Goal: Task Accomplishment & Management: Complete application form

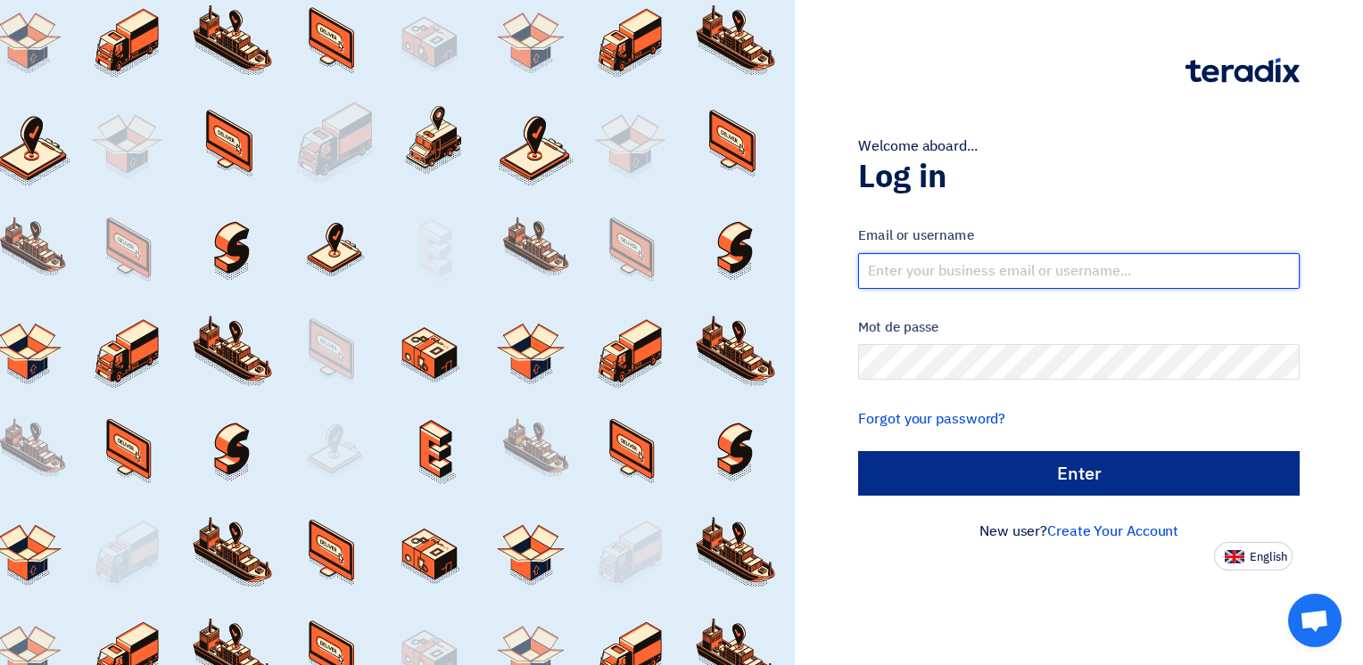
type input "[PERSON_NAME][EMAIL_ADDRESS][PERSON_NAME][DOMAIN_NAME]"
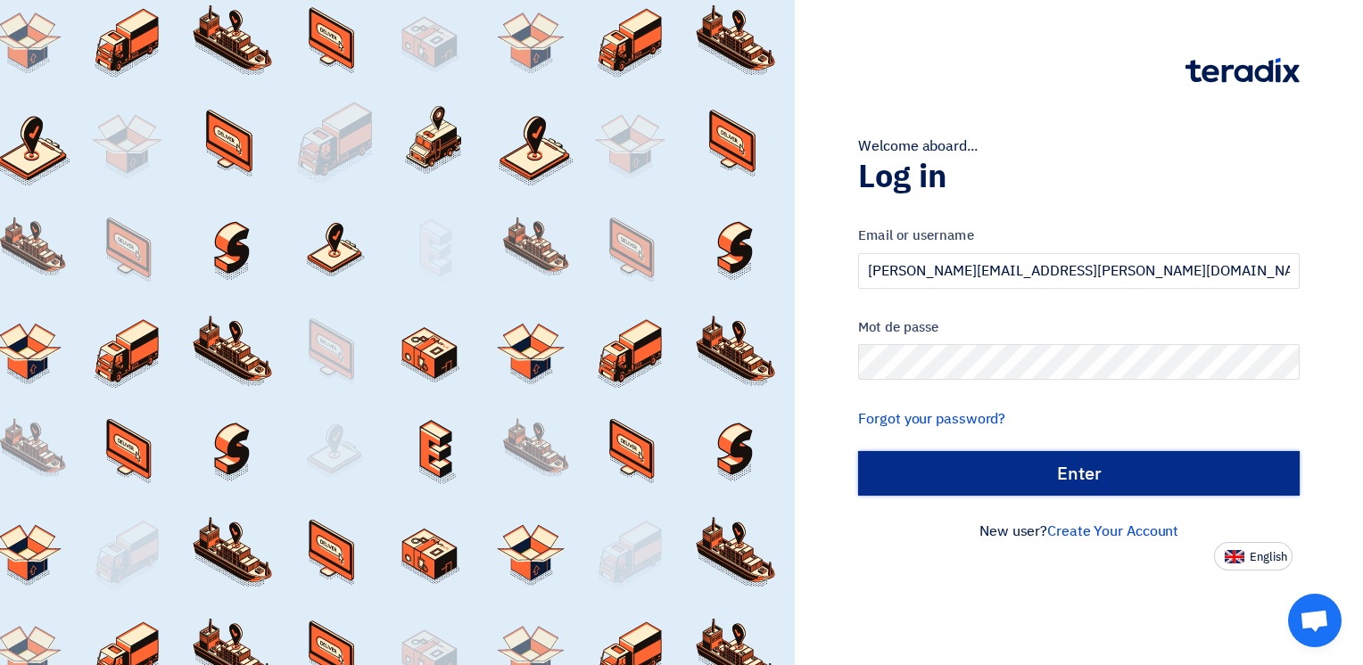
click at [1012, 469] on input "الدخول" at bounding box center [1079, 473] width 442 height 45
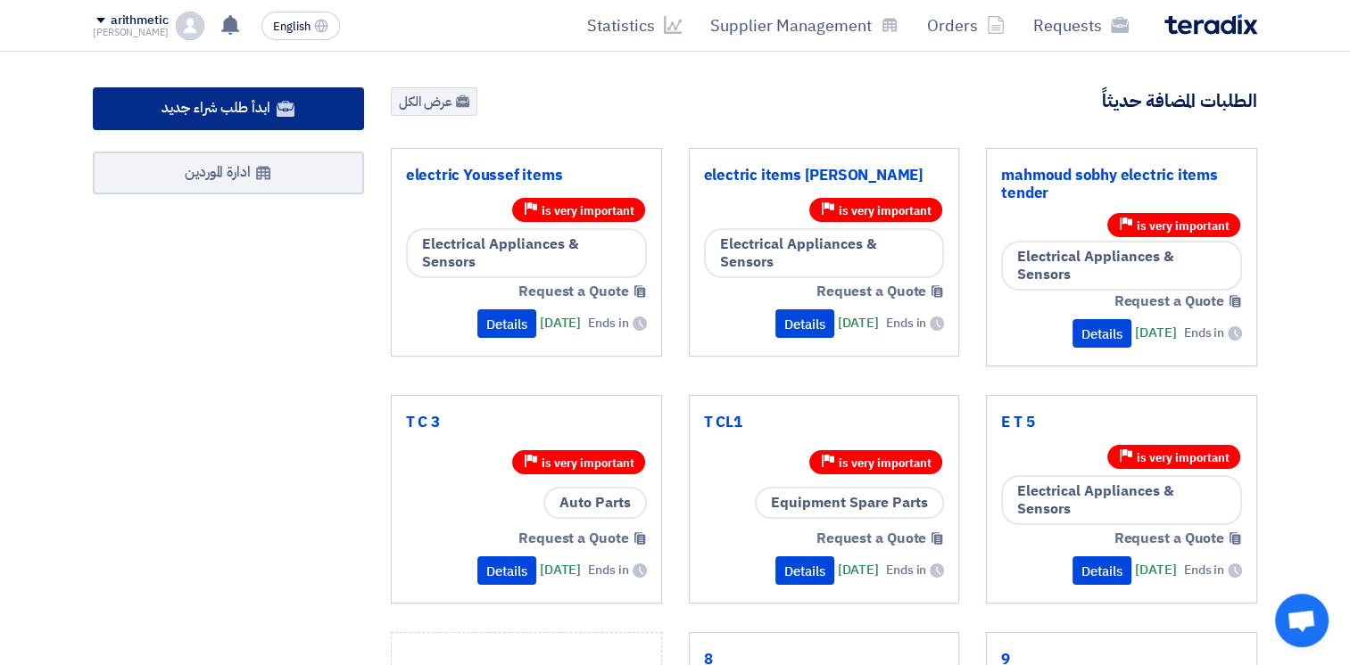
click at [310, 110] on link "ابدأ طلب شراء جديد" at bounding box center [228, 108] width 271 height 43
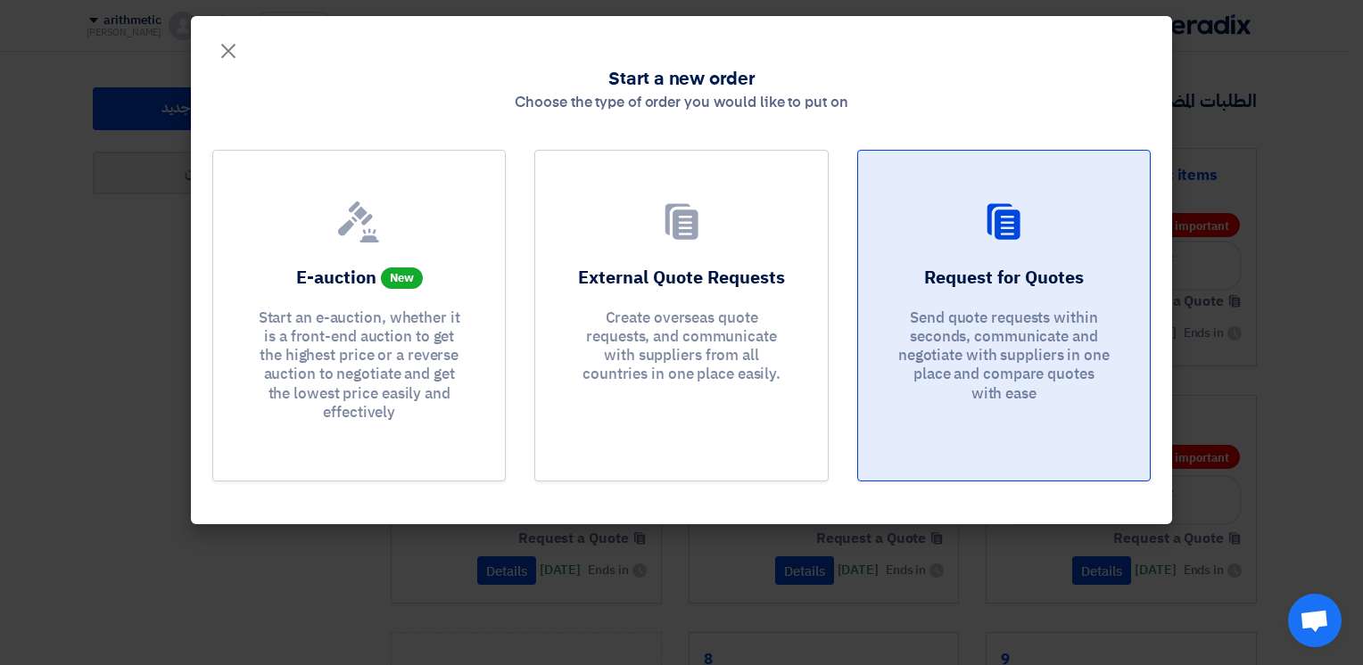
click at [967, 269] on h2 "Request for Quotes" at bounding box center [1004, 277] width 160 height 25
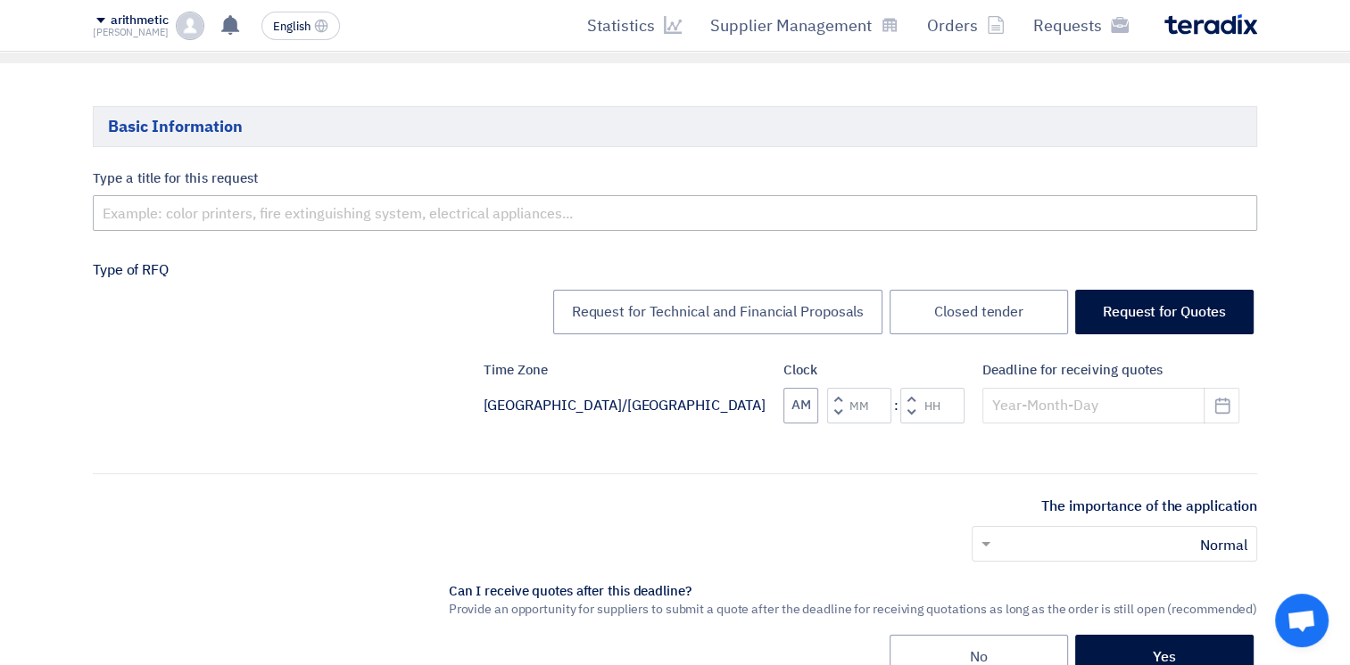
scroll to position [239, 0]
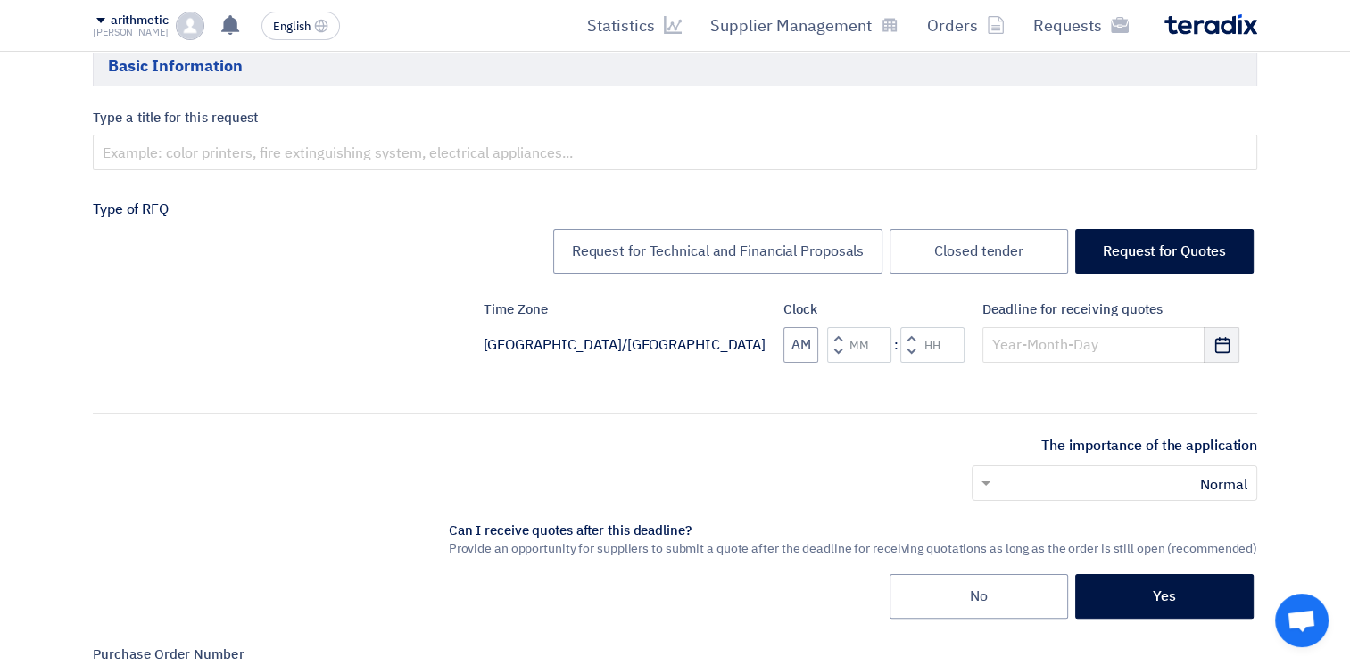
click at [1224, 338] on use "button" at bounding box center [1221, 344] width 15 height 16
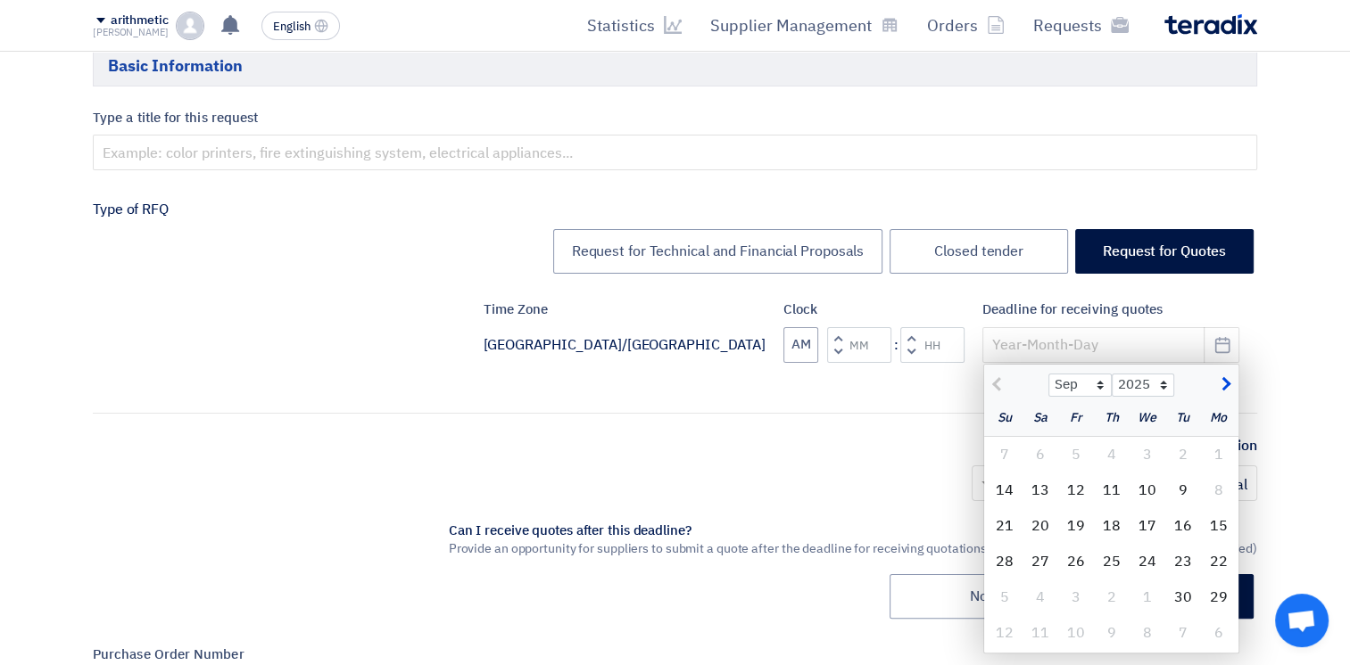
click at [847, 461] on div "The importance of the application أختر أهمية الطلب... × Normal ×" at bounding box center [675, 475] width 1164 height 80
click at [879, 496] on div "أختر أهمية الطلب... × Normal ×" at bounding box center [675, 491] width 1164 height 50
click at [1213, 526] on div "15" at bounding box center [1219, 526] width 36 height 36
type input "[DATE]"
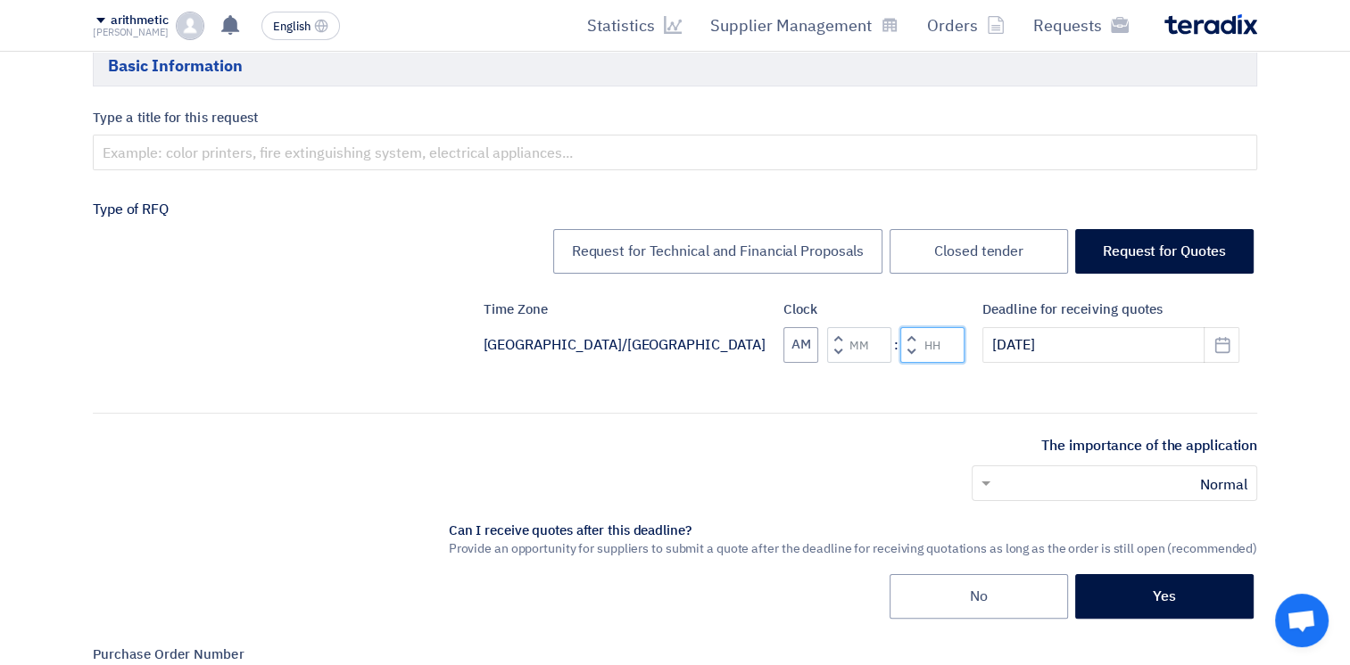
click at [941, 339] on input "Hours" at bounding box center [932, 345] width 64 height 36
type input "02"
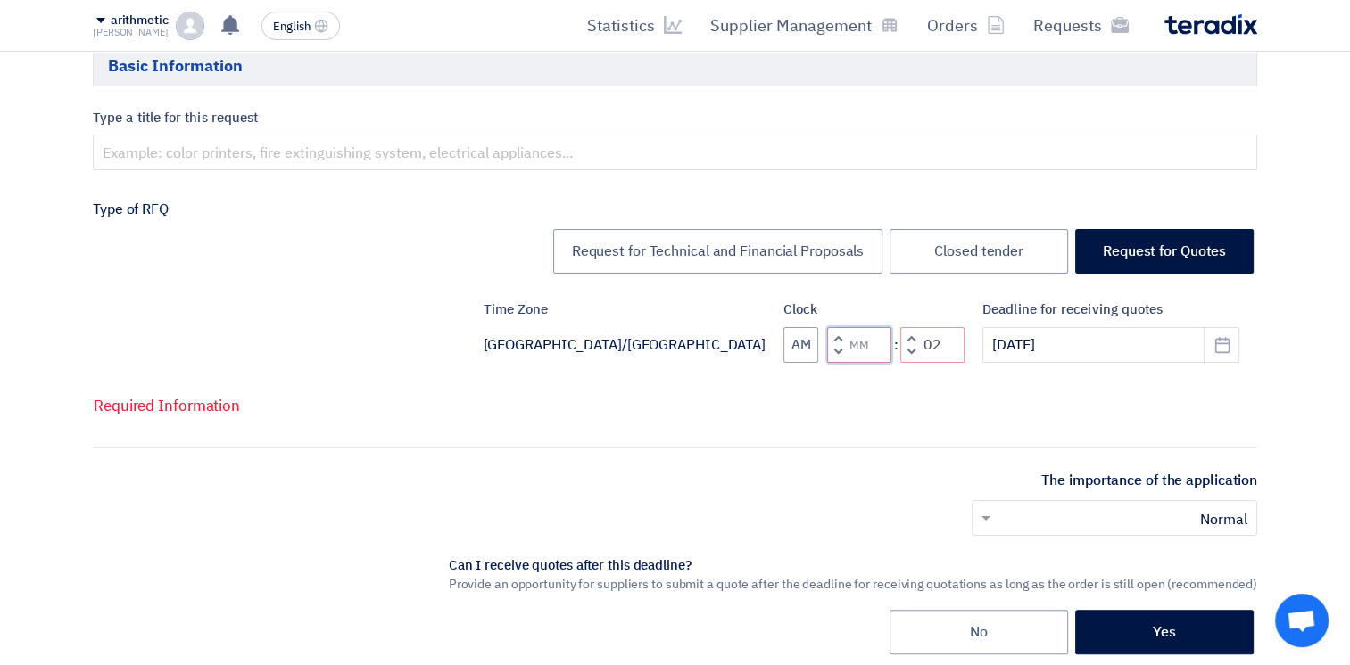
click at [880, 347] on input "Minutes" at bounding box center [859, 345] width 64 height 36
type input "00"
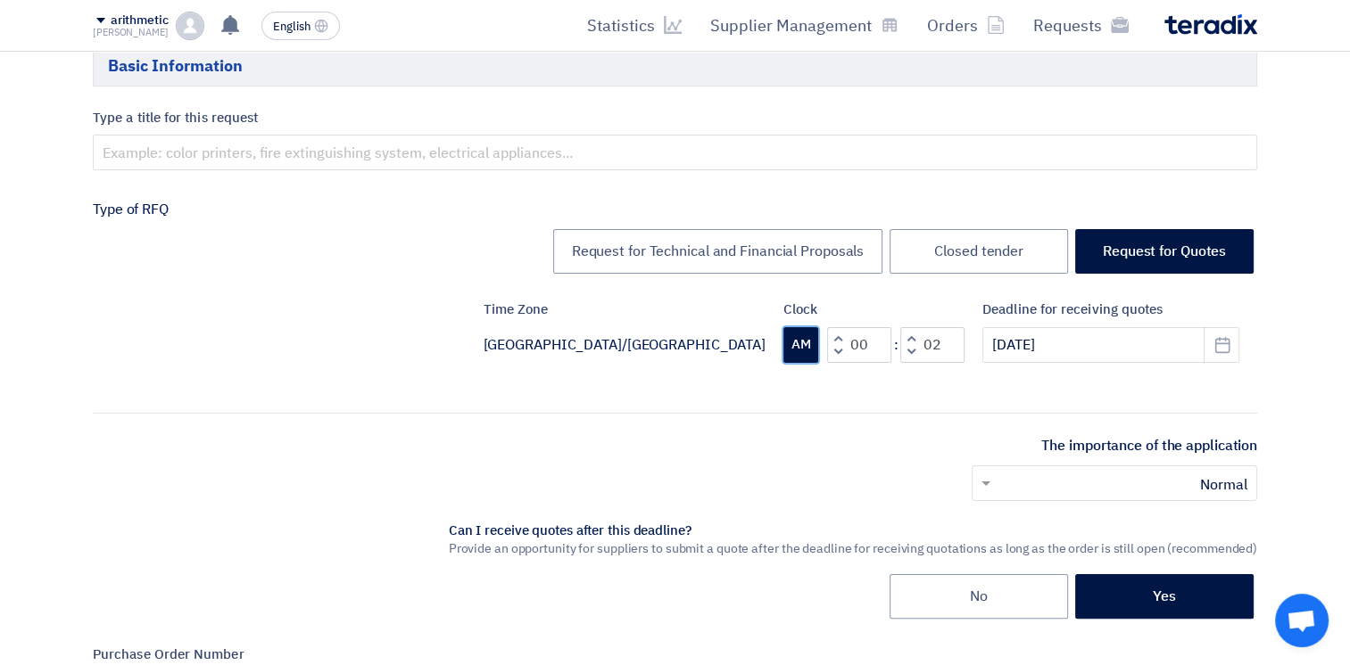
click at [810, 348] on button "AM" at bounding box center [800, 345] width 35 height 36
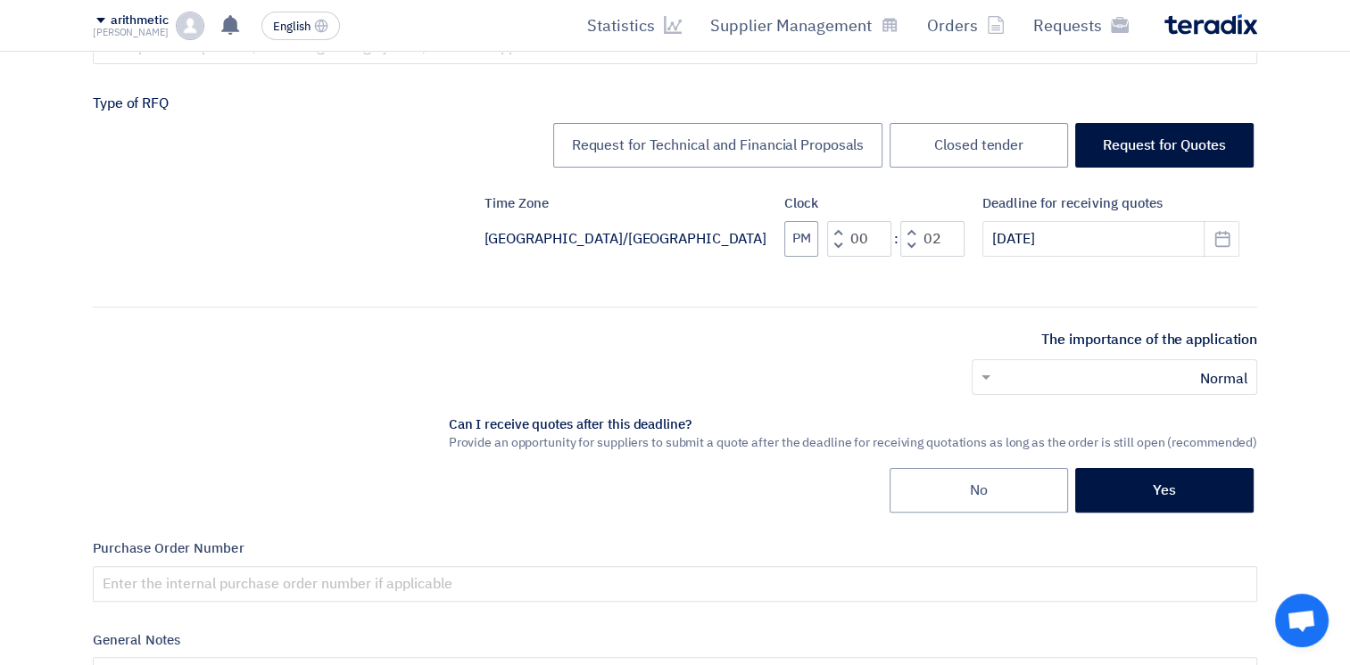
click at [1054, 376] on input "text" at bounding box center [1124, 378] width 250 height 29
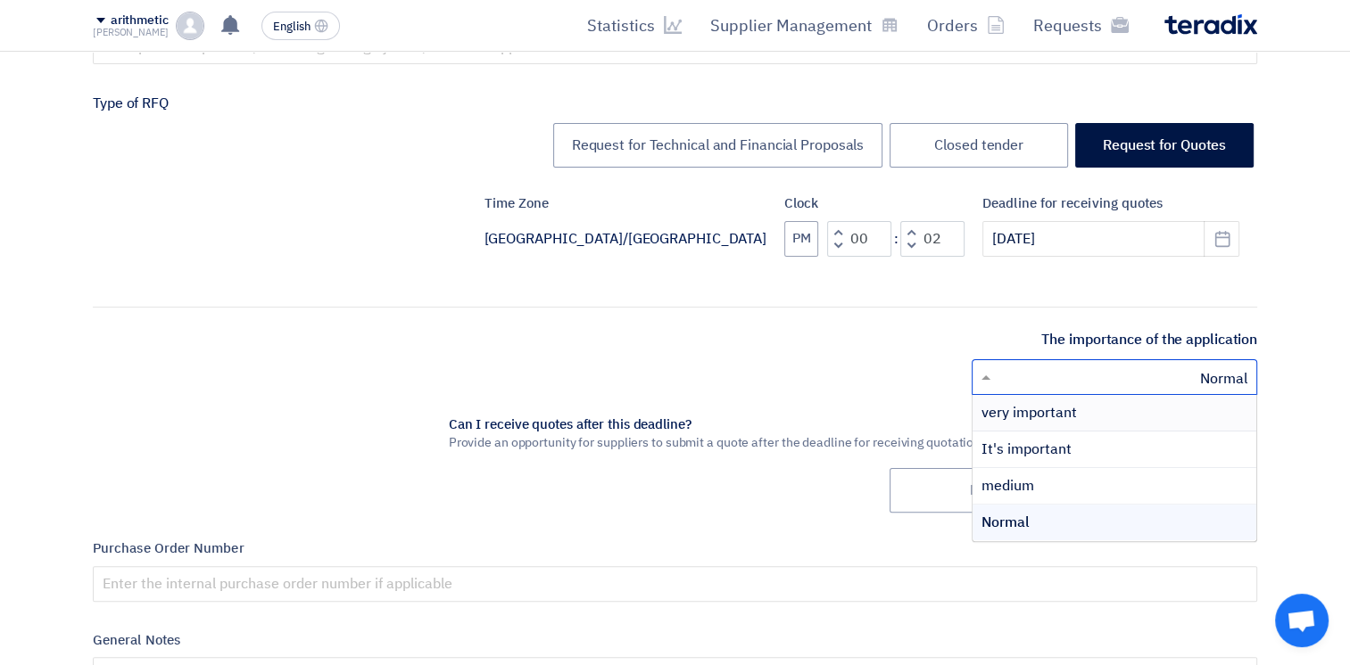
click at [1060, 406] on span "very important" at bounding box center [1028, 412] width 95 height 21
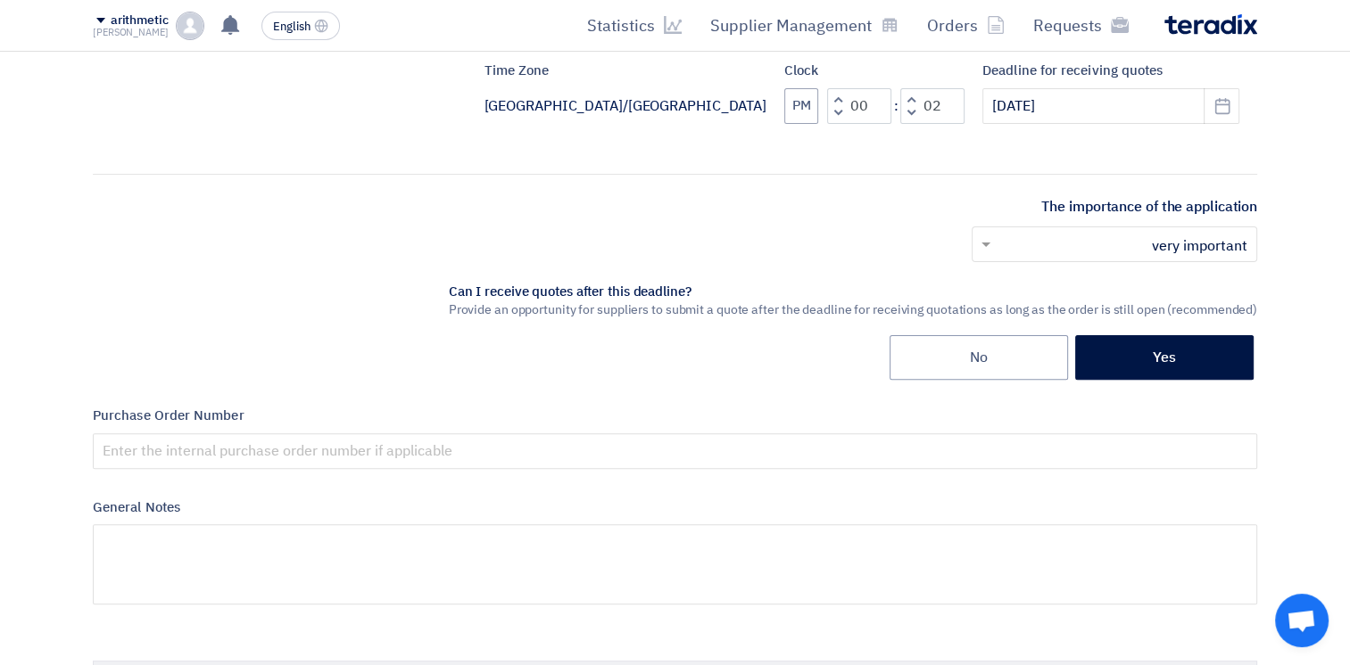
scroll to position [480, 0]
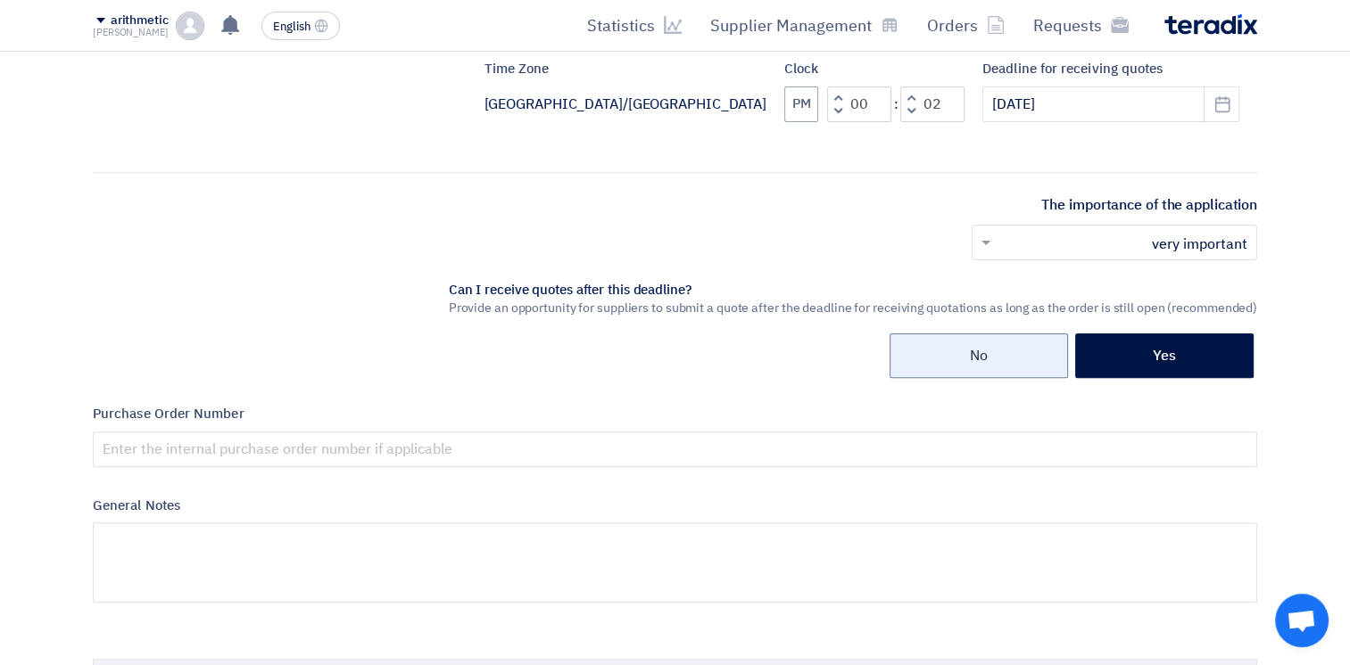
click at [948, 364] on label "No" at bounding box center [978, 356] width 178 height 45
click at [970, 360] on input "No" at bounding box center [976, 355] width 12 height 12
radio input "true"
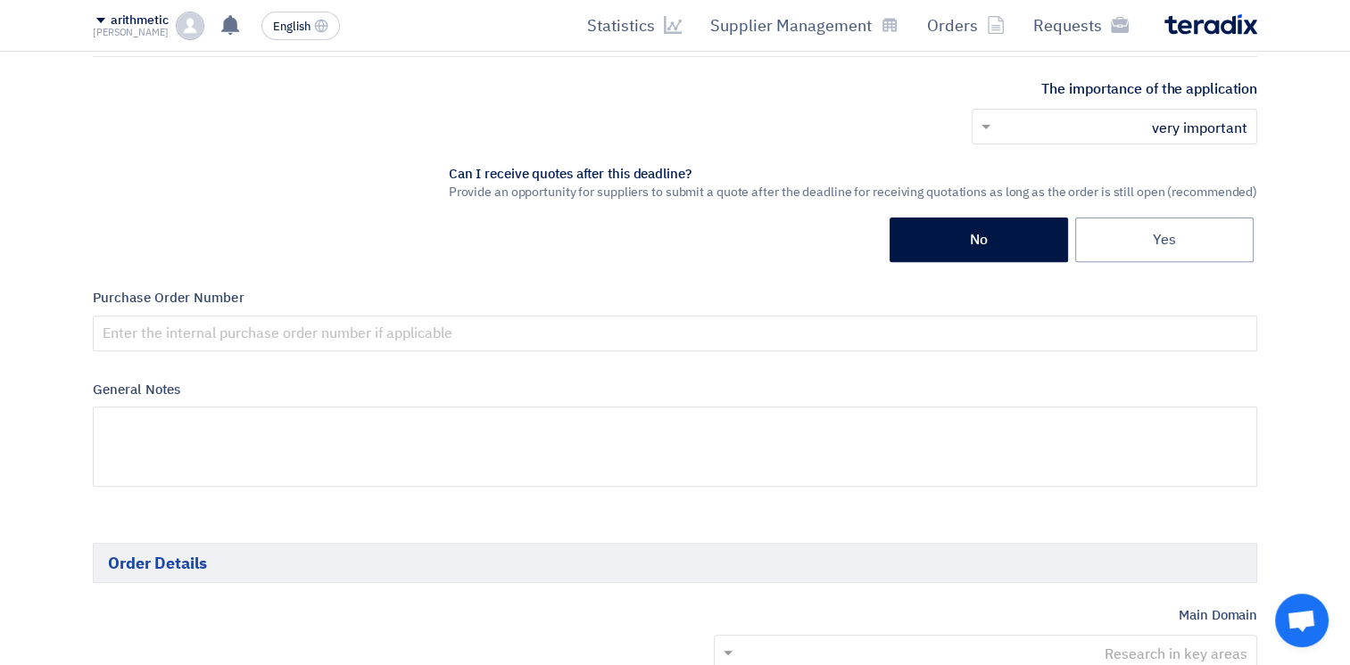
scroll to position [599, 0]
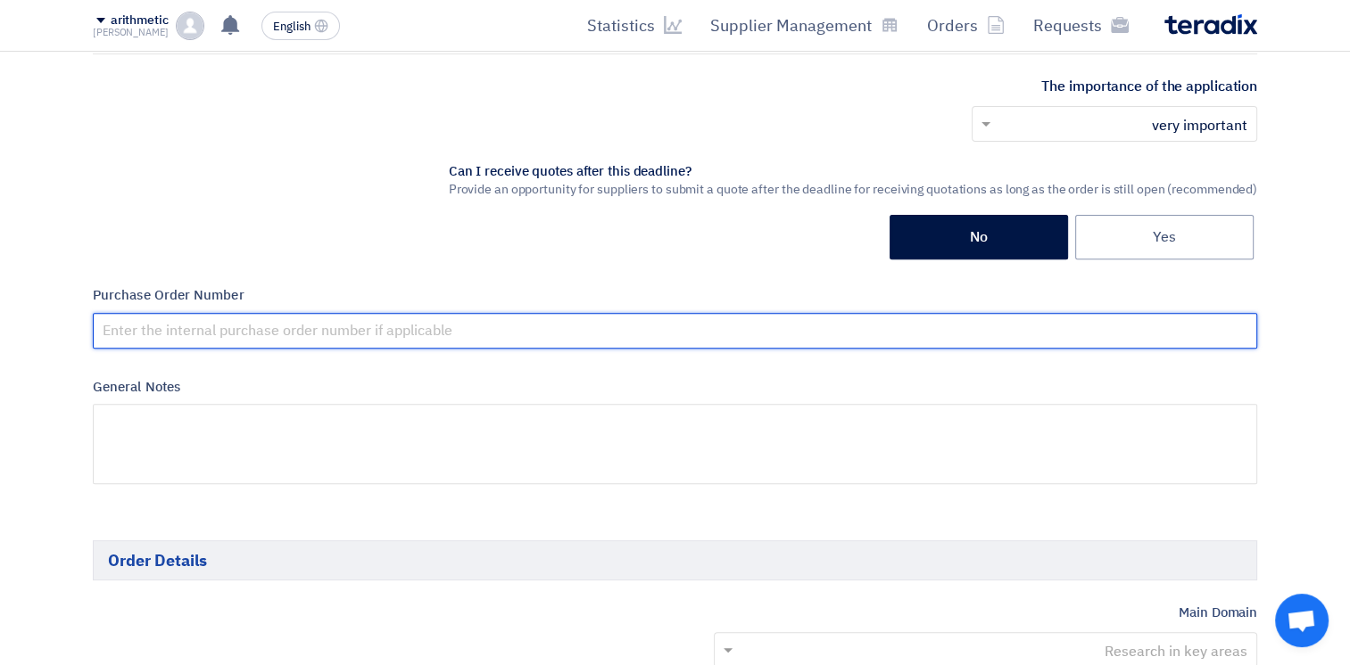
click at [607, 324] on input "text" at bounding box center [675, 331] width 1164 height 36
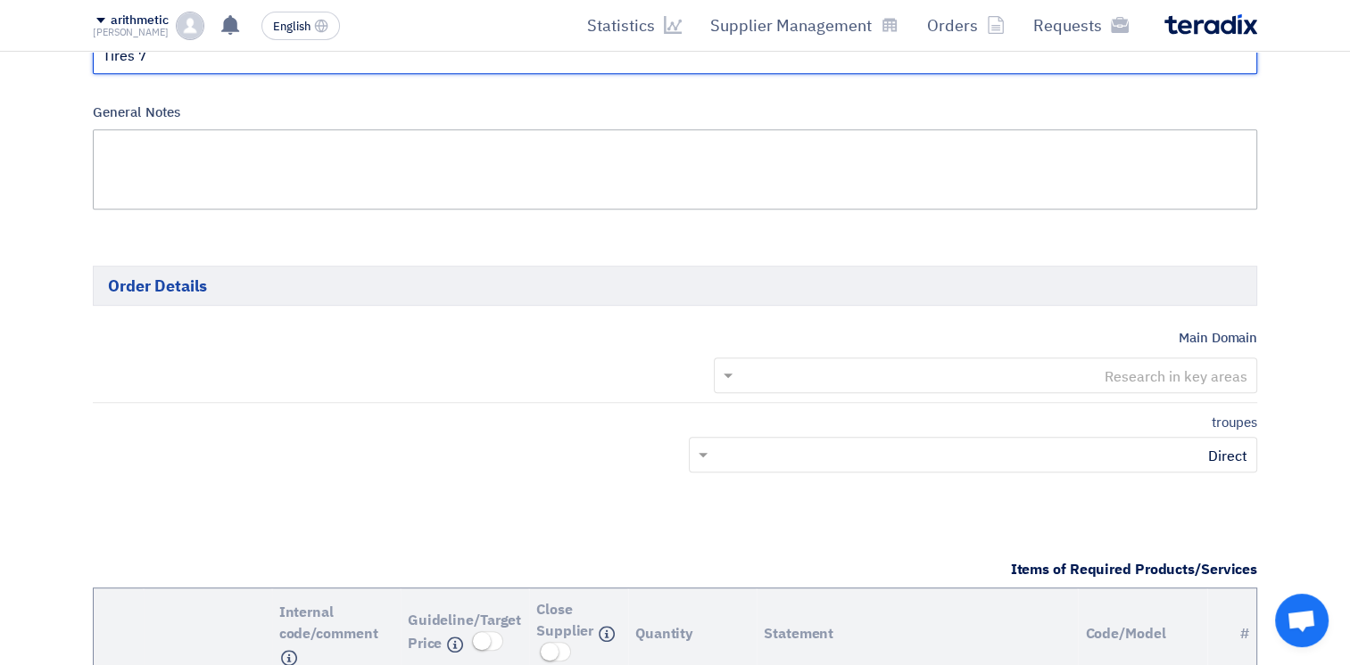
scroll to position [884, 0]
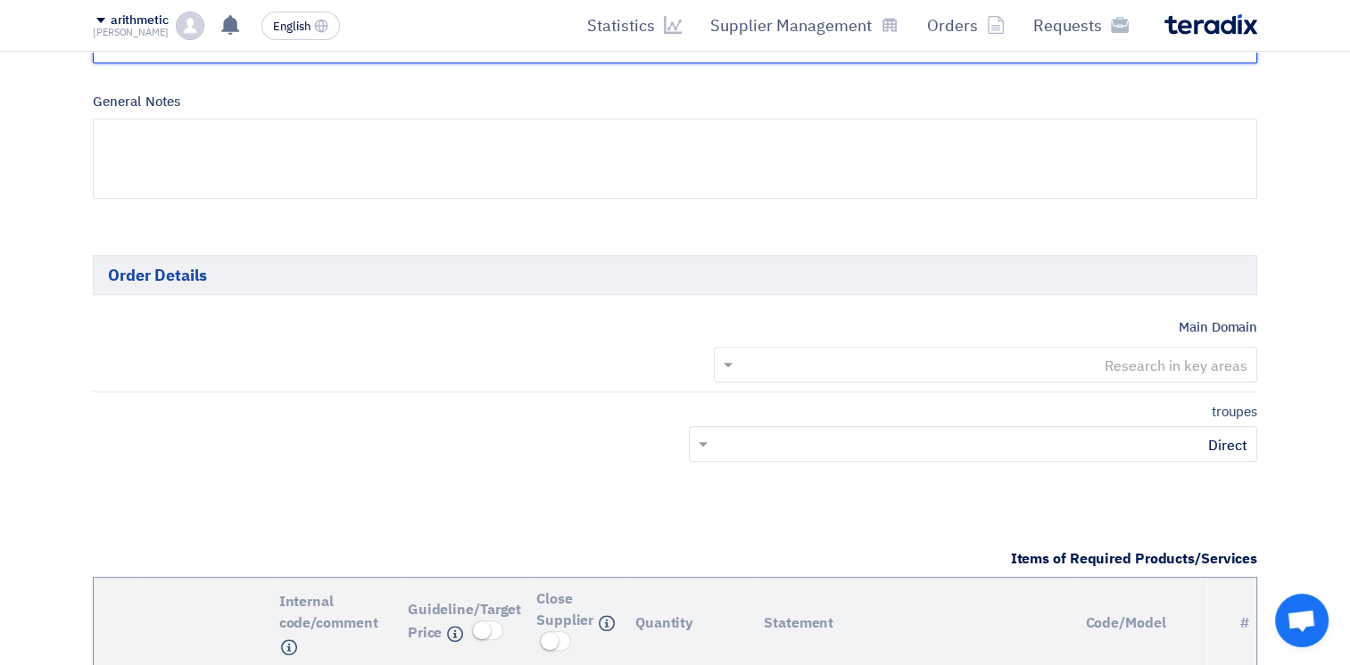
type input "Tires 7"
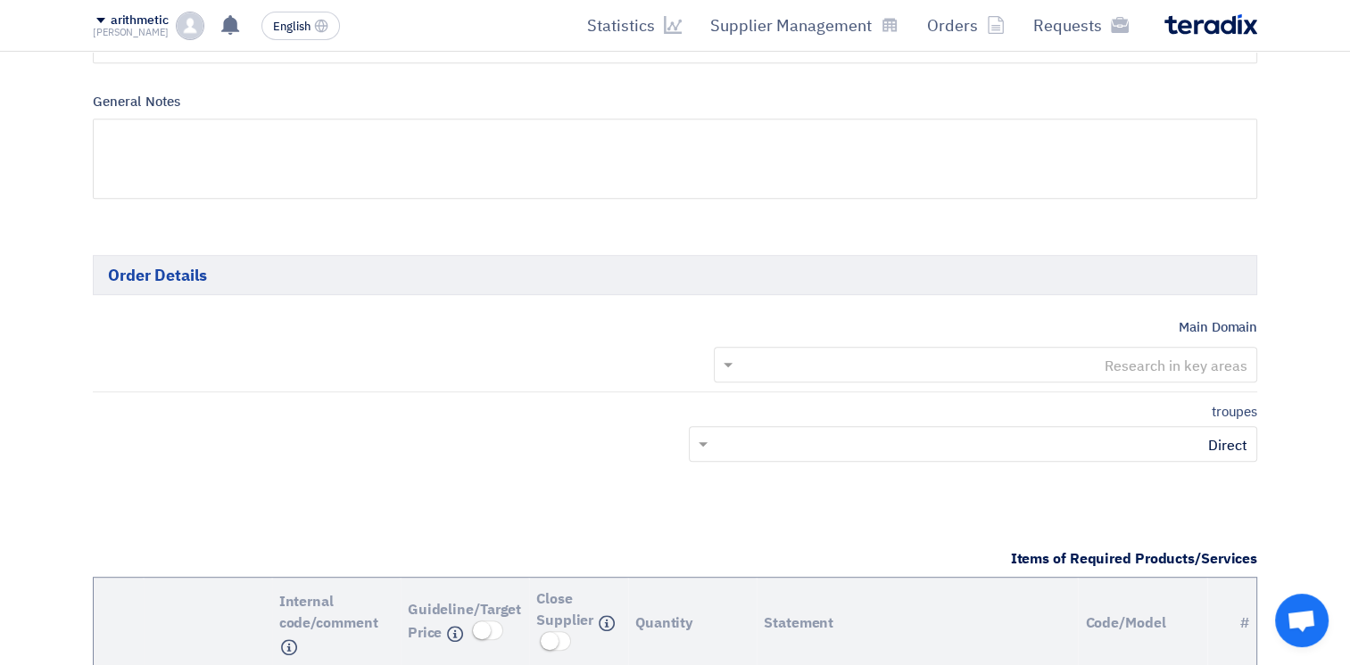
click at [845, 362] on input "text" at bounding box center [995, 365] width 508 height 29
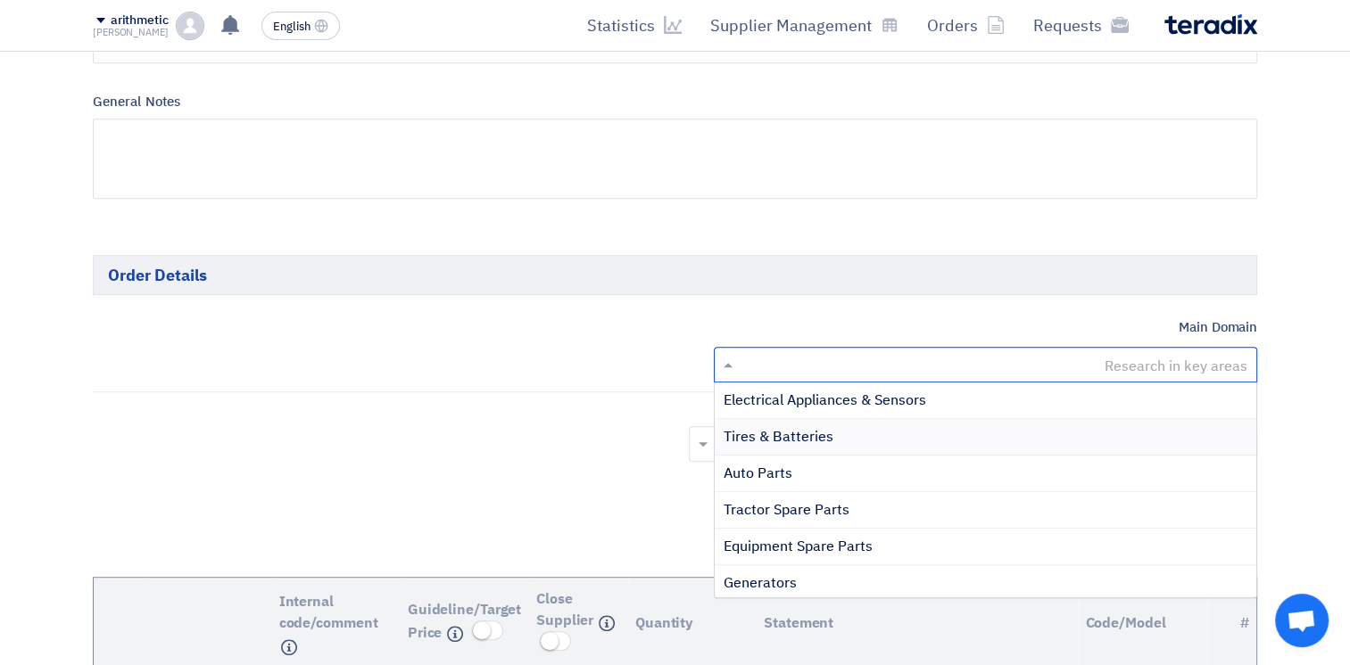
click at [871, 438] on div "Tires & Batteries" at bounding box center [986, 437] width 542 height 37
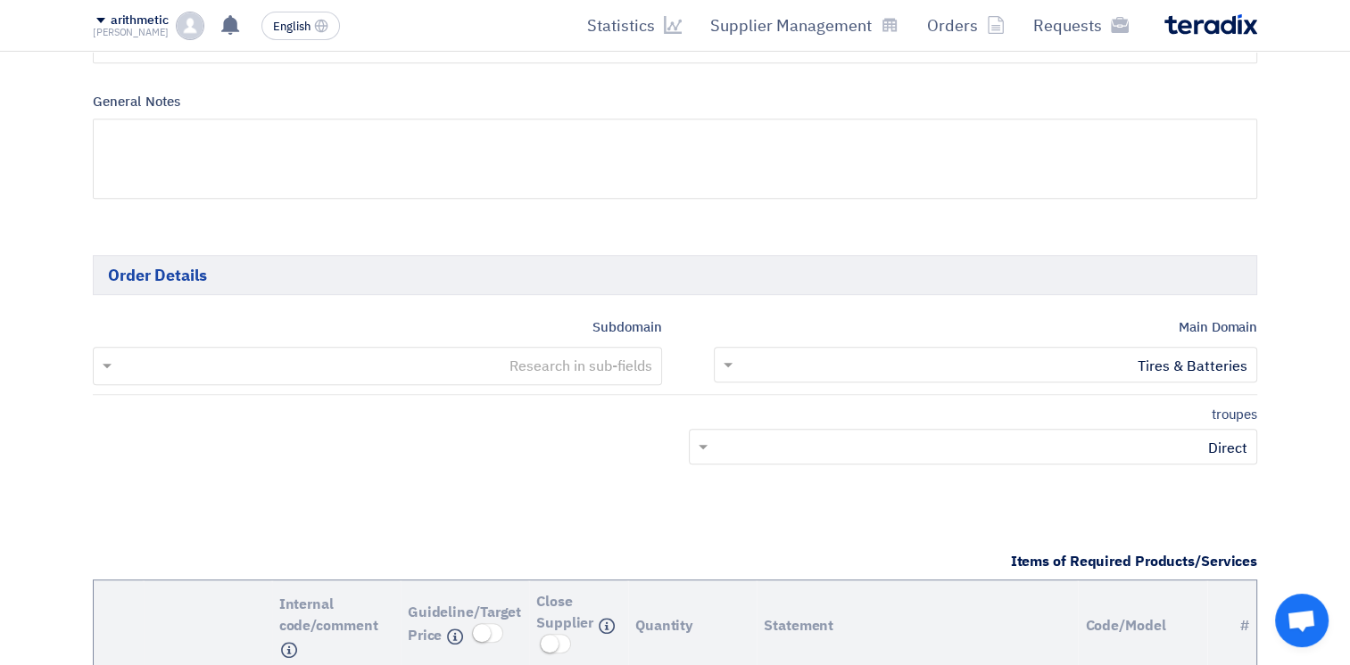
click at [944, 443] on input "text" at bounding box center [982, 448] width 533 height 29
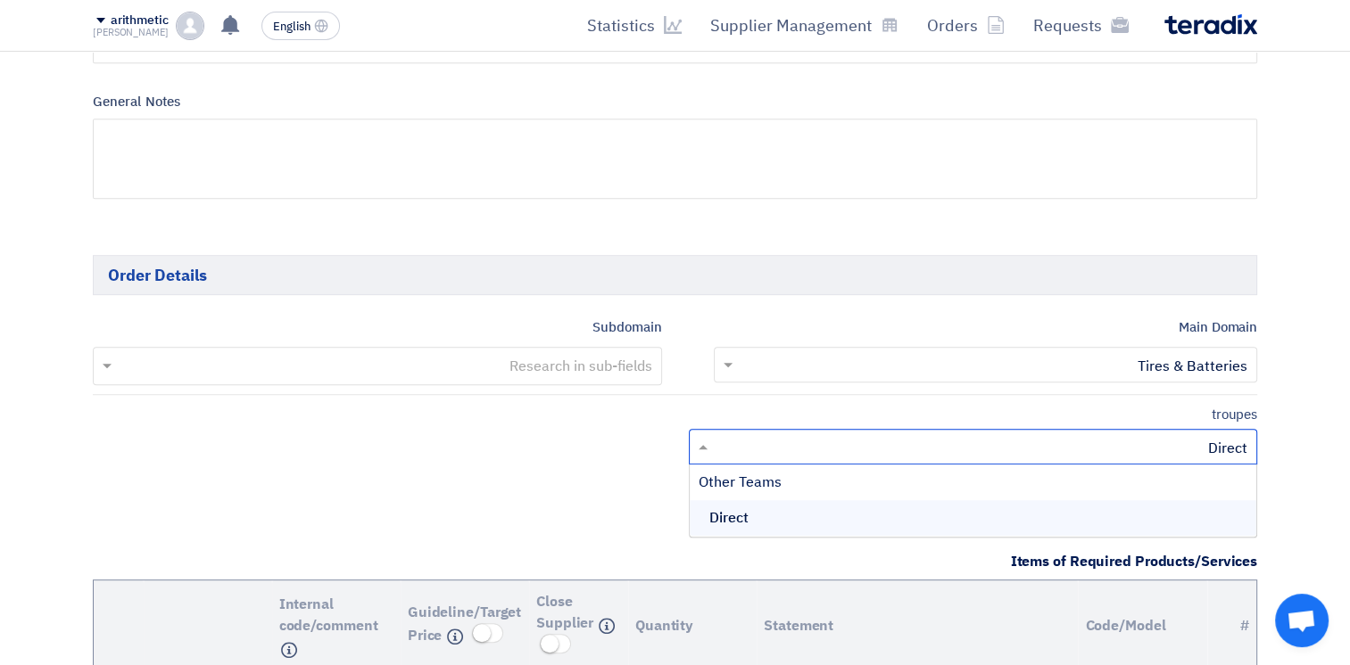
click at [940, 469] on div "Other Teams" at bounding box center [973, 483] width 567 height 36
click at [753, 478] on font "Other Teams" at bounding box center [739, 482] width 83 height 21
click at [614, 370] on input "text" at bounding box center [376, 367] width 551 height 29
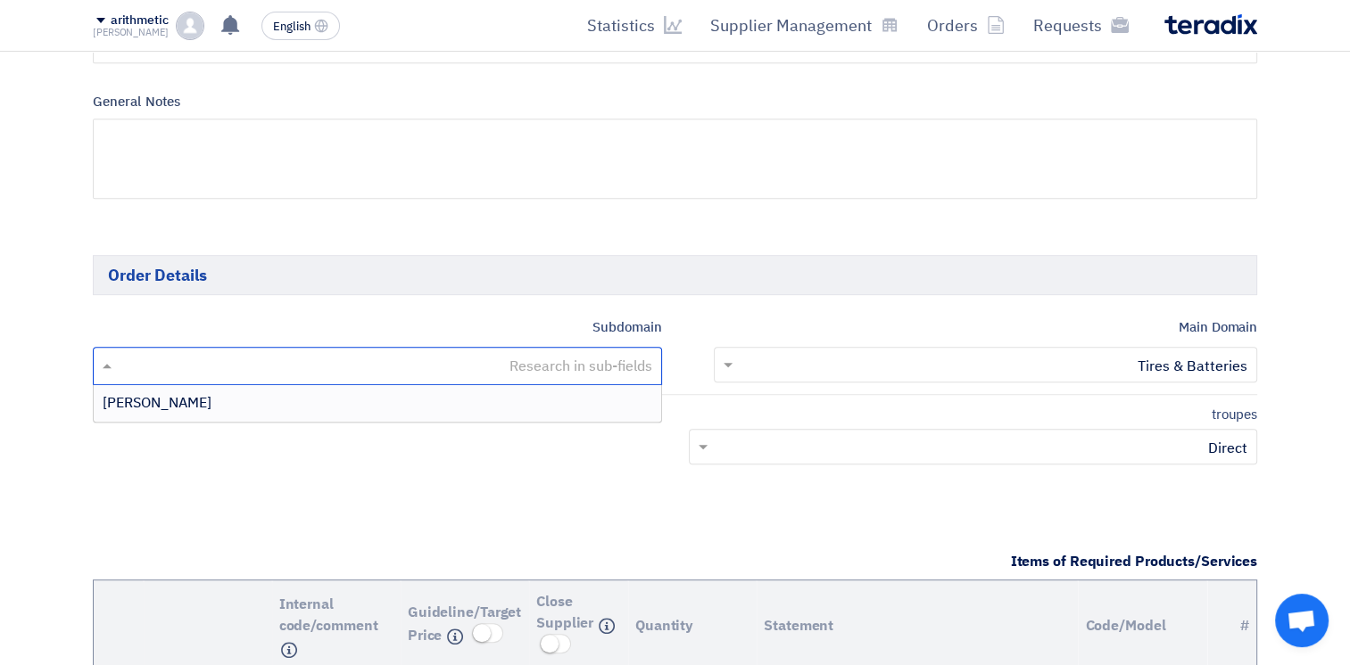
click at [619, 401] on div "[PERSON_NAME]" at bounding box center [377, 403] width 567 height 36
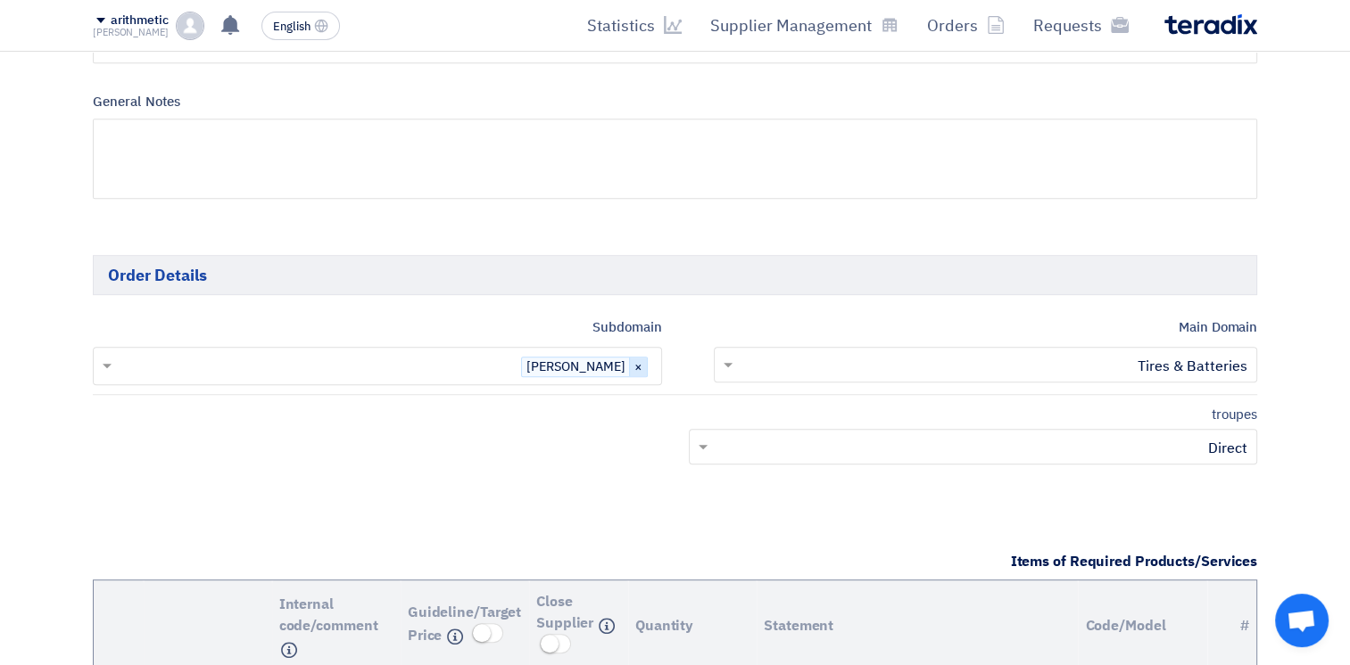
click at [639, 368] on span "×" at bounding box center [638, 368] width 18 height 20
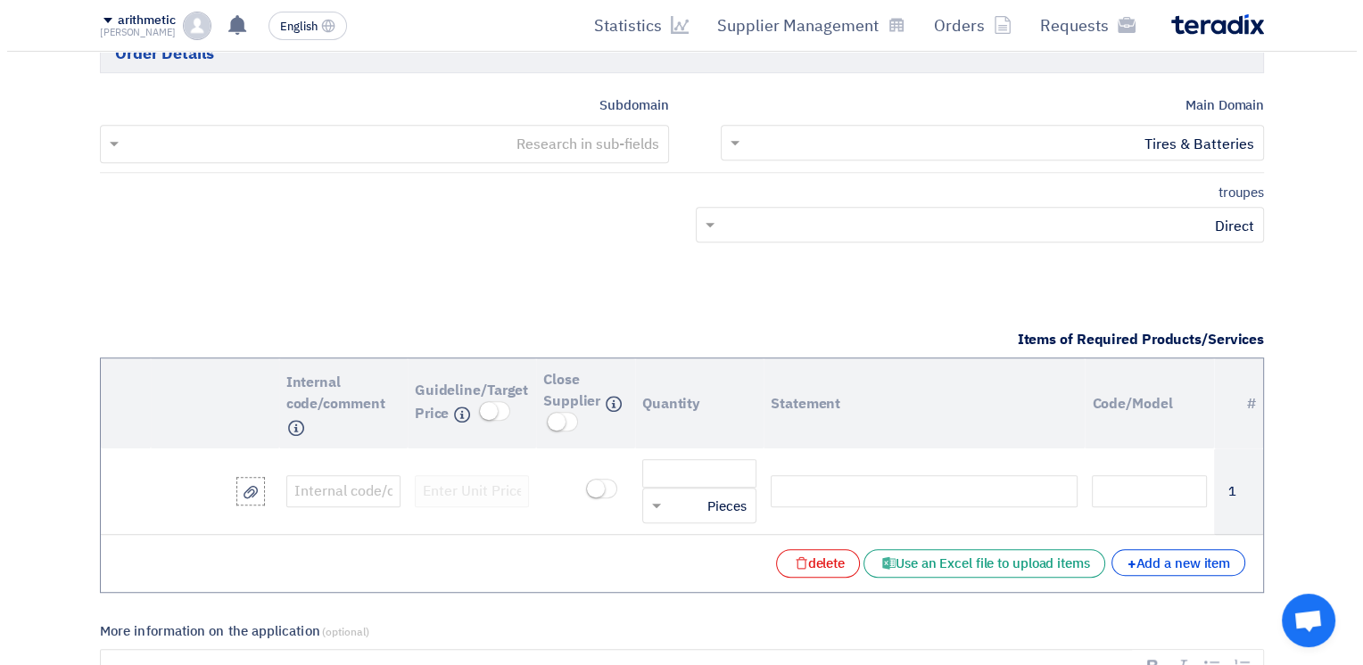
scroll to position [1116, 0]
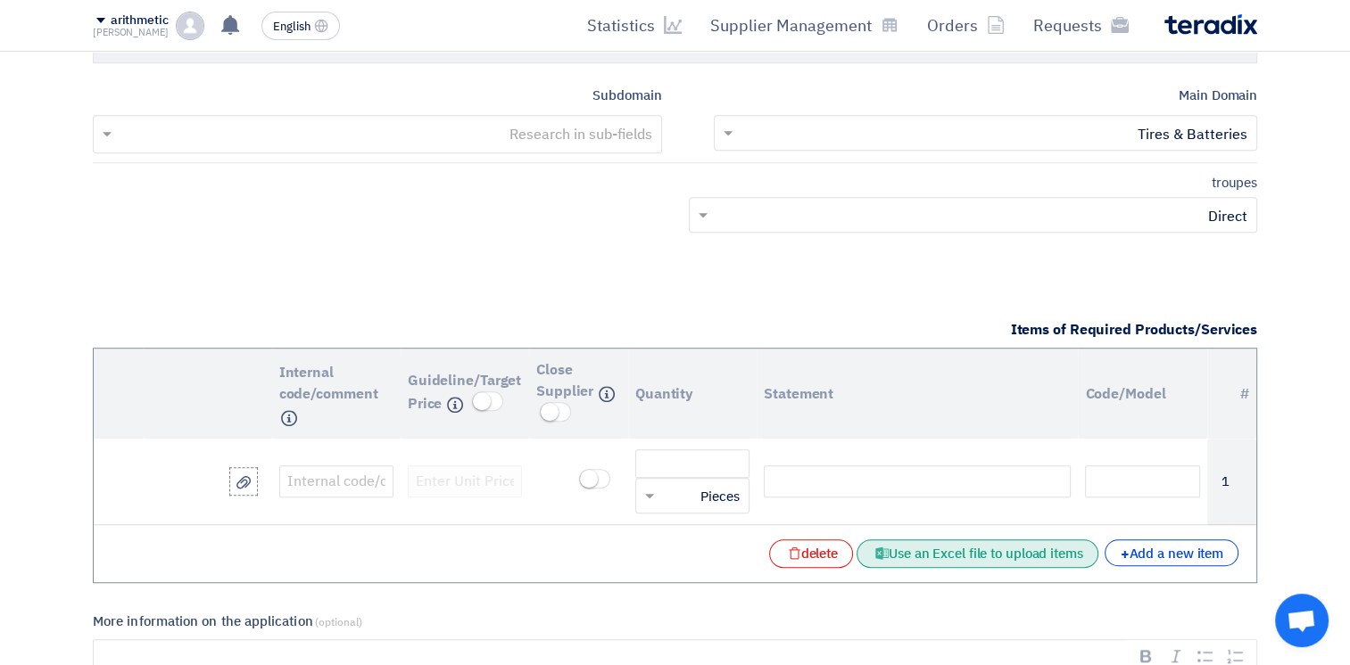
click at [973, 551] on font "Use an Excel file to upload items" at bounding box center [986, 554] width 194 height 20
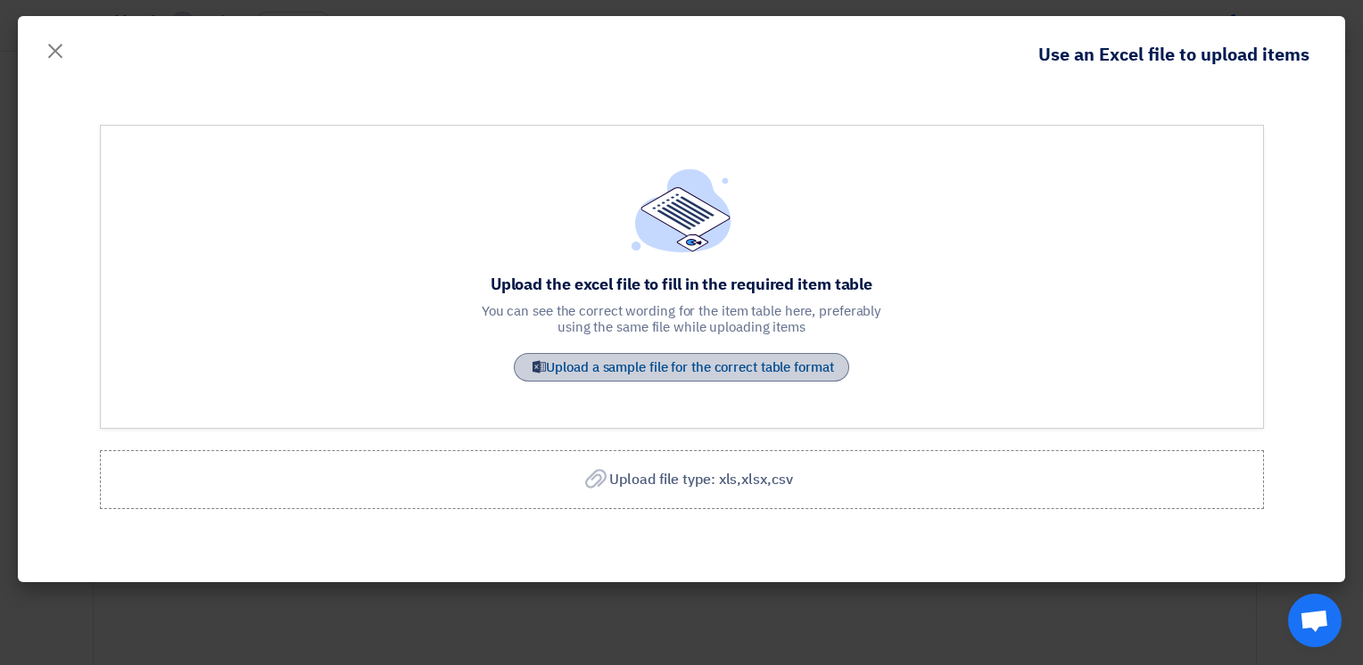
click at [670, 365] on font "Upload a sample file for the correct table format" at bounding box center [689, 368] width 287 height 20
click at [680, 488] on span "Upload file type: xls,xlsx,csv" at bounding box center [700, 479] width 183 height 21
click at [0, 0] on input "Upload file type: xls,xlsx,csv Upload file type: xls,xlsx,csv" at bounding box center [0, 0] width 0 height 0
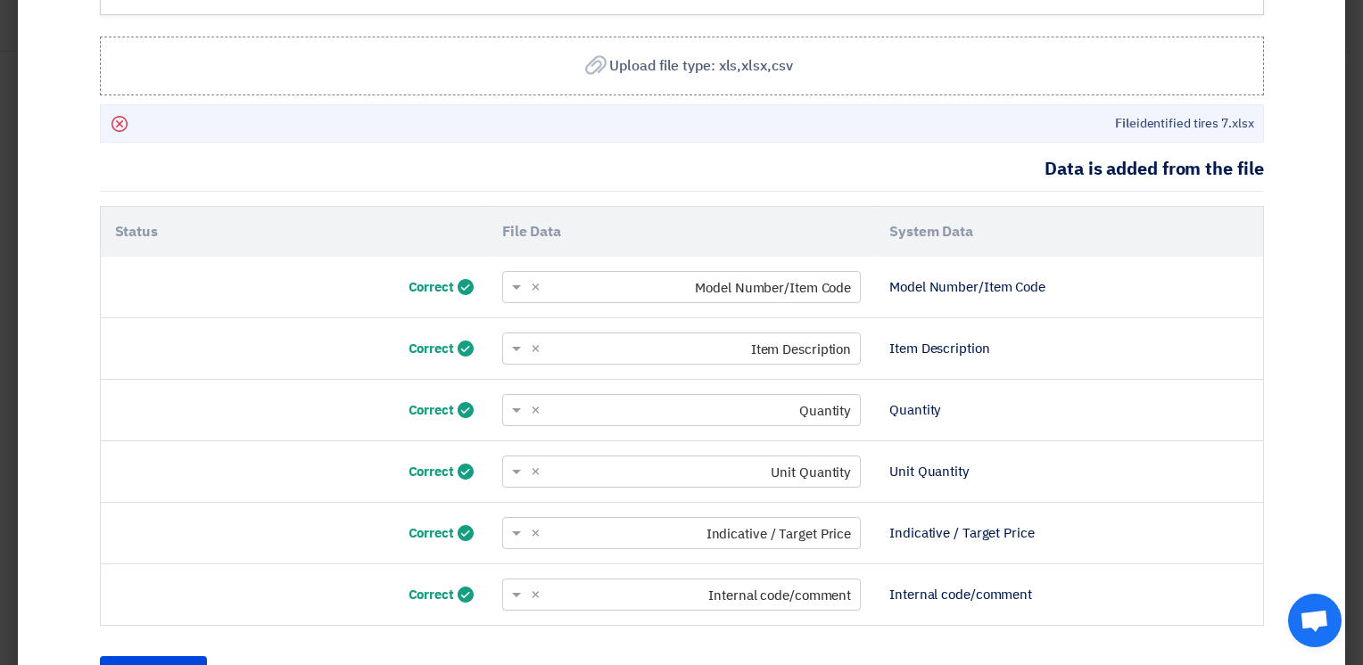
scroll to position [521, 0]
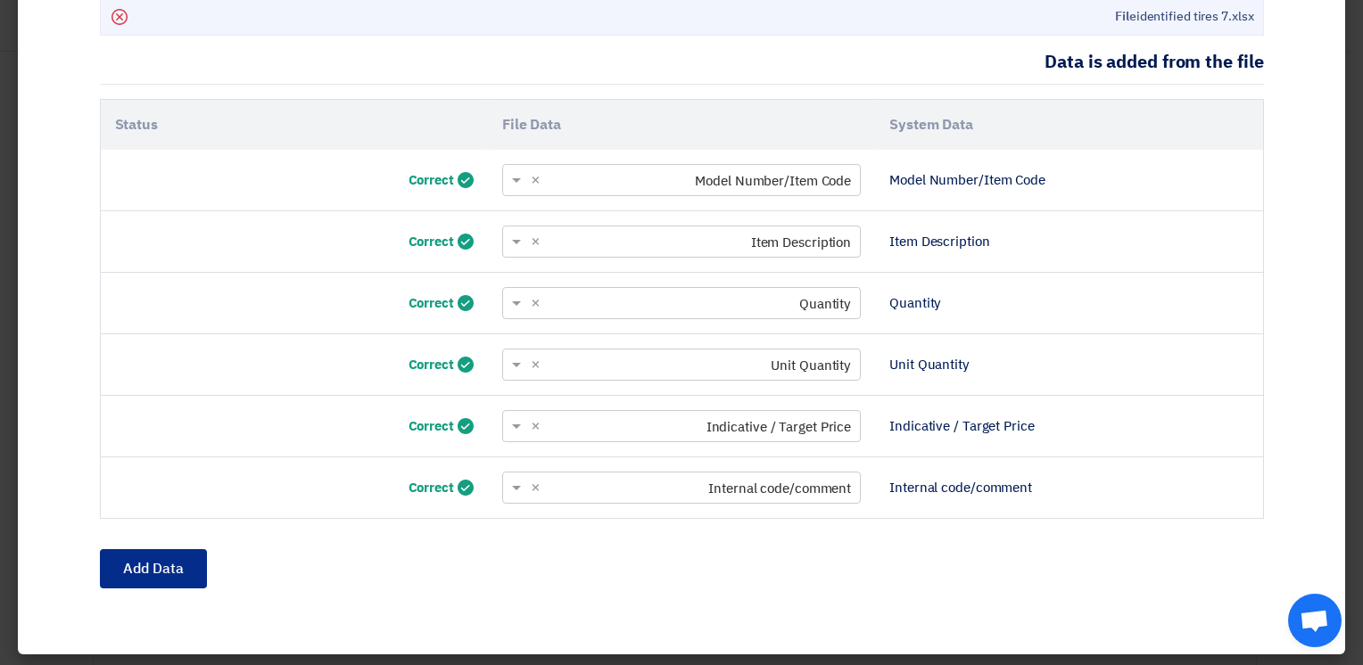
click at [178, 571] on button "Add Data" at bounding box center [153, 569] width 107 height 39
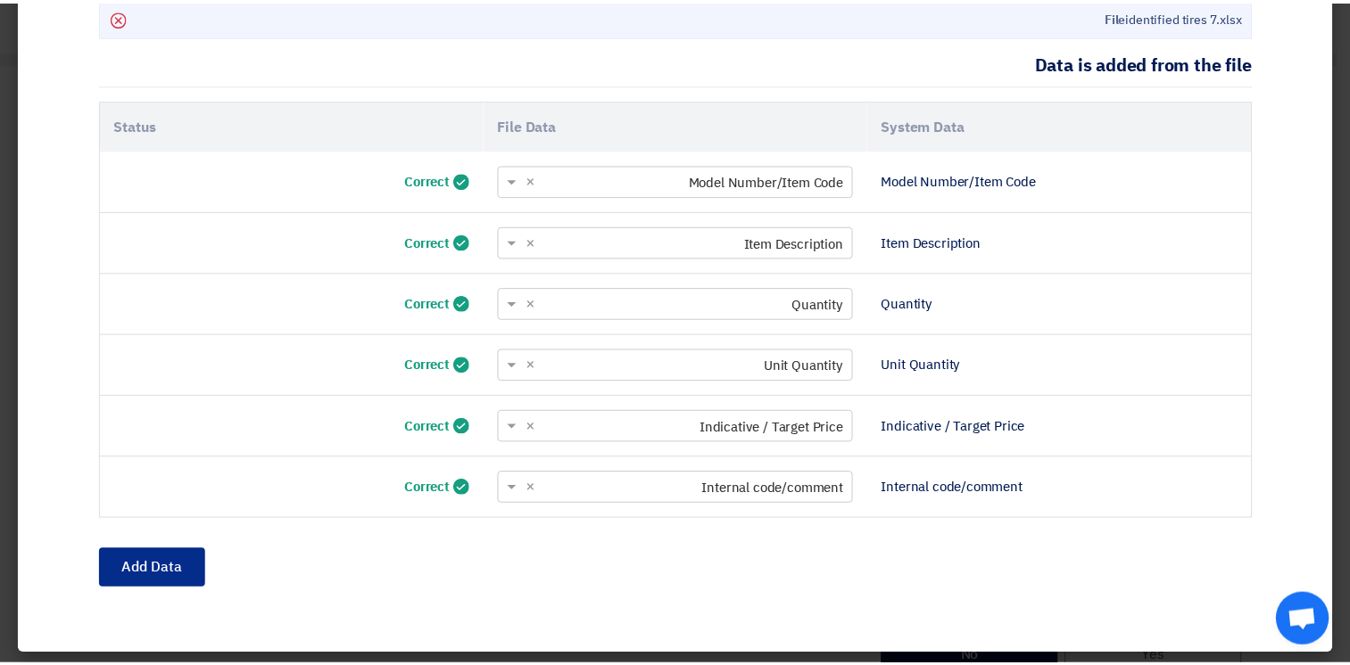
scroll to position [333, 0]
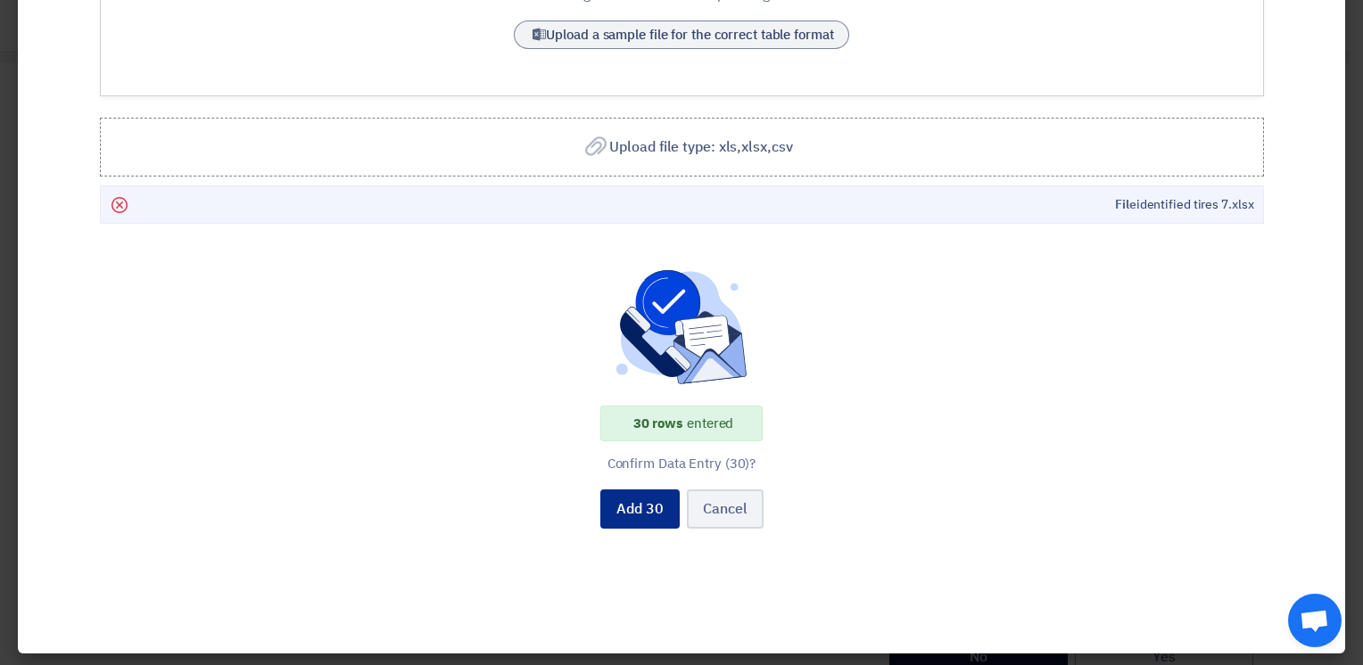
click at [650, 500] on button "Add 30" at bounding box center [639, 509] width 79 height 39
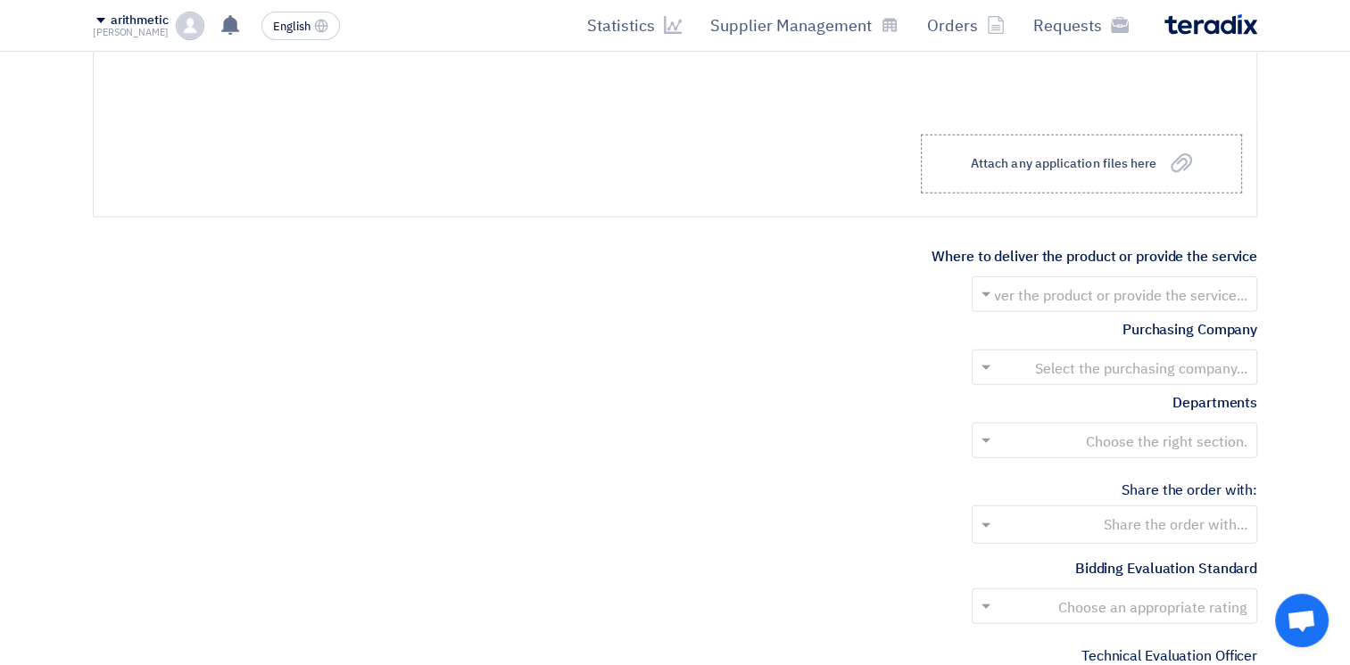
scroll to position [4457, 0]
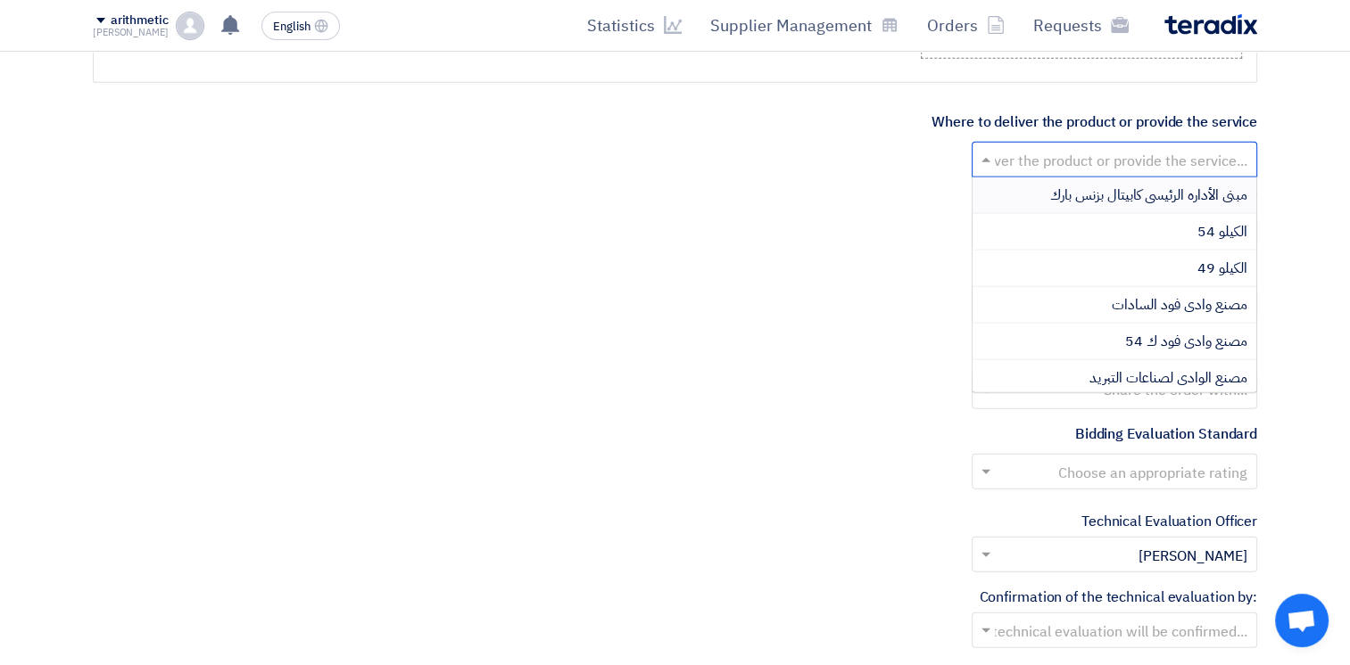
click at [1048, 155] on input "text" at bounding box center [1124, 161] width 250 height 29
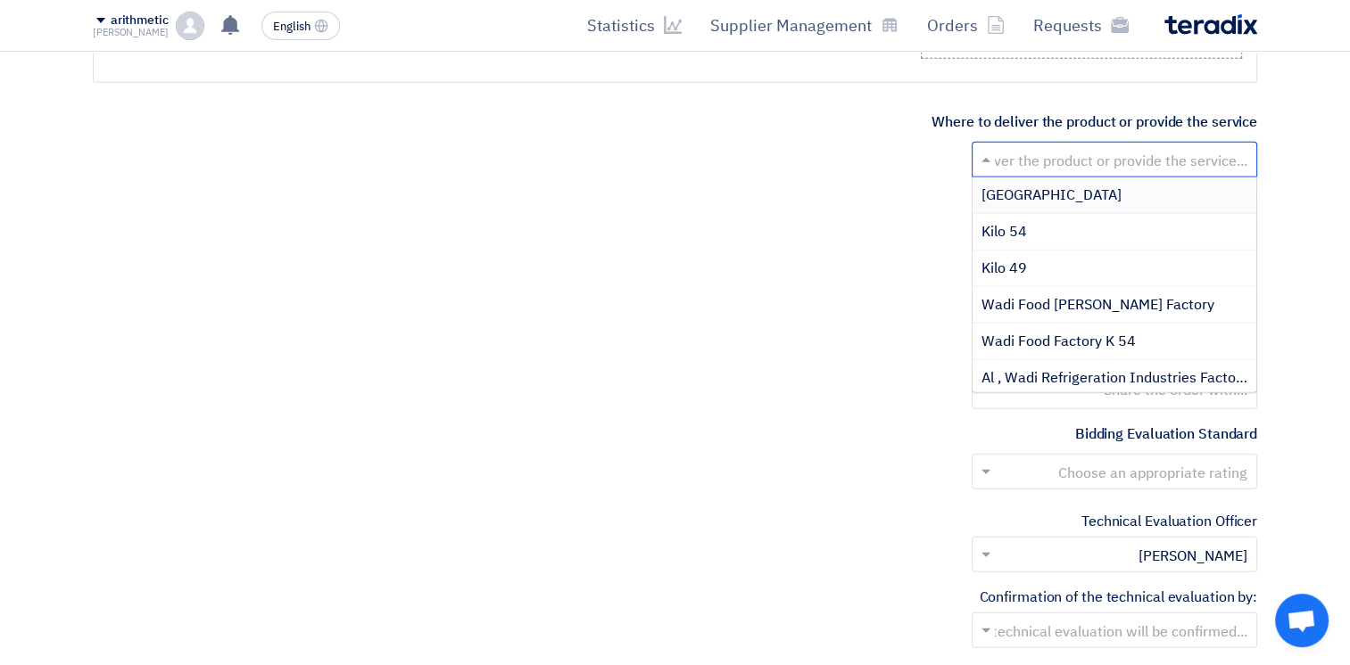
click at [1080, 187] on span "[GEOGRAPHIC_DATA]" at bounding box center [1051, 195] width 140 height 21
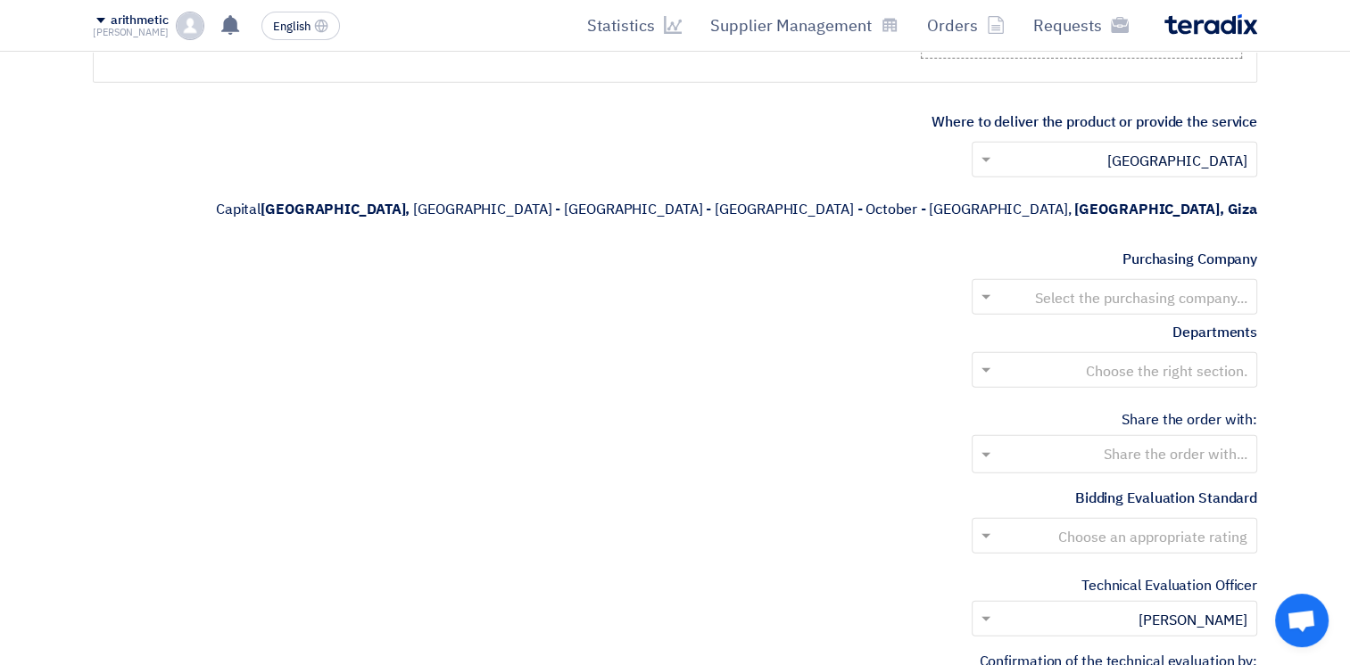
click at [1113, 285] on input "text" at bounding box center [1124, 299] width 250 height 29
click at [1056, 322] on span "Wadi Group" at bounding box center [1019, 332] width 76 height 21
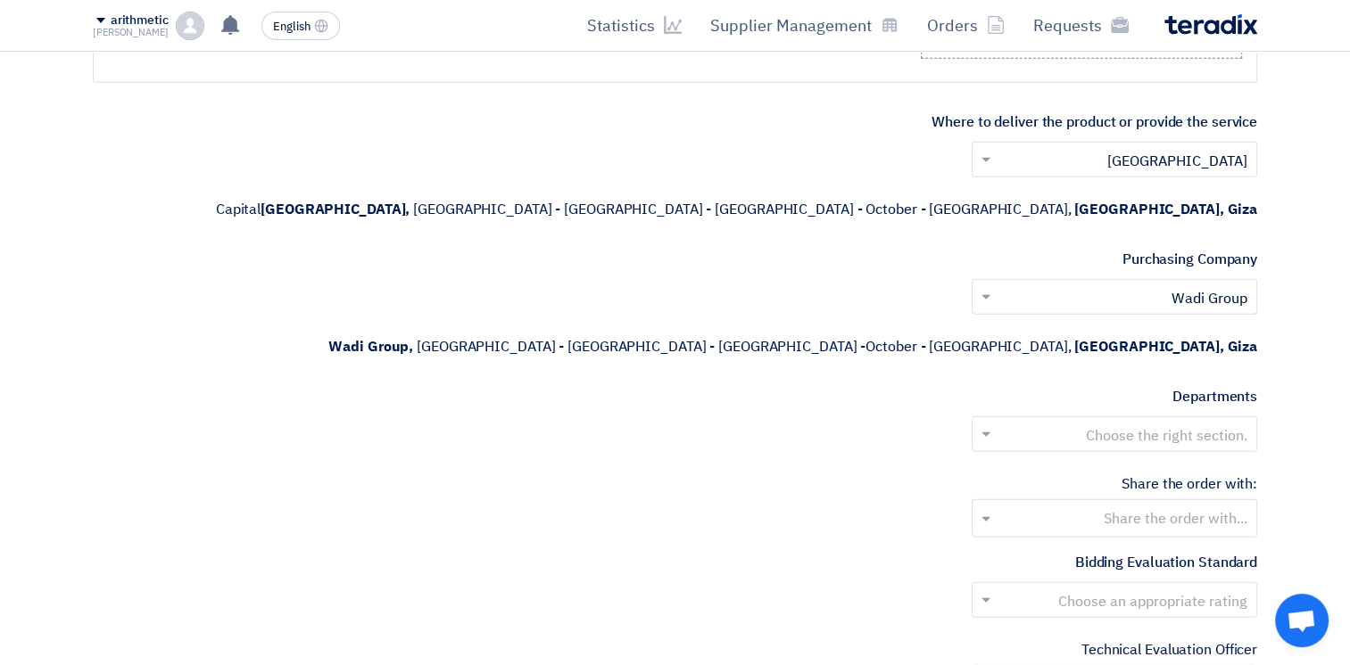
click at [1112, 422] on input "text" at bounding box center [1124, 436] width 250 height 29
click at [1128, 452] on div "--" at bounding box center [1114, 470] width 284 height 36
click at [1114, 506] on input "text" at bounding box center [1113, 520] width 268 height 29
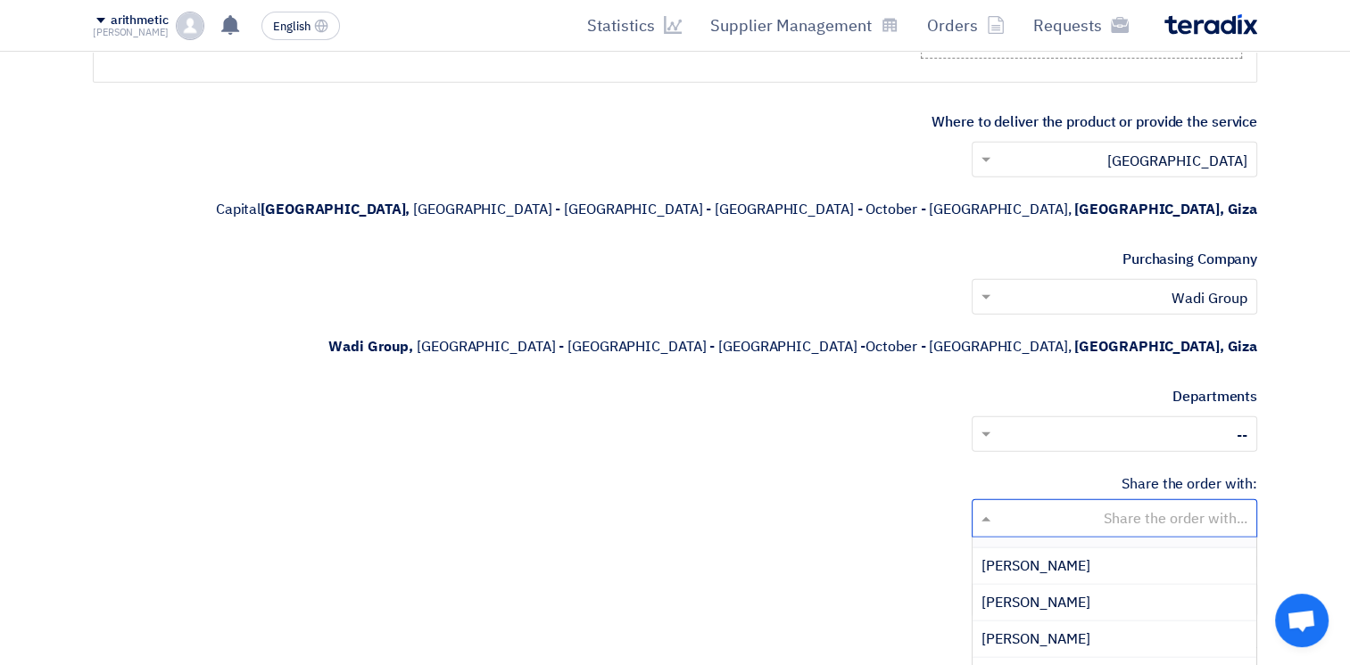
scroll to position [434, 0]
type input "wa"
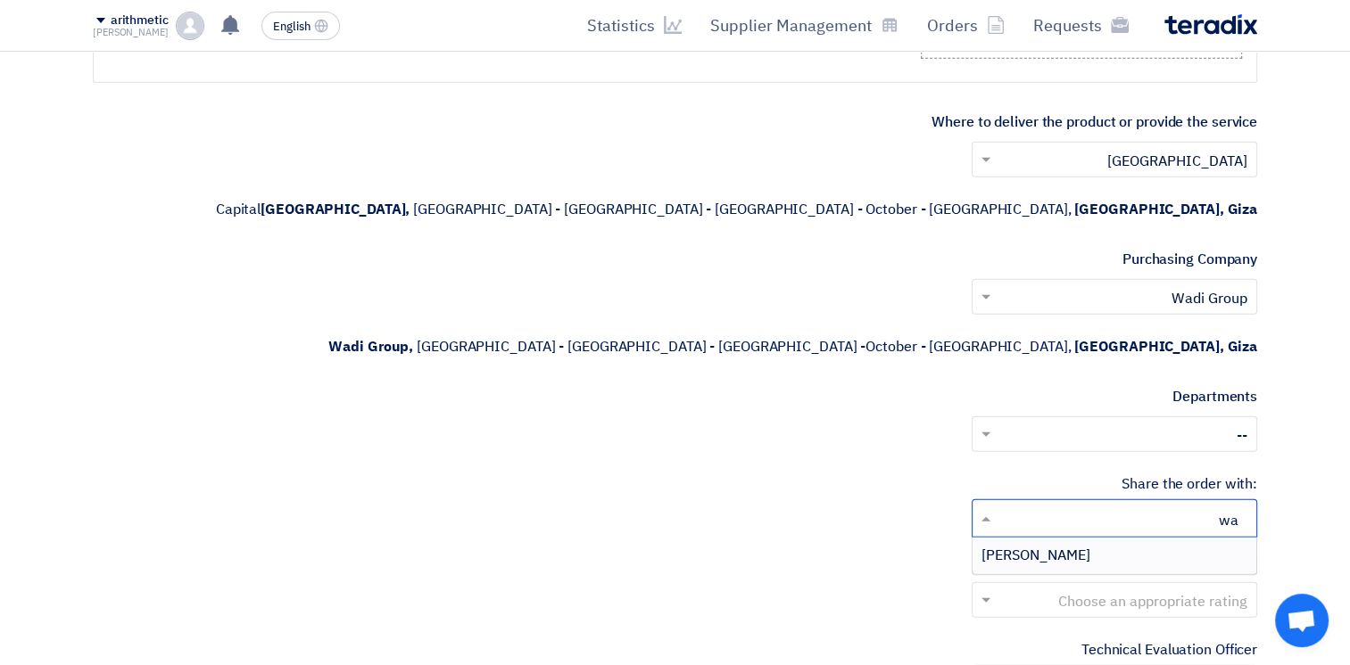
click at [1086, 538] on div "[PERSON_NAME]" at bounding box center [1114, 556] width 284 height 36
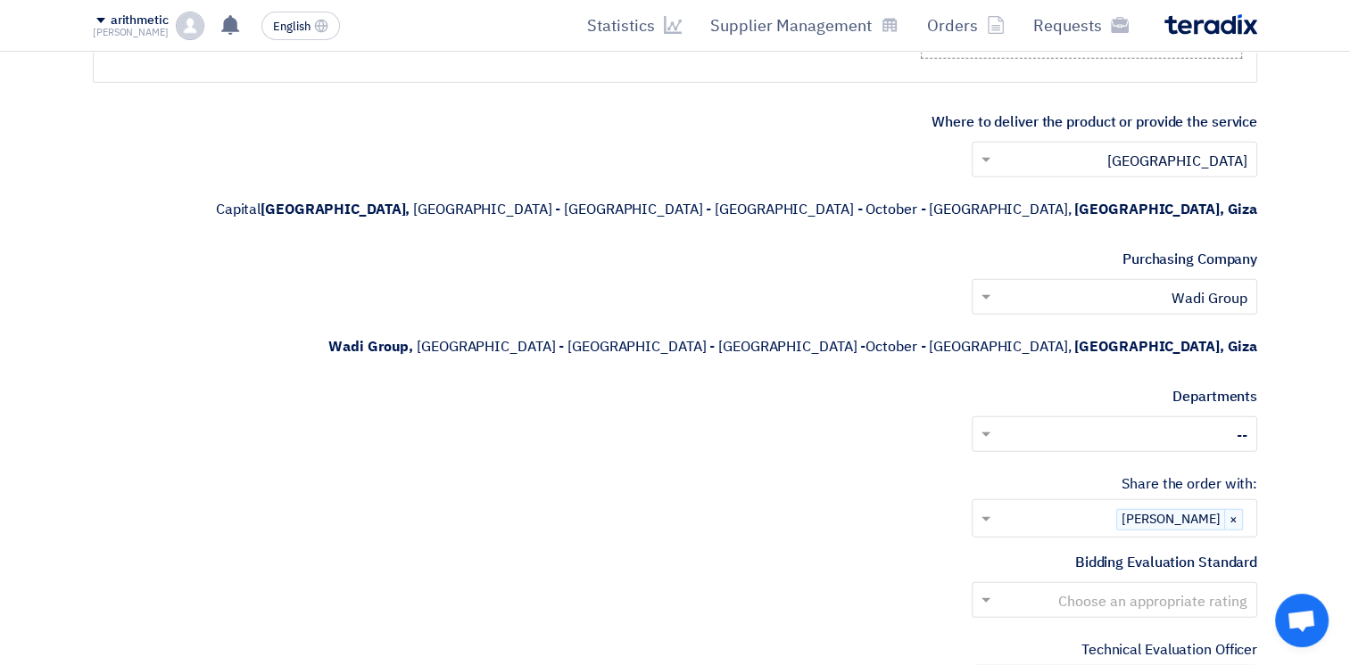
click at [1106, 588] on input "text" at bounding box center [1124, 602] width 250 height 29
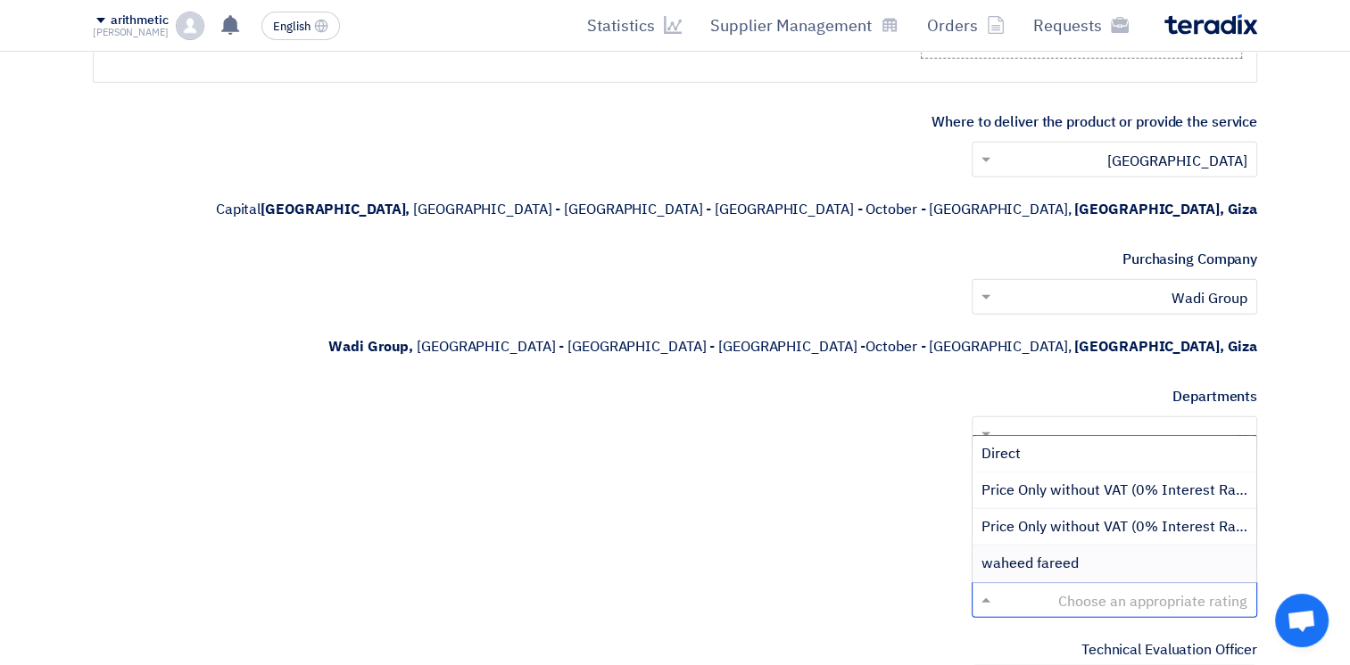
click at [1043, 553] on span "waheed fareed" at bounding box center [1029, 563] width 97 height 21
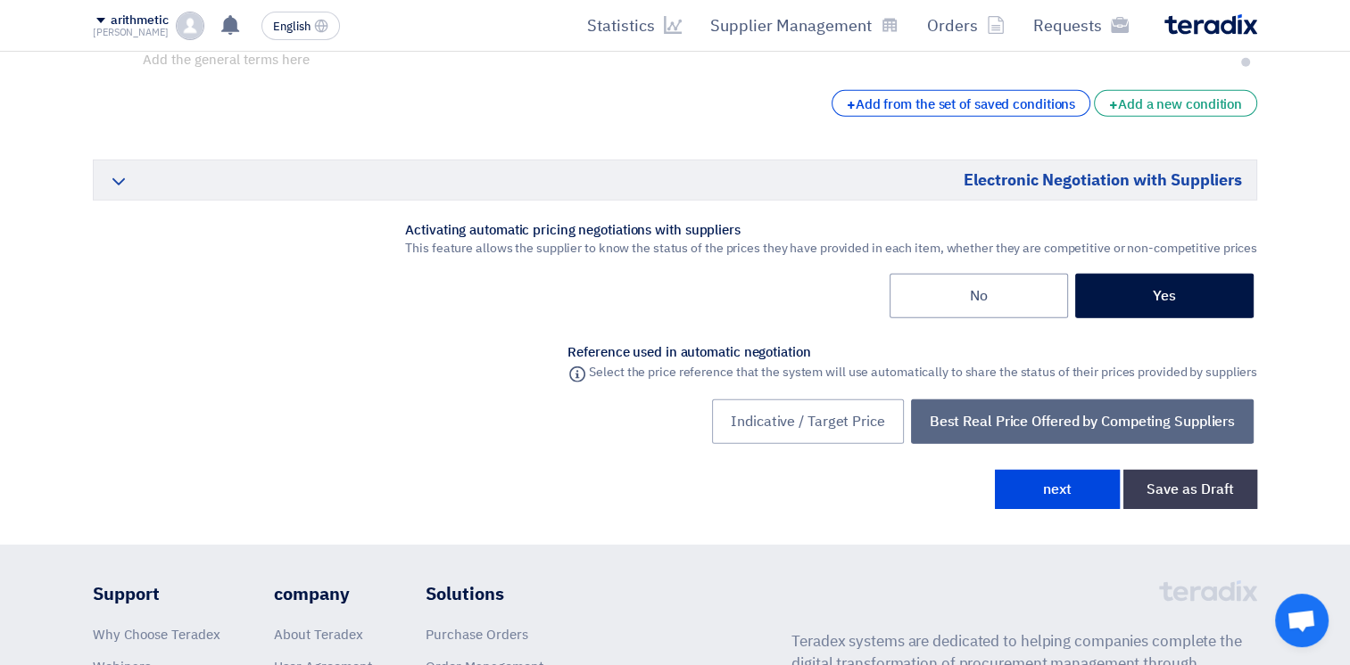
scroll to position [5438, 0]
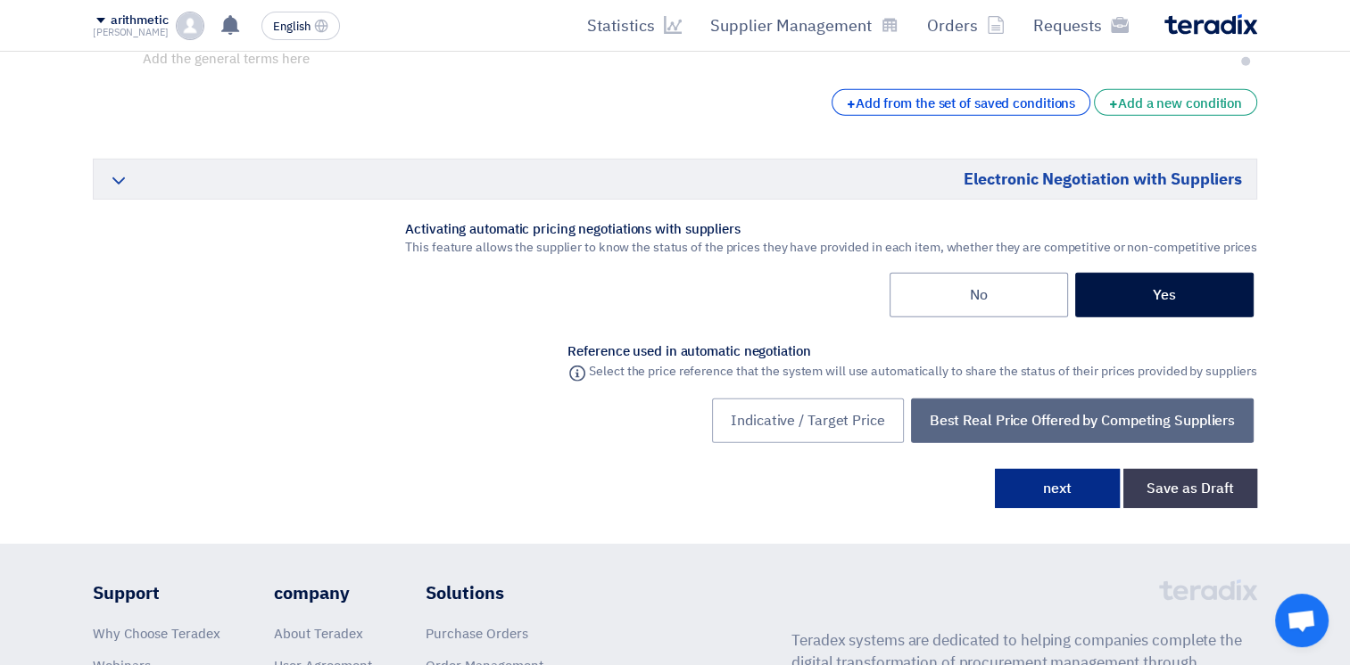
click at [1051, 469] on button "next" at bounding box center [1057, 488] width 125 height 39
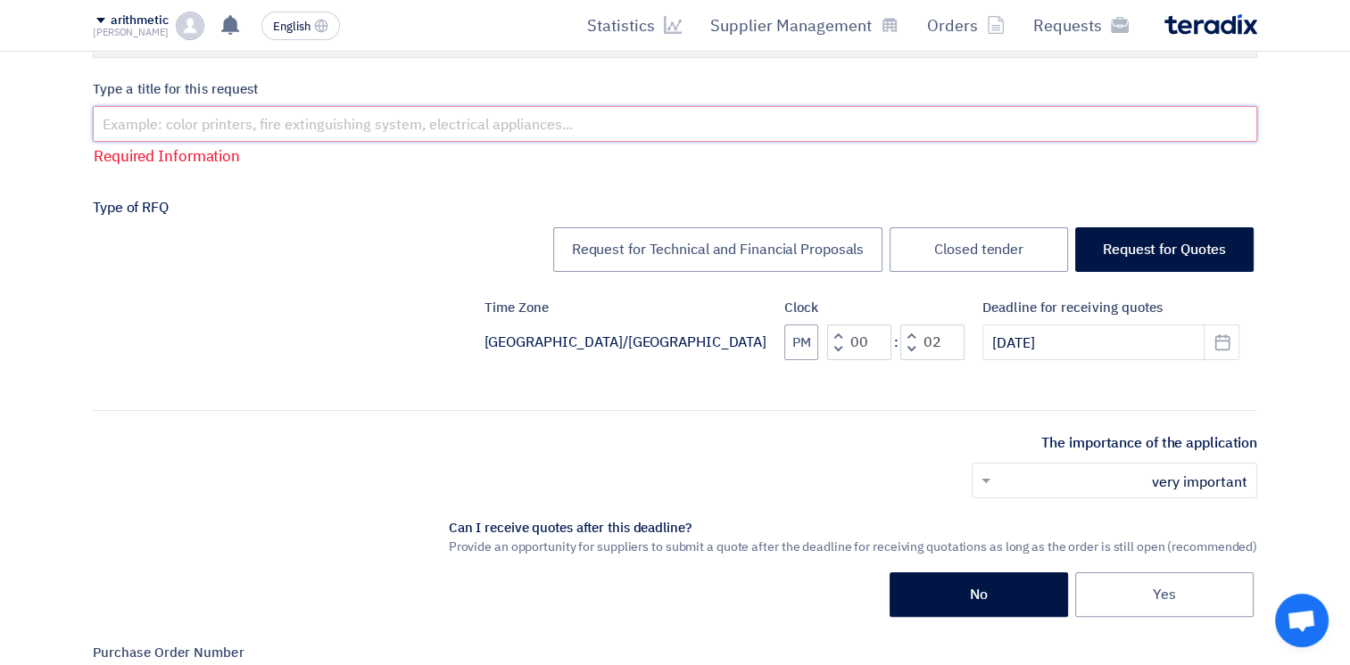
click at [414, 126] on input "text" at bounding box center [675, 124] width 1164 height 36
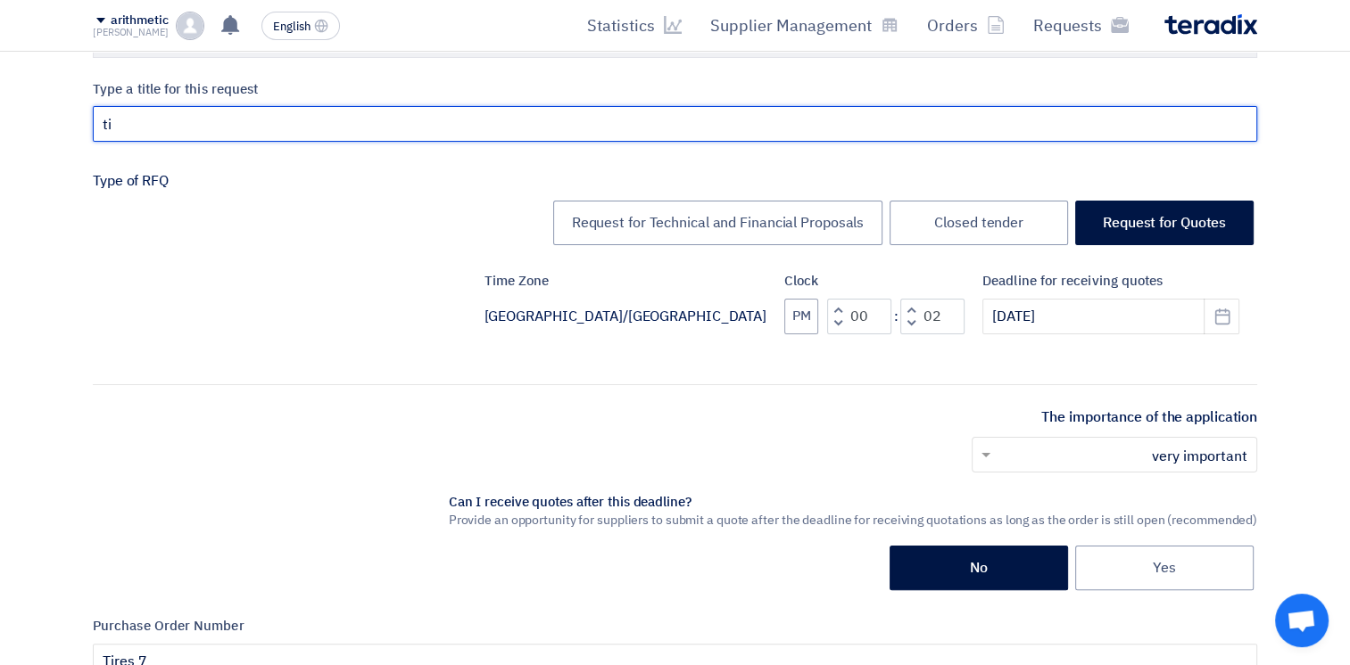
type input "t"
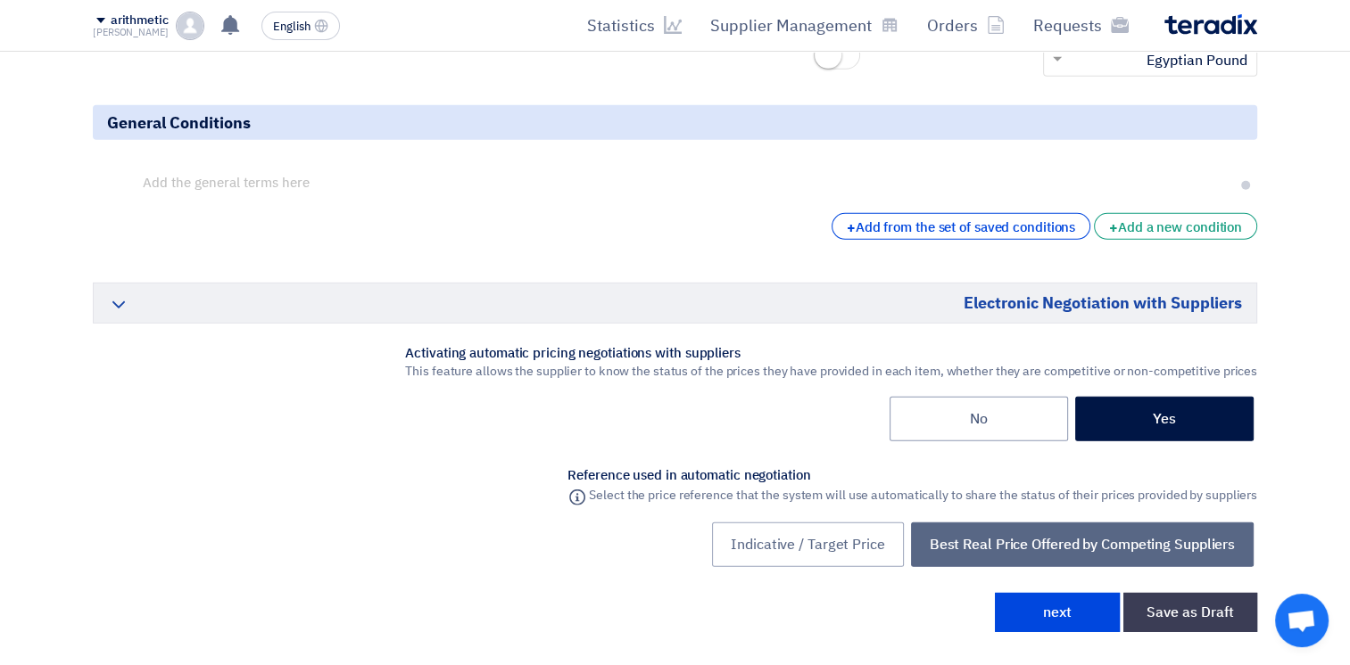
scroll to position [5317, 0]
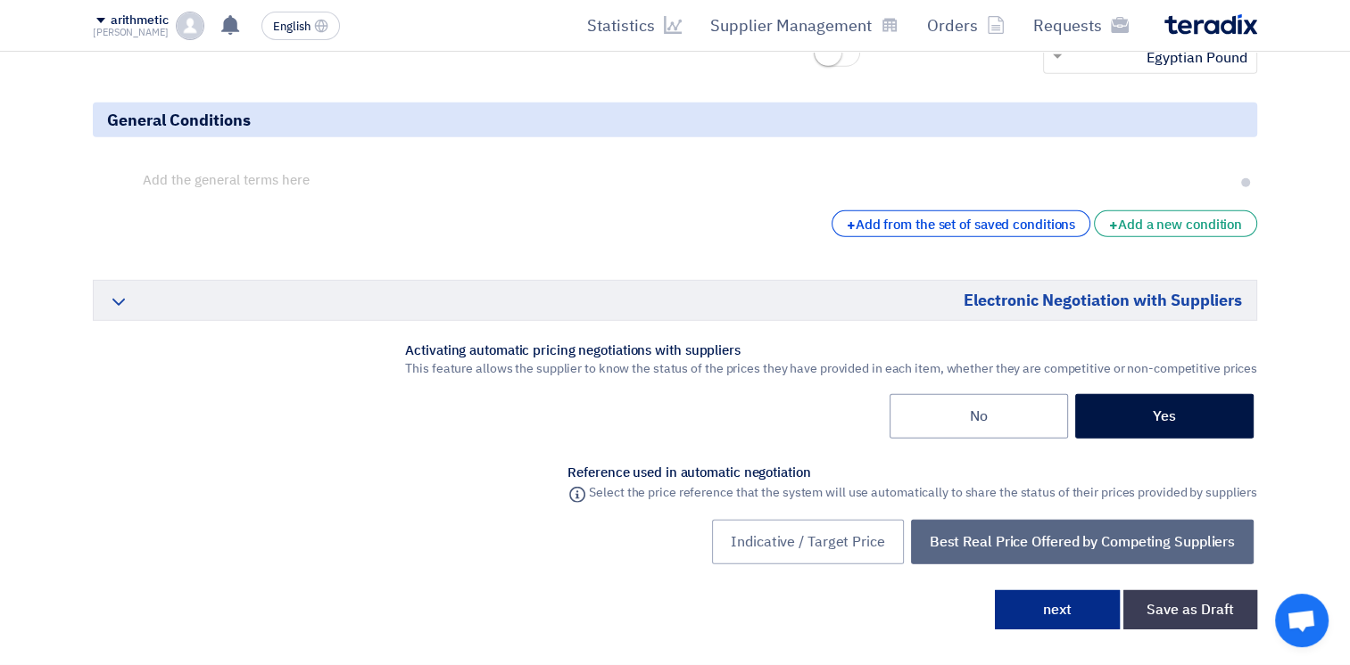
type input "tender tires 10"
click at [1039, 591] on button "next" at bounding box center [1057, 610] width 125 height 39
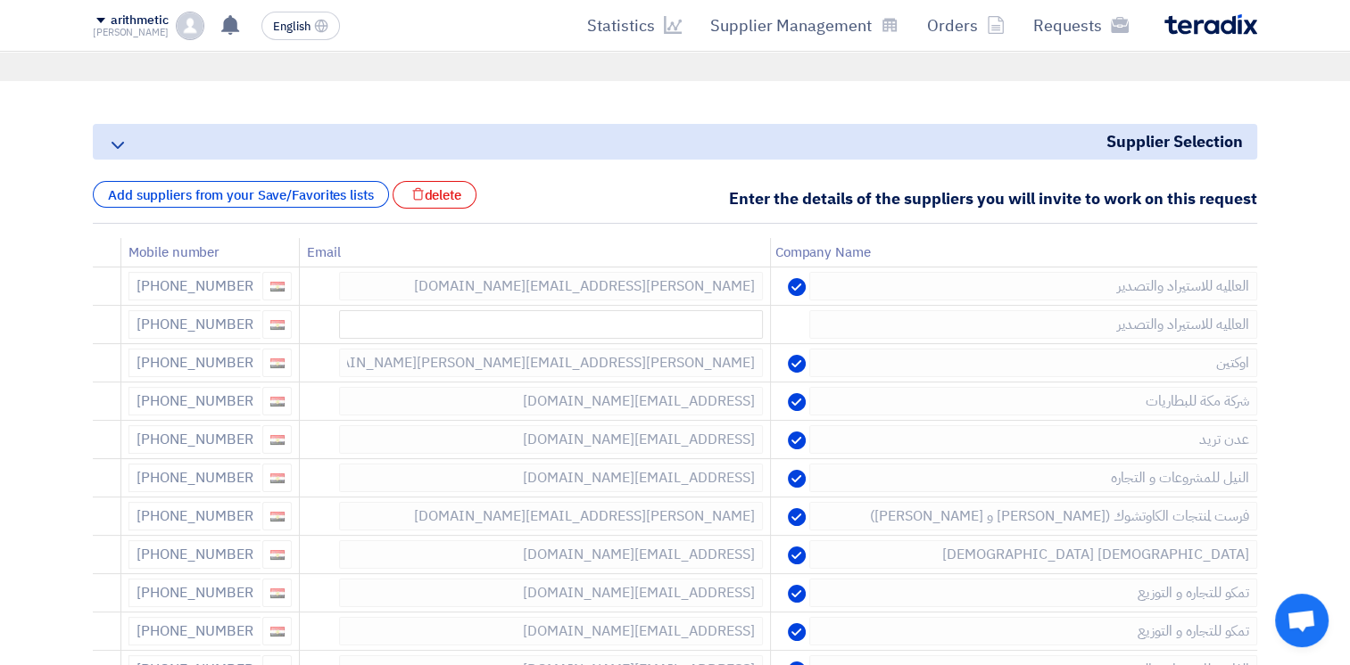
scroll to position [161, 0]
click at [104, 322] on icon at bounding box center [97, 329] width 30 height 30
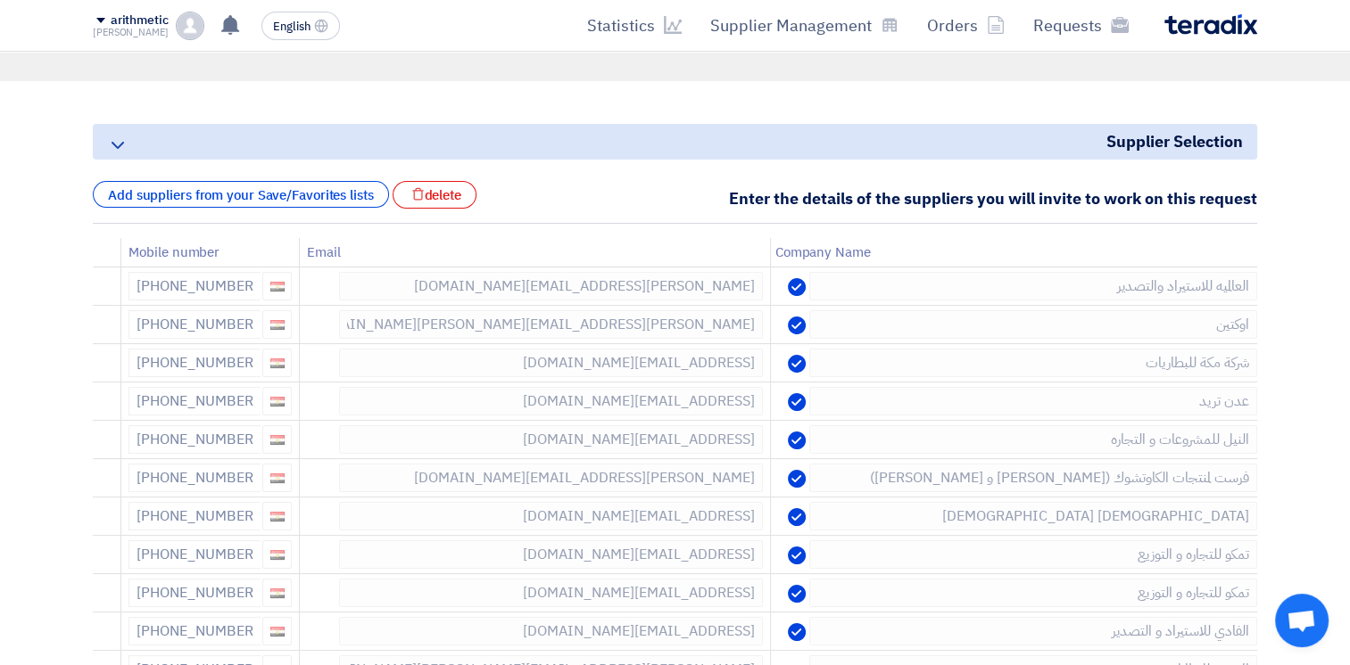
click at [0, 0] on icon at bounding box center [0, 0] width 0 height 0
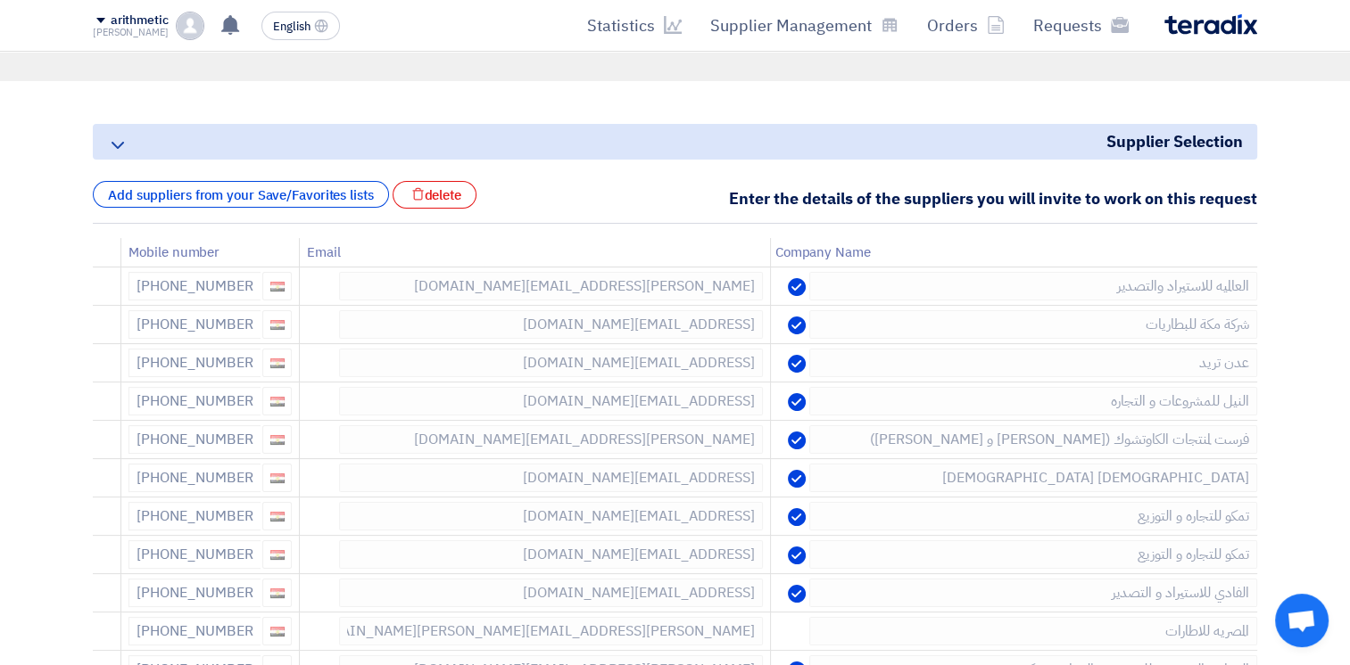
click at [0, 0] on icon at bounding box center [0, 0] width 0 height 0
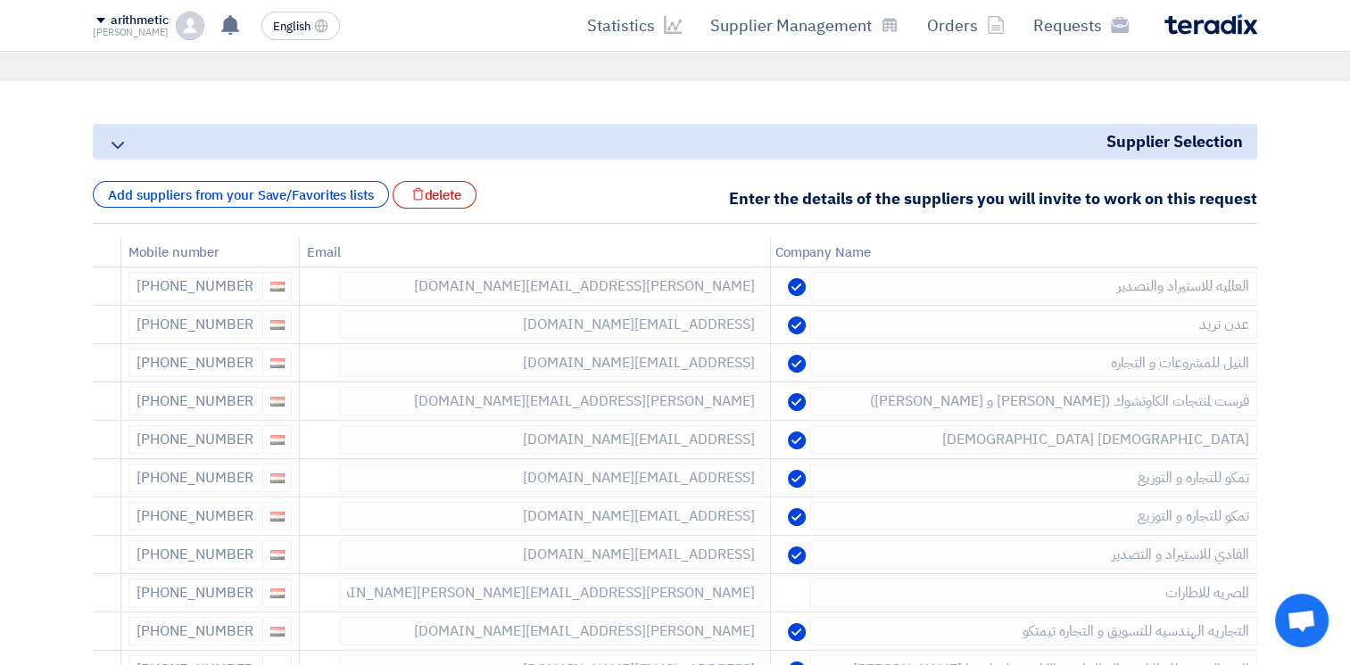
click at [0, 0] on icon at bounding box center [0, 0] width 0 height 0
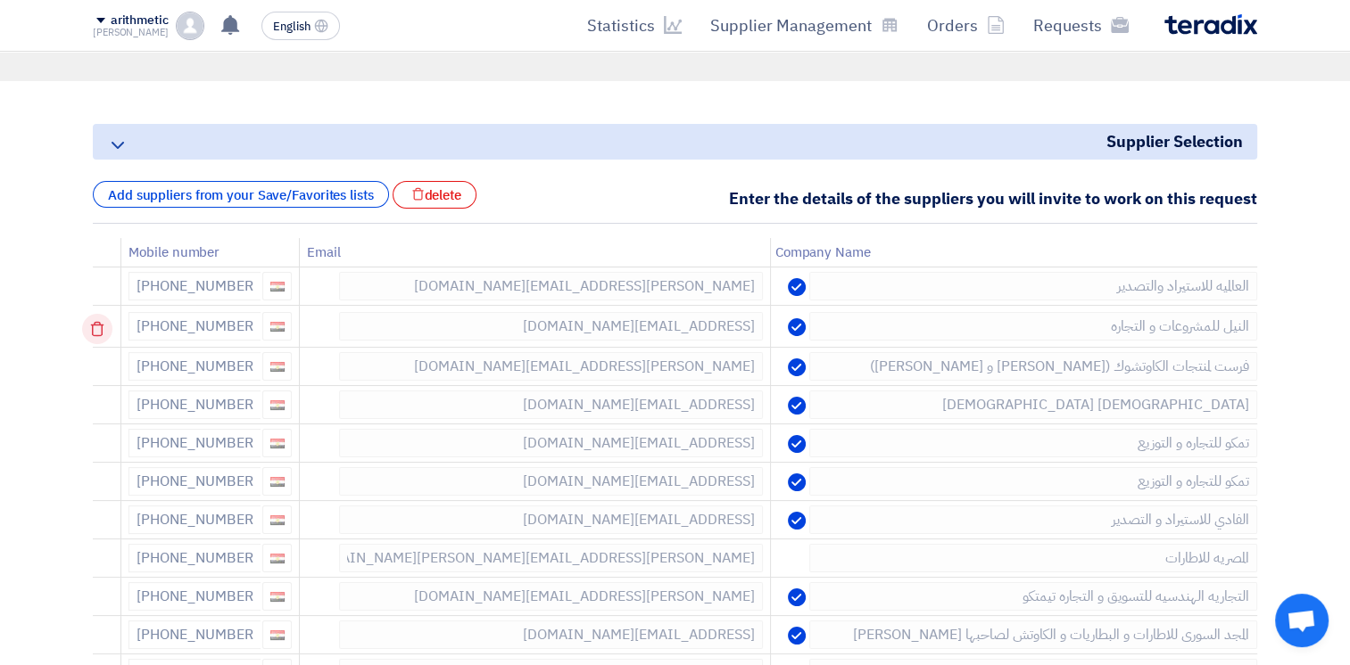
click at [104, 329] on use at bounding box center [97, 329] width 13 height 15
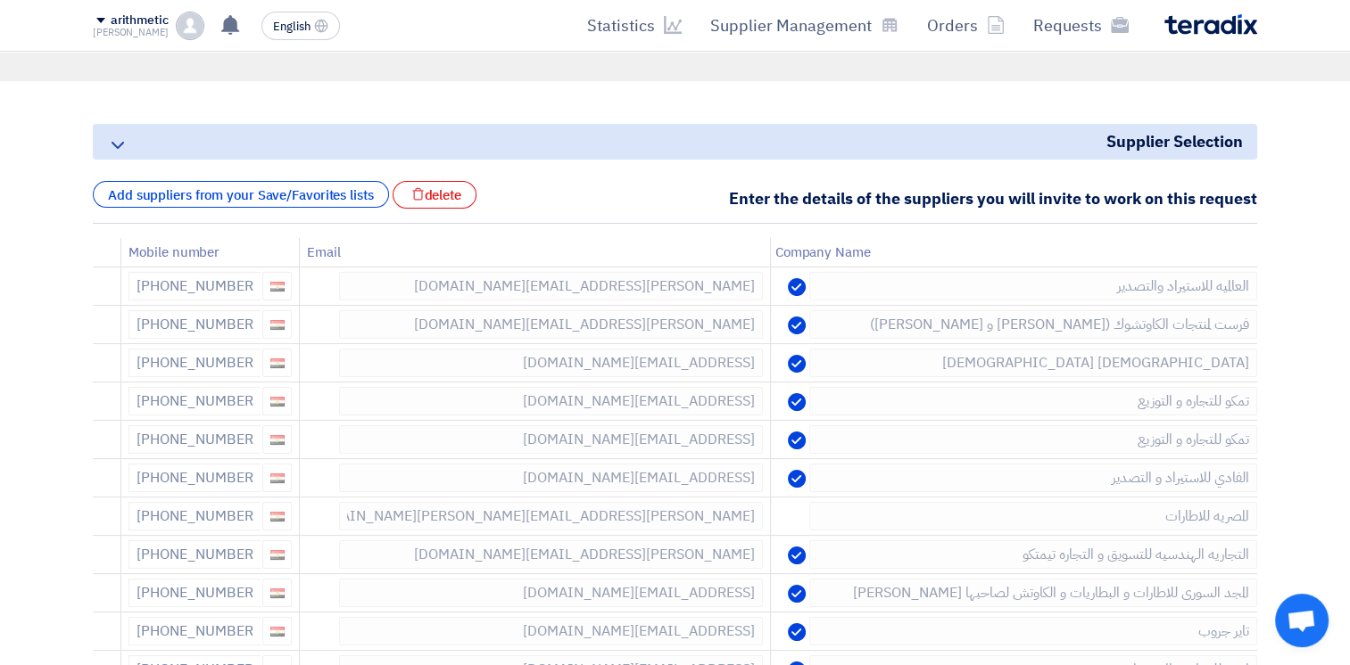
click at [0, 0] on use at bounding box center [0, 0] width 0 height 0
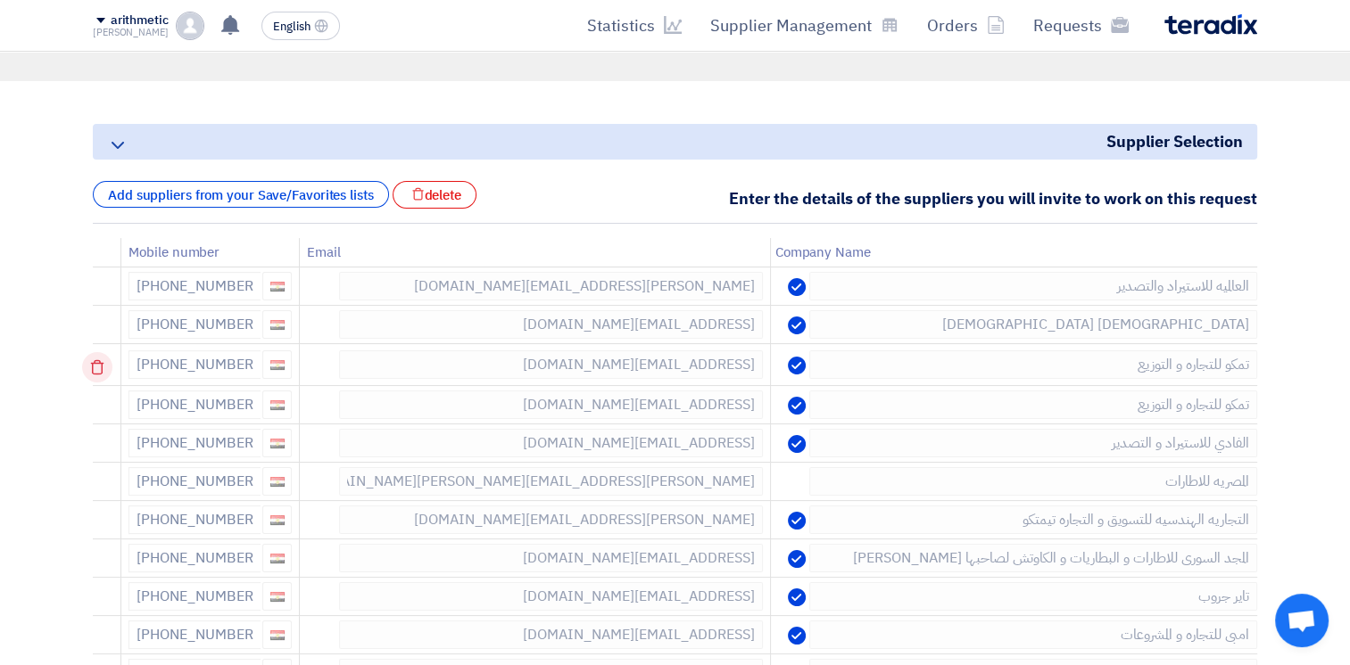
click at [103, 360] on use at bounding box center [97, 367] width 13 height 15
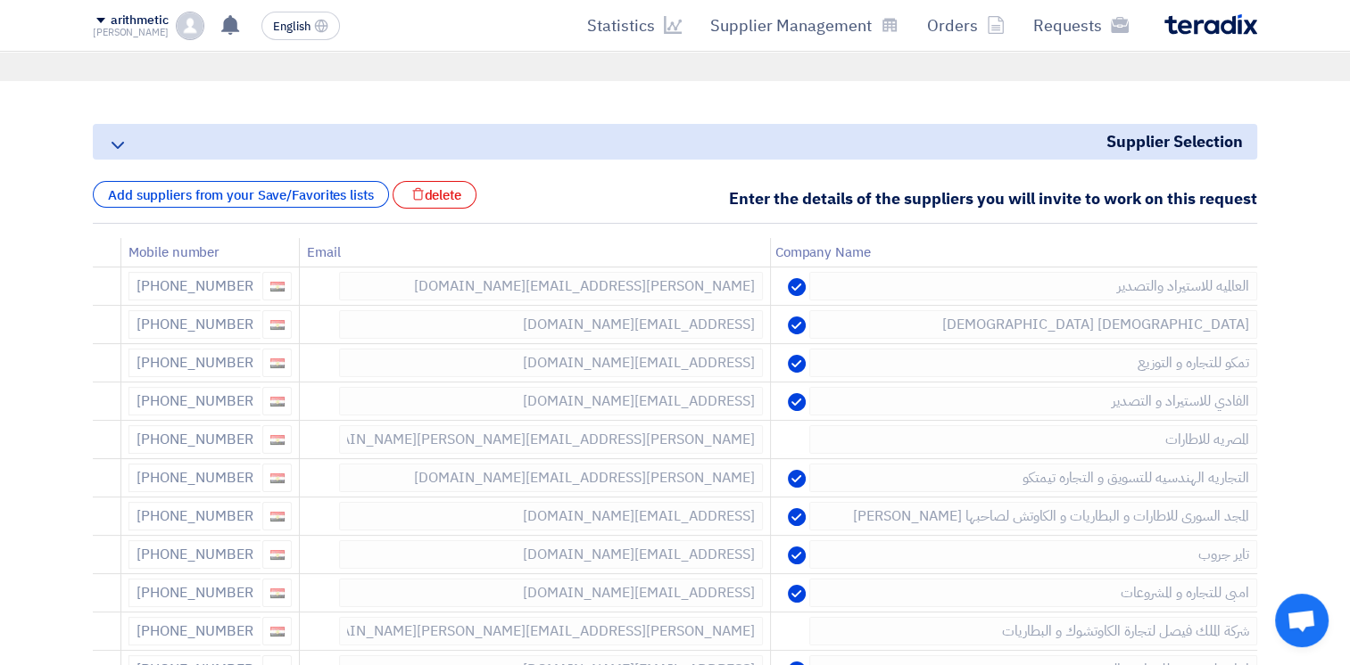
click at [0, 0] on use at bounding box center [0, 0] width 0 height 0
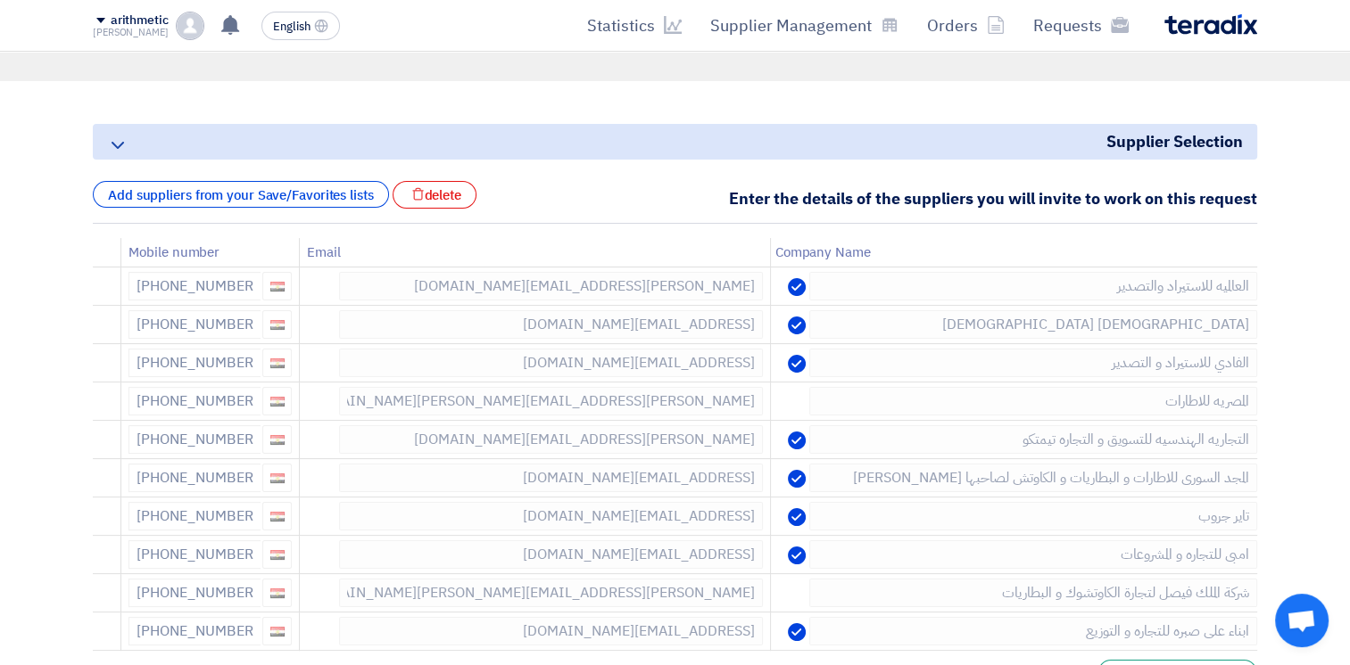
click at [0, 0] on use at bounding box center [0, 0] width 0 height 0
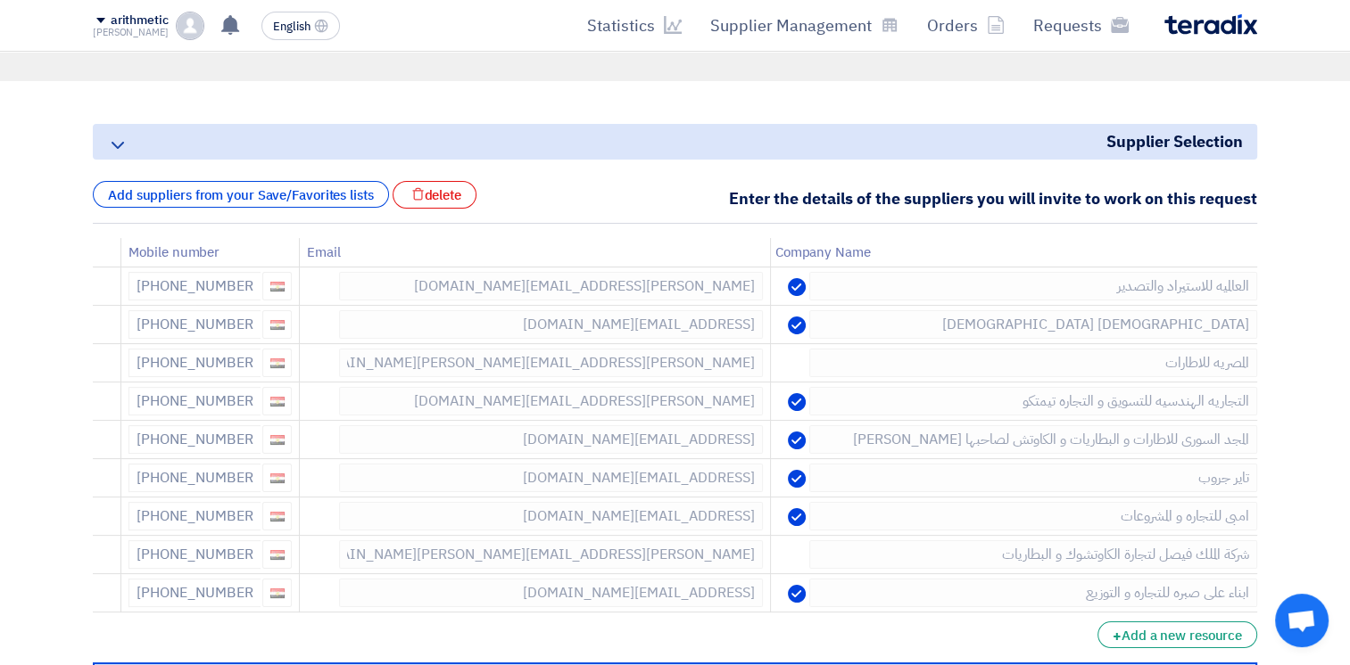
click at [0, 0] on use at bounding box center [0, 0] width 0 height 0
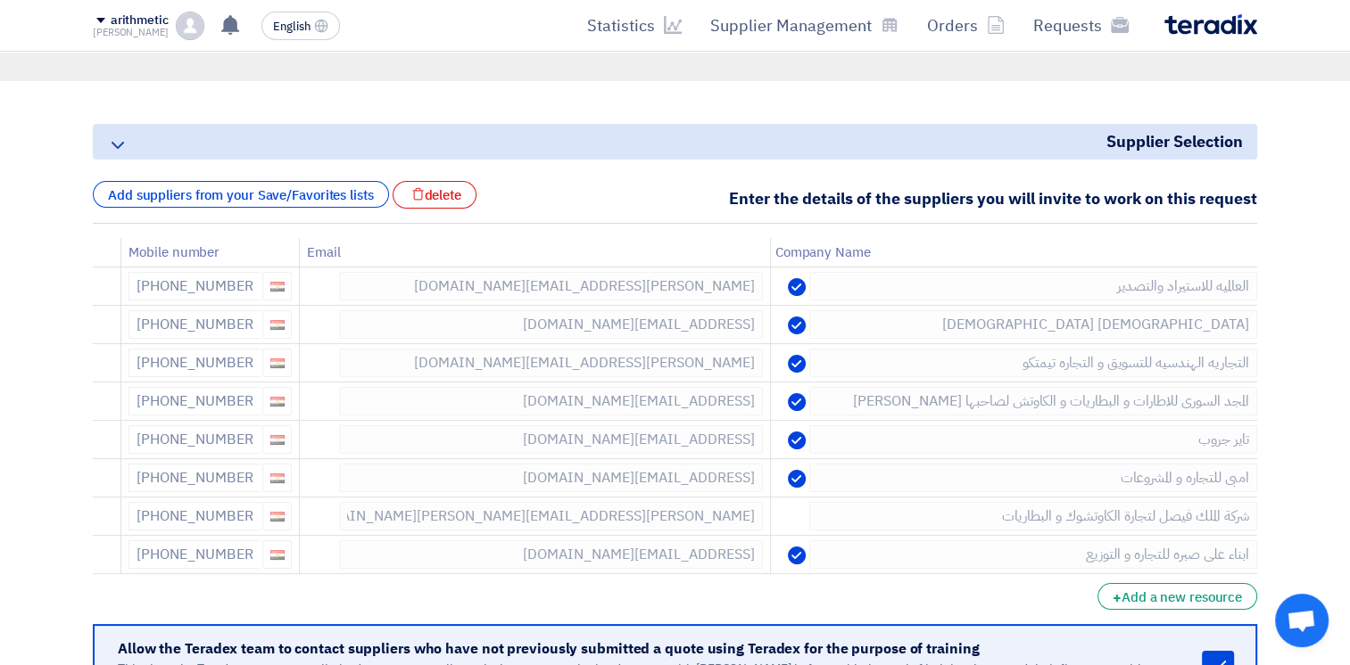
click at [0, 0] on use at bounding box center [0, 0] width 0 height 0
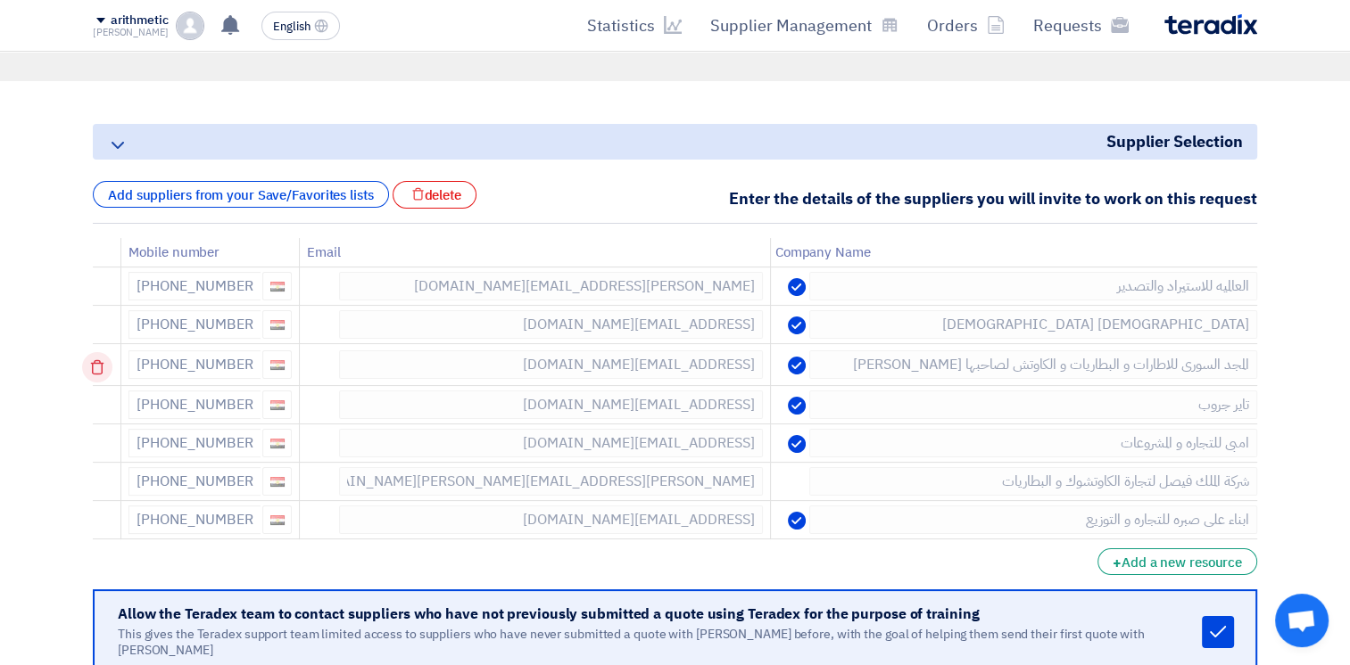
click at [102, 362] on use at bounding box center [97, 367] width 13 height 15
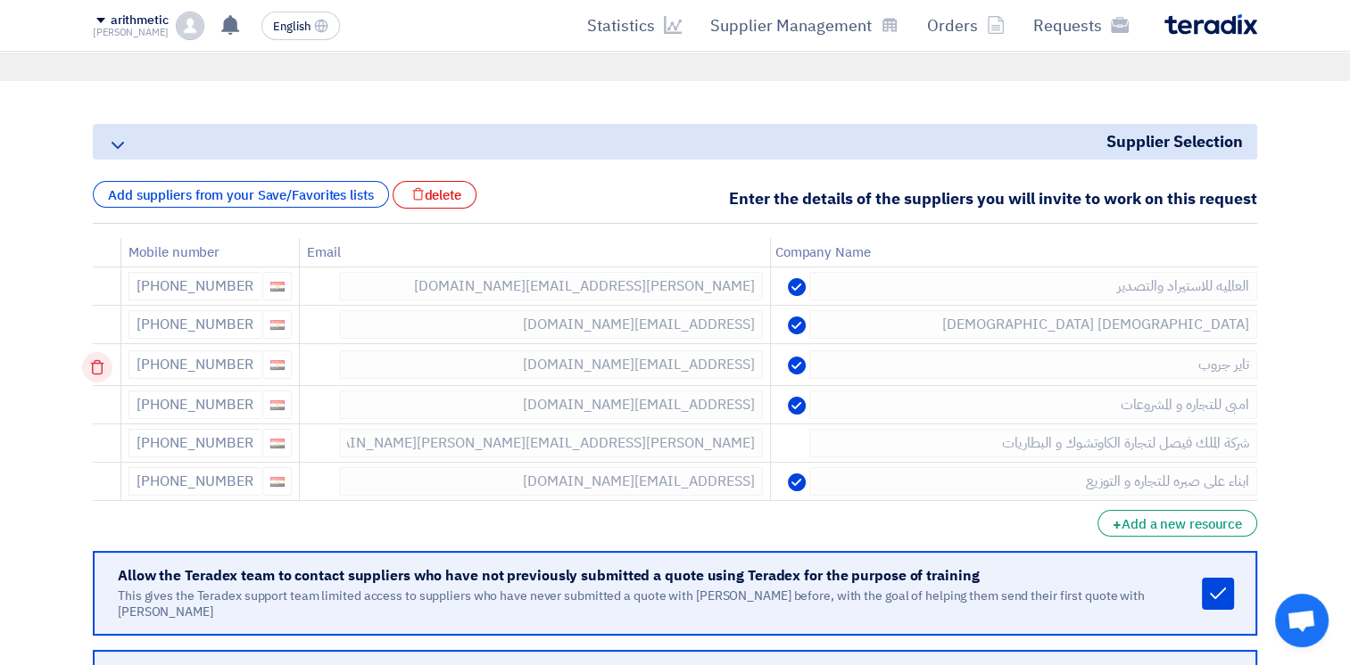
click at [103, 363] on icon at bounding box center [97, 367] width 30 height 30
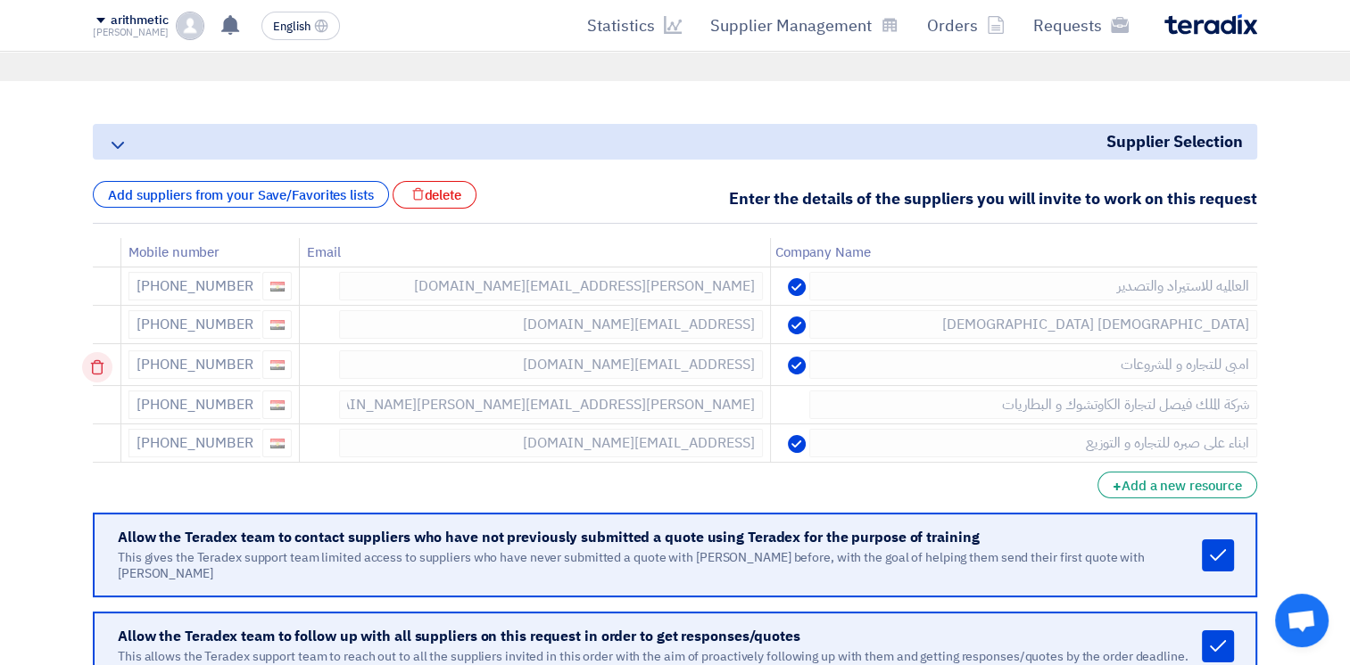
click at [103, 370] on icon at bounding box center [97, 367] width 30 height 30
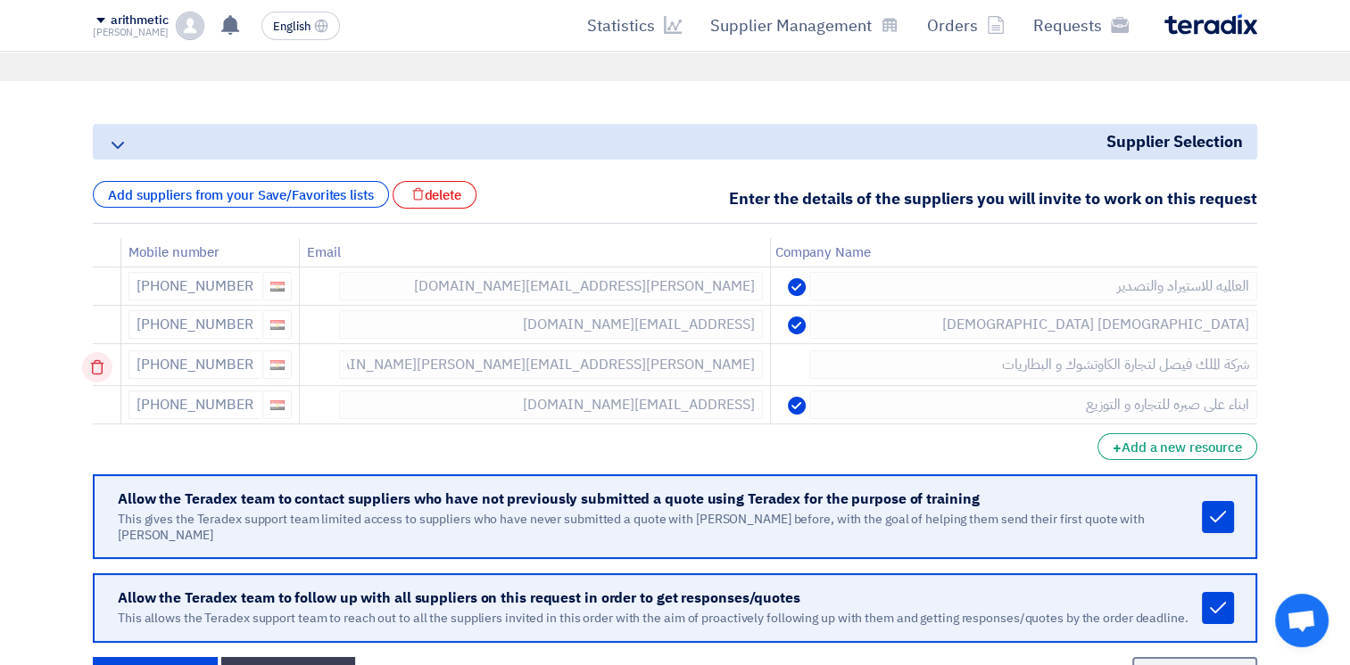
click at [104, 369] on use at bounding box center [97, 367] width 13 height 15
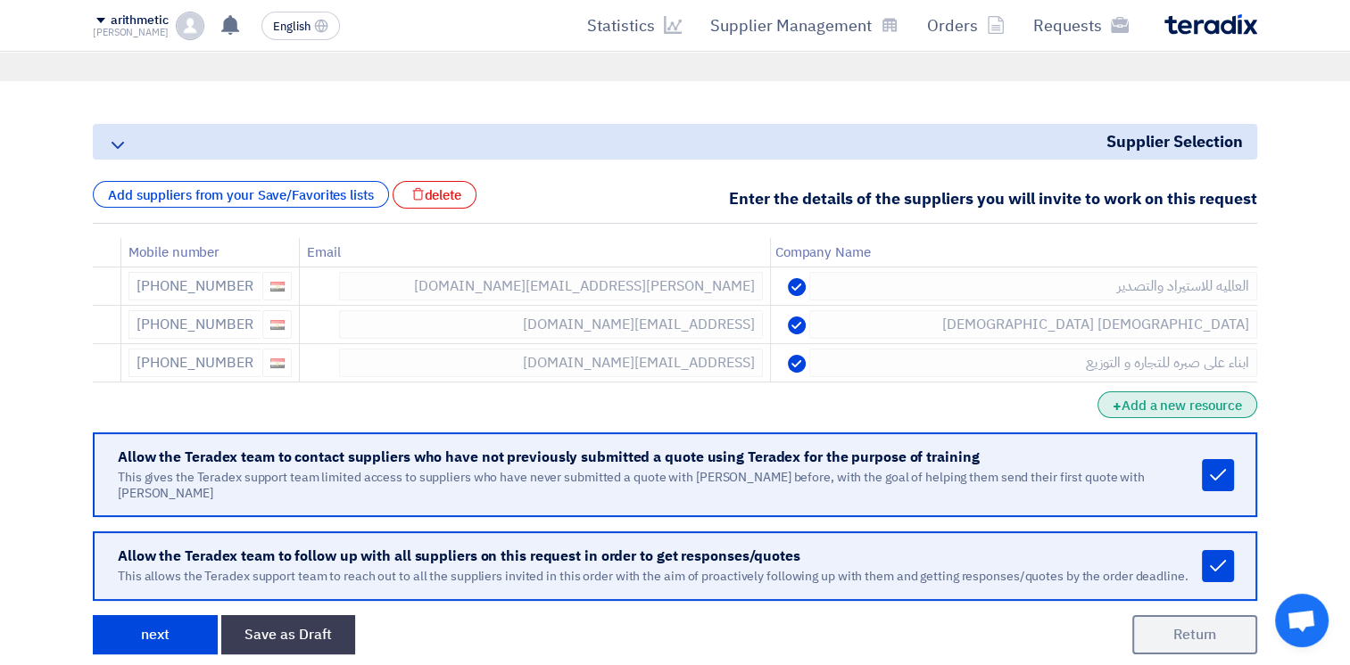
click at [1185, 401] on font "Add a new resource" at bounding box center [1181, 406] width 120 height 20
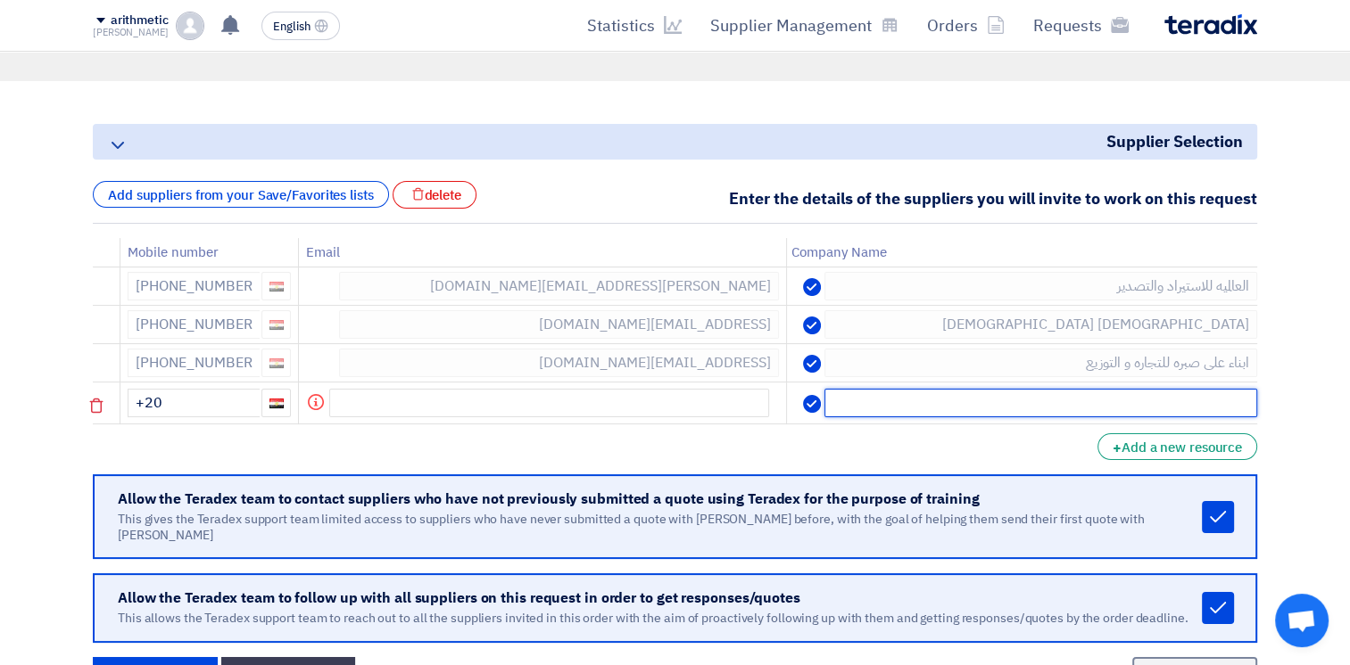
click at [1046, 405] on input "text" at bounding box center [1040, 403] width 433 height 29
type input "T"
type input "تمكو"
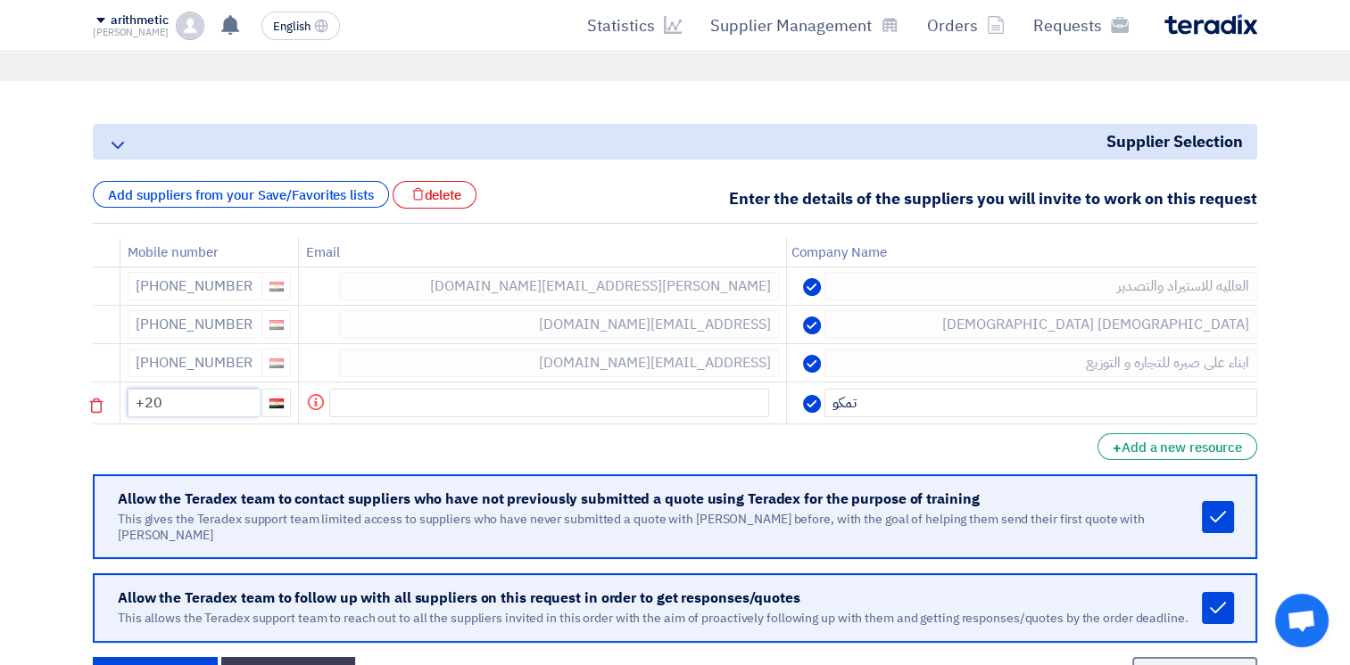
click at [225, 403] on input "+20" at bounding box center [194, 403] width 132 height 29
click at [526, 403] on input "text" at bounding box center [549, 403] width 440 height 29
paste input "[EMAIL_ADDRESS][DOMAIN_NAME]"
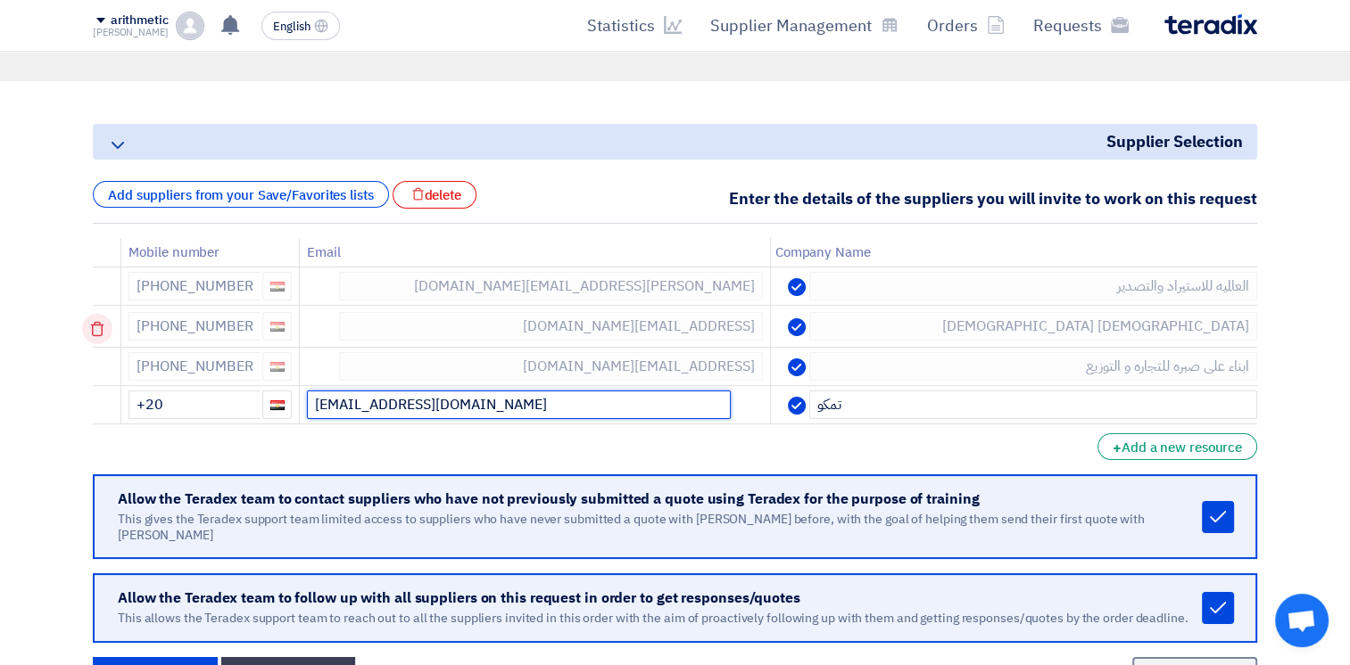
type input "[EMAIL_ADDRESS][DOMAIN_NAME]"
click at [100, 331] on icon at bounding box center [97, 329] width 30 height 30
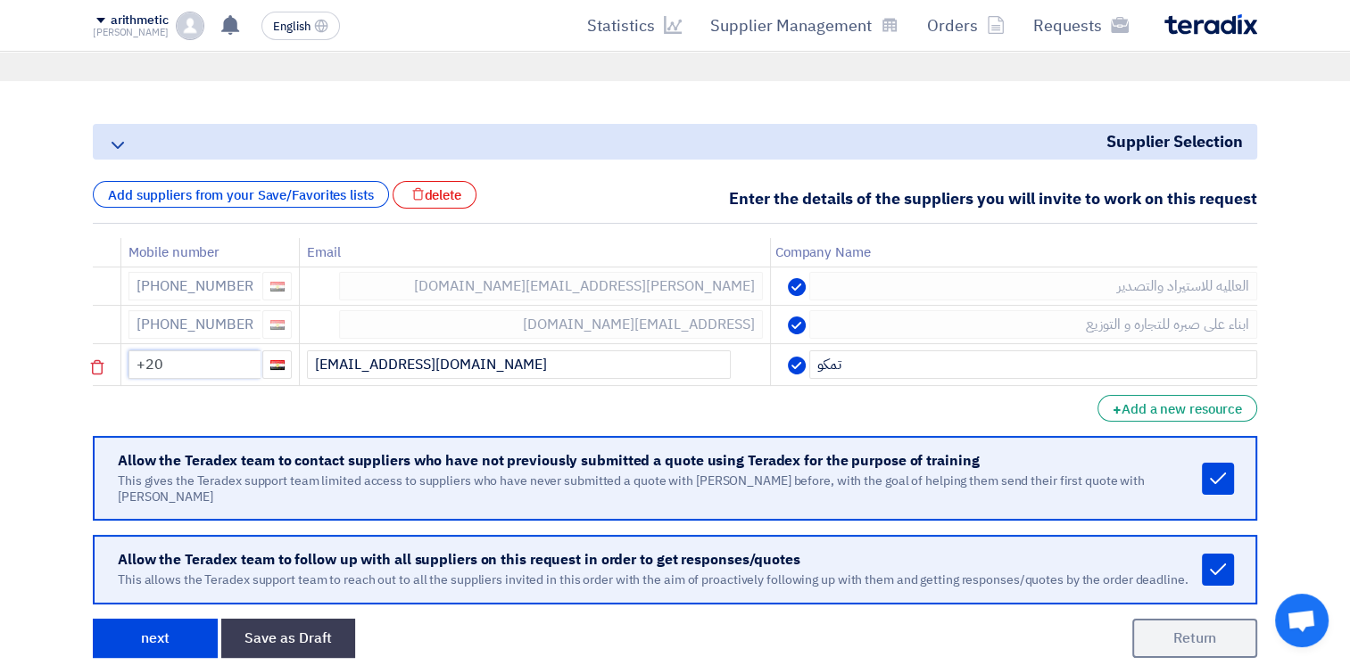
click at [221, 367] on input "+20" at bounding box center [194, 365] width 132 height 29
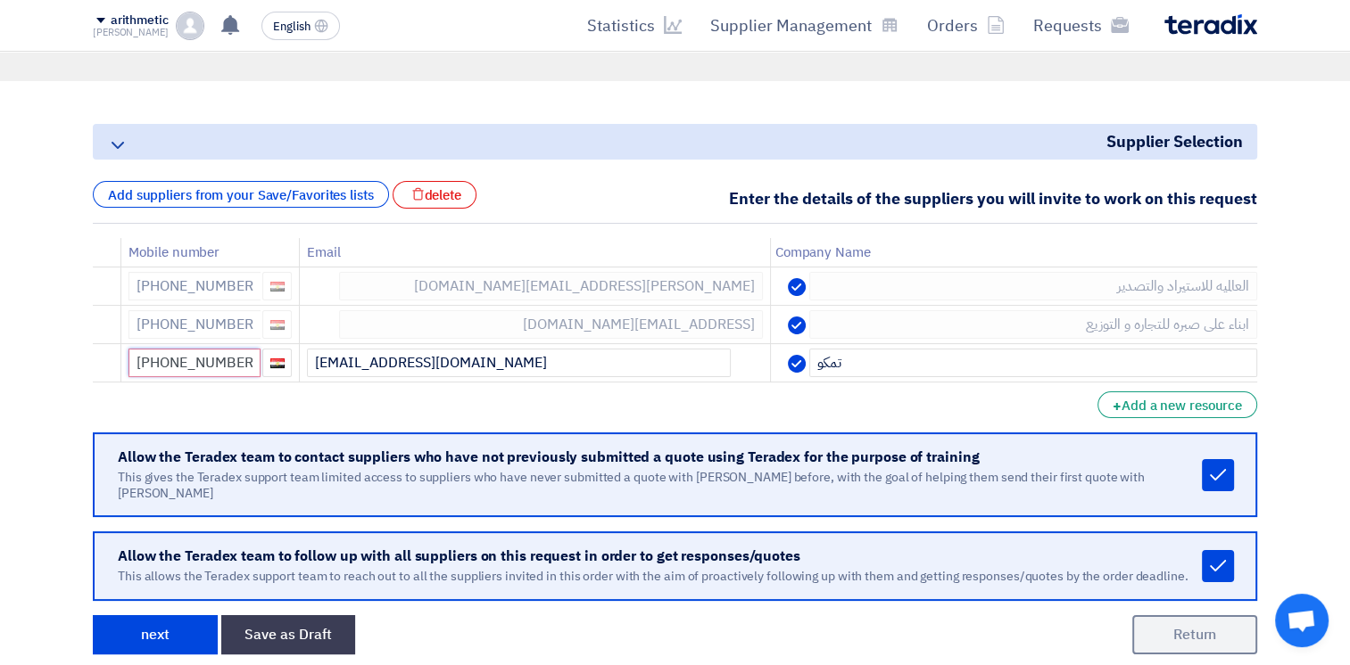
type input "[PHONE_NUMBER]"
click at [1170, 392] on div "+ Add a new resource" at bounding box center [1177, 405] width 160 height 27
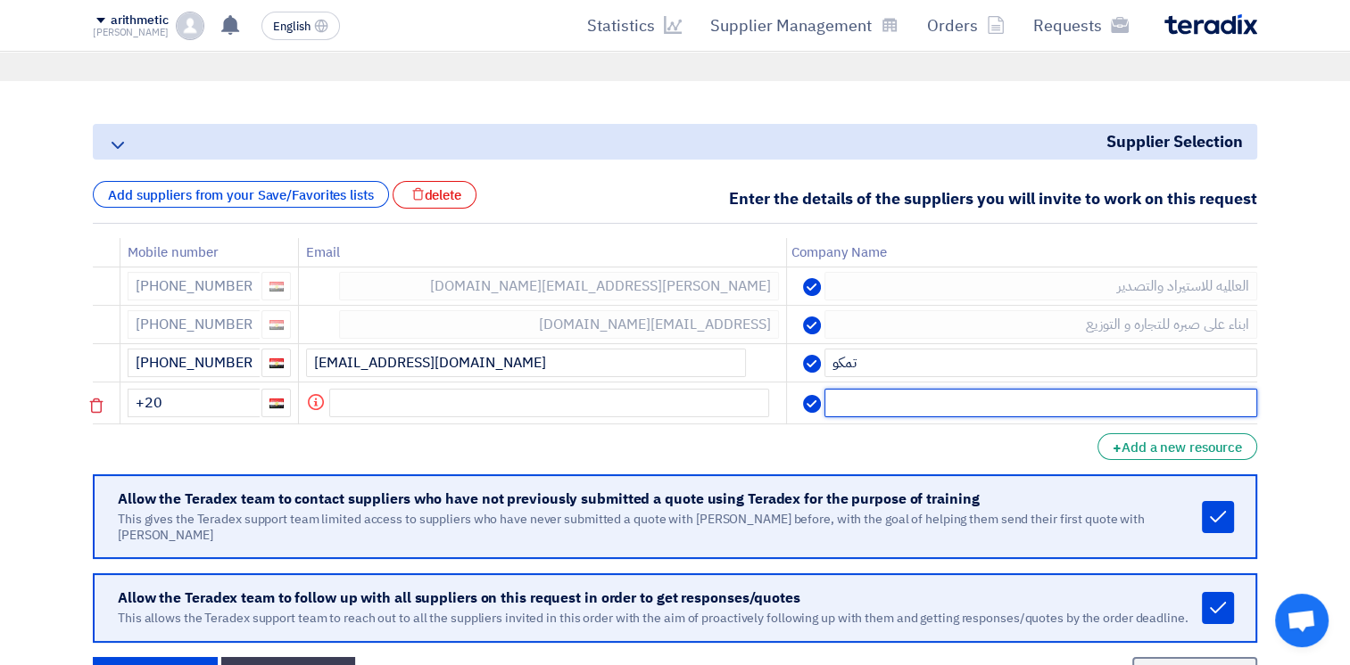
click at [1005, 397] on input "text" at bounding box center [1040, 403] width 433 height 29
type input "H"
type input "النيل للمشروعات"
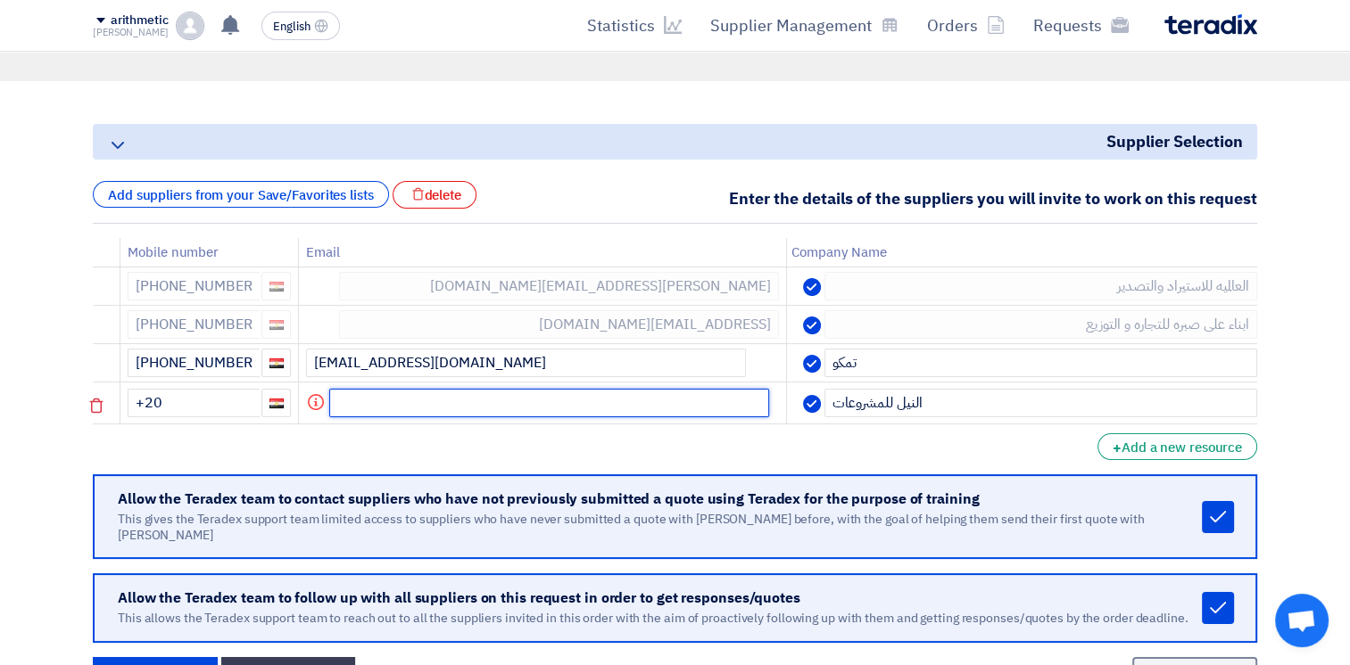
click at [675, 398] on input "text" at bounding box center [549, 403] width 440 height 29
click at [207, 401] on input "+20" at bounding box center [194, 403] width 132 height 29
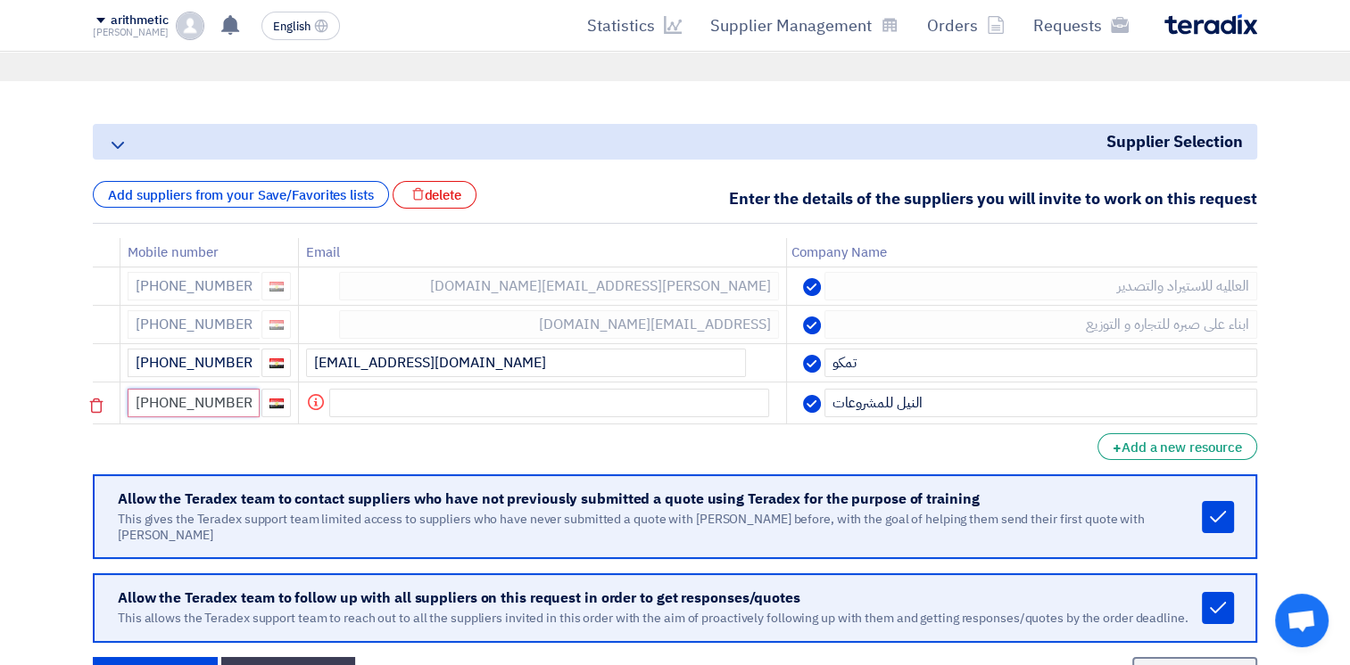
type input "[PHONE_NUMBER]"
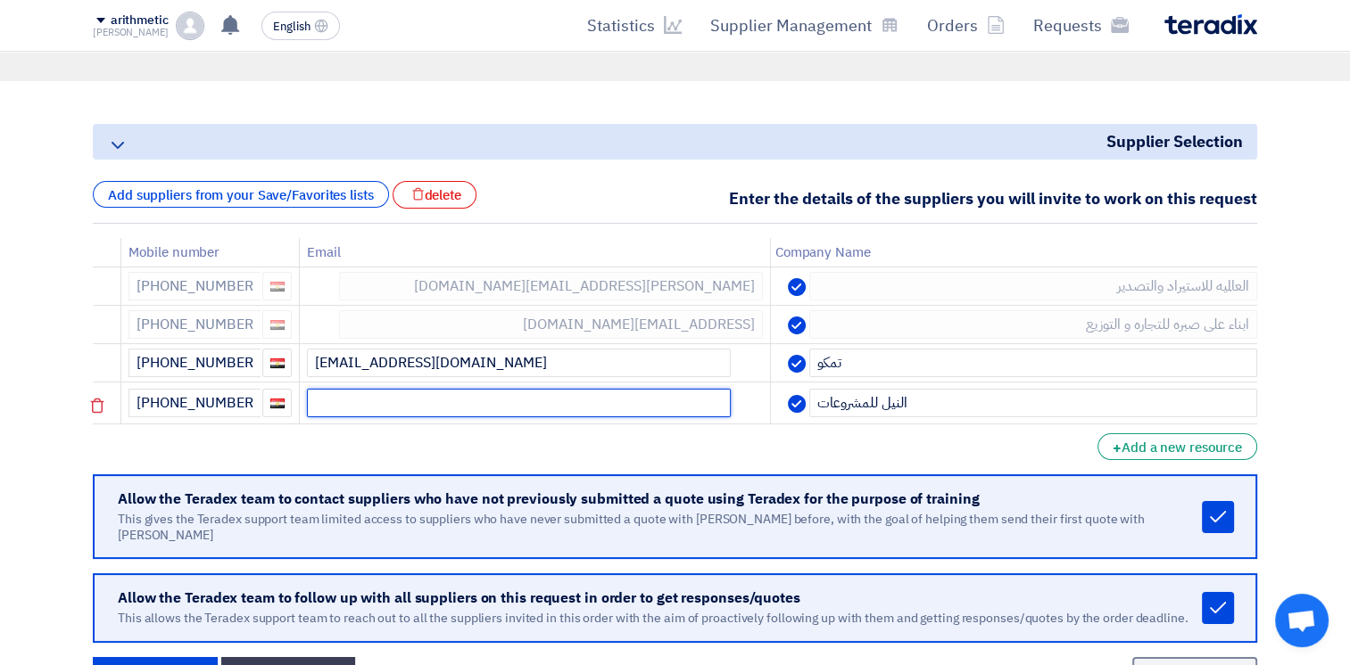
click at [506, 397] on input "text" at bounding box center [519, 403] width 424 height 29
paste input "[PERSON_NAME][EMAIL_ADDRESS][DOMAIN_NAME]"
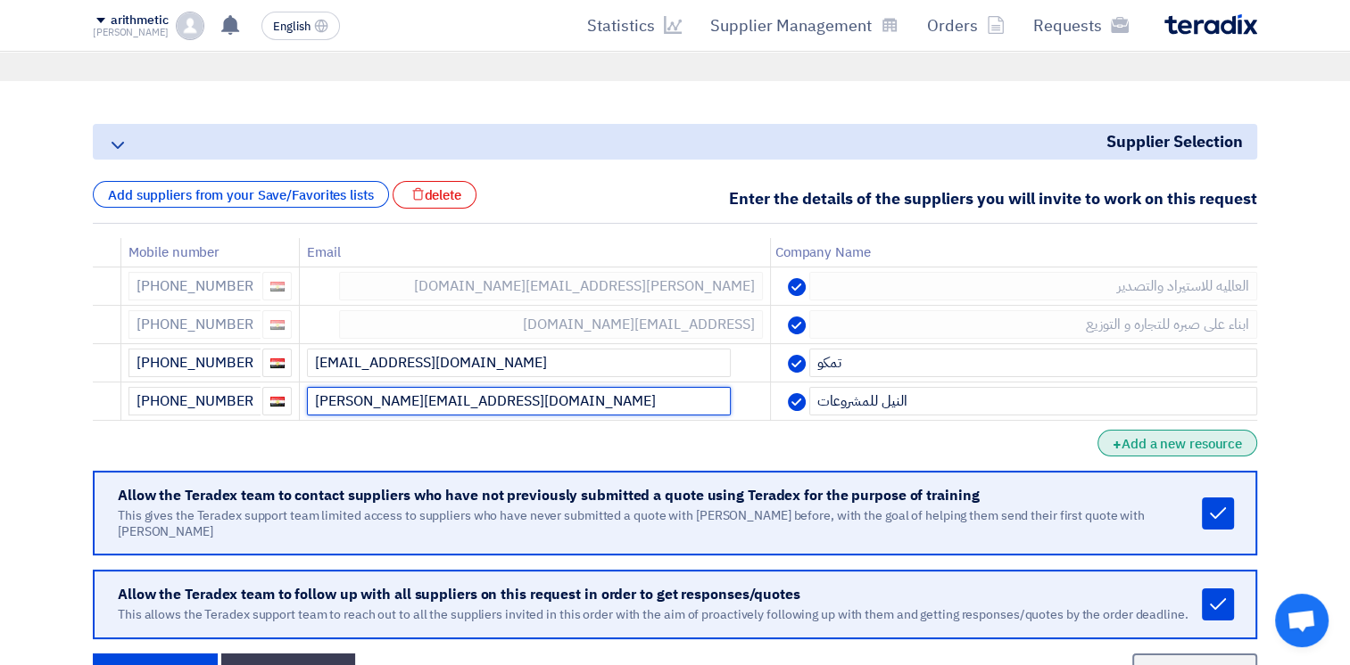
type input "[PERSON_NAME][EMAIL_ADDRESS][DOMAIN_NAME]"
click at [1188, 448] on font "Add a new resource" at bounding box center [1181, 444] width 120 height 20
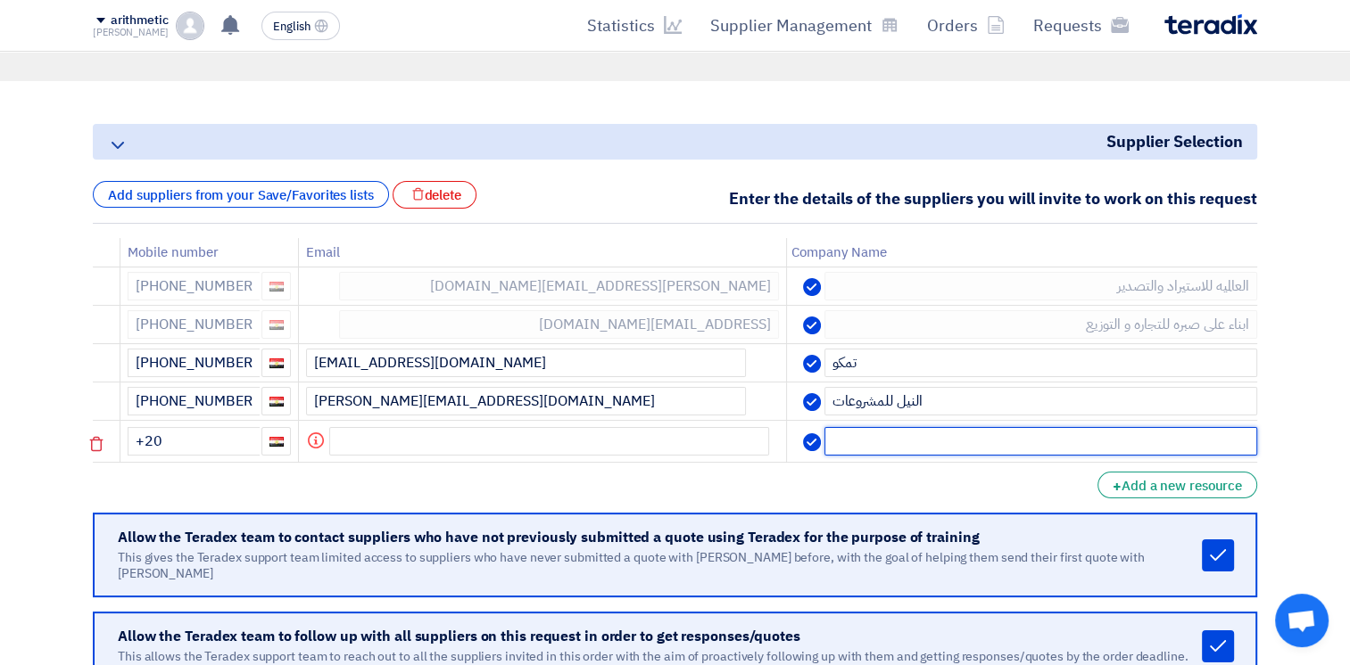
click at [1049, 444] on input "text" at bounding box center [1040, 441] width 433 height 29
type input "H"
type input "[DEMOGRAPHIC_DATA]"
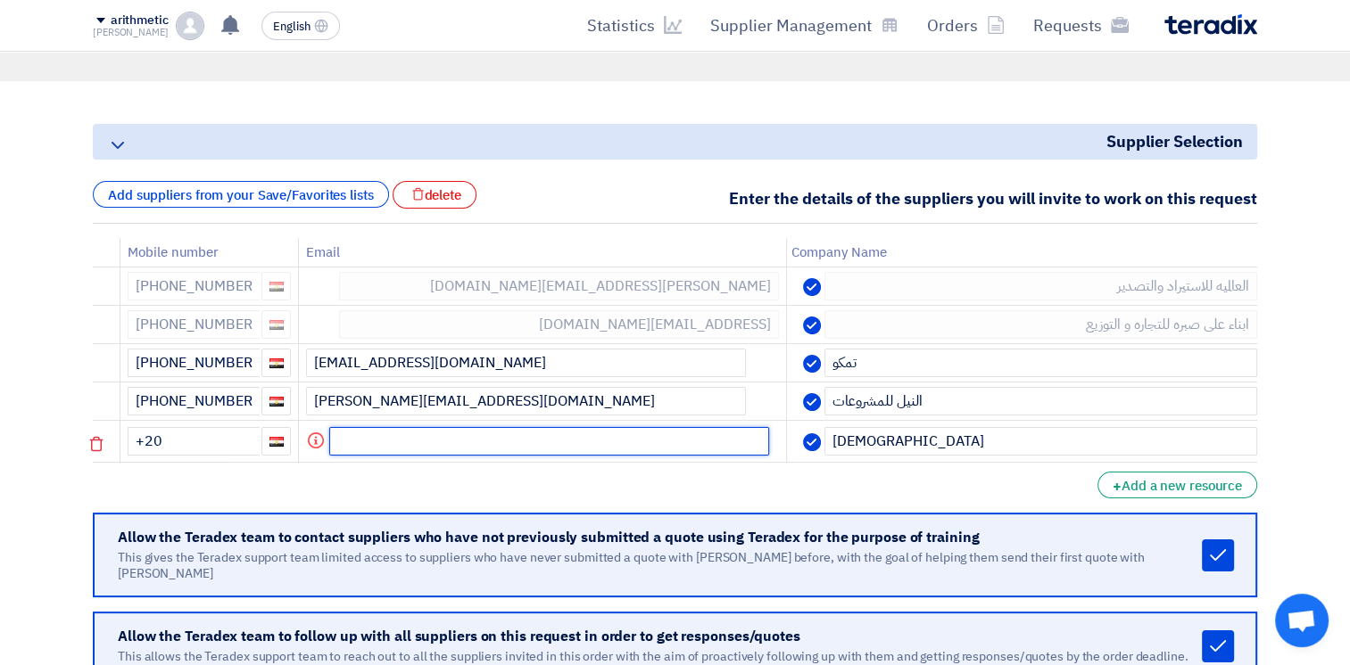
click at [609, 444] on input "text" at bounding box center [549, 441] width 440 height 29
click at [206, 442] on input "+20" at bounding box center [194, 441] width 132 height 29
click at [597, 432] on input "text" at bounding box center [549, 441] width 440 height 29
paste input "[EMAIL_ADDRESS][DOMAIN_NAME]"
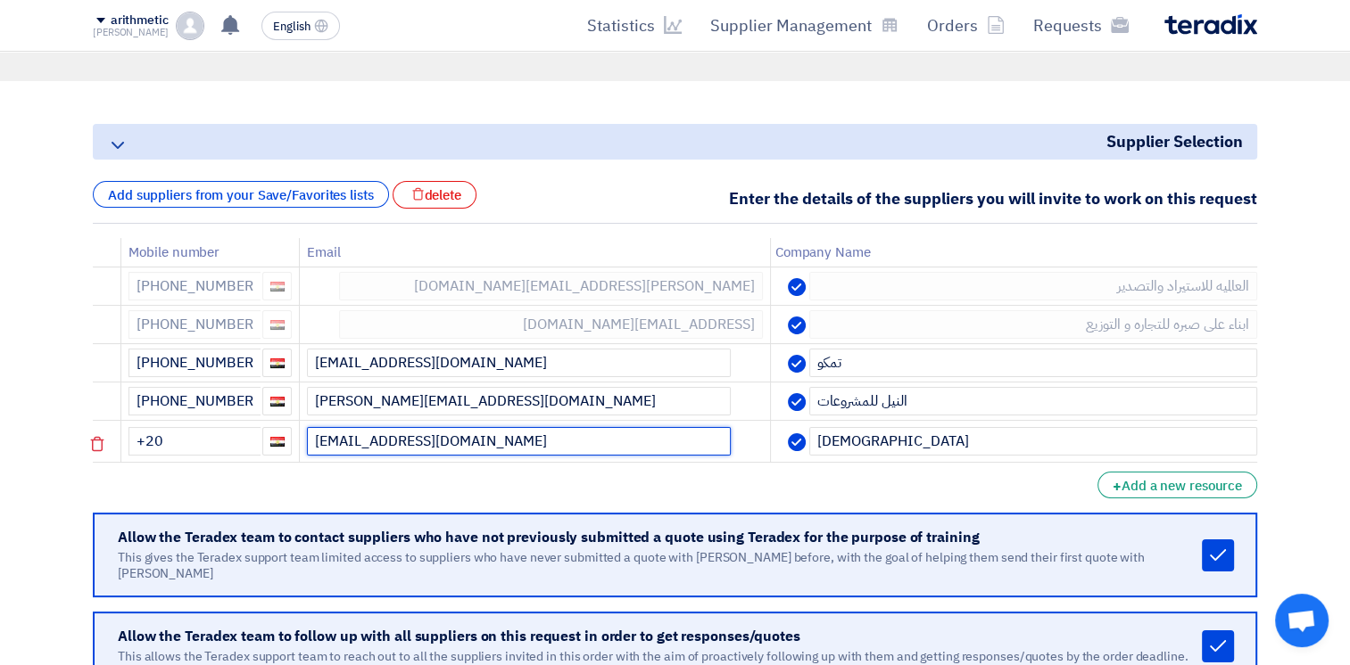
type input "[EMAIL_ADDRESS][DOMAIN_NAME]"
click at [217, 433] on input "+20" at bounding box center [194, 441] width 132 height 29
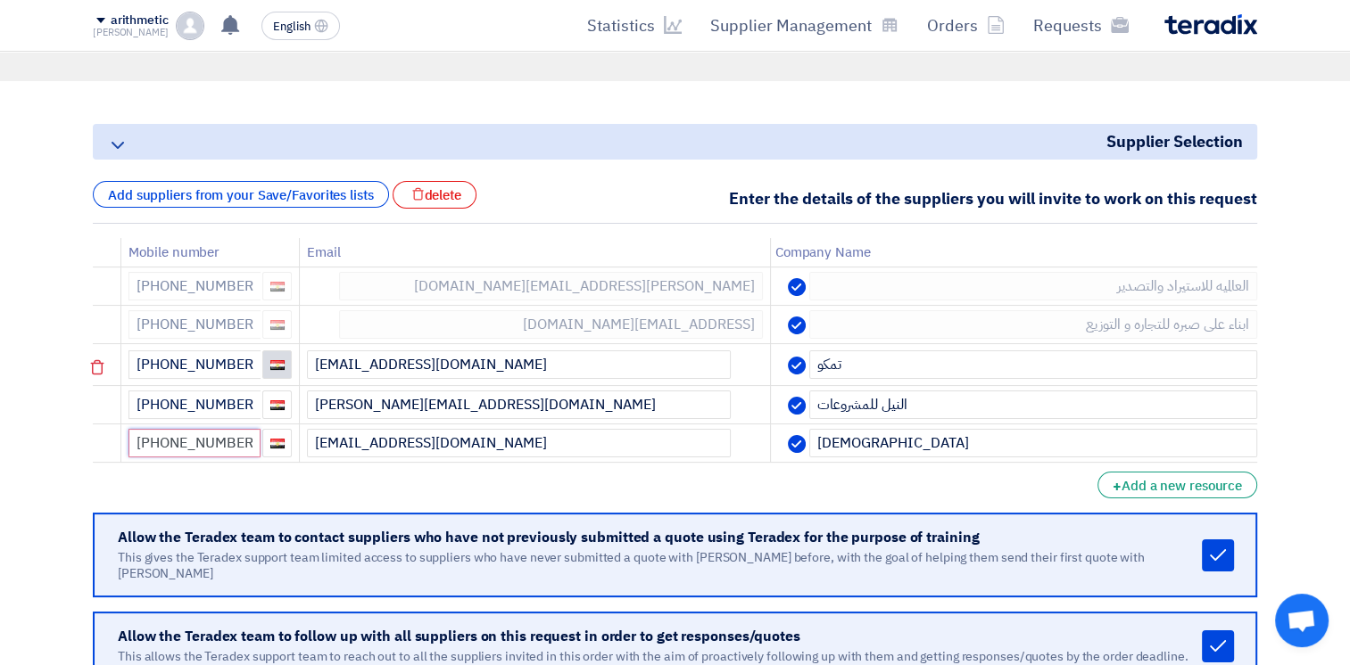
type input "[PHONE_NUMBER]"
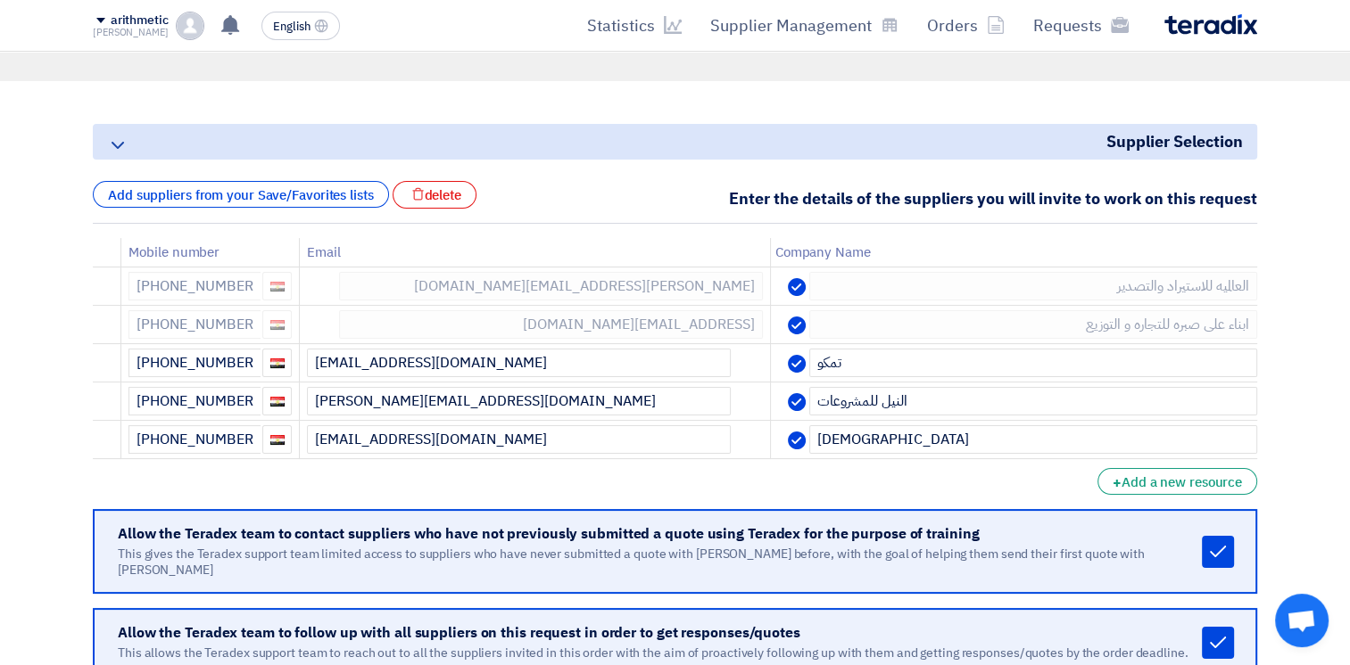
click at [70, 366] on section "Supplier Selection Minimize/Maximize Category Enter the details of the supplier…" at bounding box center [675, 424] width 1350 height 686
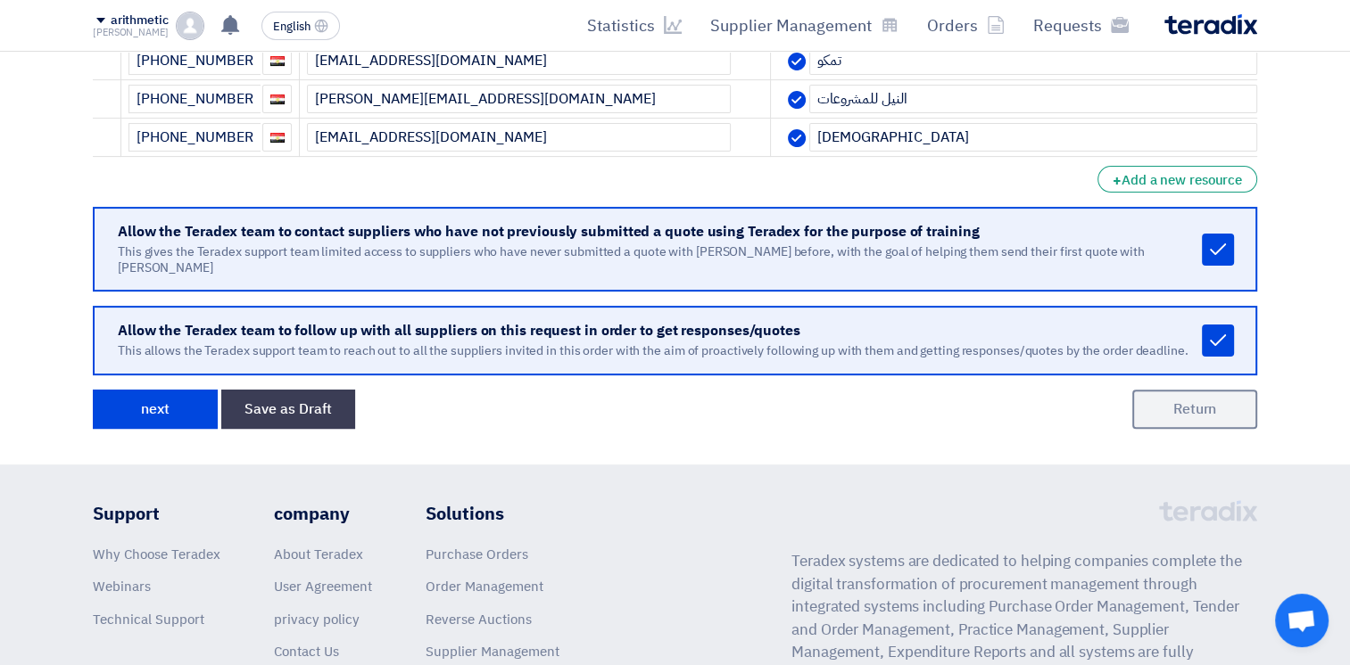
scroll to position [502, 0]
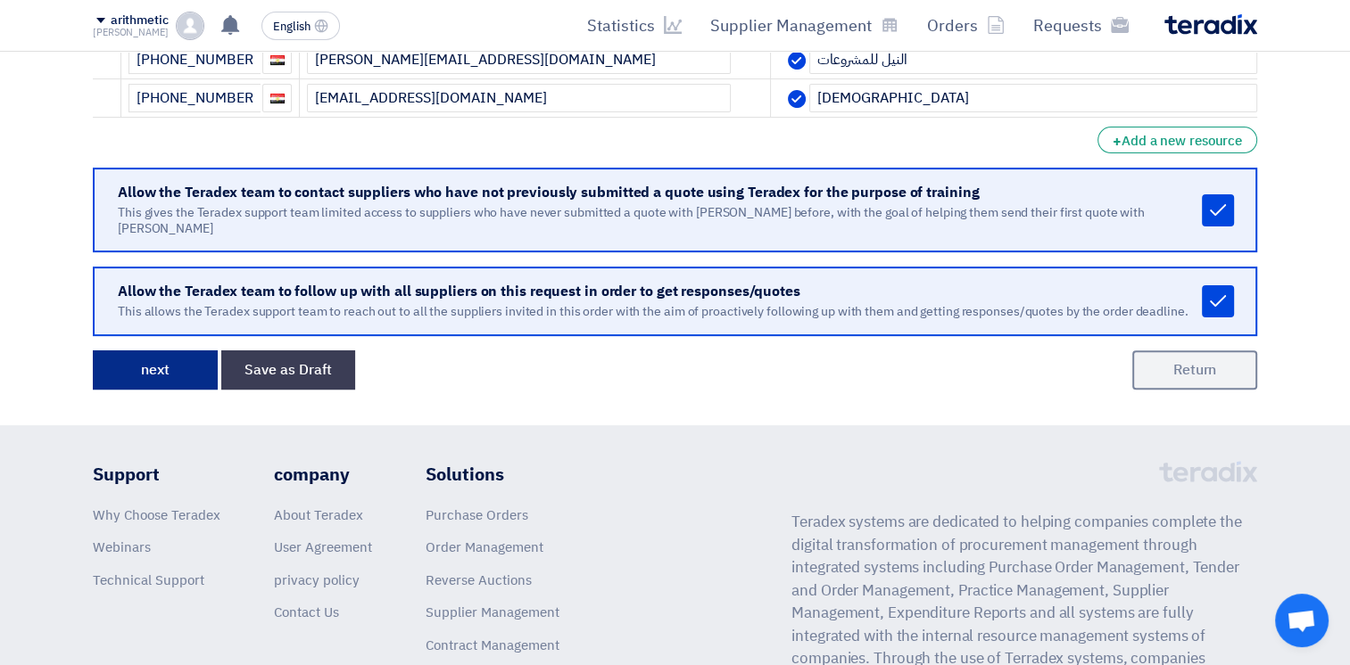
click at [152, 359] on button "next" at bounding box center [155, 370] width 125 height 39
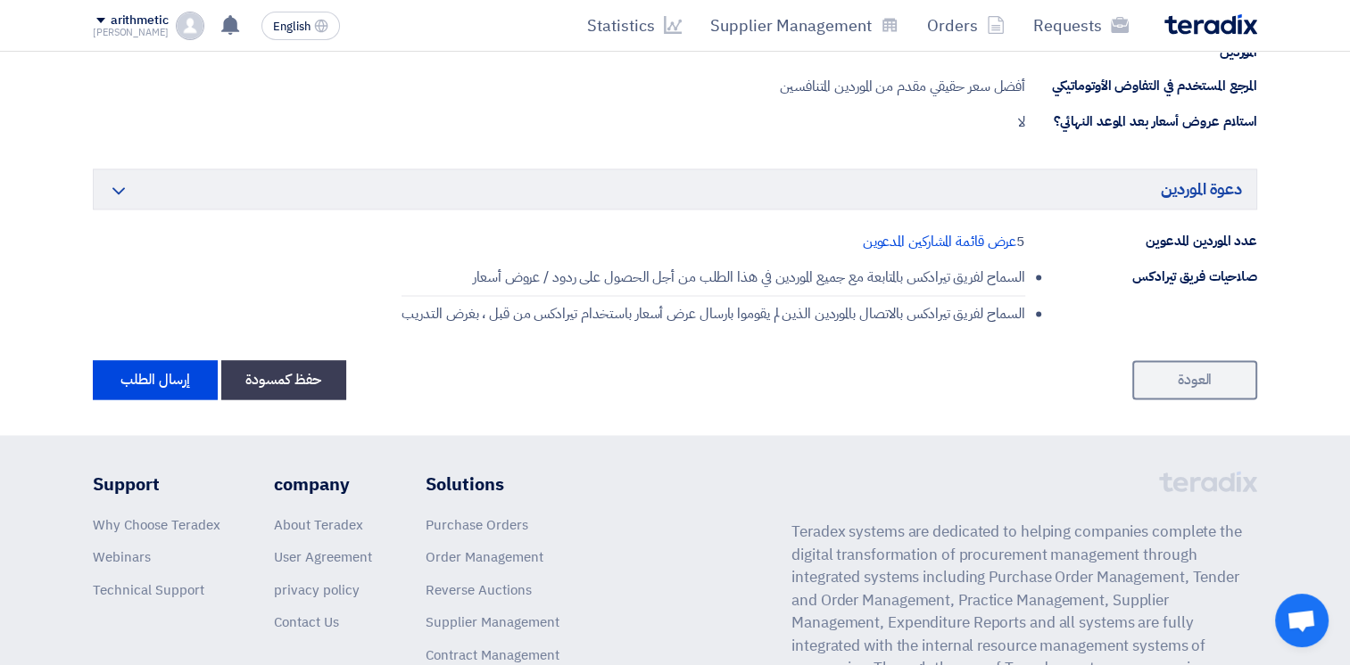
scroll to position [2713, 0]
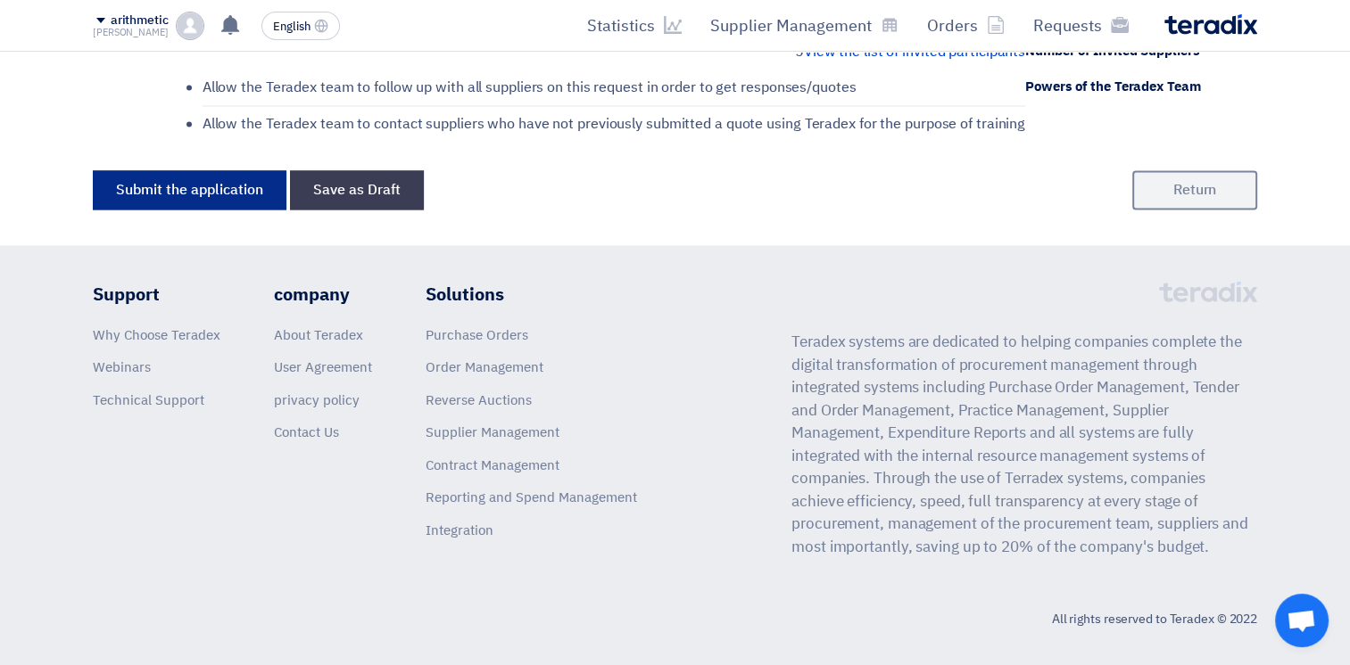
click at [225, 187] on button "Submit the application" at bounding box center [190, 189] width 194 height 39
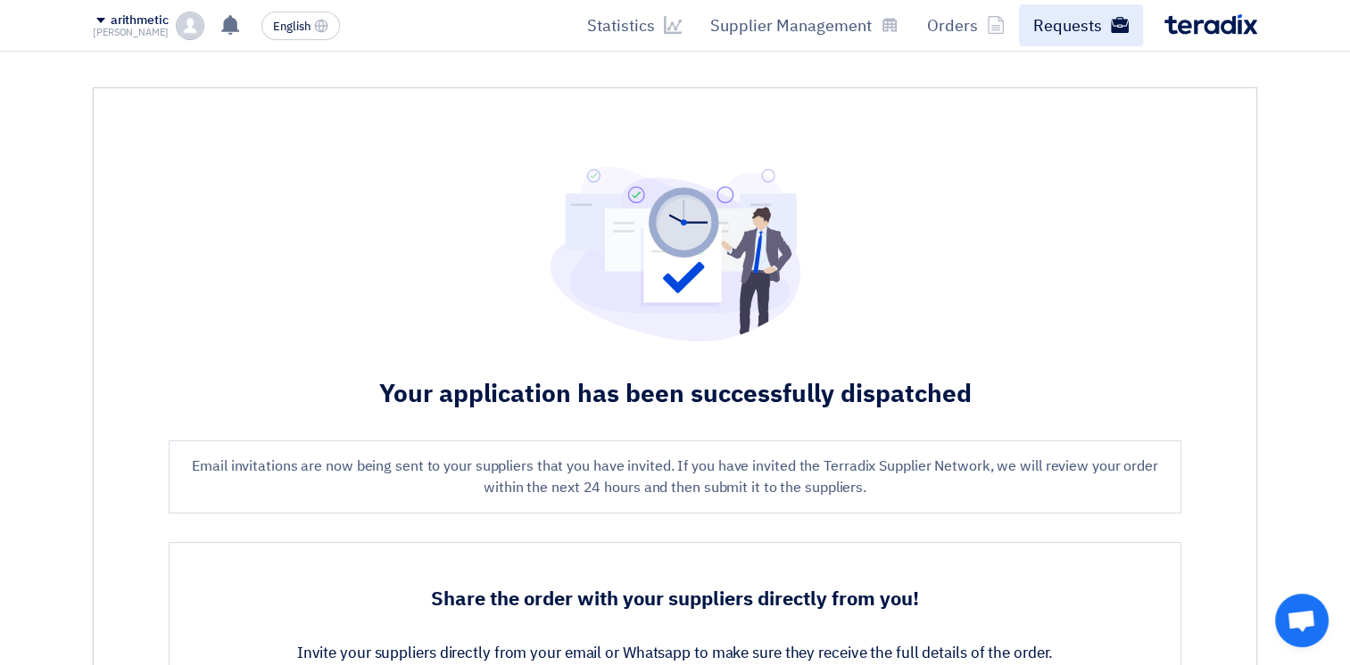
click at [1071, 26] on font "Requests" at bounding box center [1067, 25] width 69 height 24
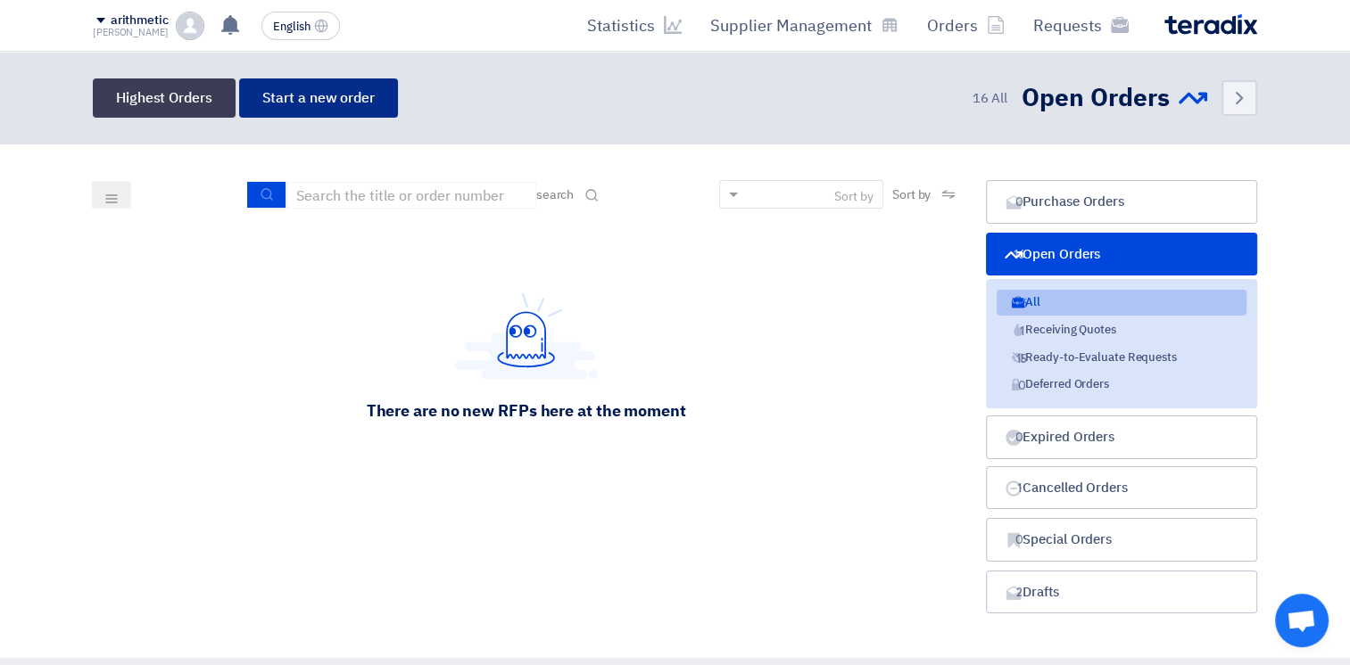
click at [321, 99] on font "Start a new order" at bounding box center [318, 97] width 112 height 21
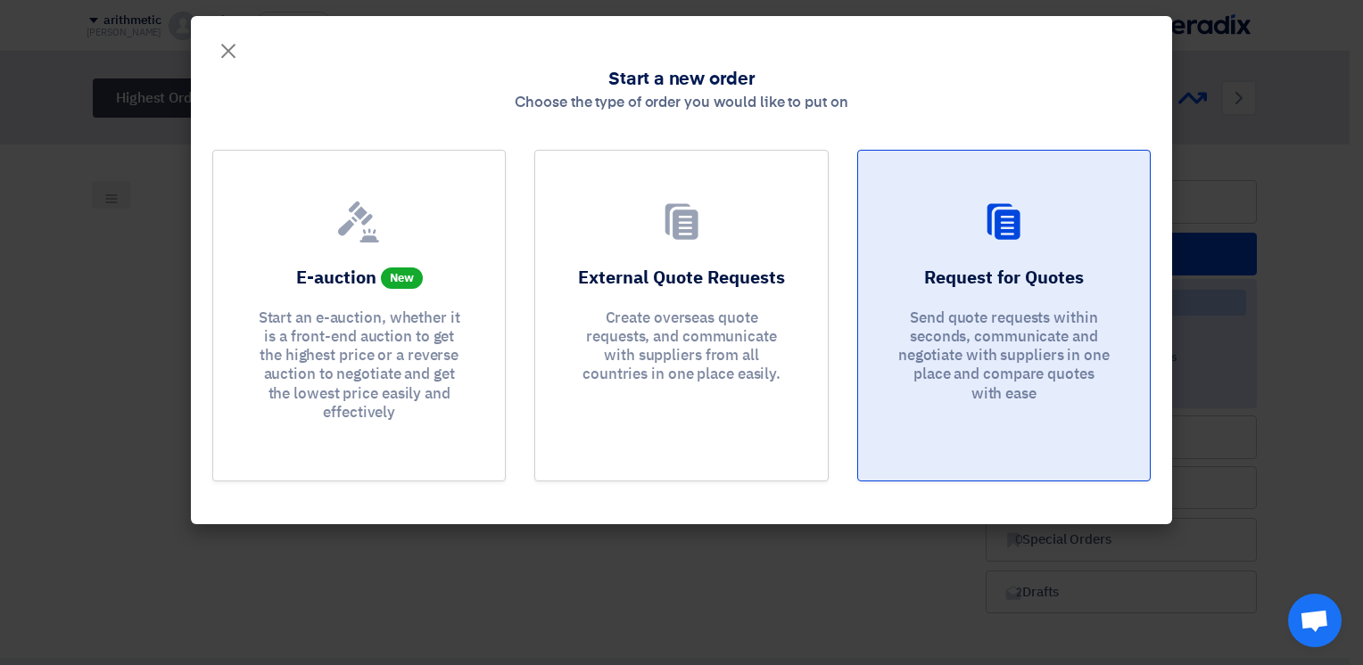
click at [978, 274] on h2 "Request for Quotes" at bounding box center [1004, 277] width 160 height 25
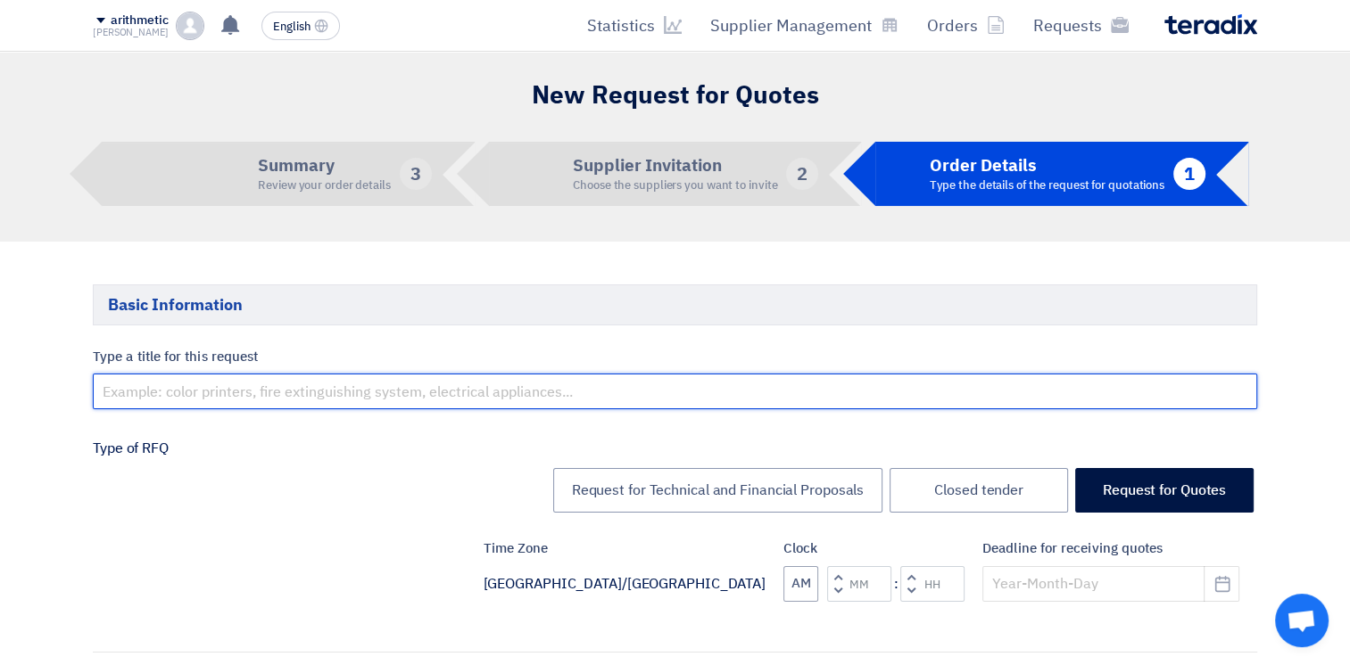
click at [1124, 390] on input "text" at bounding box center [675, 392] width 1164 height 36
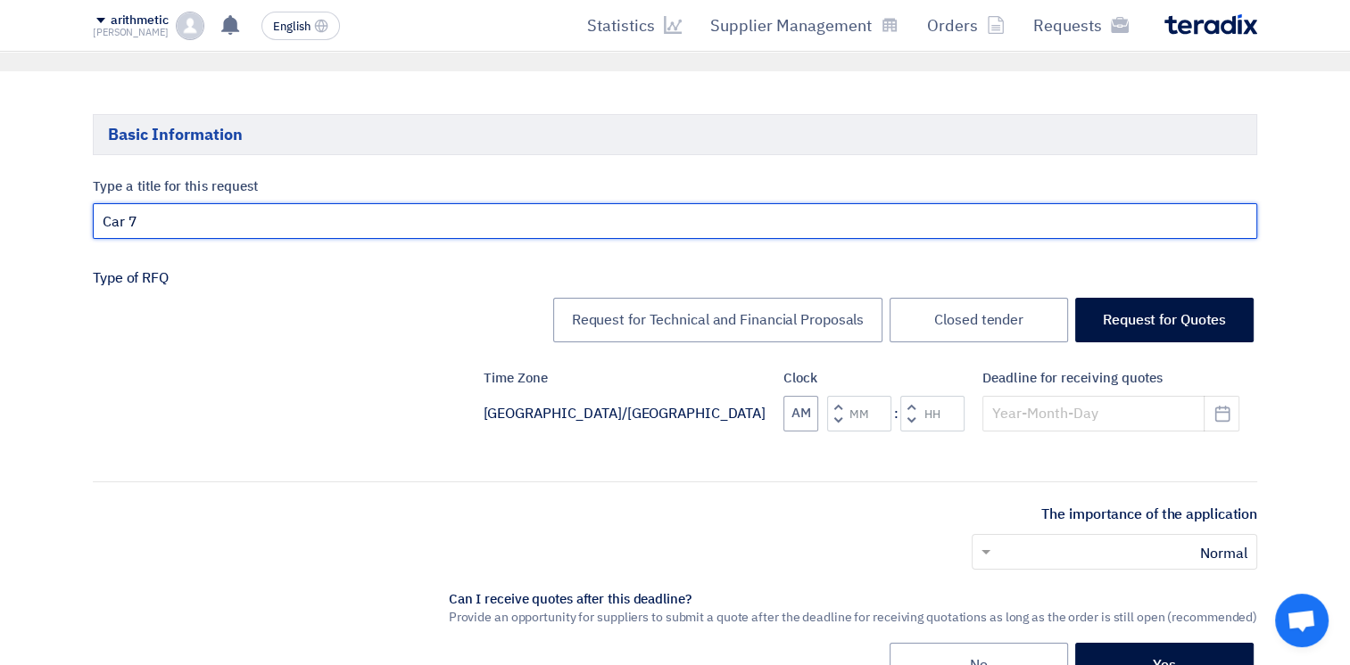
scroll to position [171, 0]
type input "Car 7"
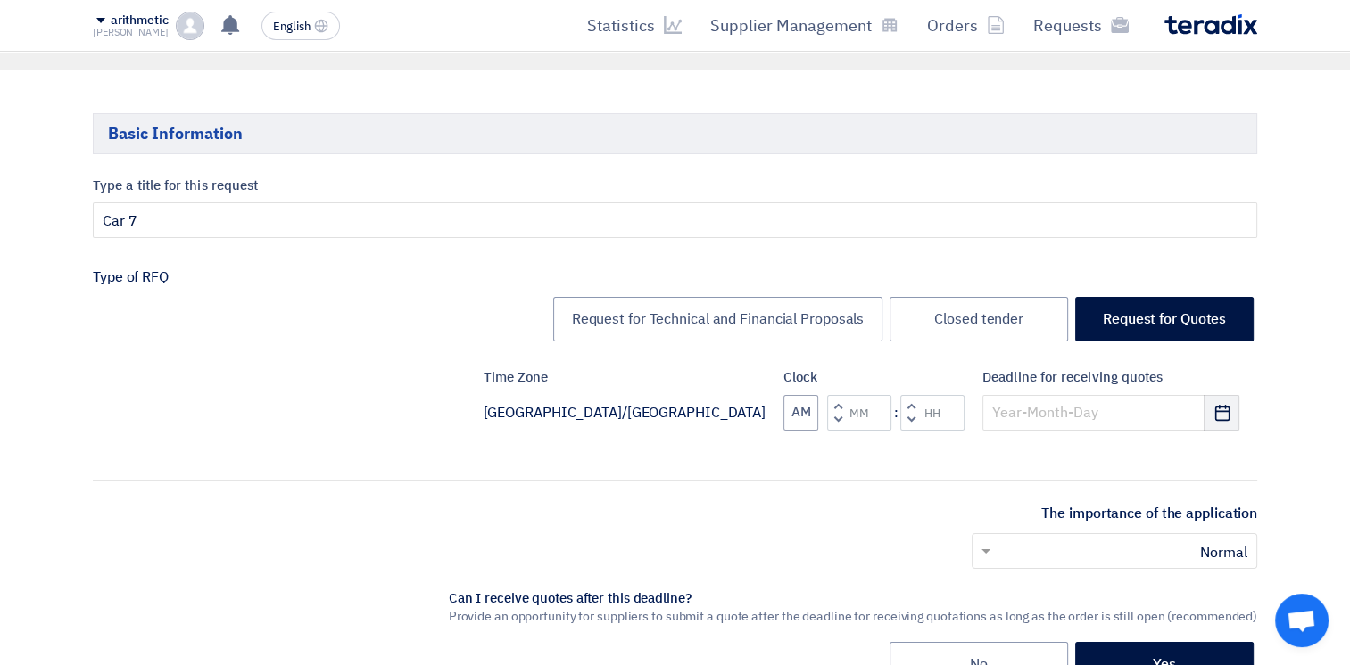
click at [1233, 422] on button "Pick a date" at bounding box center [1221, 413] width 36 height 36
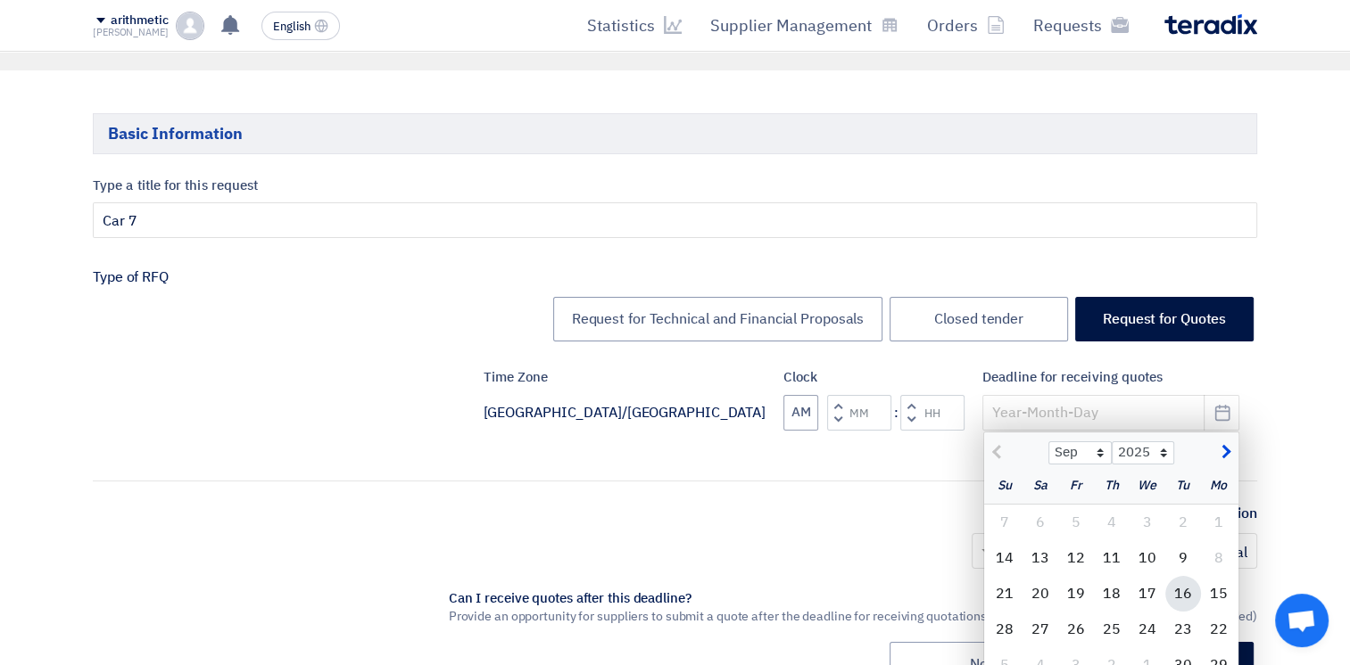
click at [1182, 591] on div "16" at bounding box center [1183, 594] width 36 height 36
type input "[DATE]"
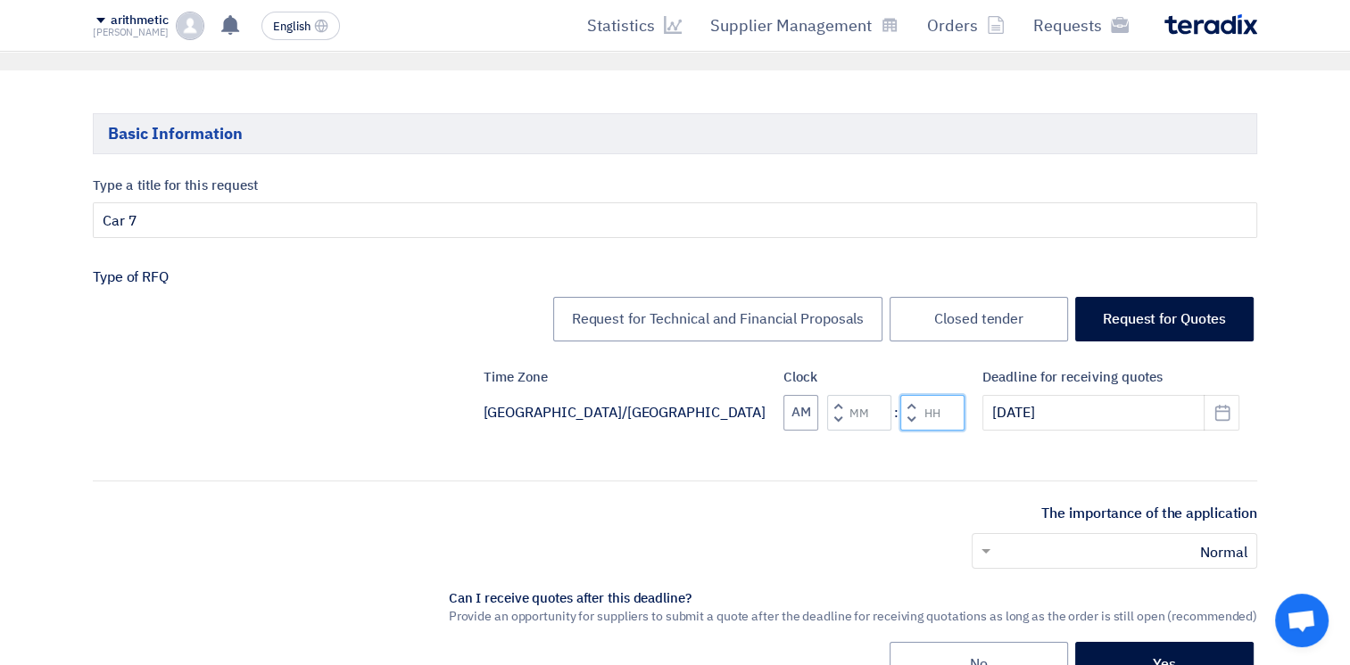
click at [939, 412] on input "Hours" at bounding box center [932, 413] width 64 height 36
type input "02"
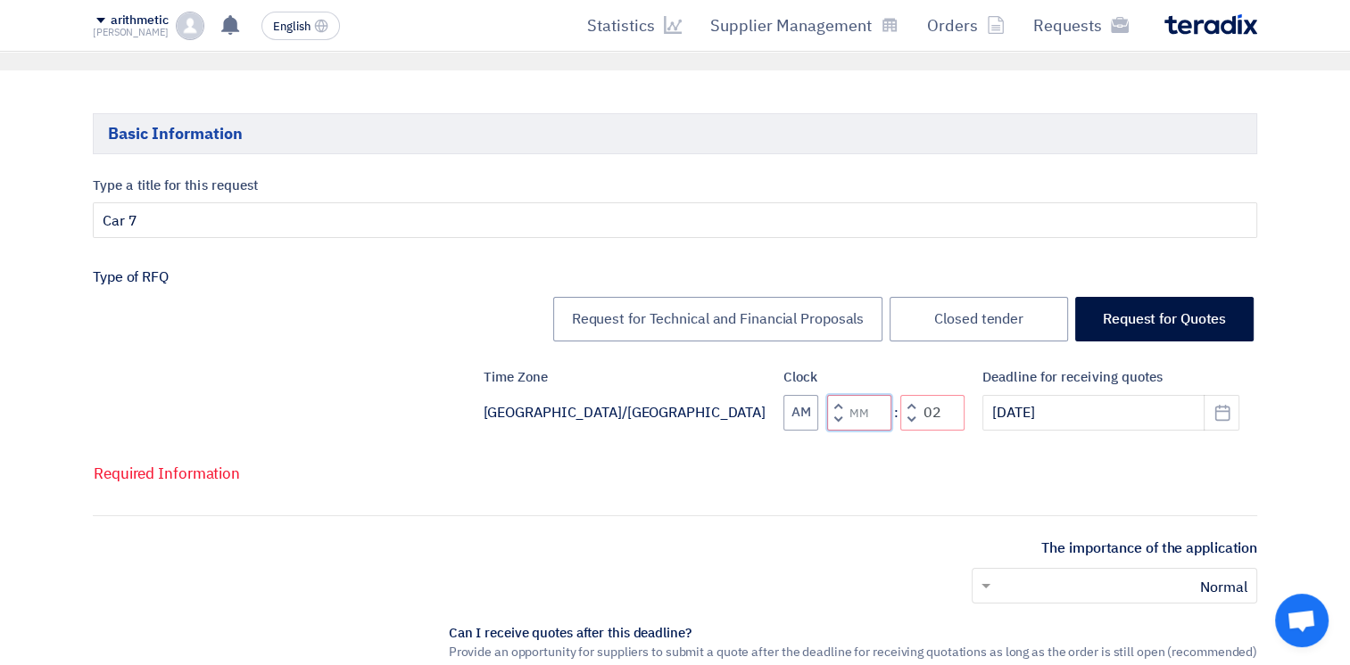
click at [876, 413] on input "Minutes" at bounding box center [859, 413] width 64 height 36
type input "00"
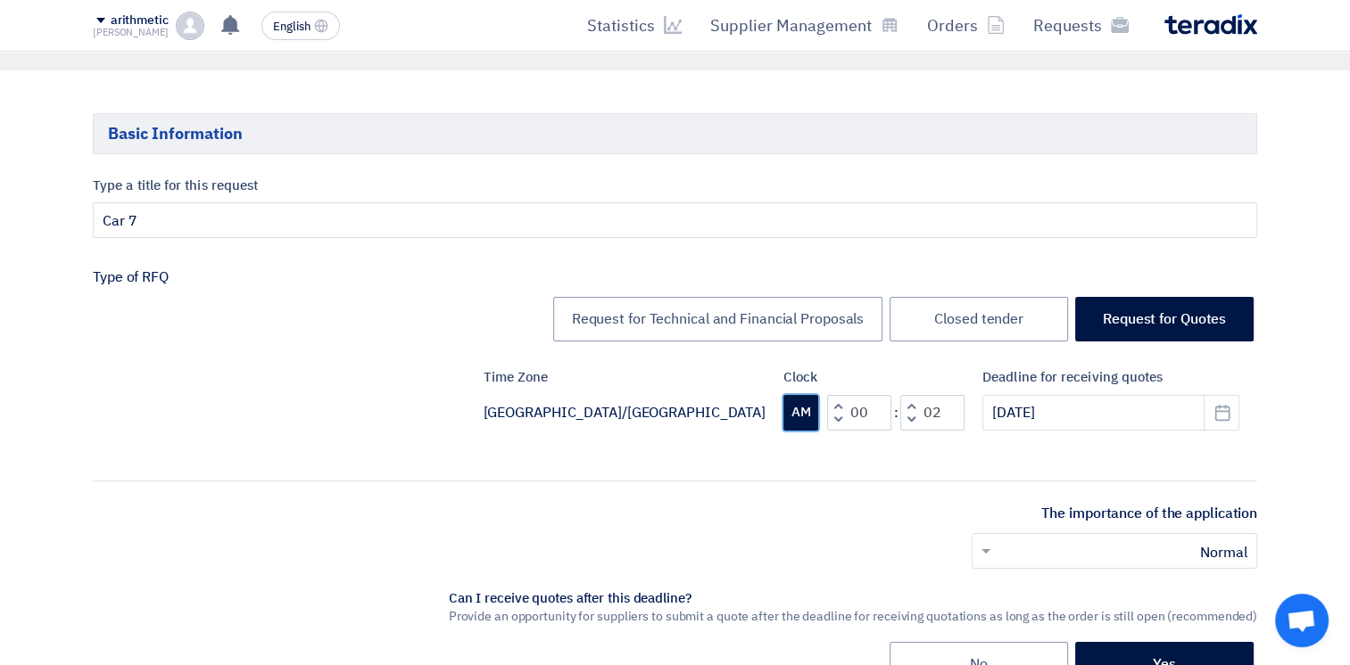
click at [803, 418] on button "AM" at bounding box center [800, 413] width 35 height 36
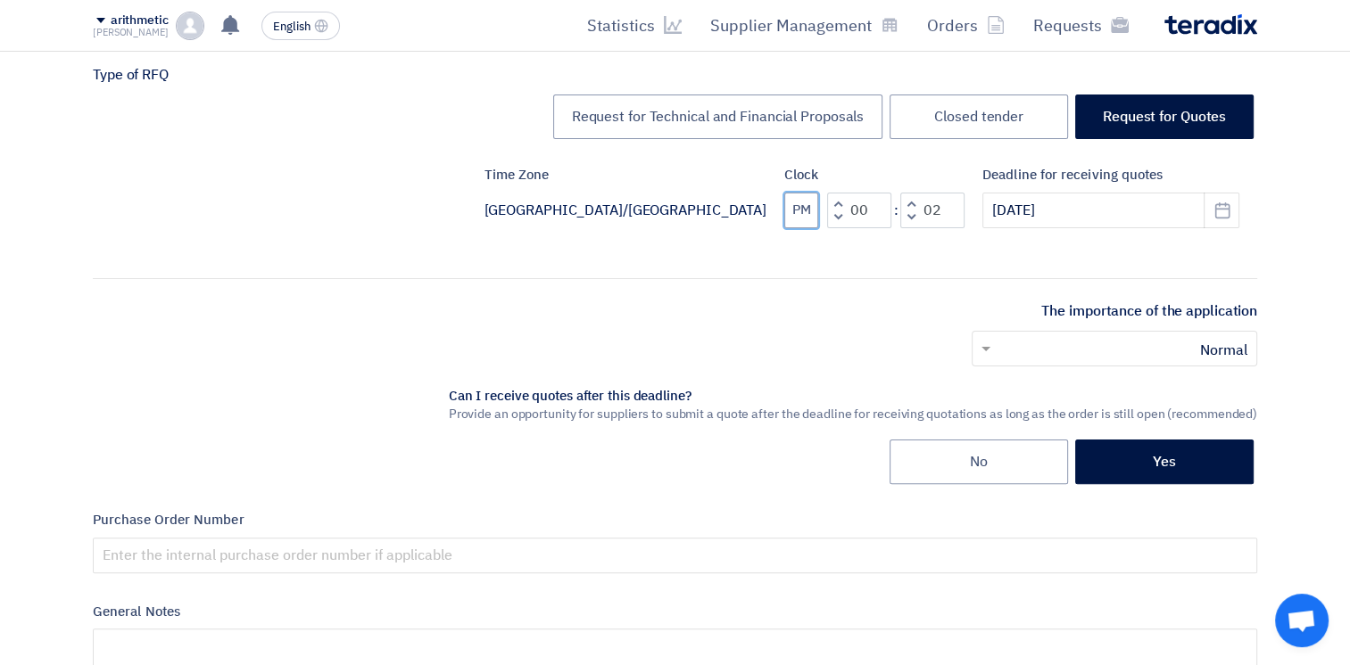
scroll to position [375, 0]
click at [981, 351] on span at bounding box center [983, 347] width 22 height 21
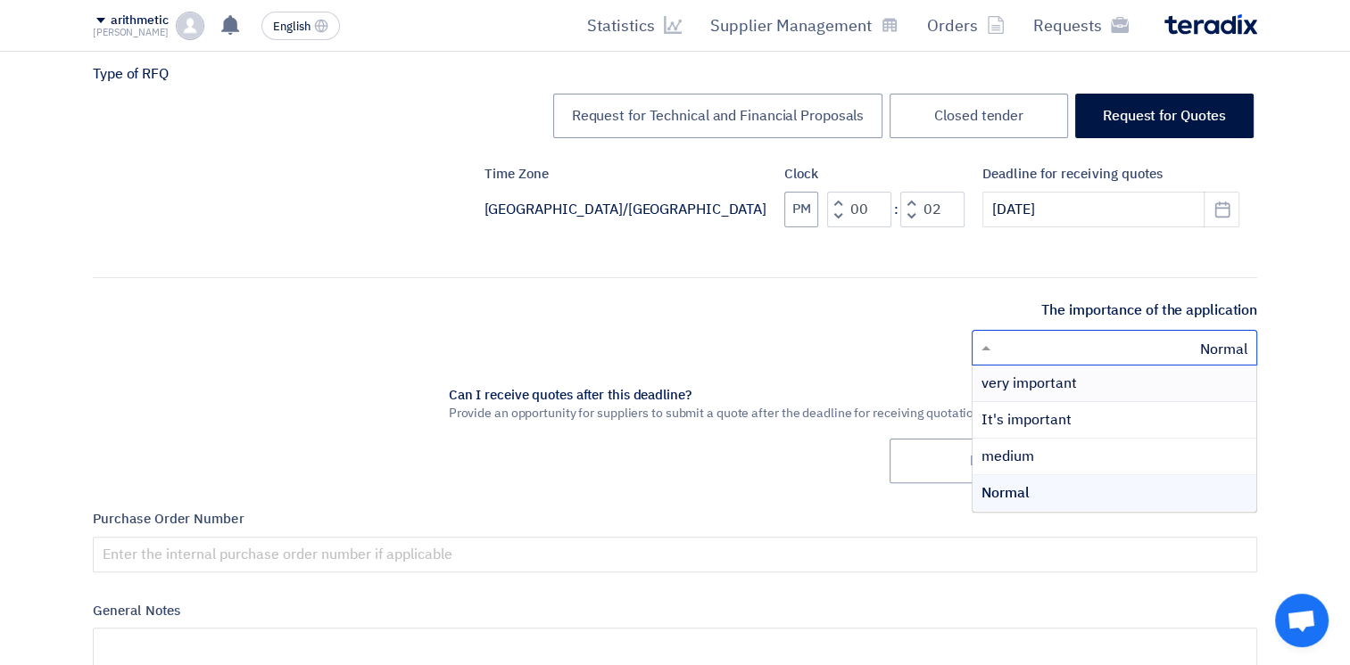
click at [1056, 379] on span "very important" at bounding box center [1028, 383] width 95 height 21
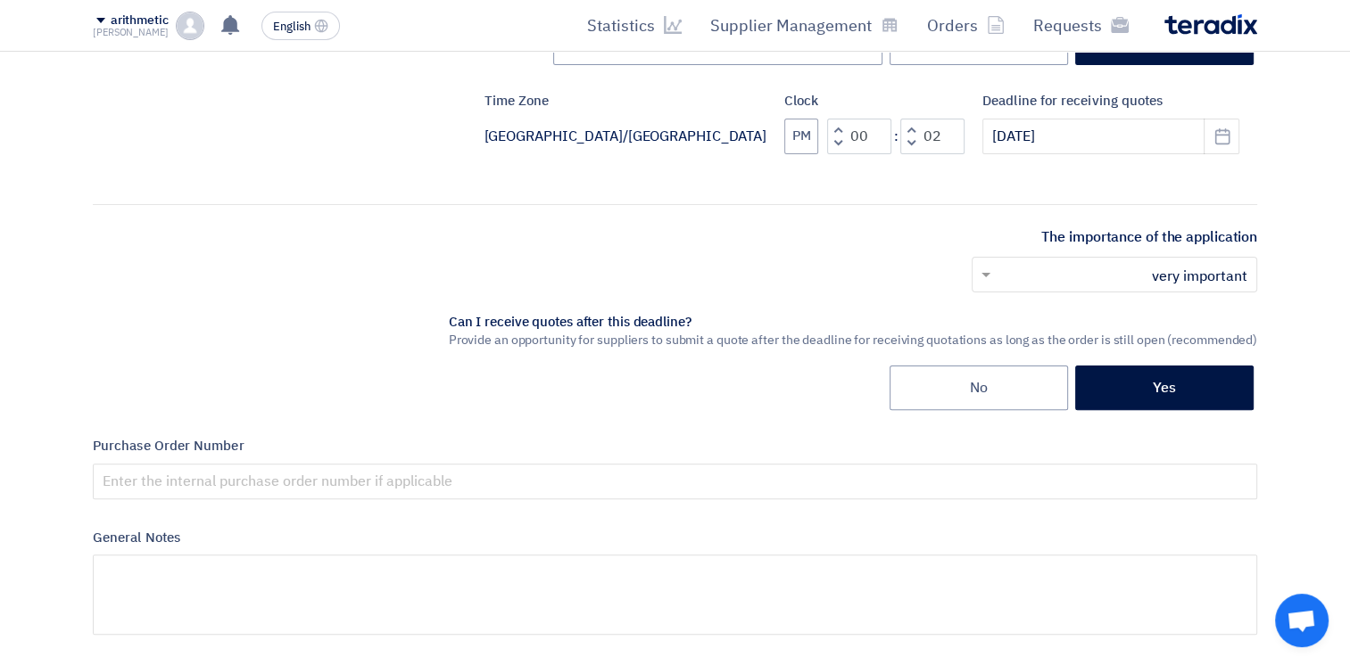
scroll to position [450, 0]
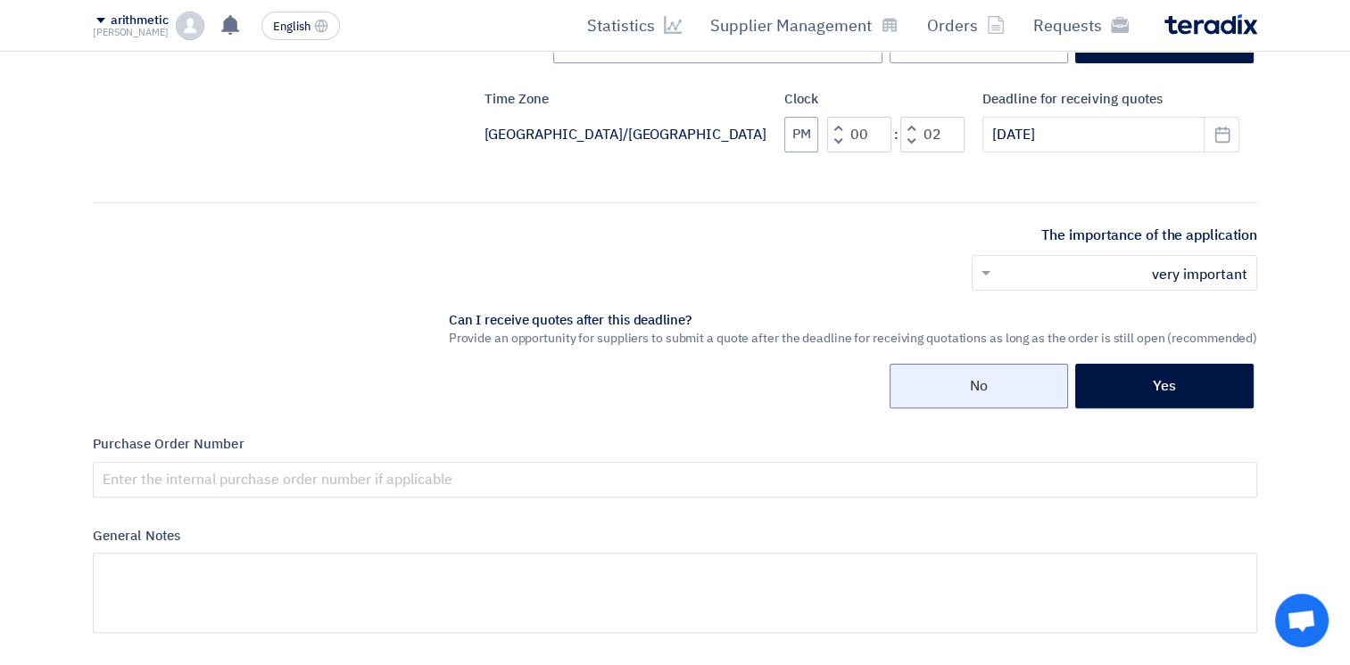
click at [964, 376] on label "No" at bounding box center [978, 386] width 178 height 45
click at [970, 379] on input "No" at bounding box center [976, 385] width 12 height 12
radio input "true"
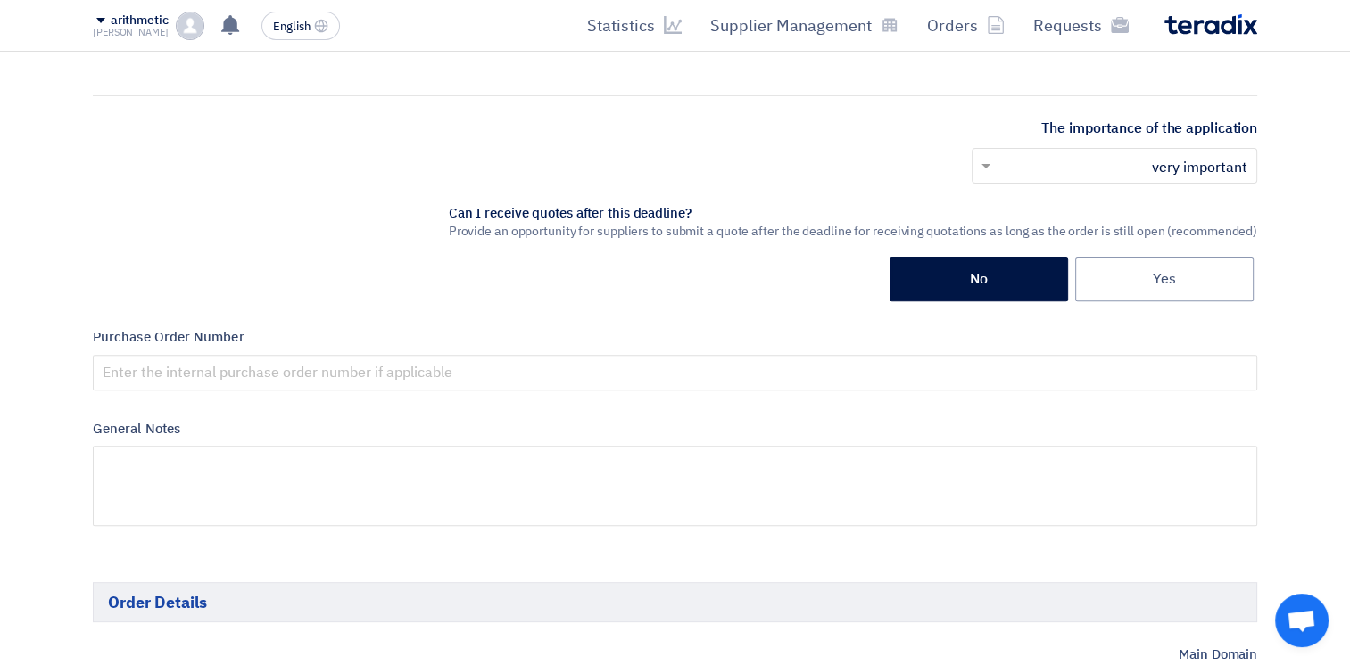
scroll to position [564, 0]
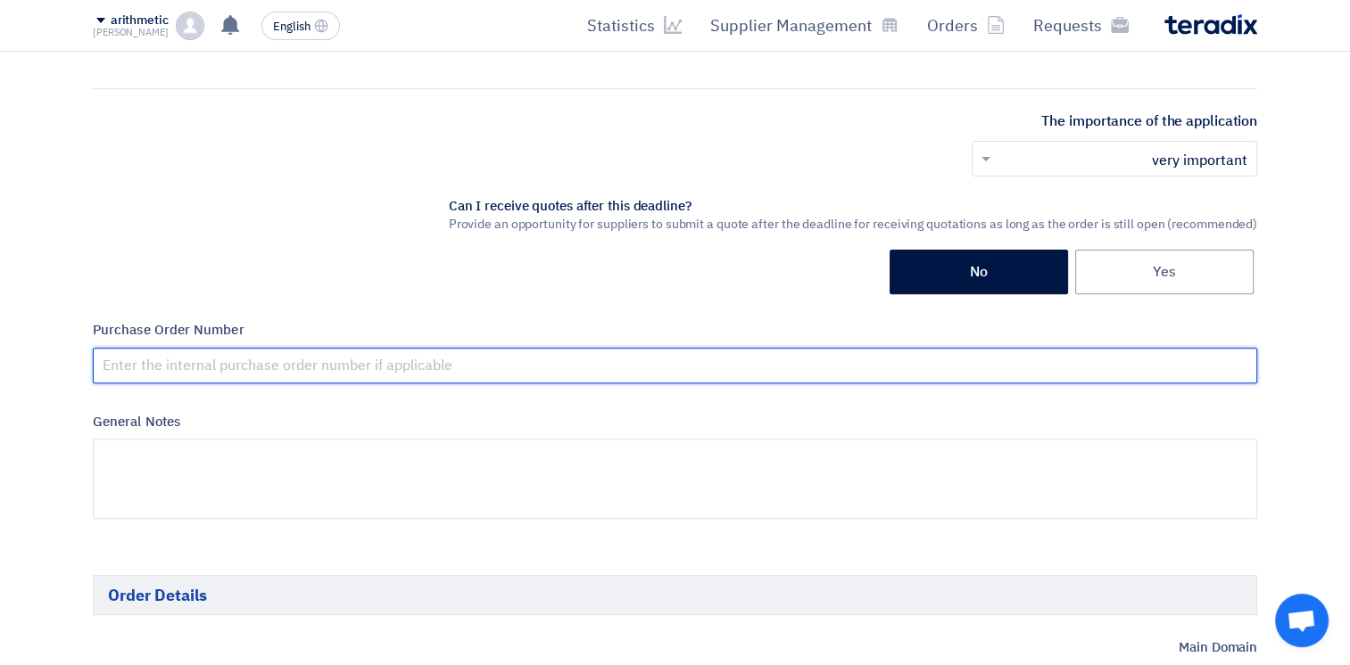
click at [564, 368] on input "text" at bounding box center [675, 366] width 1164 height 36
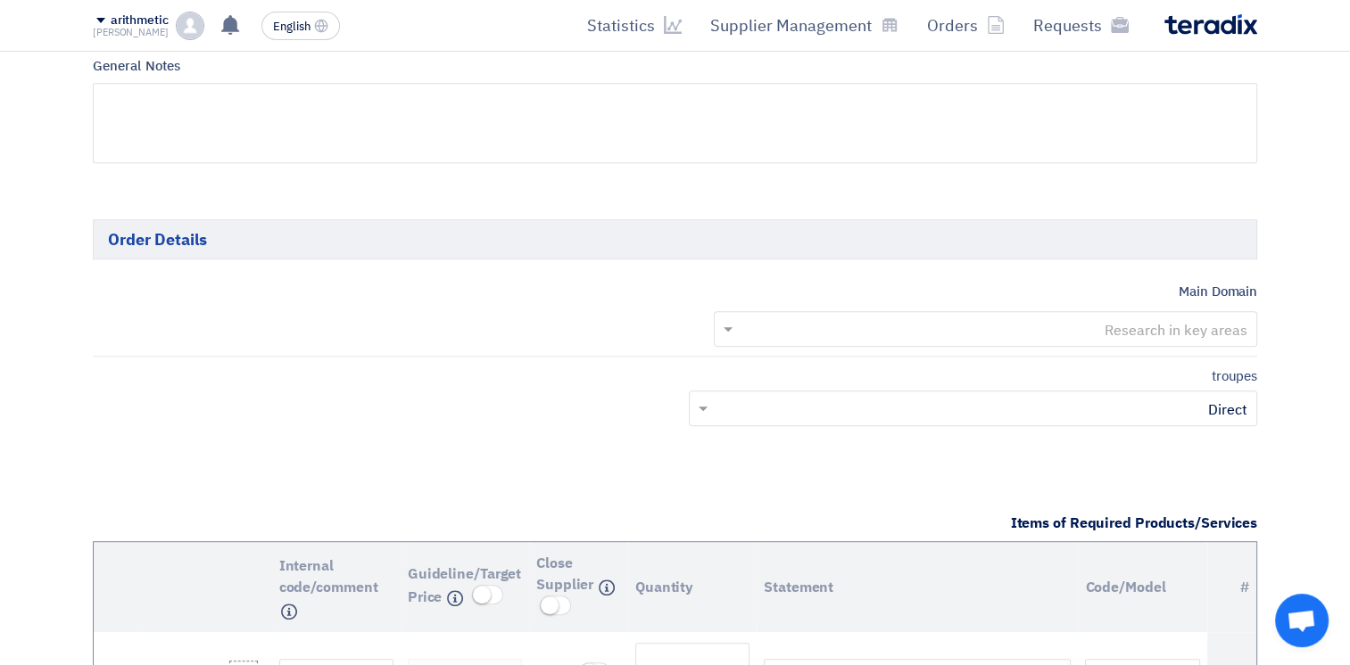
scroll to position [988, 0]
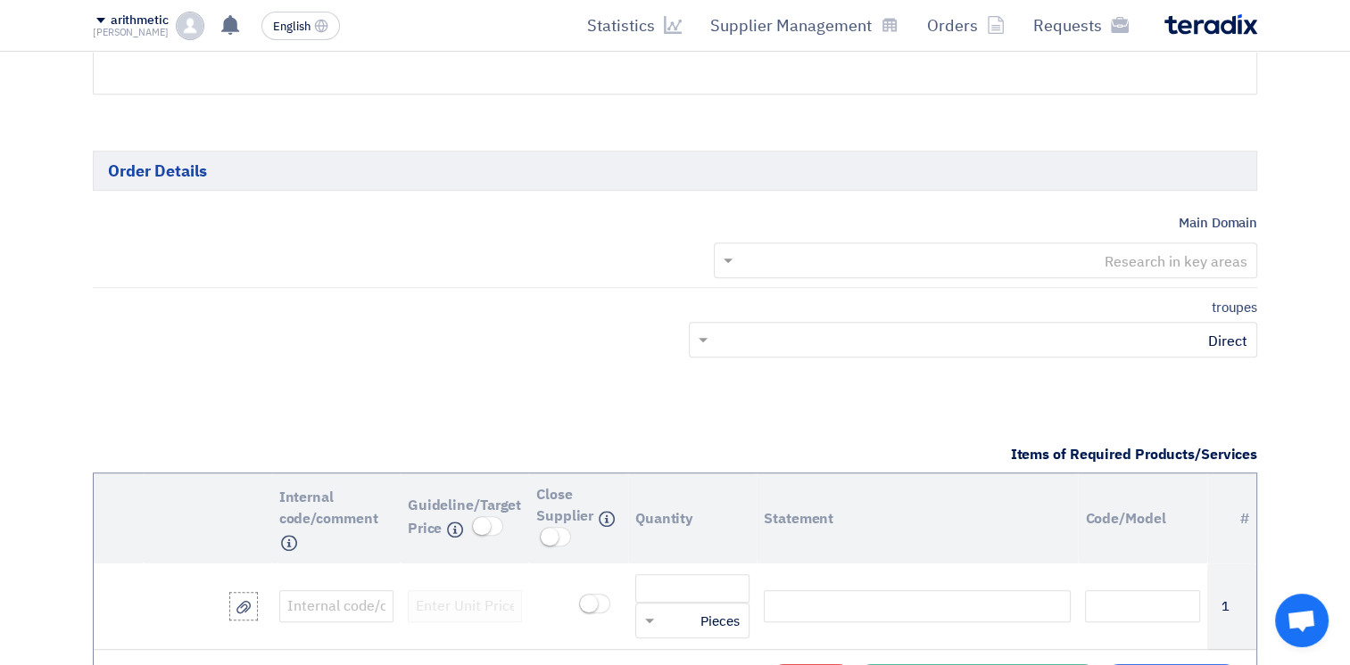
type input "Car 7"
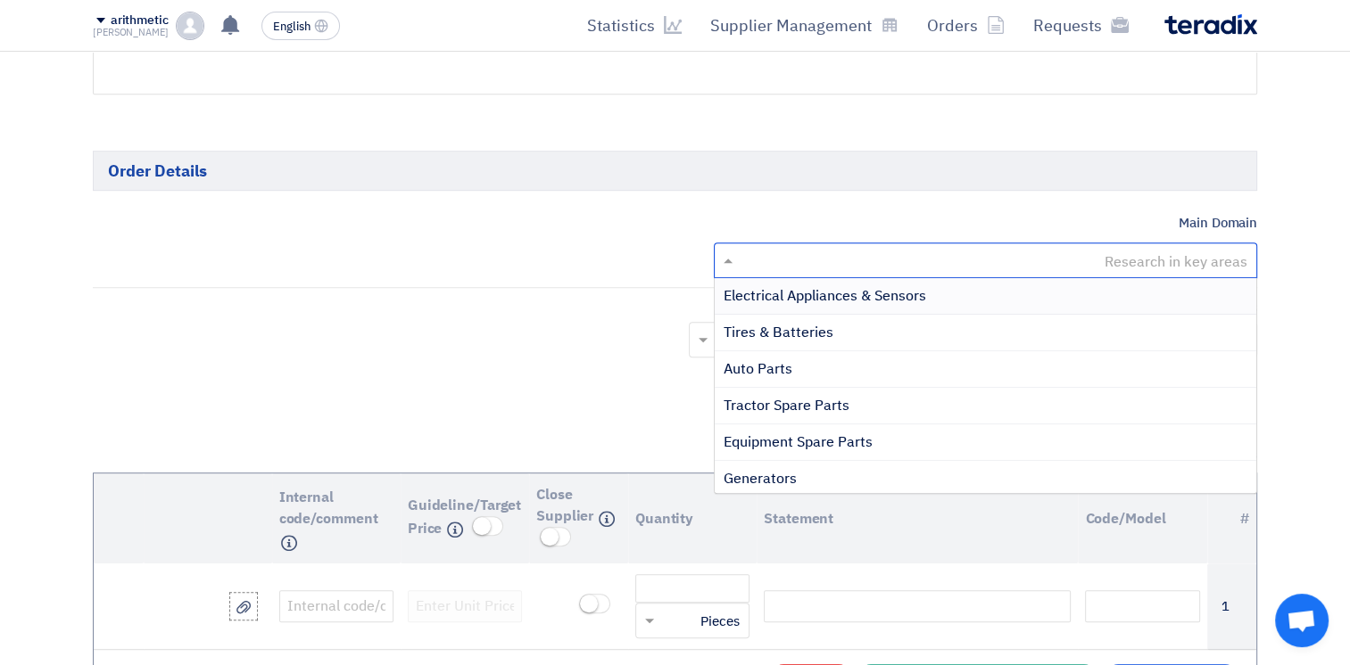
click at [1160, 269] on input "text" at bounding box center [995, 261] width 508 height 29
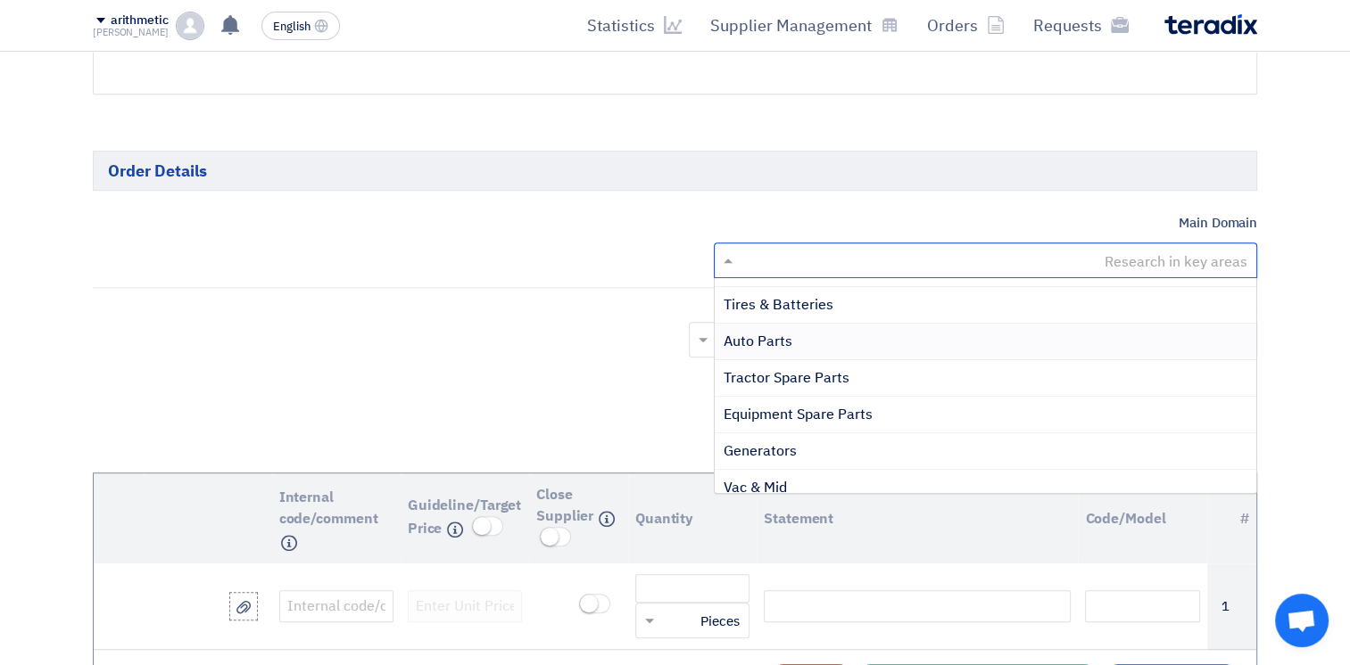
scroll to position [25, 0]
click at [880, 343] on div "Auto Parts" at bounding box center [986, 344] width 542 height 37
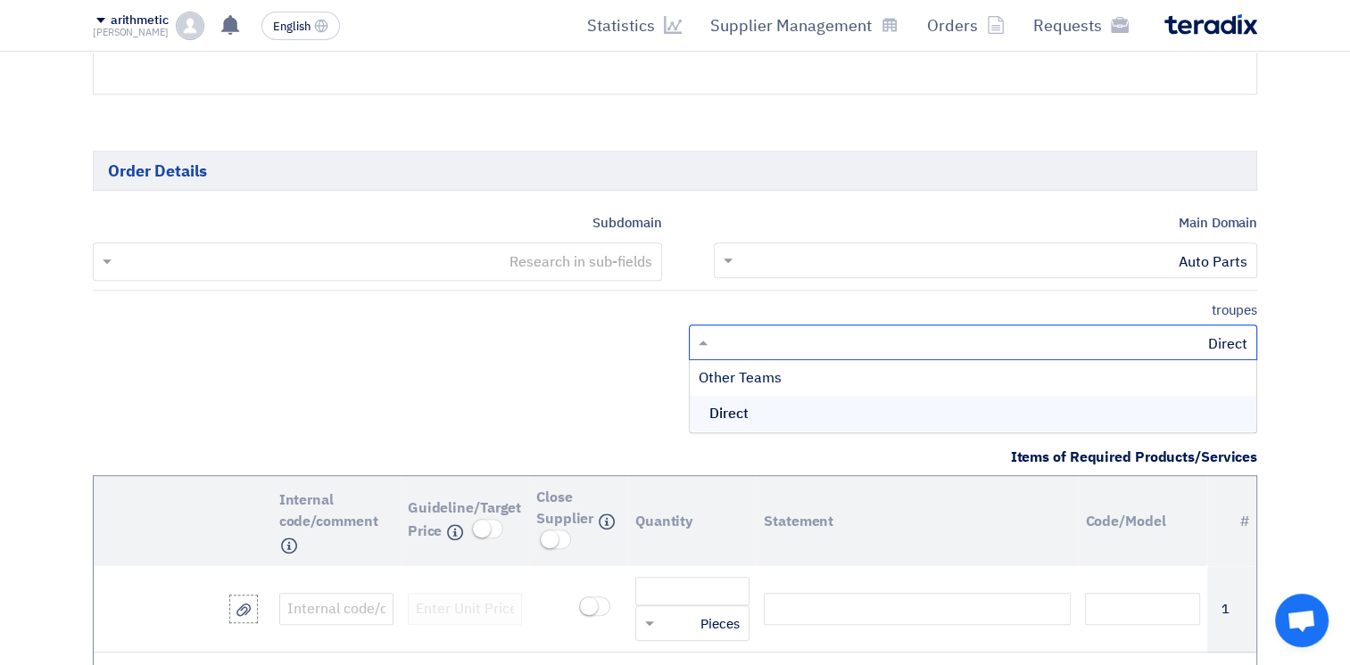
click at [1052, 339] on input "text" at bounding box center [982, 344] width 533 height 29
click at [1043, 407] on div "Direct" at bounding box center [973, 414] width 567 height 36
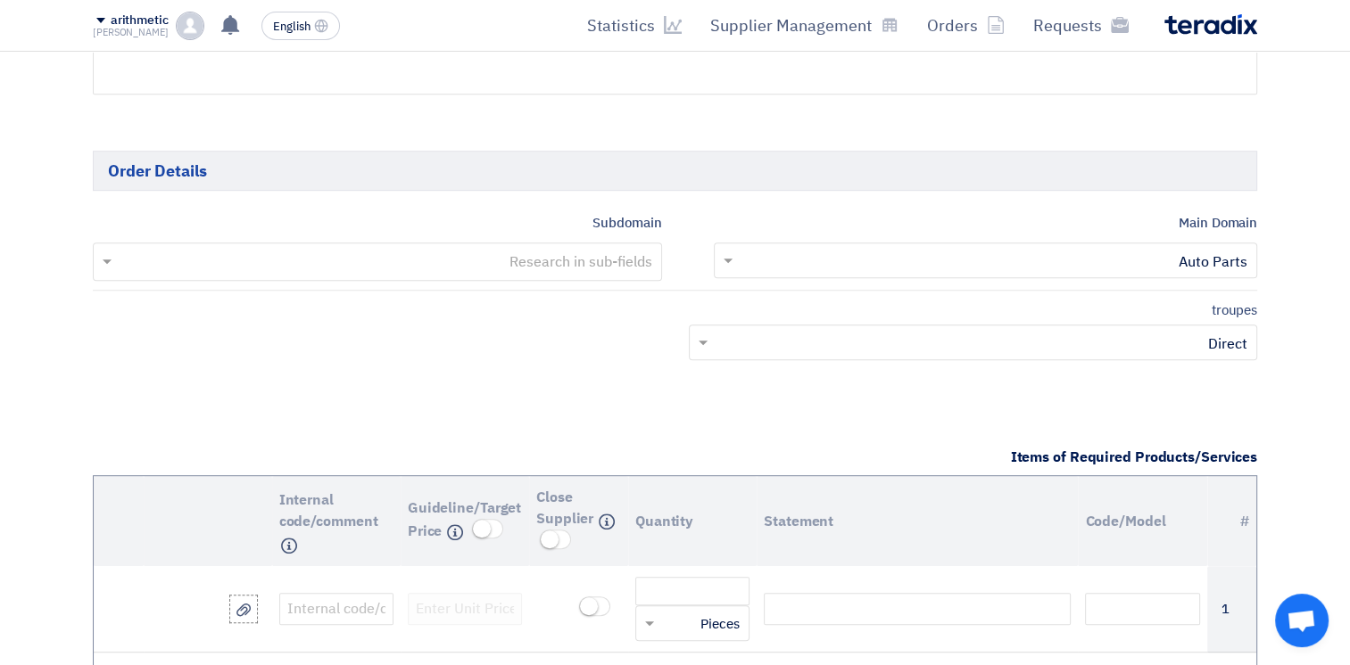
click at [611, 255] on input "text" at bounding box center [376, 263] width 551 height 29
click at [617, 303] on div "No items found" at bounding box center [377, 299] width 567 height 36
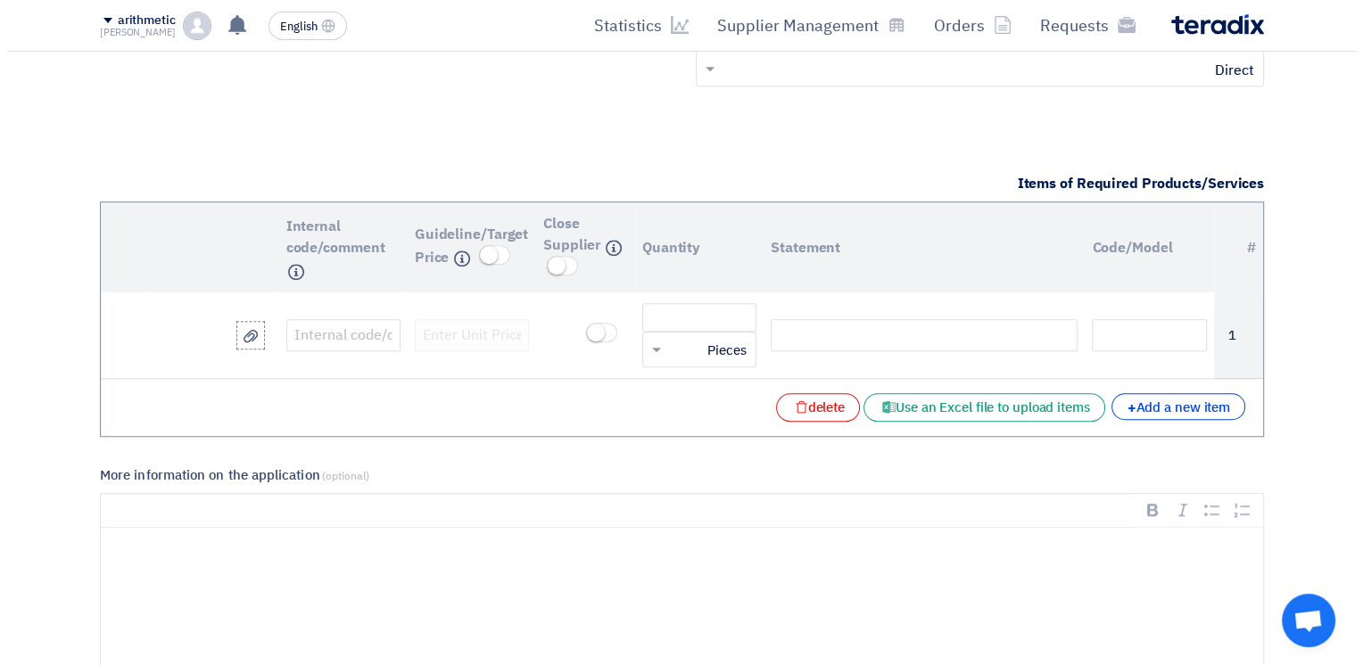
scroll to position [1269, 0]
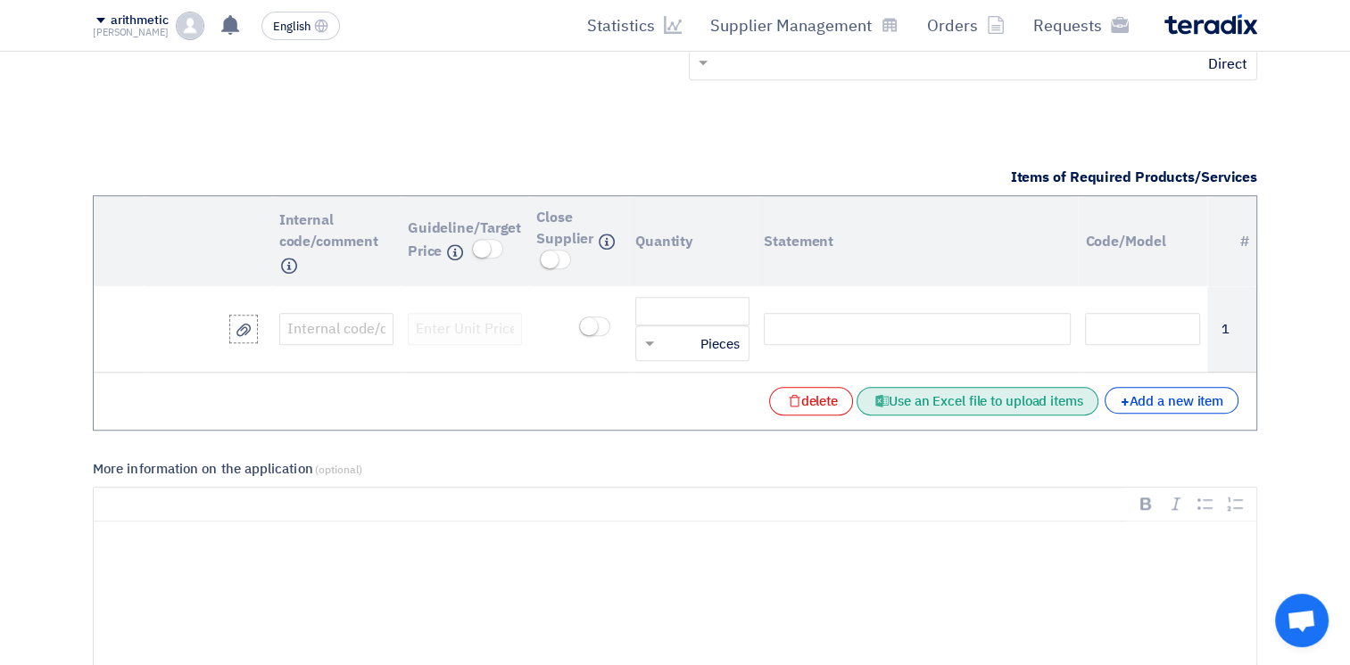
click at [972, 392] on font "Use an Excel file to upload items" at bounding box center [986, 402] width 194 height 20
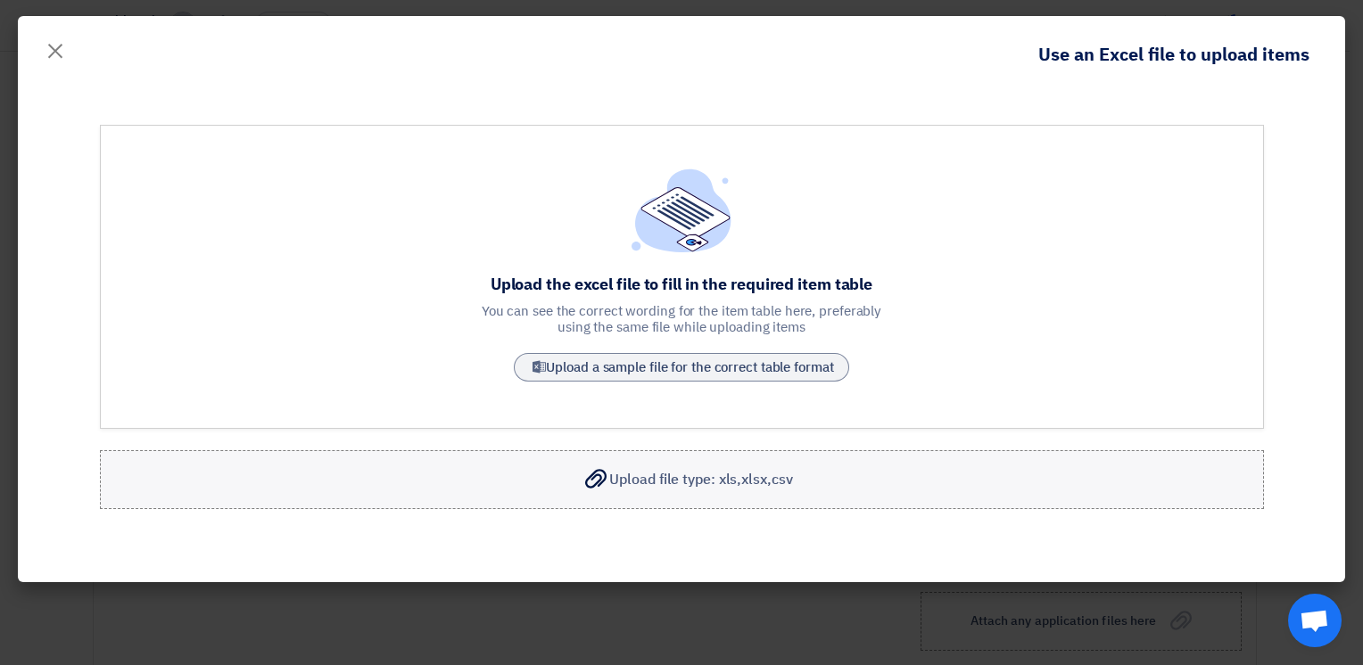
click at [715, 491] on label "Upload file type: xls,xlsx,csv Upload file type: xls,xlsx,csv" at bounding box center [682, 479] width 1164 height 59
click at [0, 0] on input "Upload file type: xls,xlsx,csv Upload file type: xls,xlsx,csv" at bounding box center [0, 0] width 0 height 0
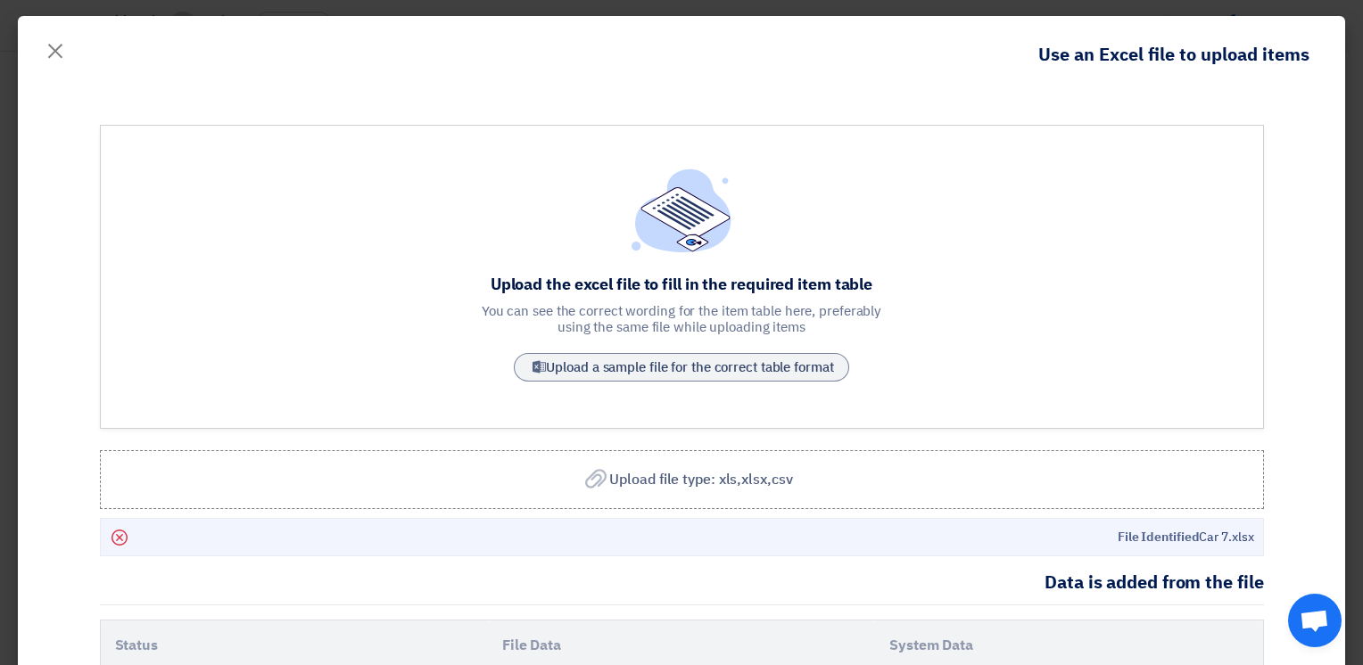
scroll to position [521, 0]
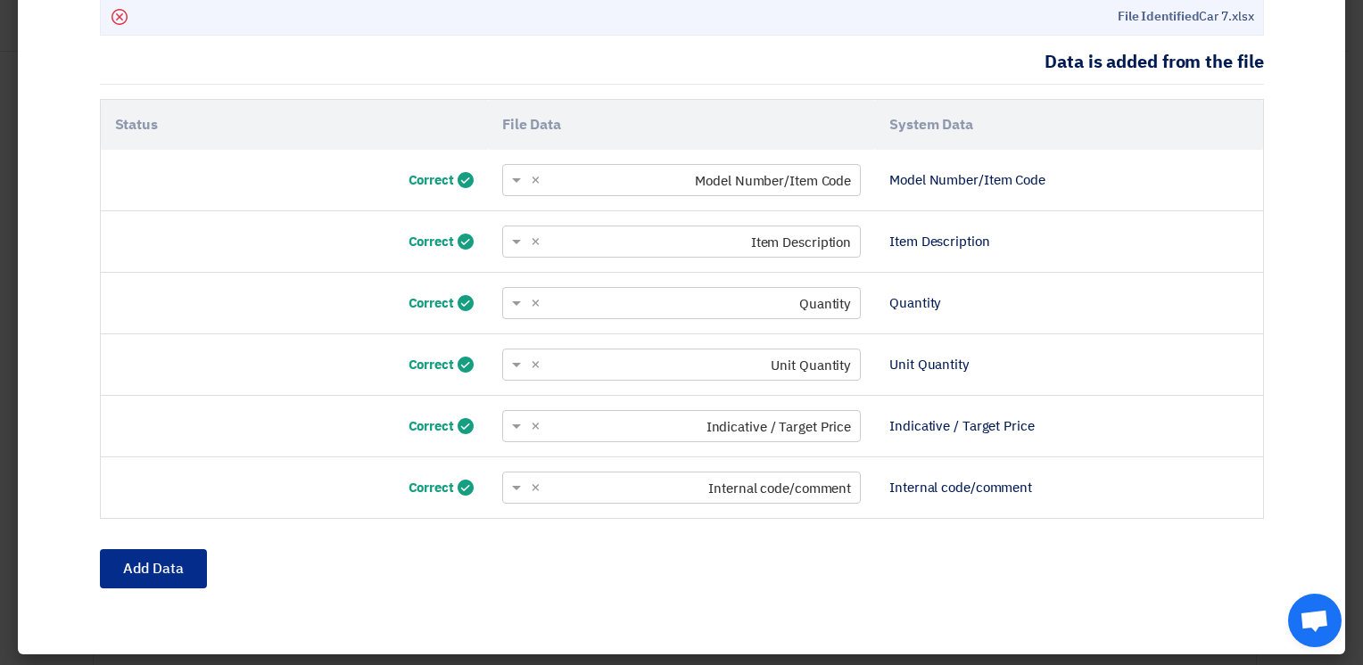
click at [158, 570] on button "Add Data" at bounding box center [153, 569] width 107 height 39
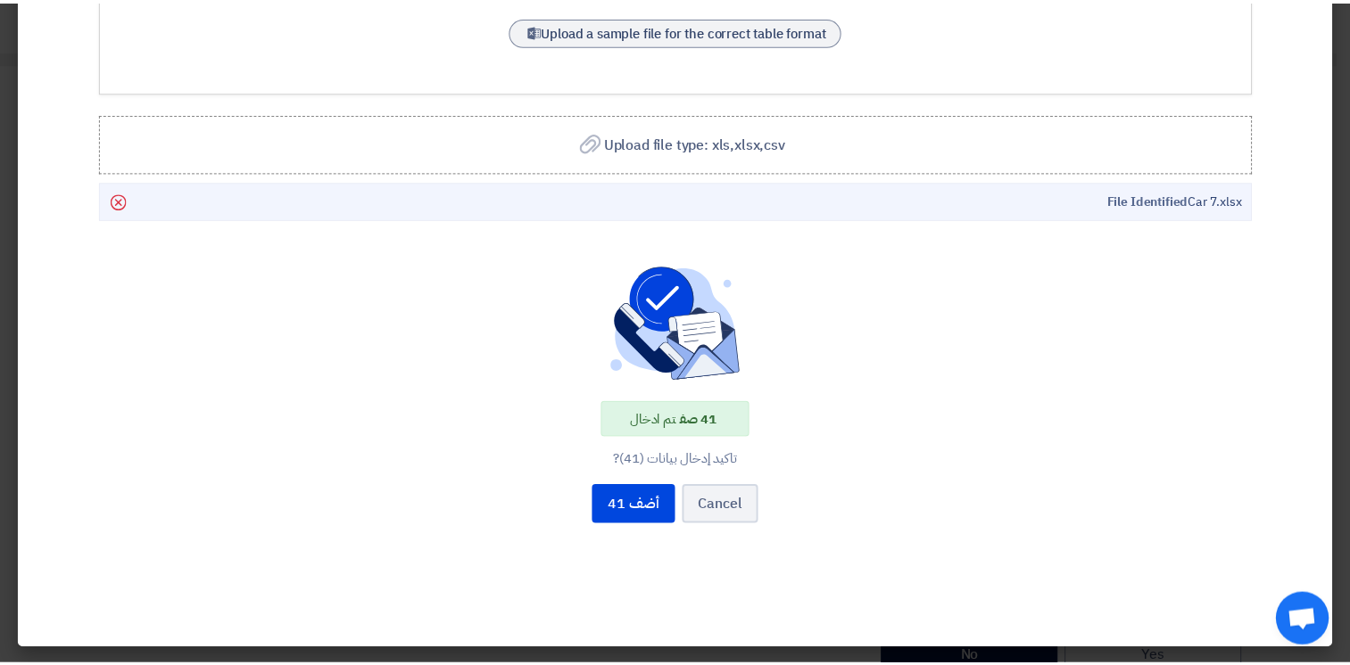
scroll to position [333, 0]
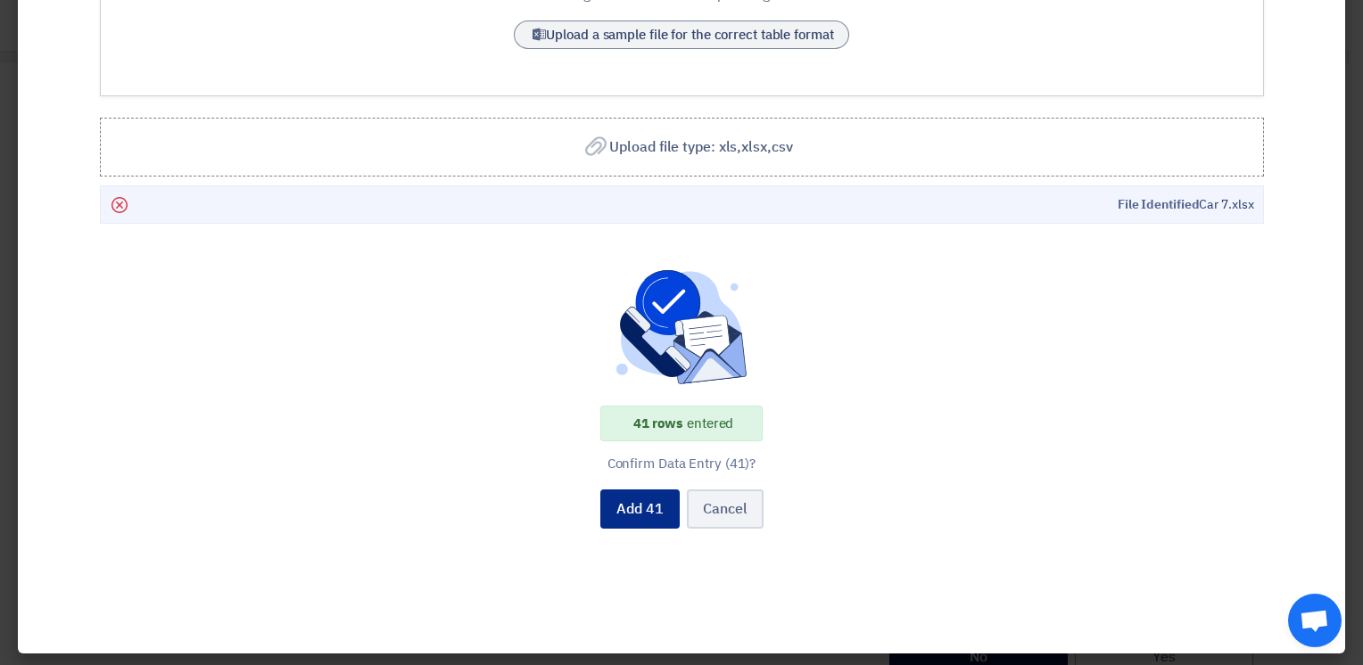
click at [631, 505] on button "Add 41" at bounding box center [639, 509] width 79 height 39
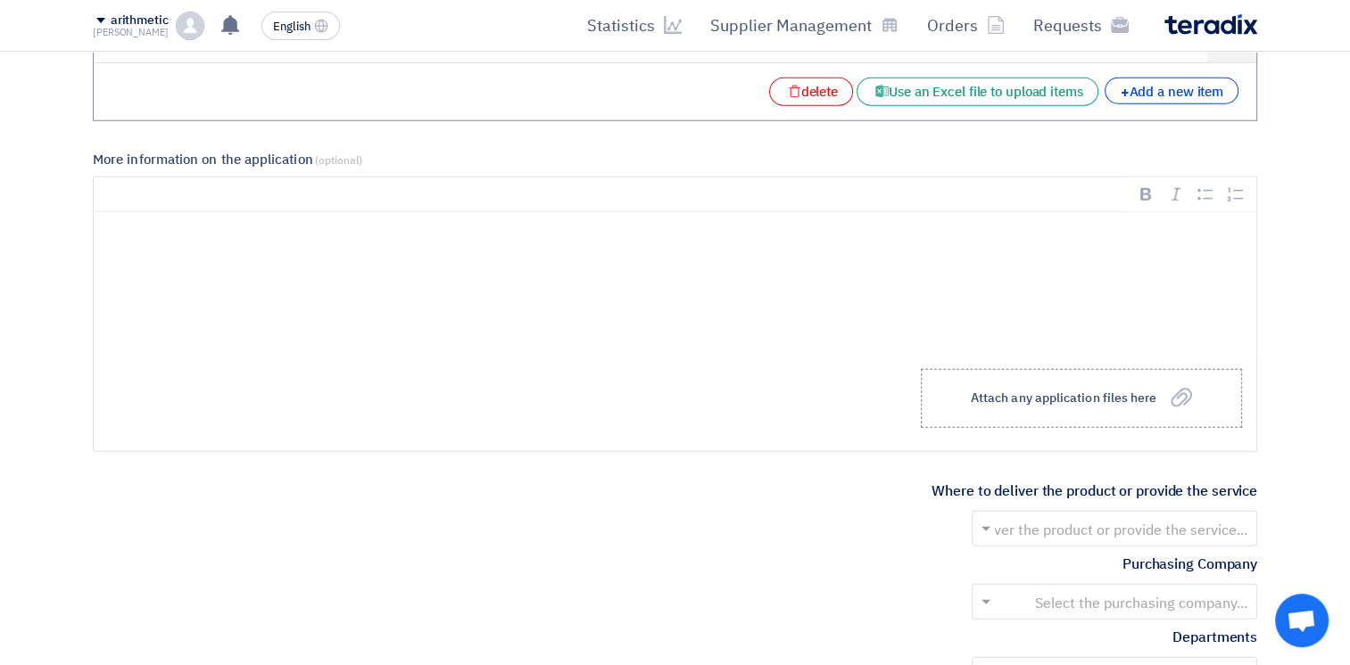
scroll to position [5271, 0]
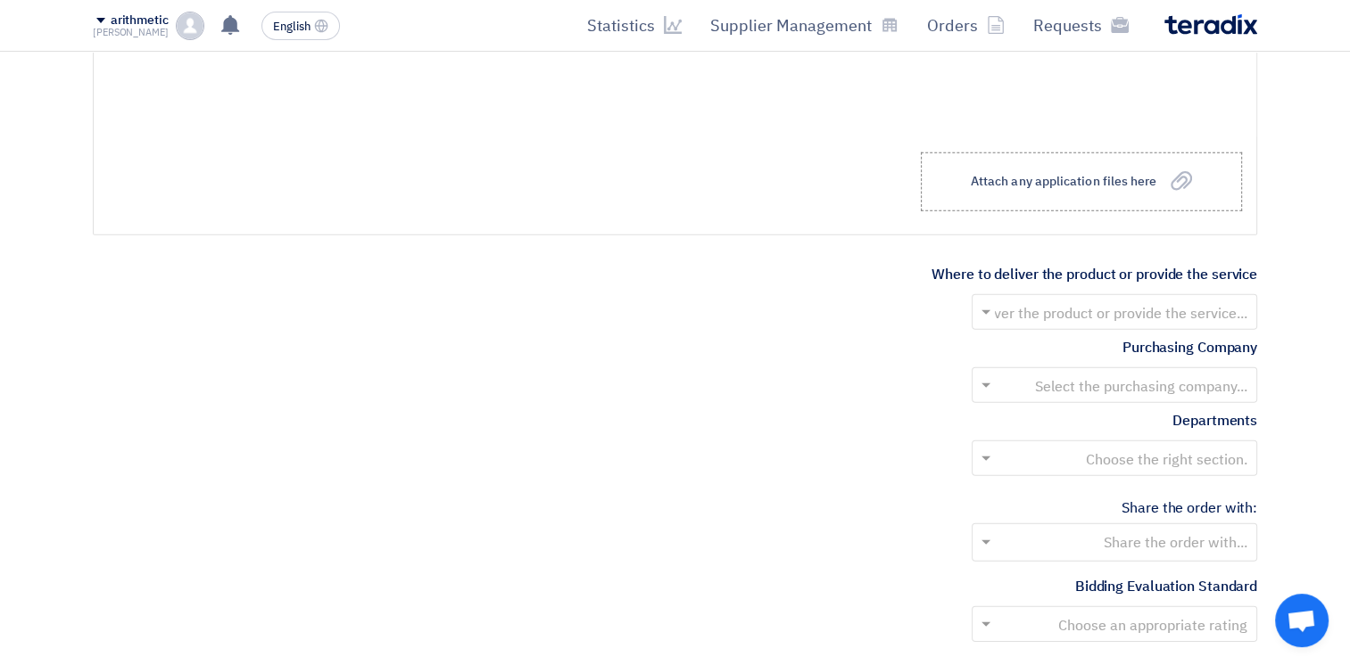
click at [1053, 299] on input "text" at bounding box center [1124, 313] width 250 height 29
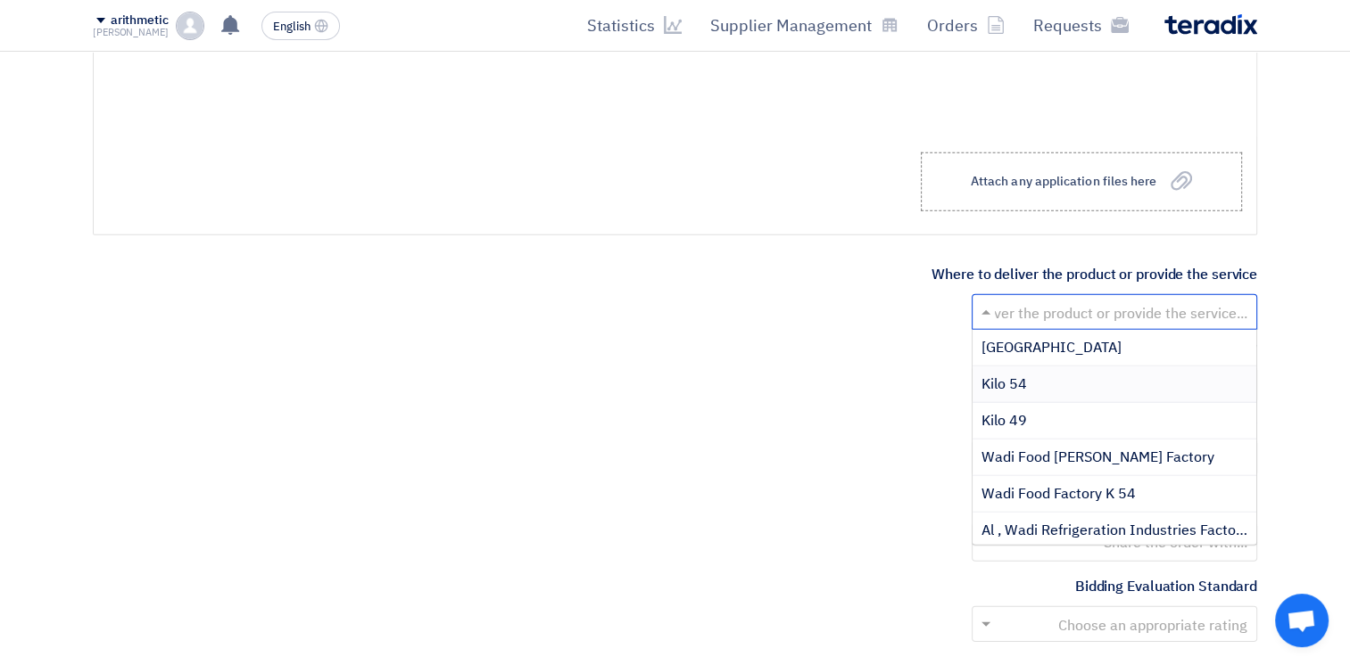
click at [1059, 367] on div "Kilo 54" at bounding box center [1114, 385] width 284 height 37
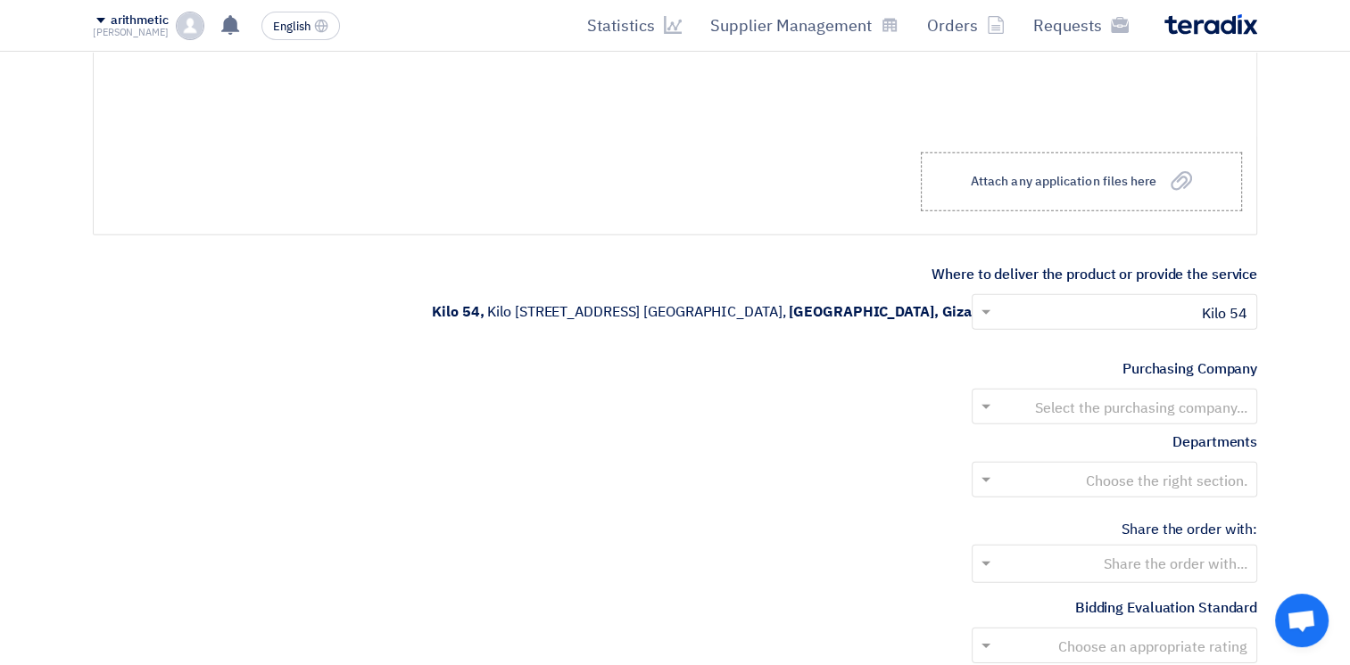
click at [1105, 393] on input "text" at bounding box center [1124, 407] width 250 height 29
click at [1105, 425] on div "Wadi Group" at bounding box center [1114, 443] width 284 height 36
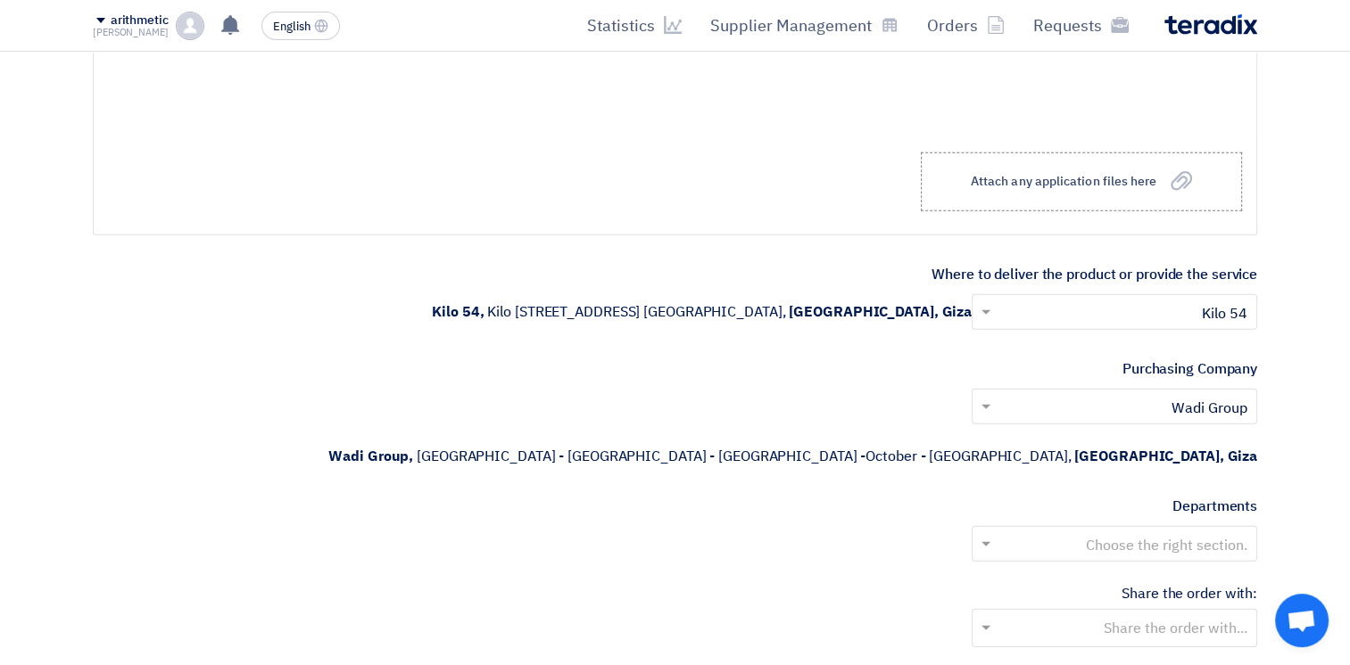
click at [1131, 531] on input "text" at bounding box center [1124, 545] width 250 height 29
click at [1168, 562] on div "--" at bounding box center [1114, 580] width 284 height 36
click at [1147, 616] on input "text" at bounding box center [1113, 630] width 268 height 29
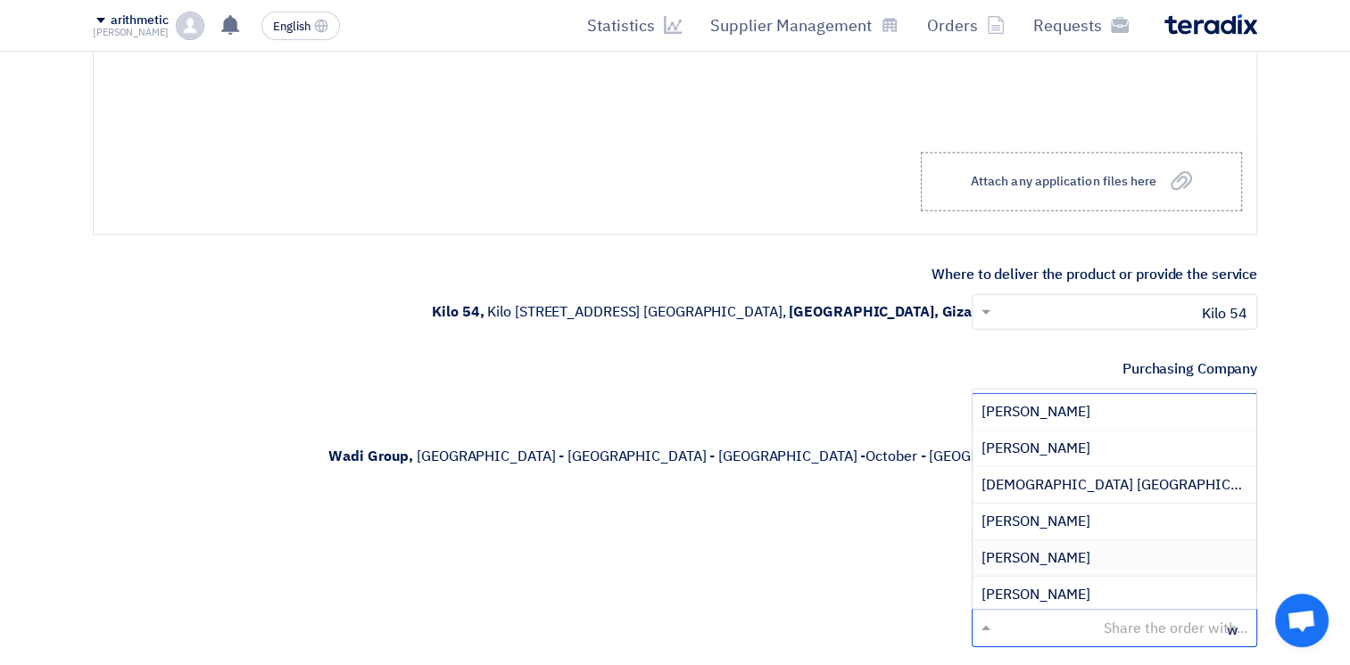
type input "wa"
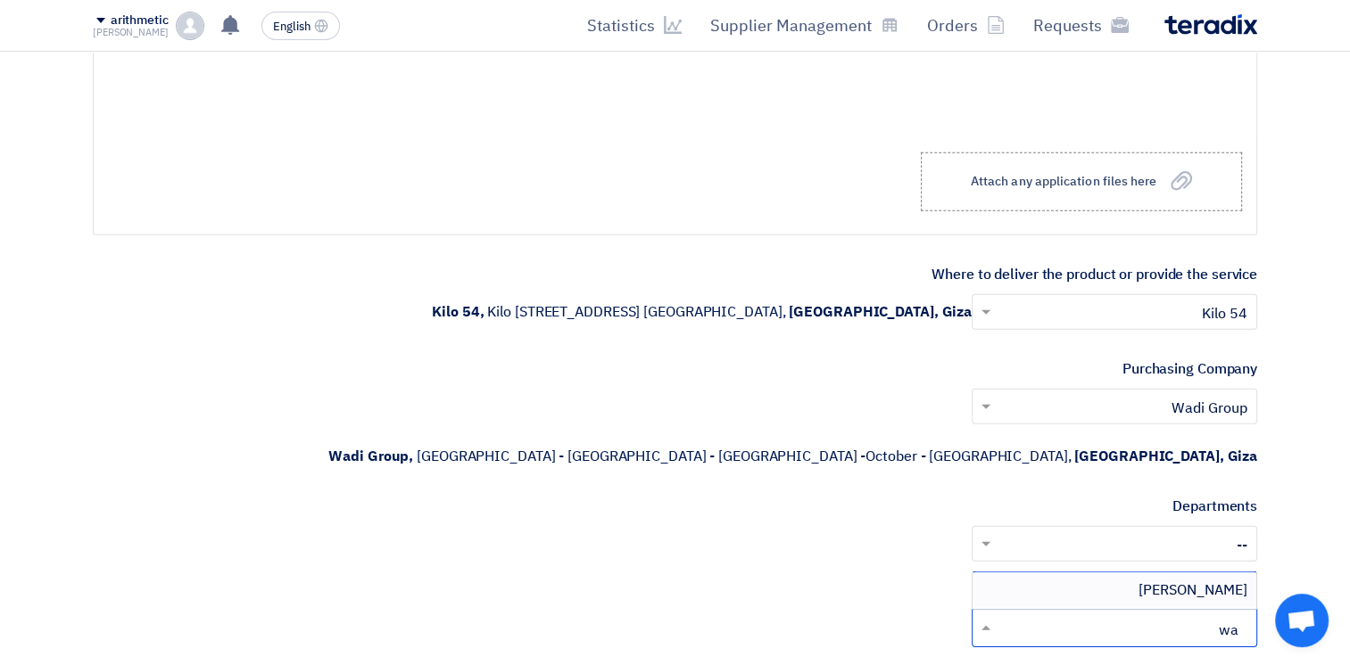
click at [1149, 573] on div "[PERSON_NAME]" at bounding box center [1114, 591] width 284 height 36
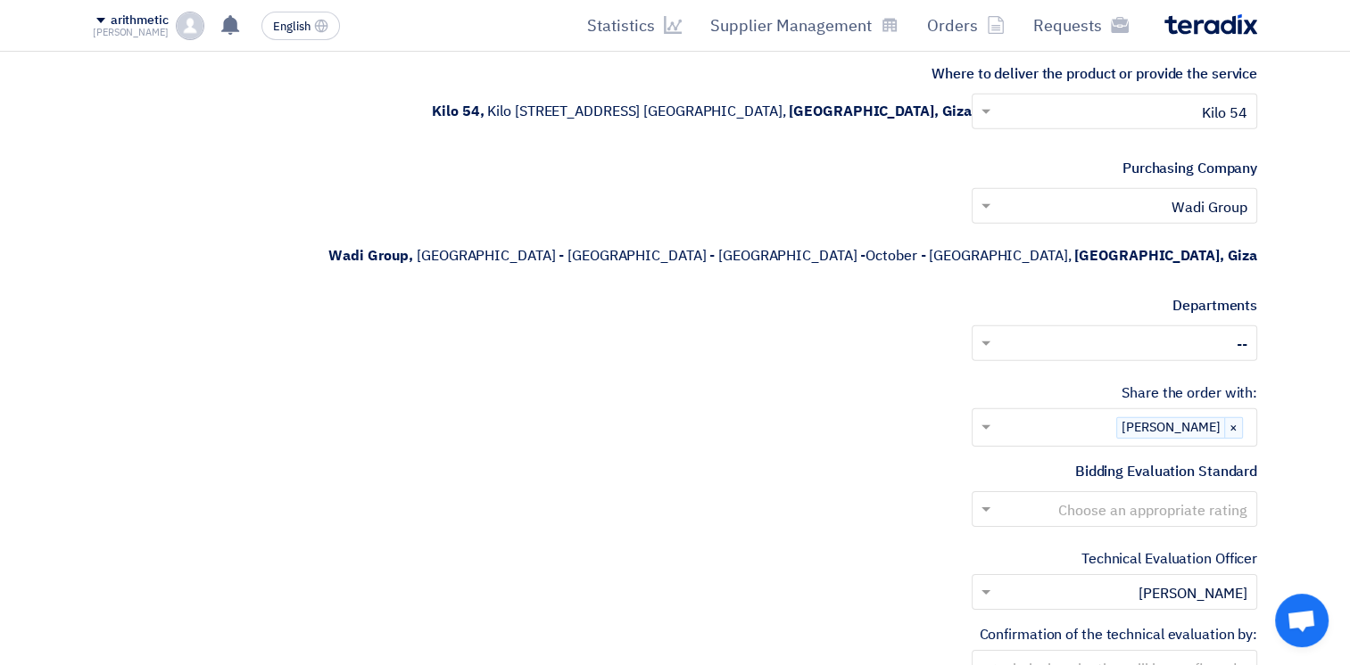
scroll to position [5492, 0]
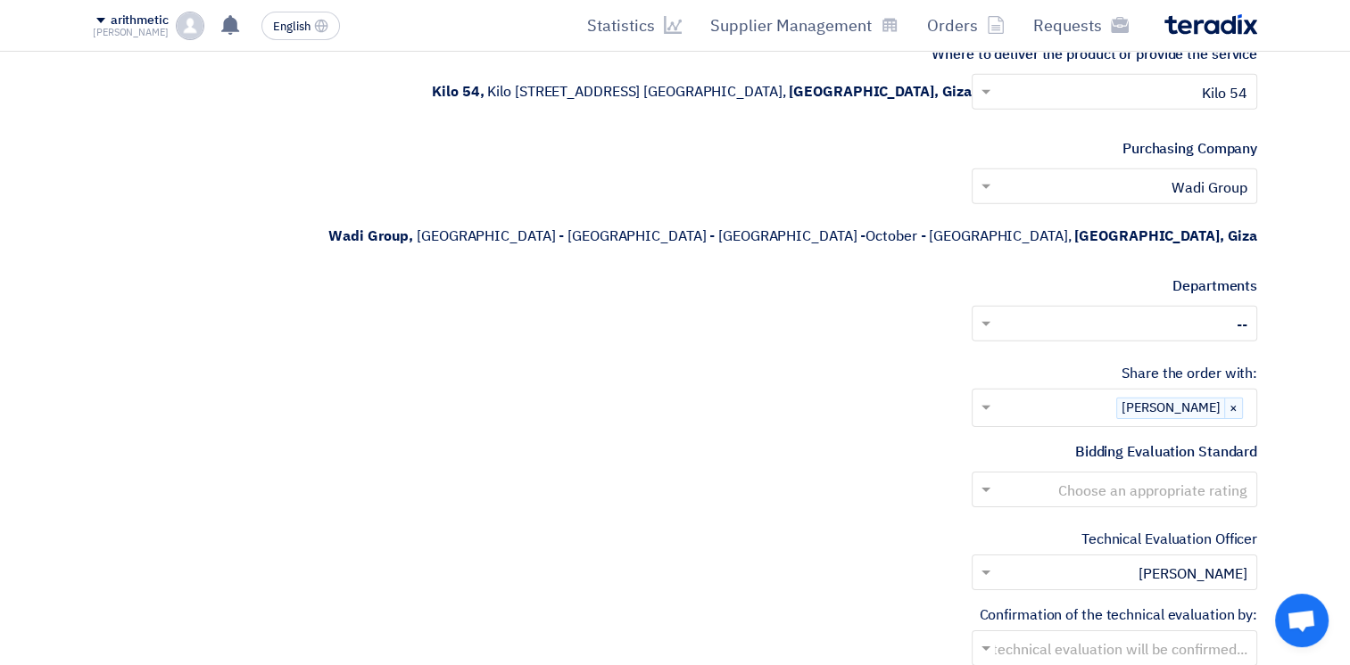
click at [1085, 476] on input "text" at bounding box center [1124, 490] width 250 height 29
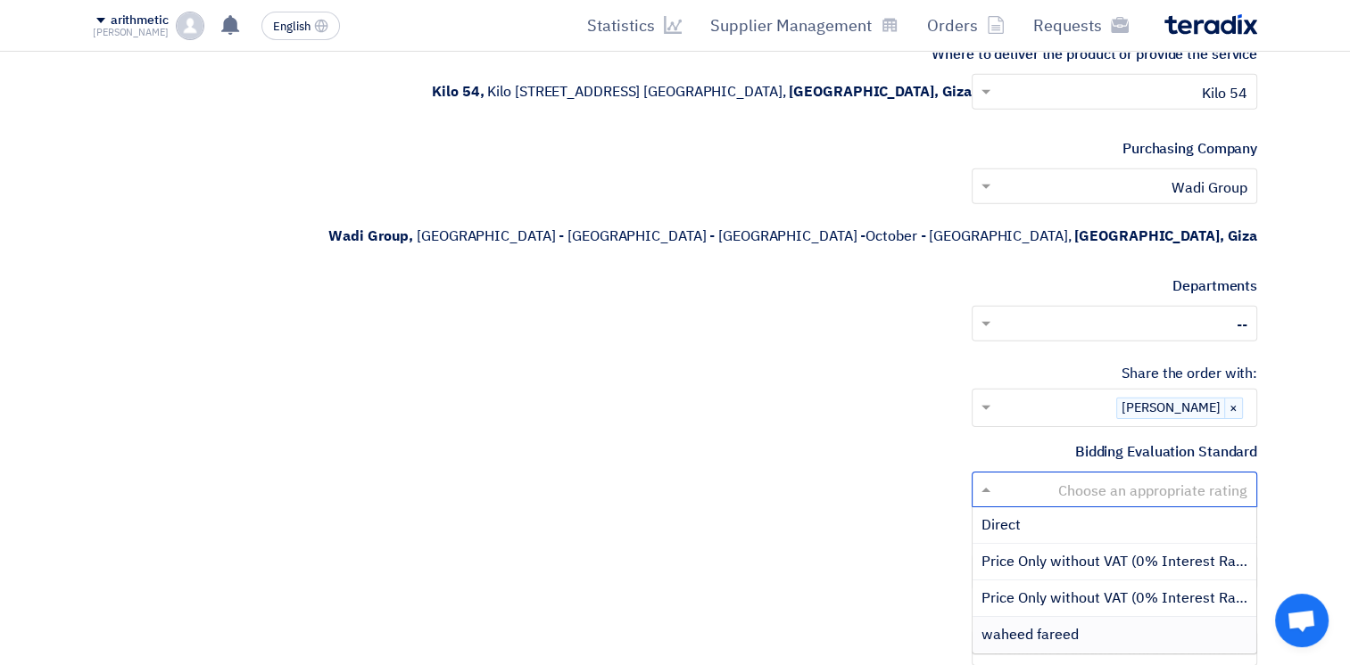
click at [1073, 624] on span "waheed fareed" at bounding box center [1029, 634] width 97 height 21
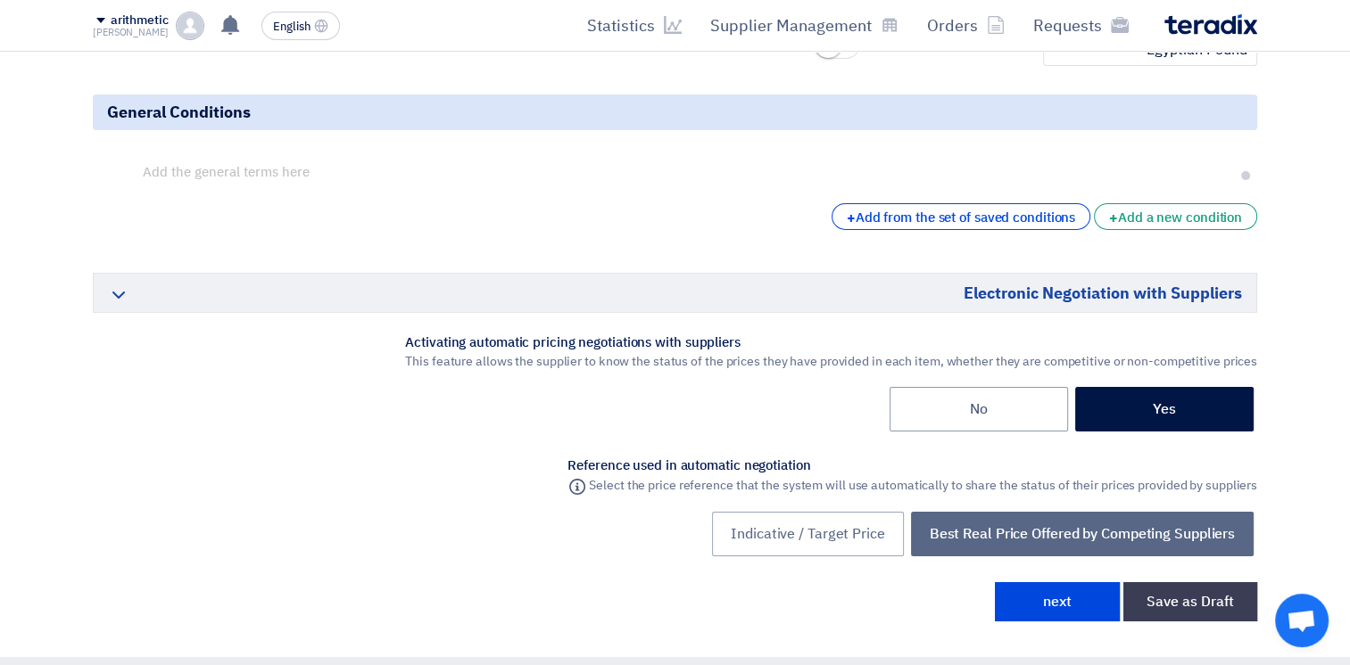
scroll to position [6327, 0]
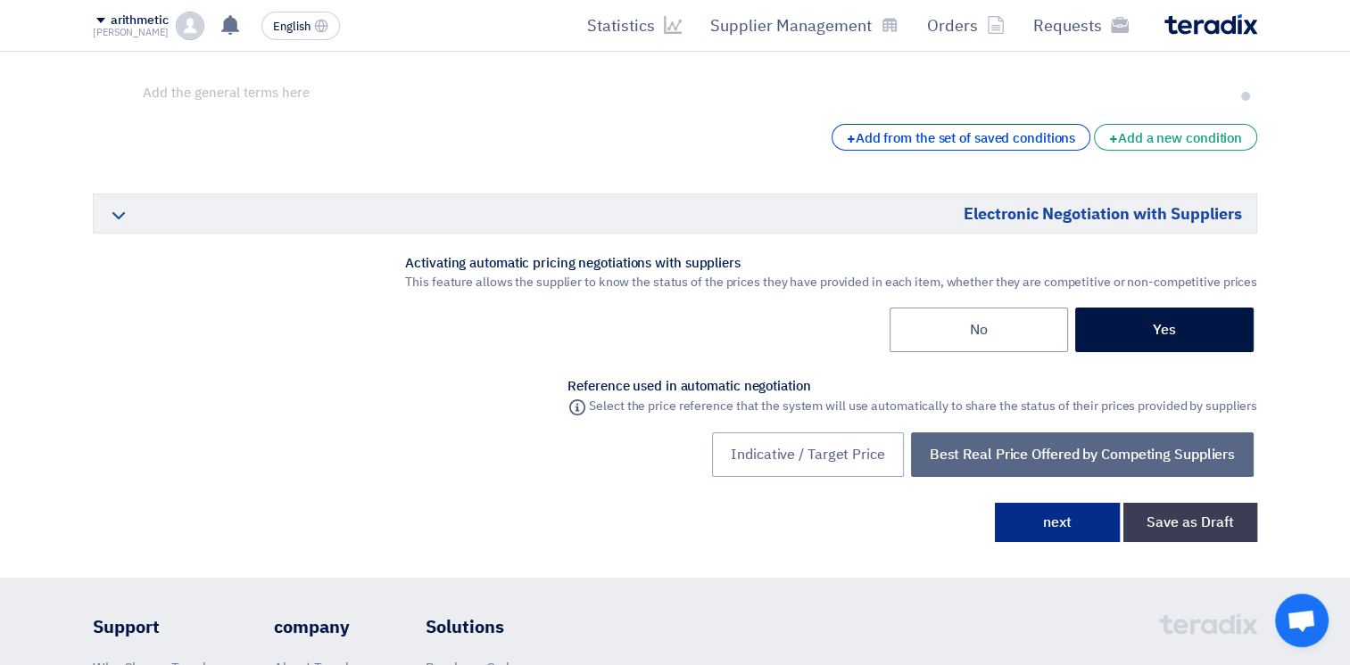
click at [1046, 503] on button "next" at bounding box center [1057, 522] width 125 height 39
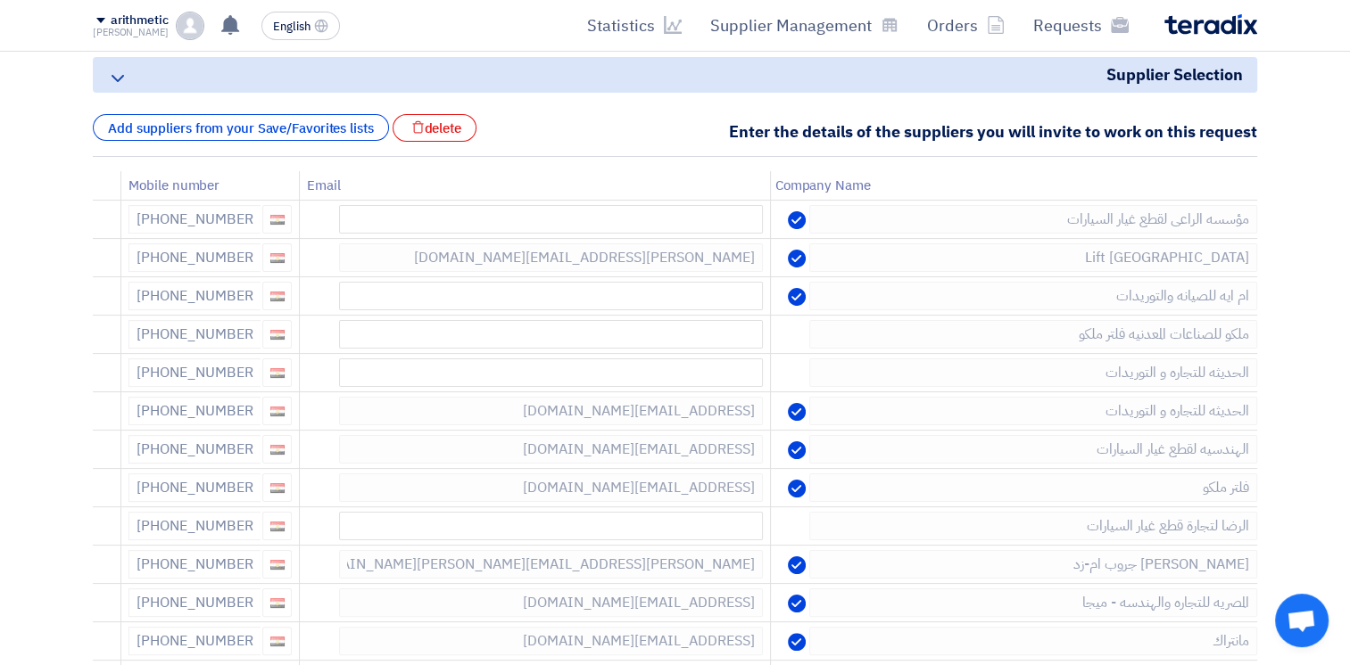
scroll to position [228, 0]
click at [105, 214] on icon at bounding box center [97, 223] width 30 height 30
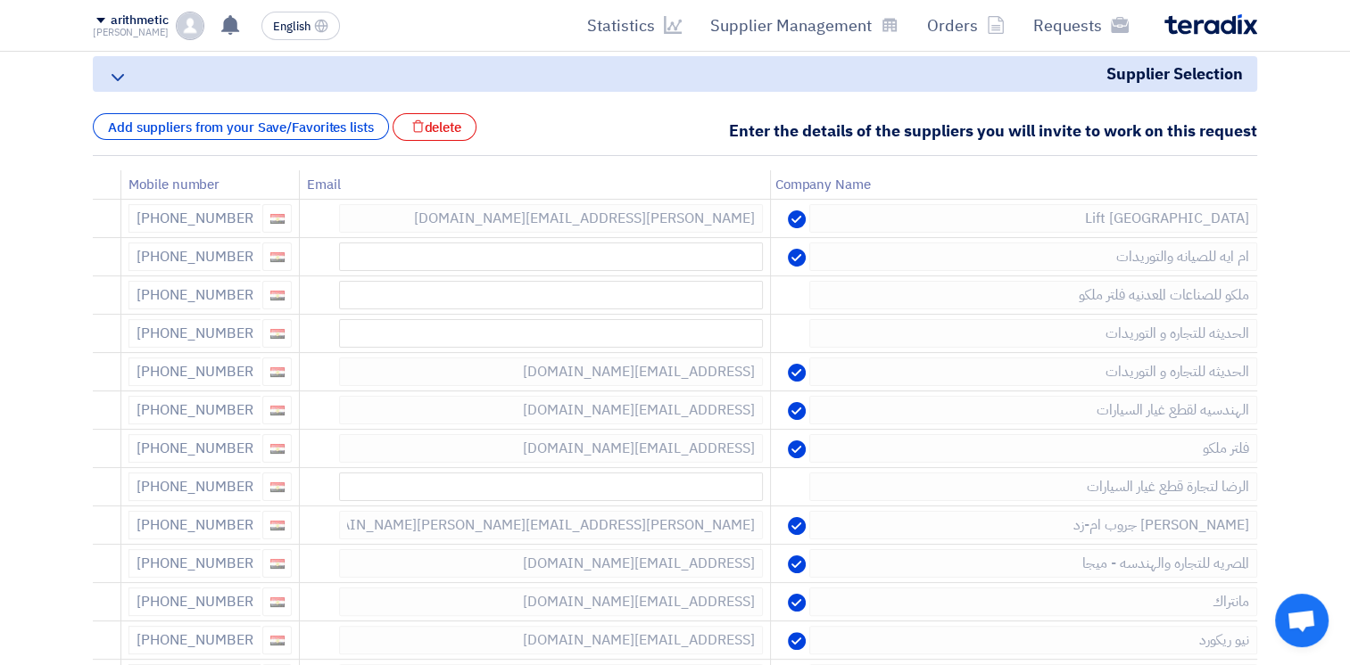
click at [0, 0] on icon at bounding box center [0, 0] width 0 height 0
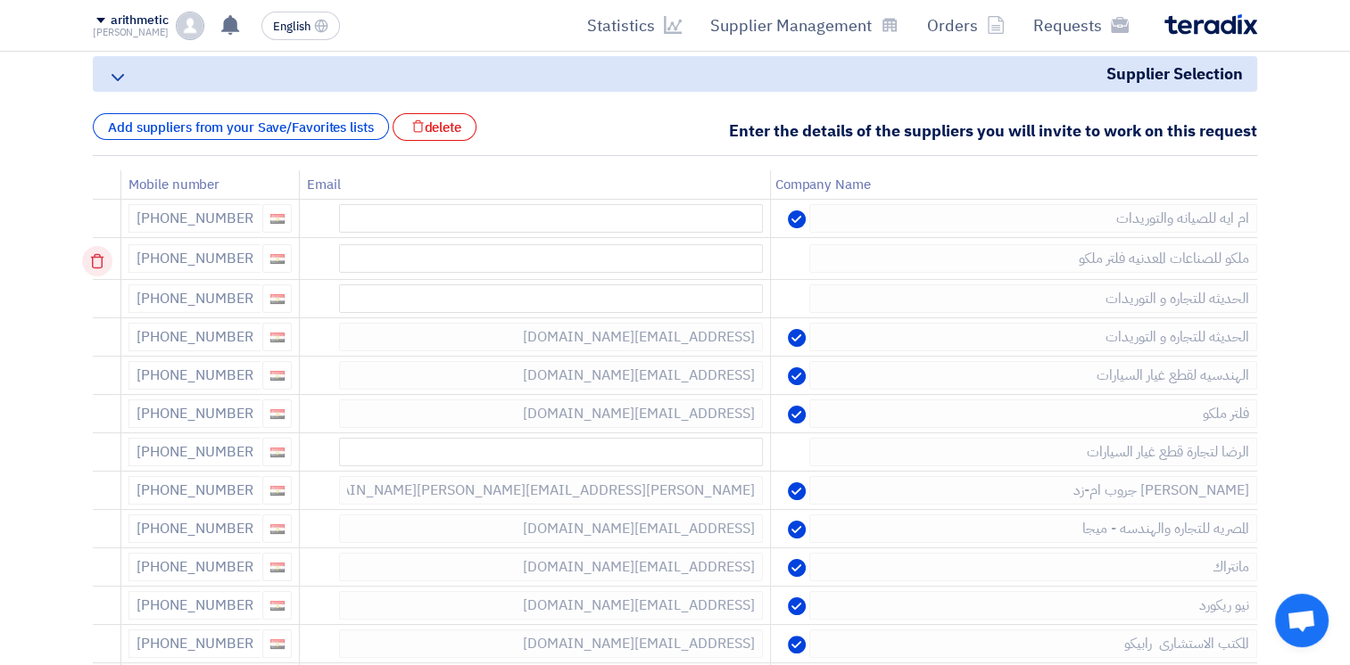
click at [107, 264] on icon at bounding box center [97, 261] width 30 height 30
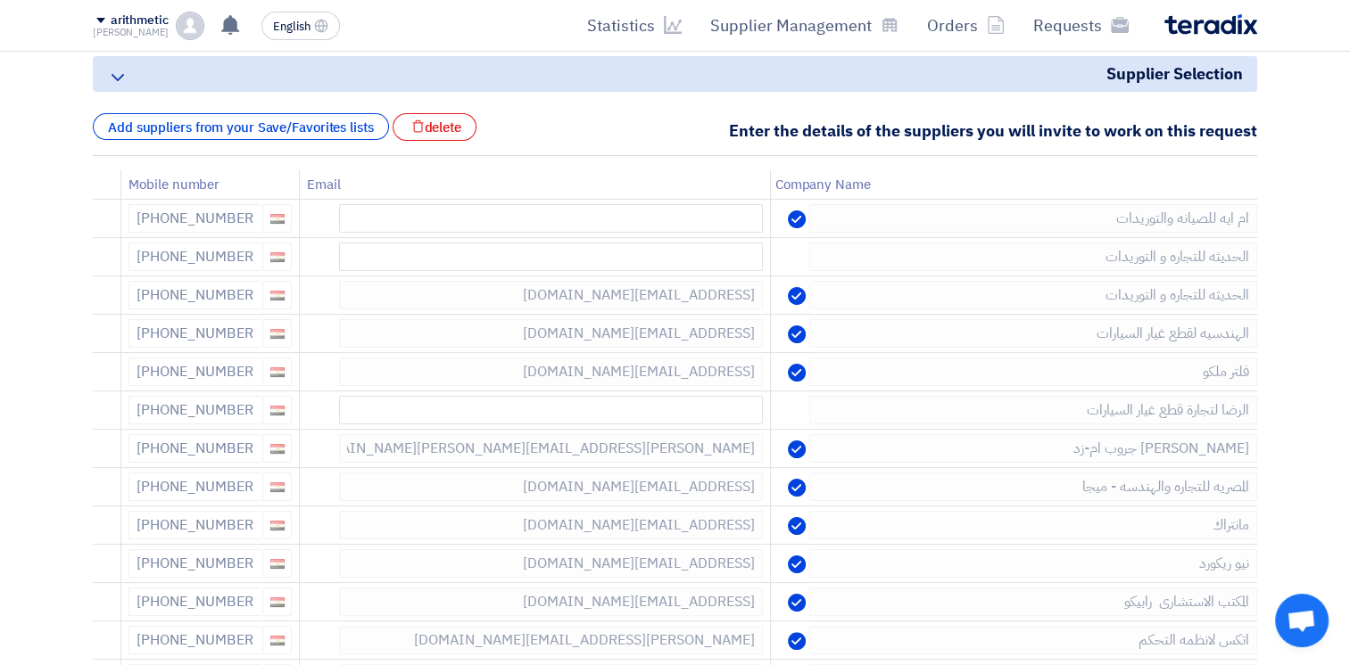
click at [0, 0] on icon at bounding box center [0, 0] width 0 height 0
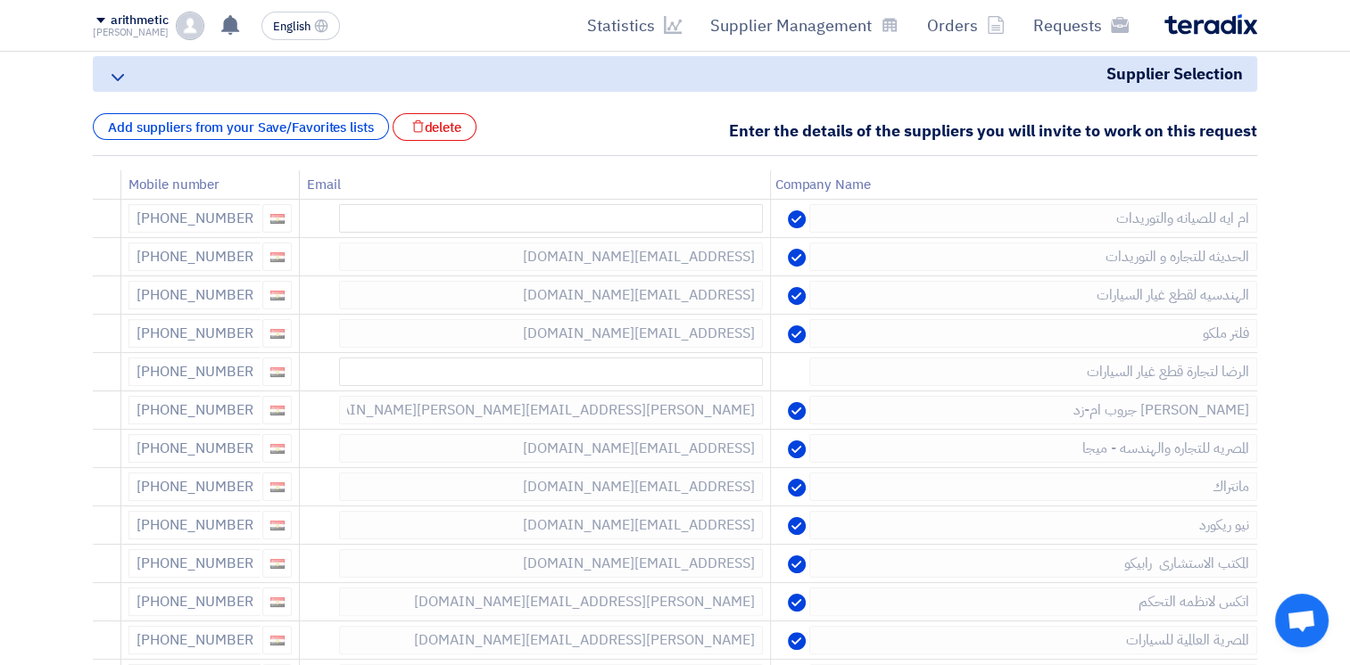
click at [0, 0] on icon at bounding box center [0, 0] width 0 height 0
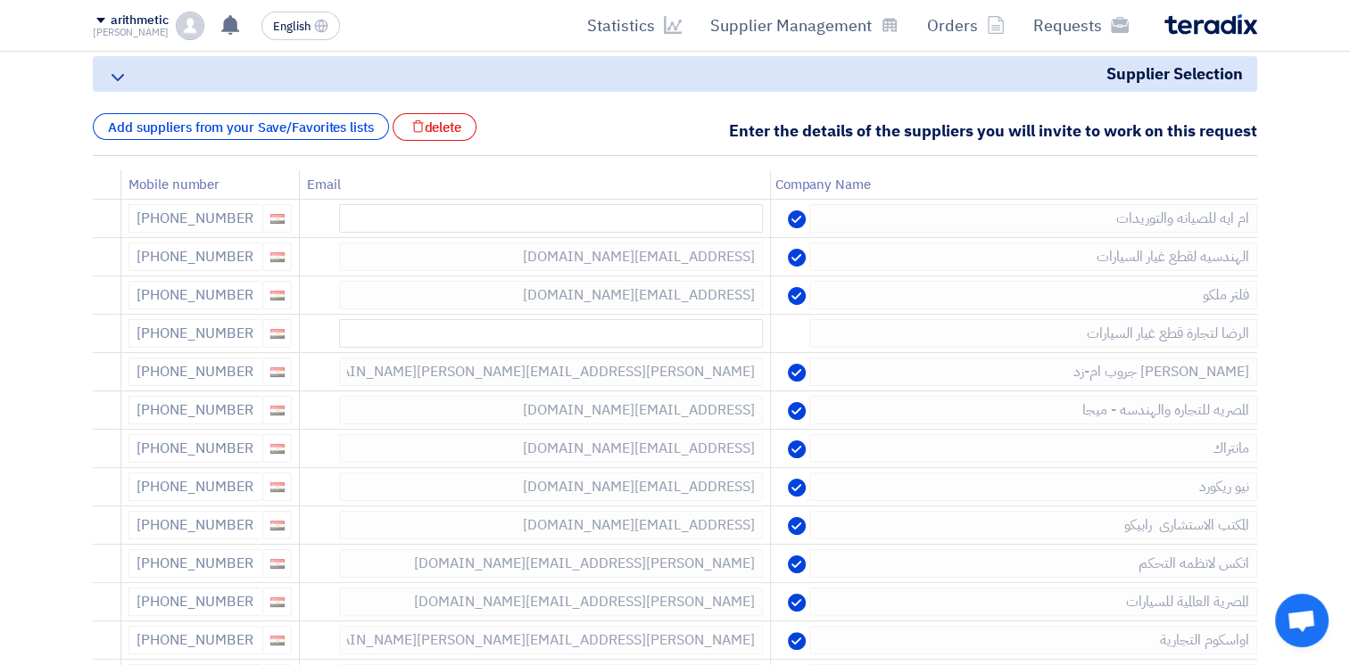
click at [0, 0] on icon at bounding box center [0, 0] width 0 height 0
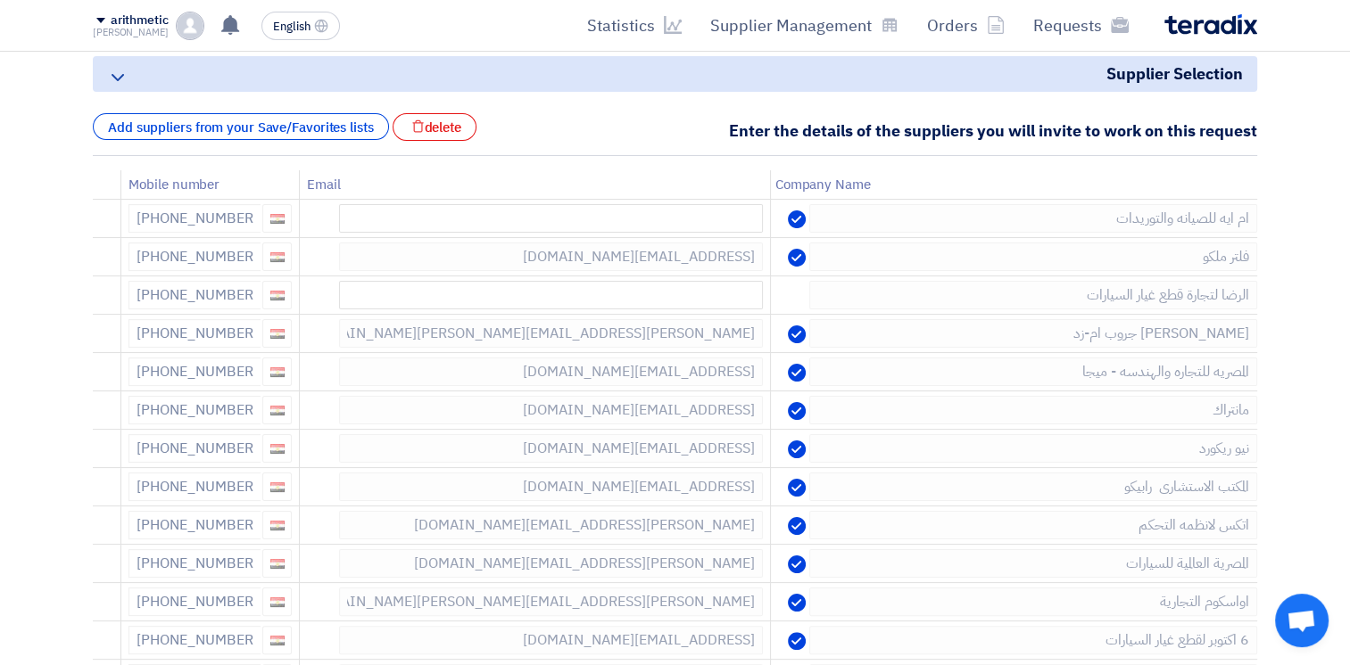
click at [0, 0] on icon at bounding box center [0, 0] width 0 height 0
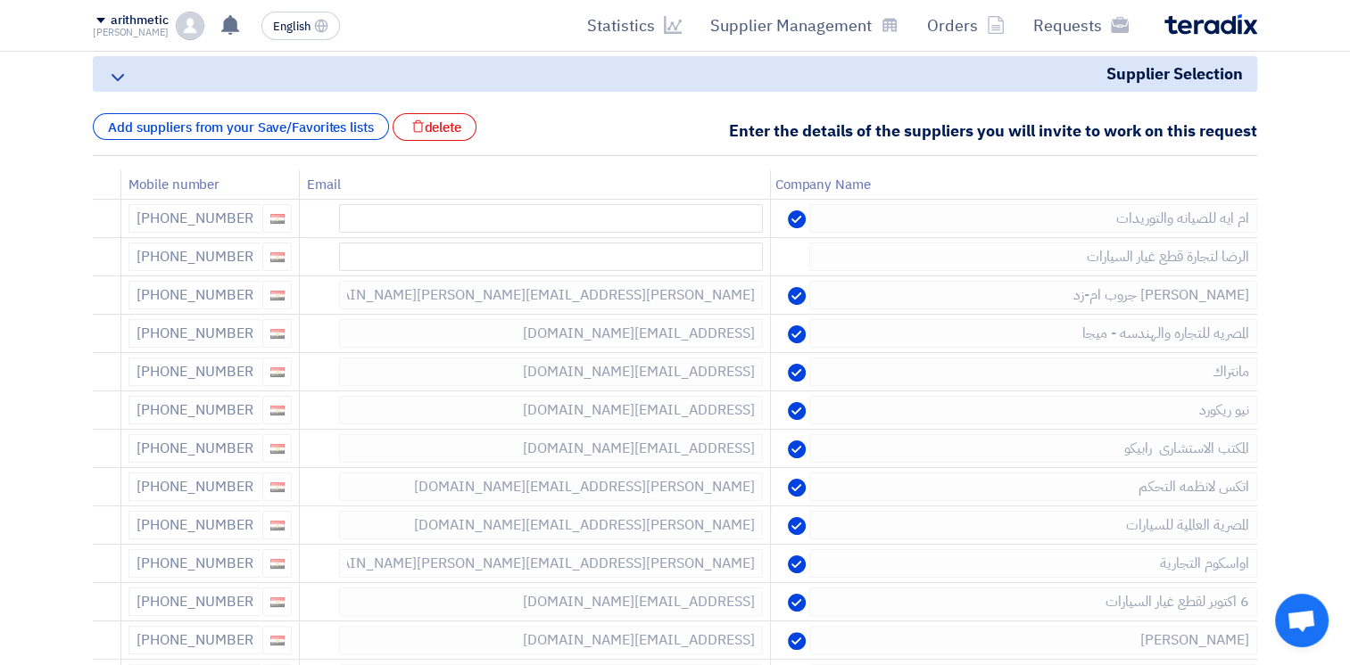
click at [0, 0] on icon at bounding box center [0, 0] width 0 height 0
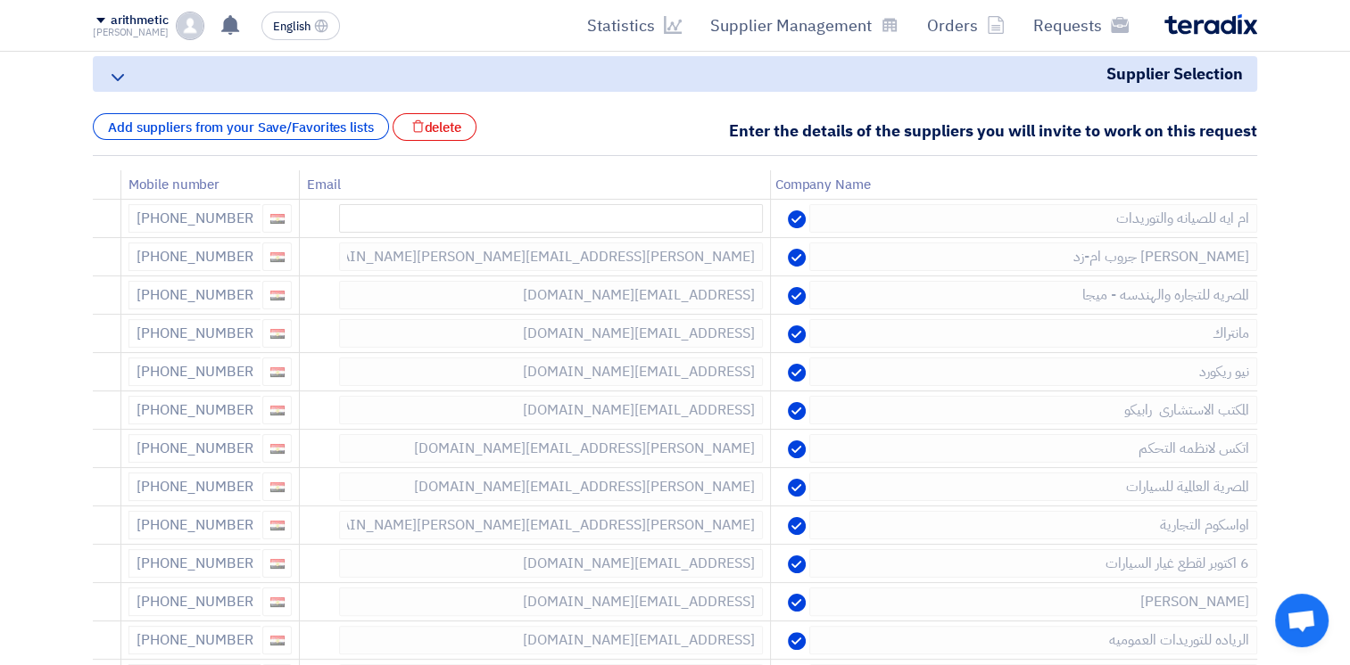
click at [0, 0] on icon at bounding box center [0, 0] width 0 height 0
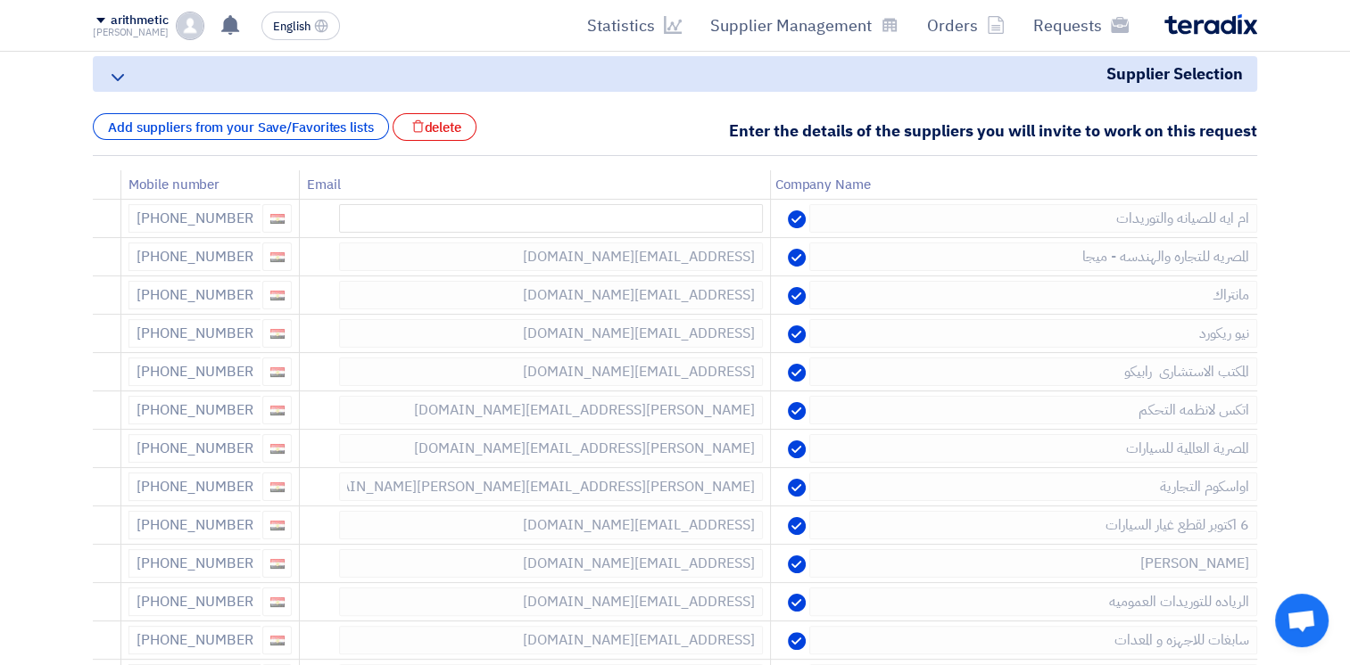
click at [0, 0] on icon at bounding box center [0, 0] width 0 height 0
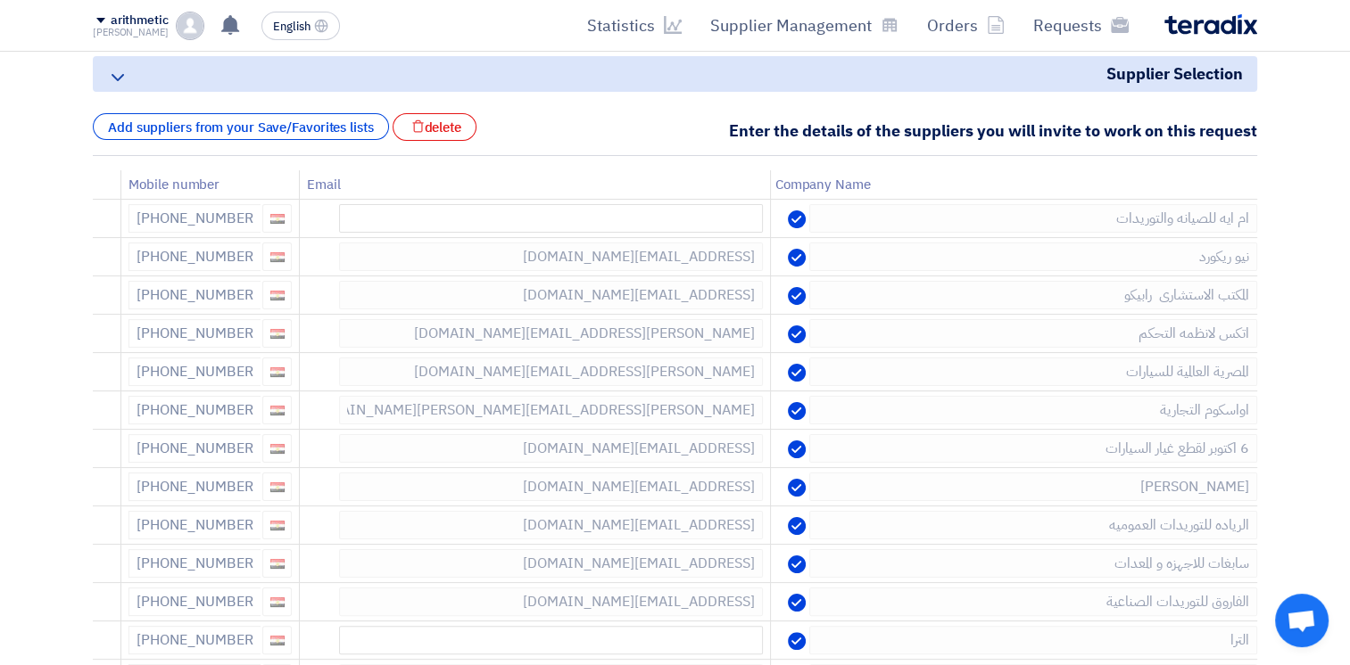
click at [0, 0] on icon at bounding box center [0, 0] width 0 height 0
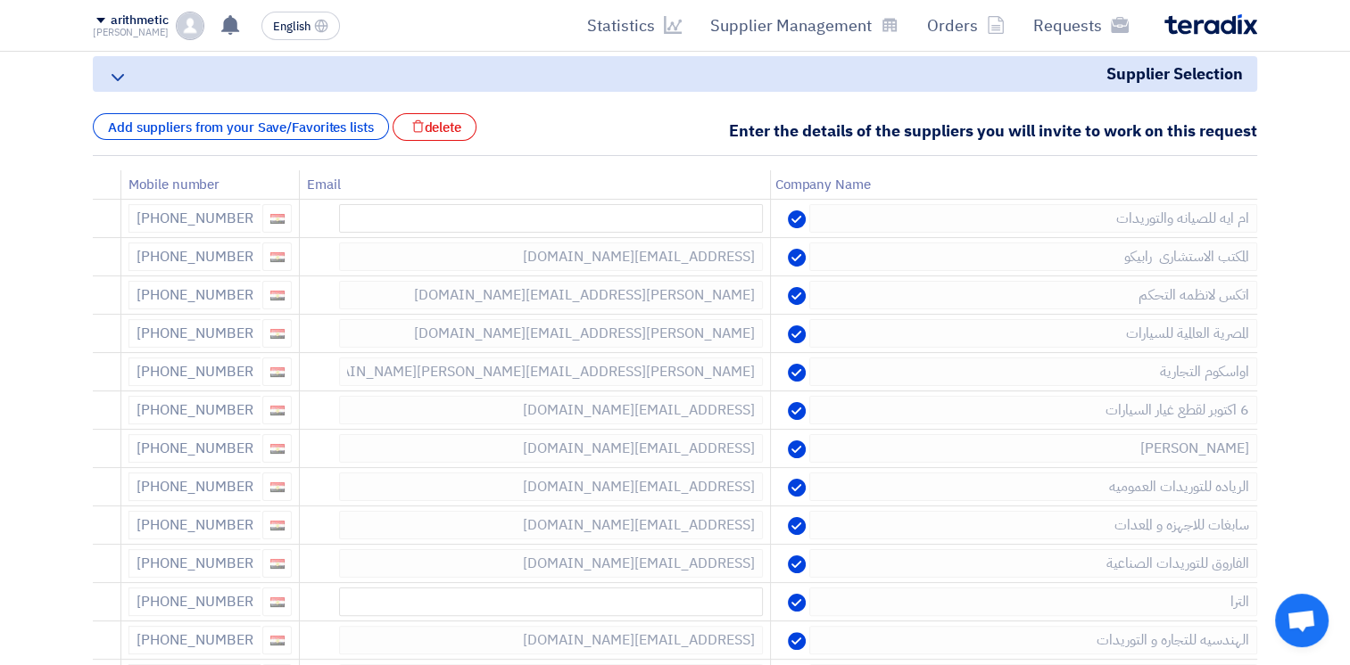
click at [0, 0] on icon at bounding box center [0, 0] width 0 height 0
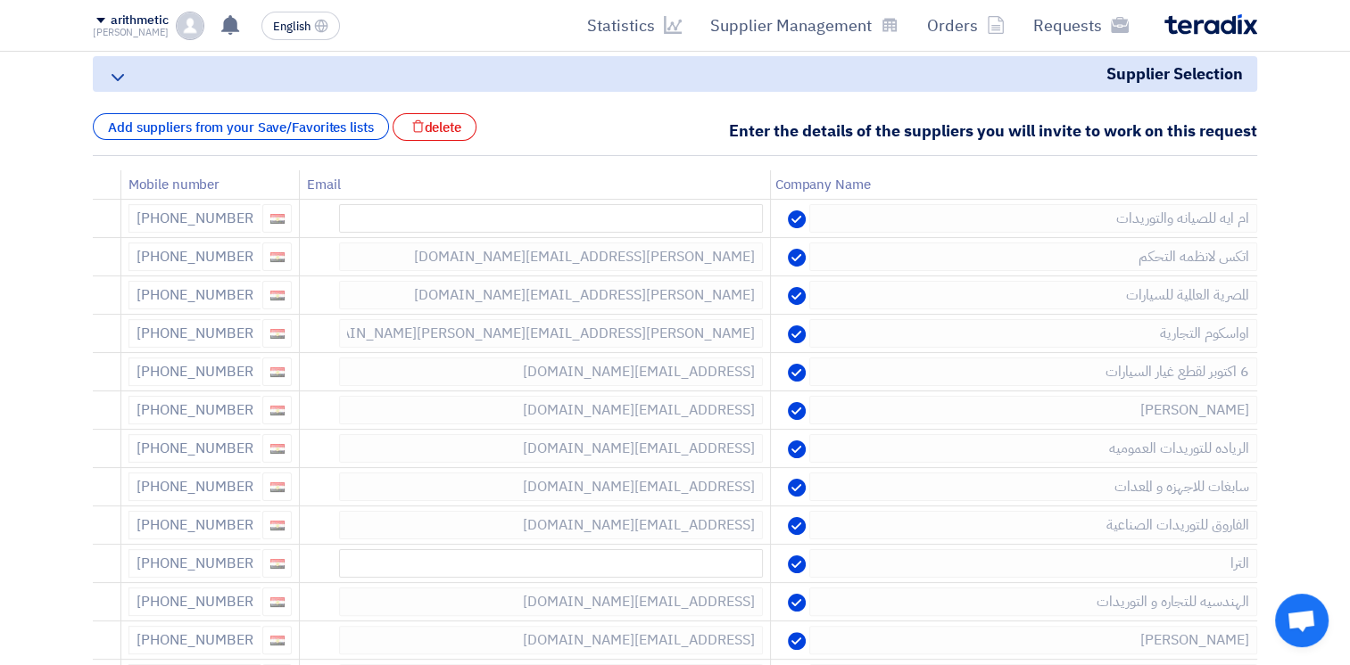
click at [0, 0] on icon at bounding box center [0, 0] width 0 height 0
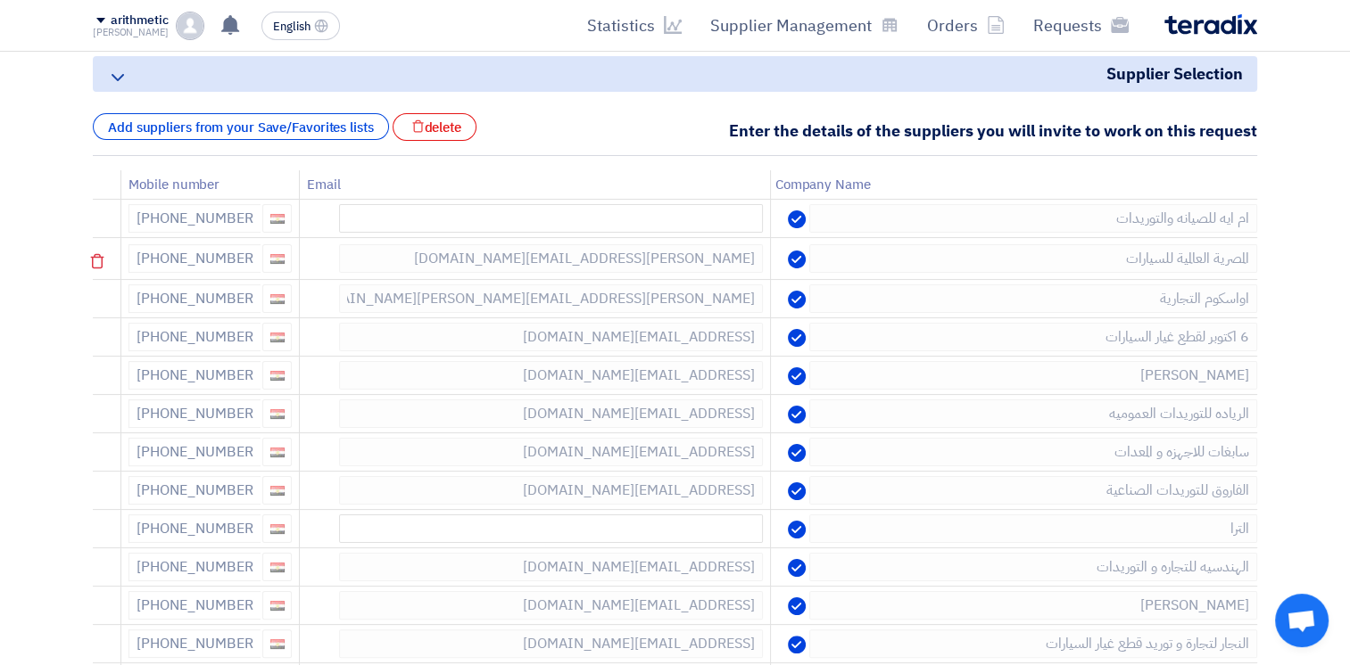
click at [116, 266] on div at bounding box center [109, 260] width 14 height 29
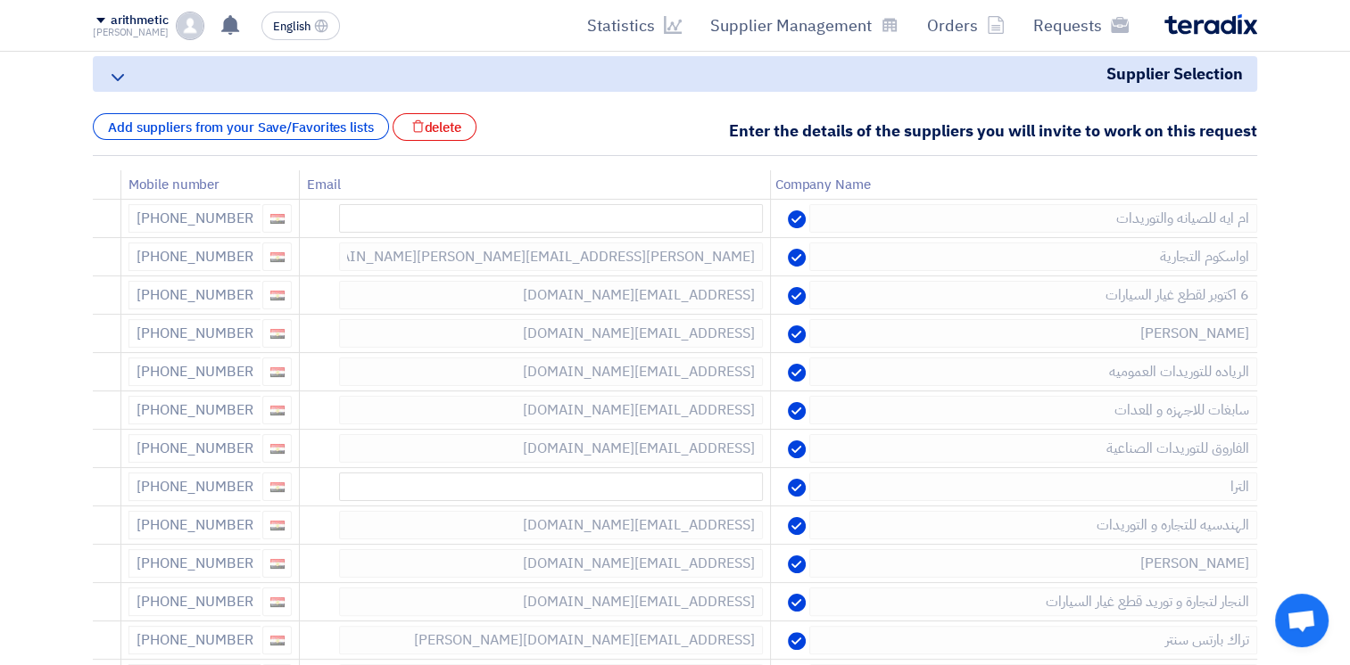
click at [116, 266] on div at bounding box center [109, 257] width 14 height 29
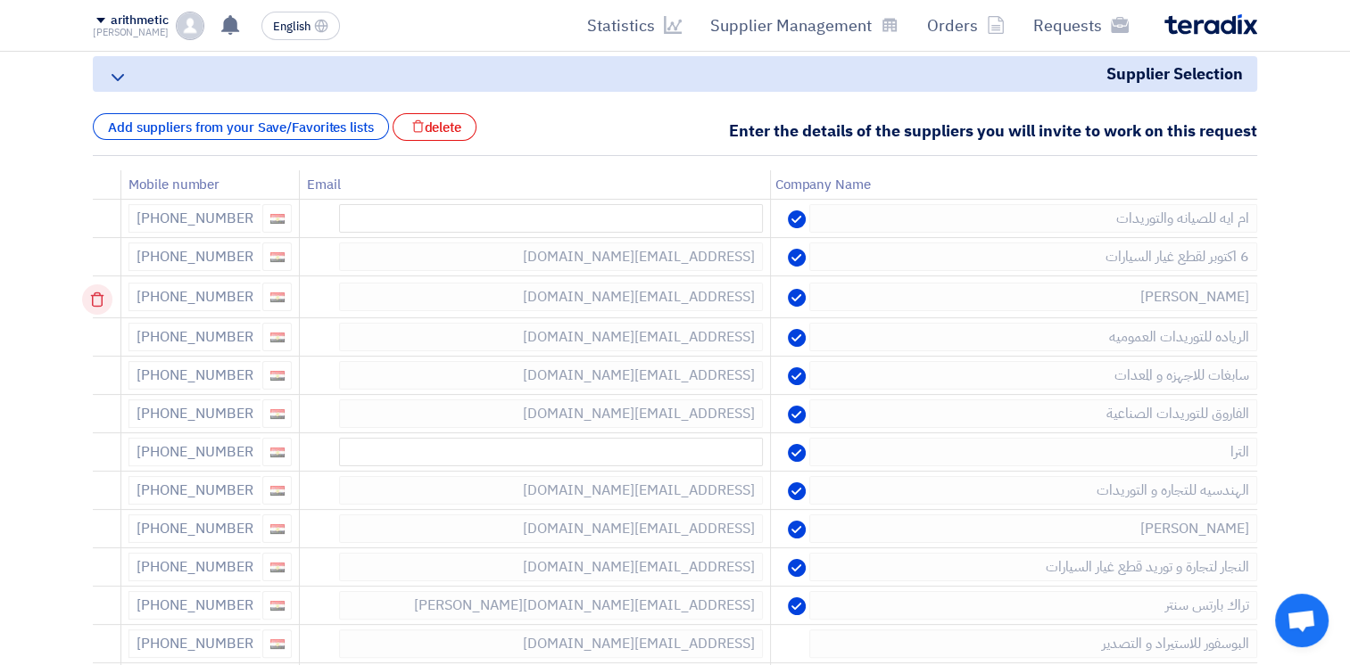
click at [104, 298] on use at bounding box center [97, 300] width 13 height 15
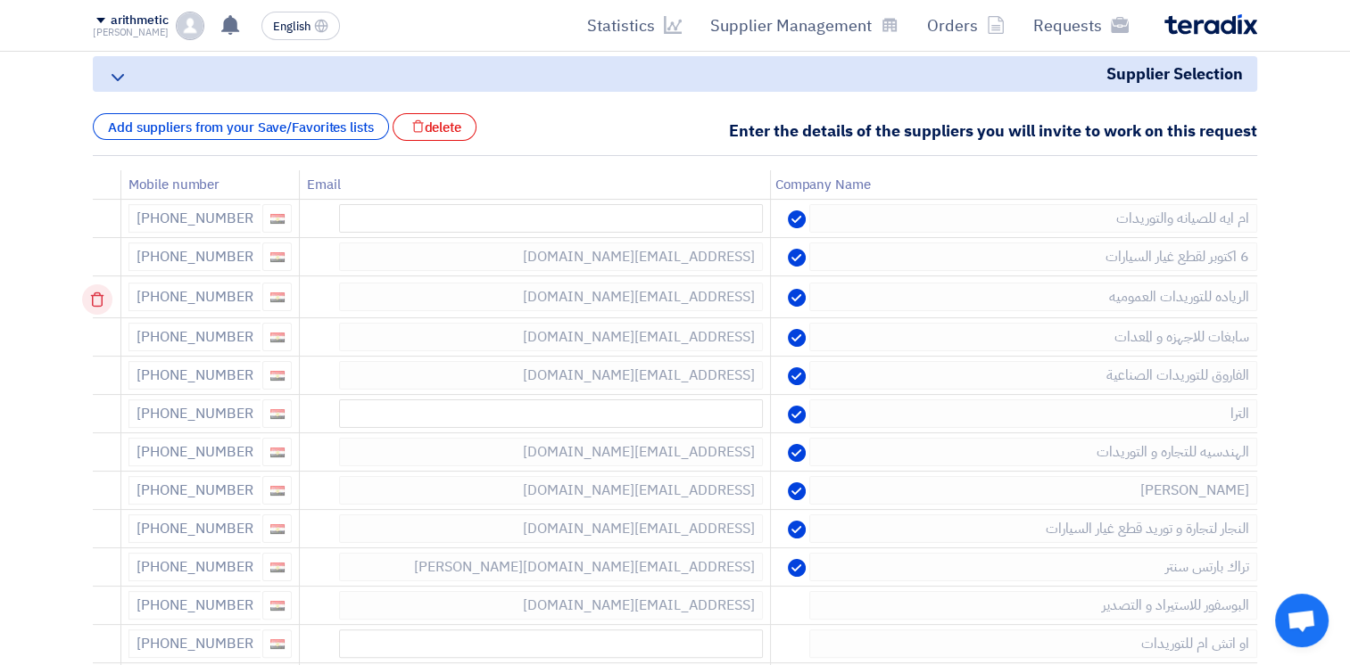
click at [103, 298] on icon at bounding box center [97, 300] width 30 height 30
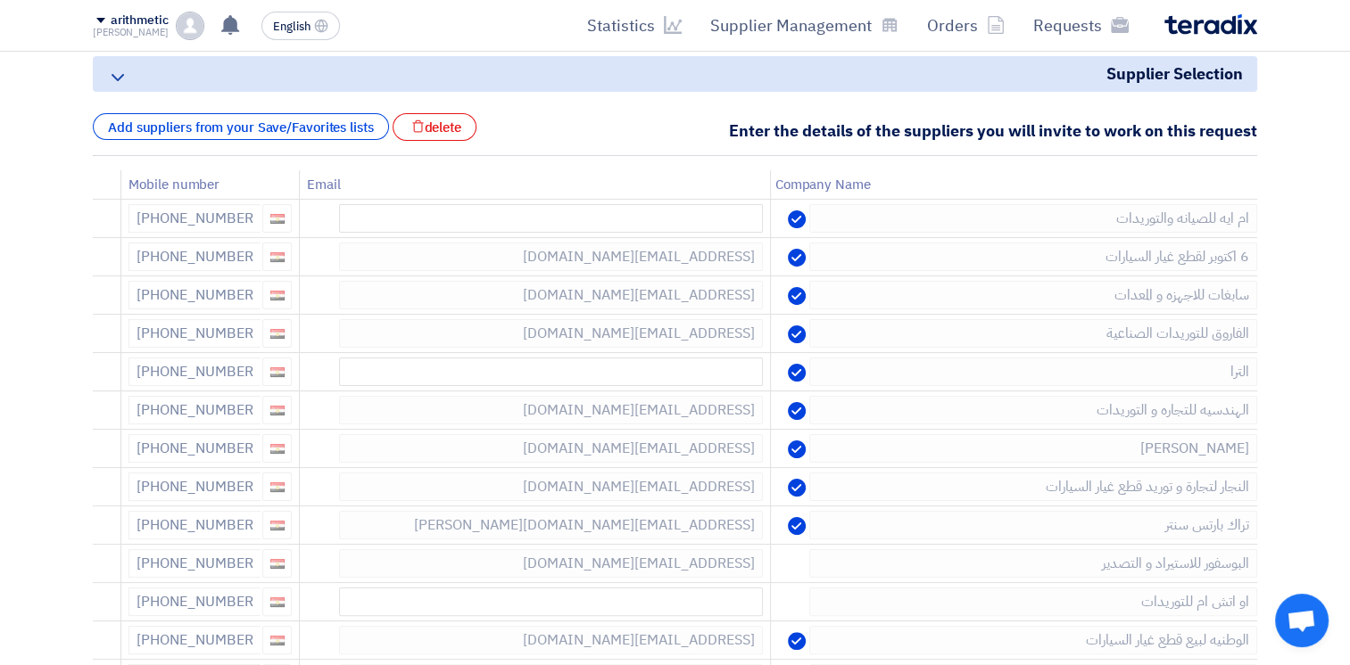
click at [0, 0] on icon at bounding box center [0, 0] width 0 height 0
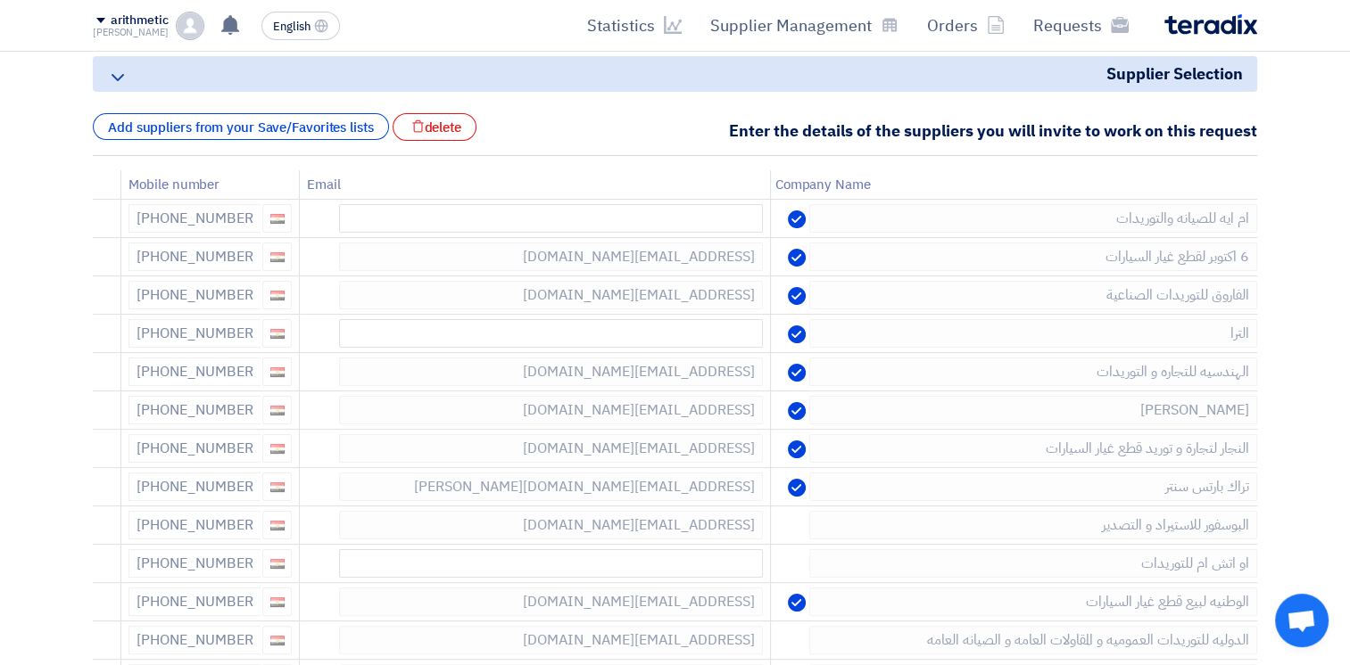
click at [0, 0] on icon at bounding box center [0, 0] width 0 height 0
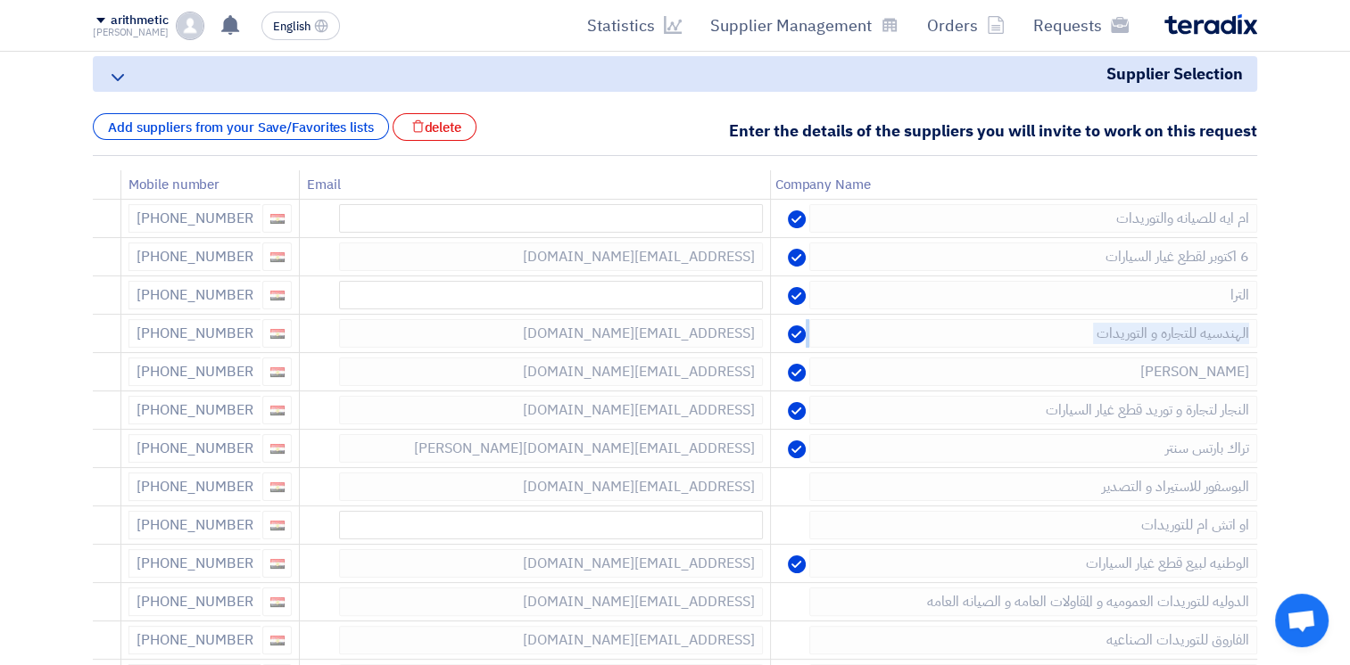
click at [0, 0] on icon at bounding box center [0, 0] width 0 height 0
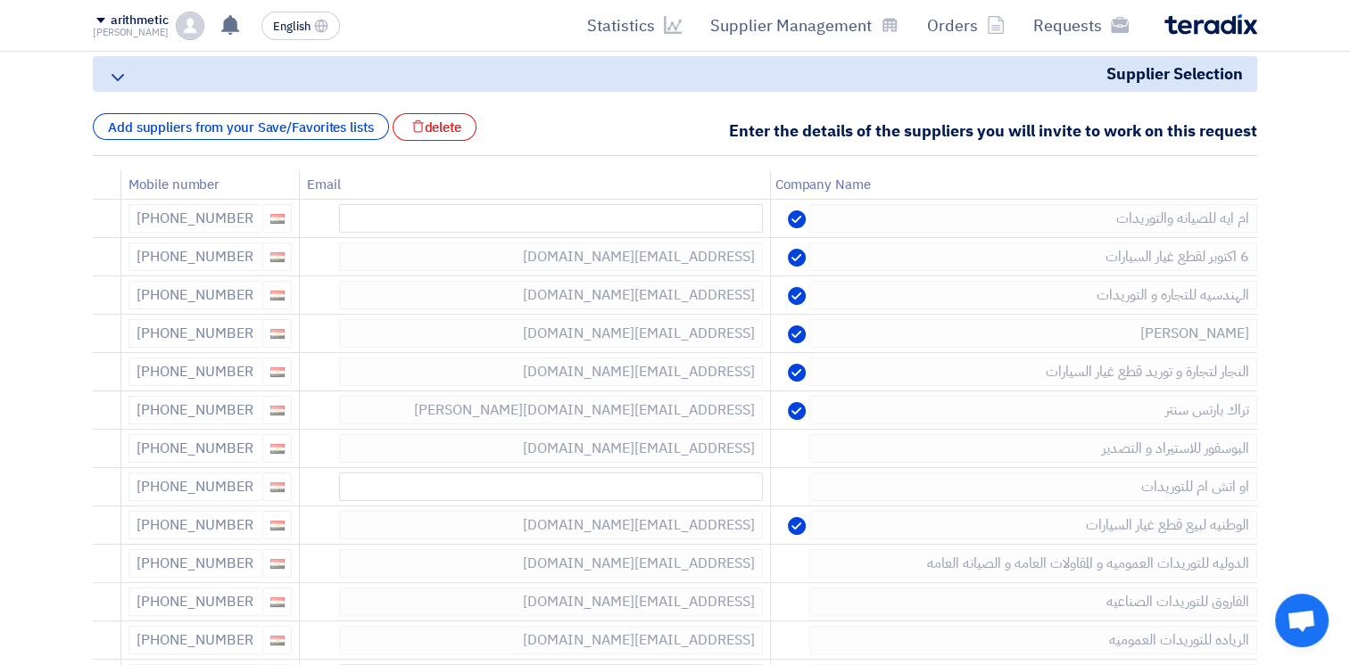
drag, startPoint x: 103, startPoint y: 298, endPoint x: 61, endPoint y: 304, distance: 43.3
click at [106, 292] on icon at bounding box center [97, 300] width 30 height 30
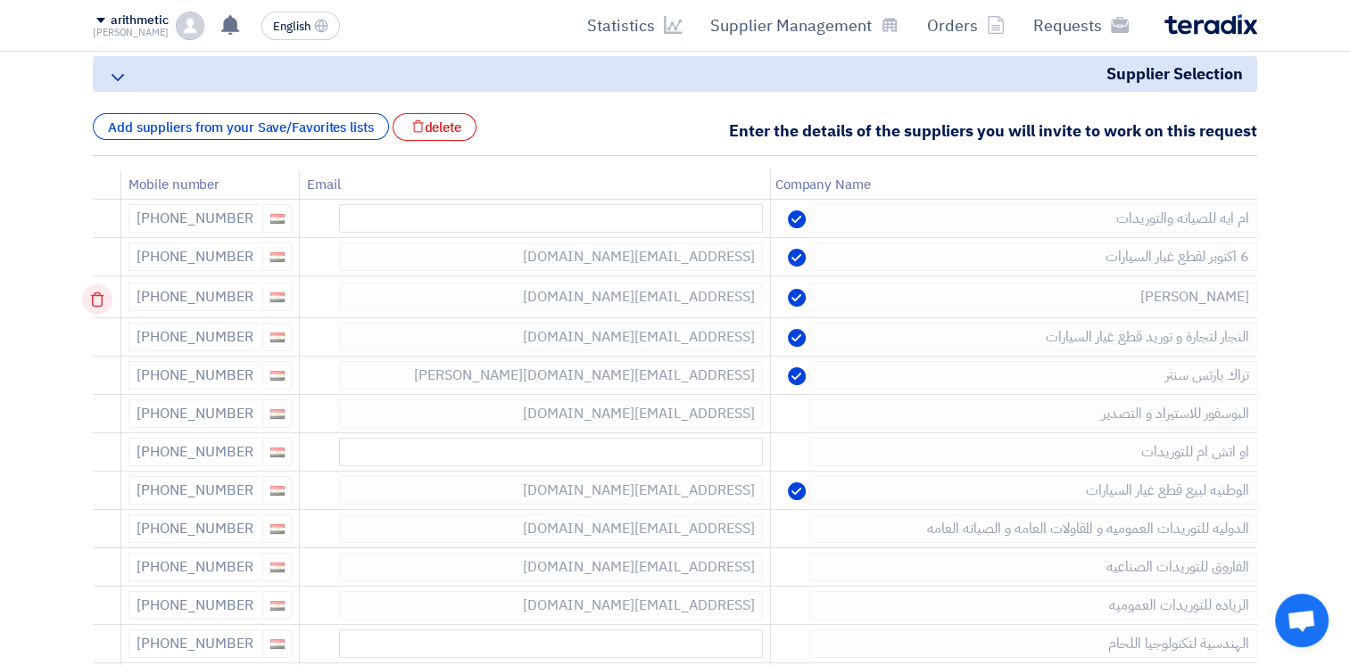
click at [103, 298] on icon at bounding box center [97, 300] width 30 height 30
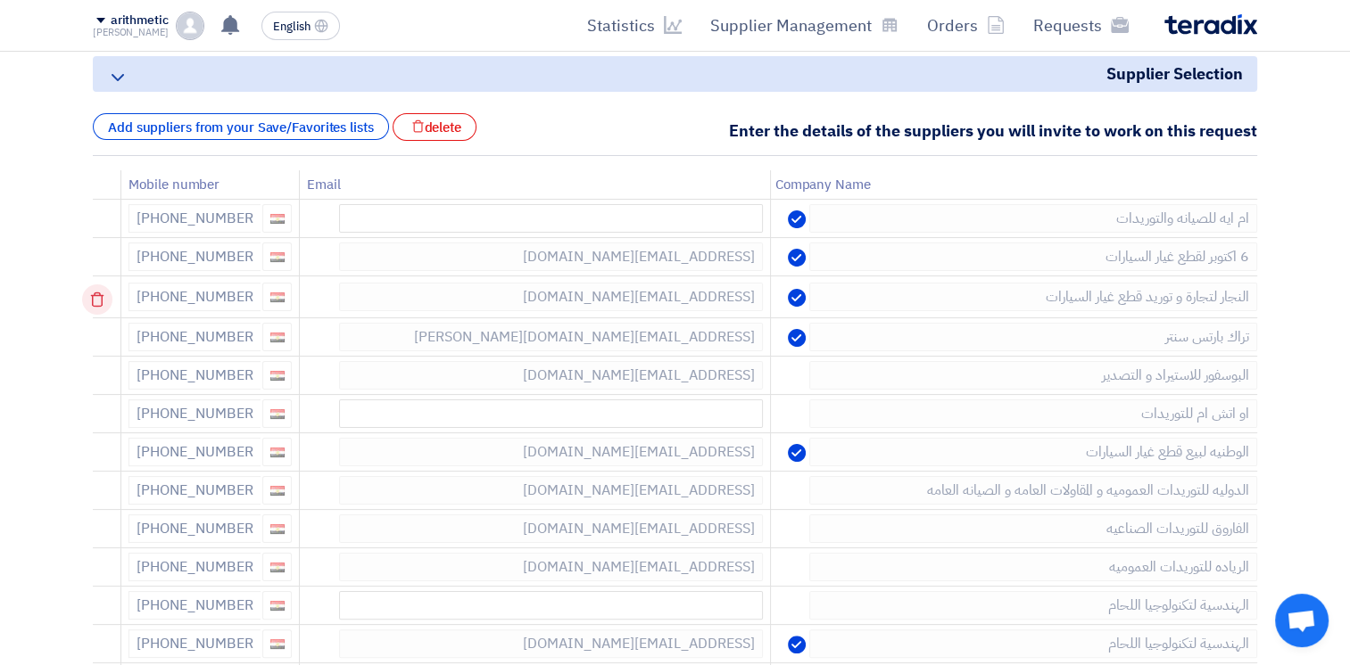
click at [95, 302] on icon at bounding box center [97, 300] width 30 height 30
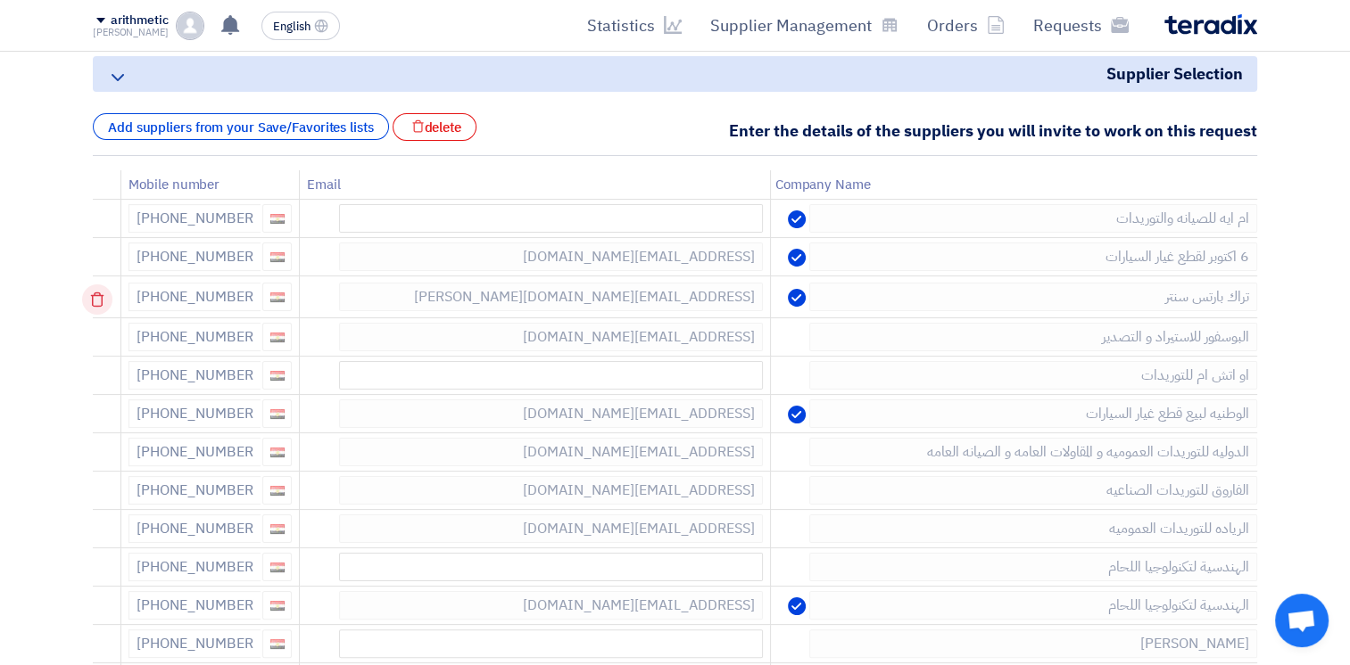
click at [96, 303] on icon at bounding box center [97, 300] width 30 height 30
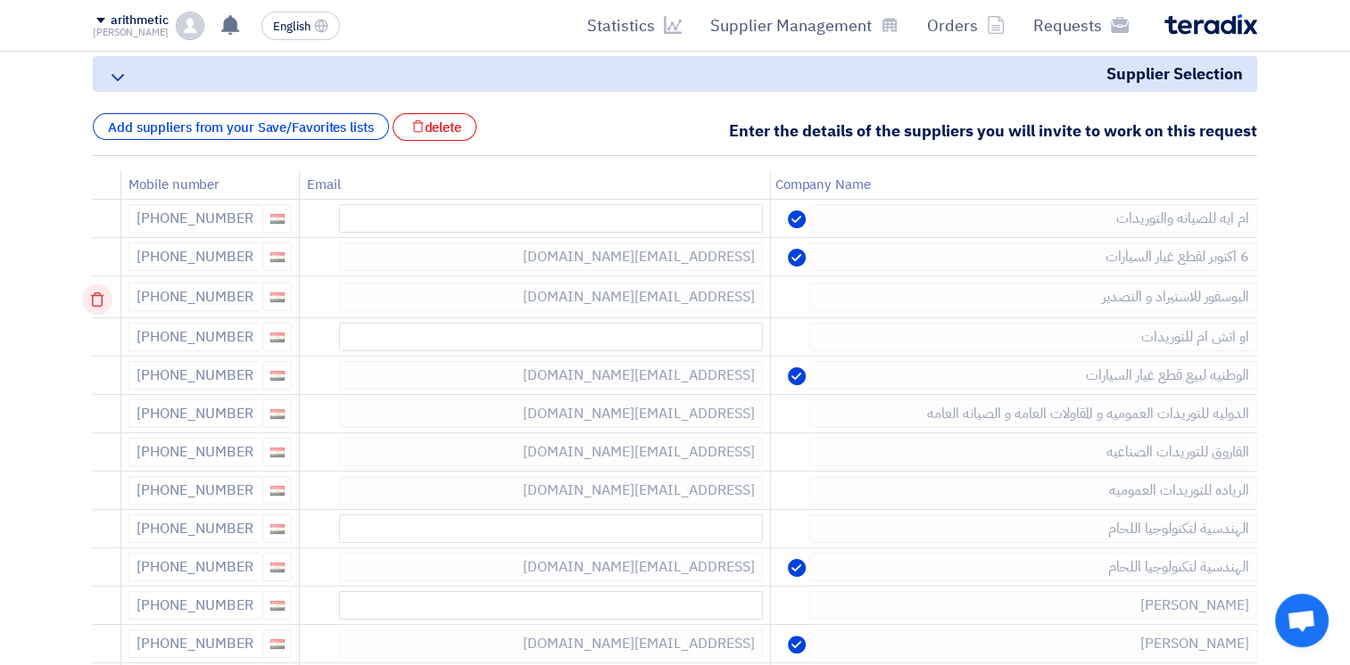
click at [102, 303] on icon at bounding box center [97, 300] width 30 height 30
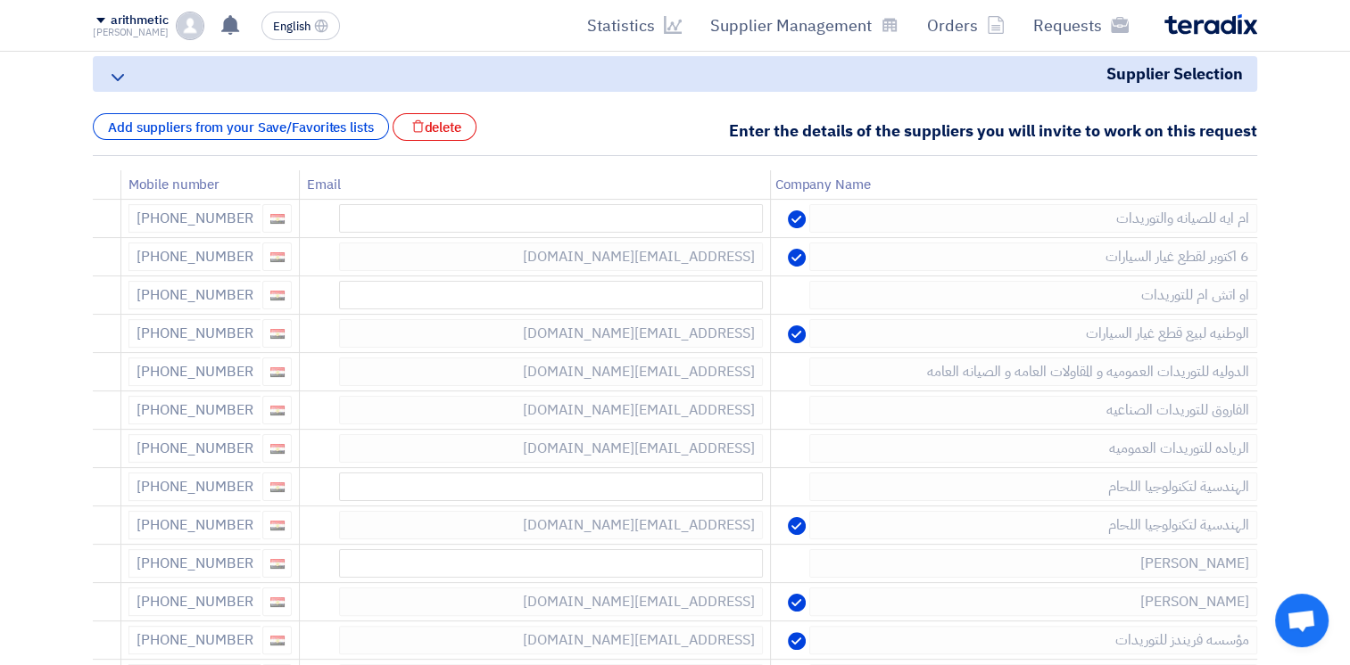
click at [0, 0] on icon at bounding box center [0, 0] width 0 height 0
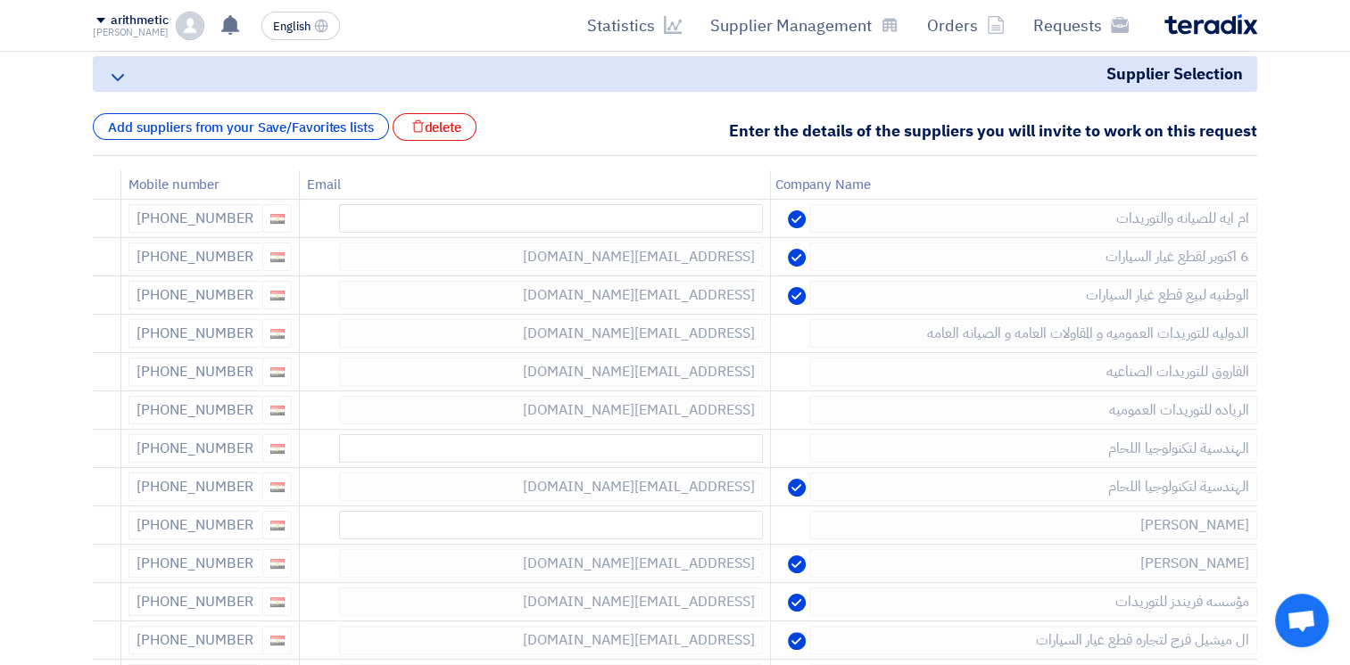
click at [0, 0] on icon at bounding box center [0, 0] width 0 height 0
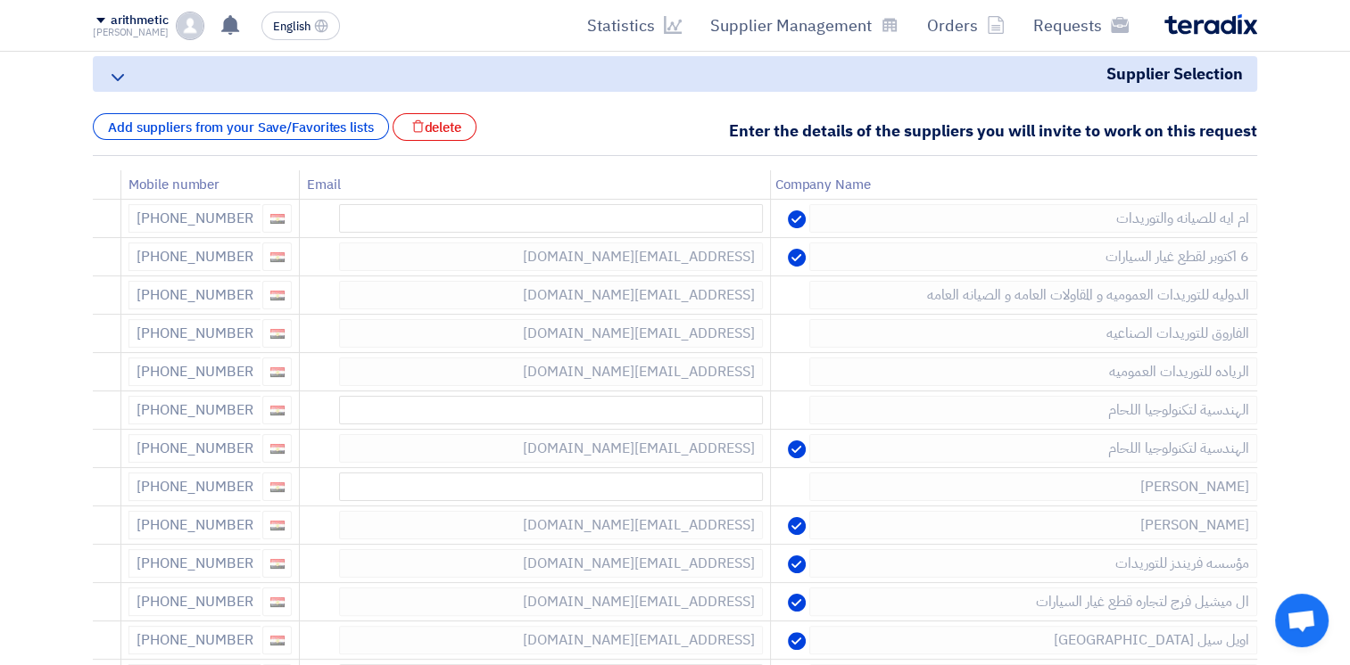
click at [0, 0] on icon at bounding box center [0, 0] width 0 height 0
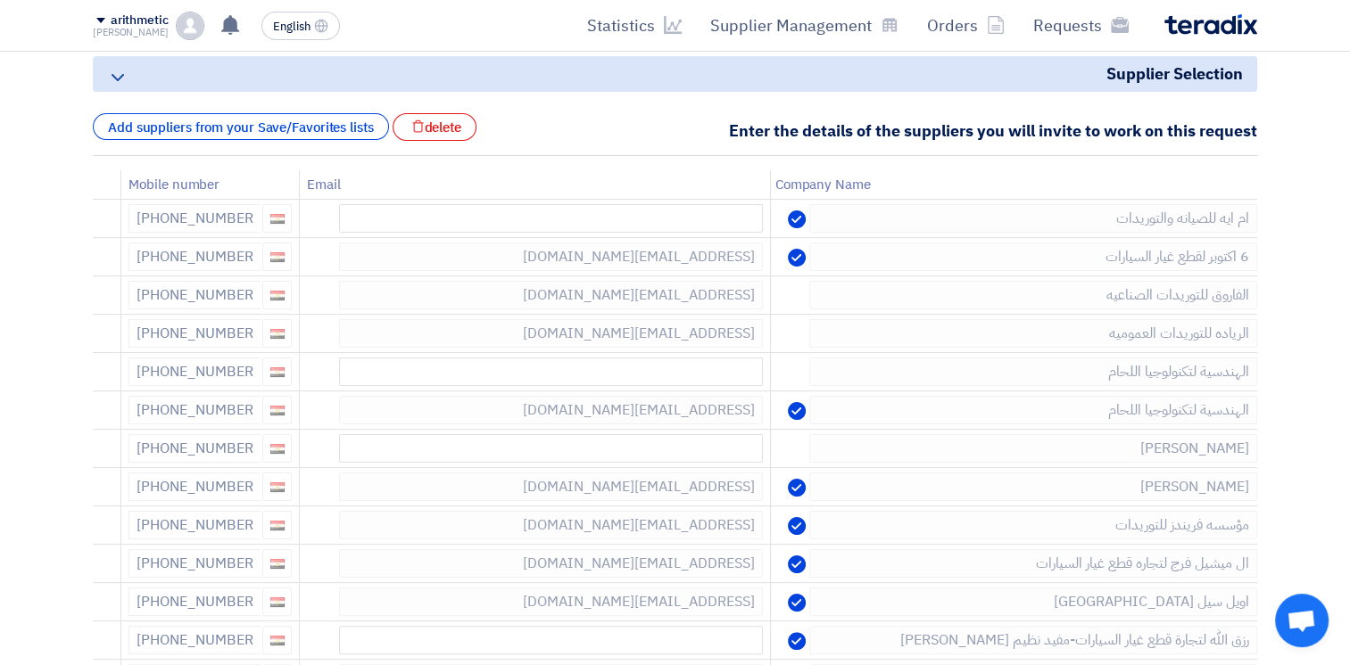
click at [0, 0] on icon at bounding box center [0, 0] width 0 height 0
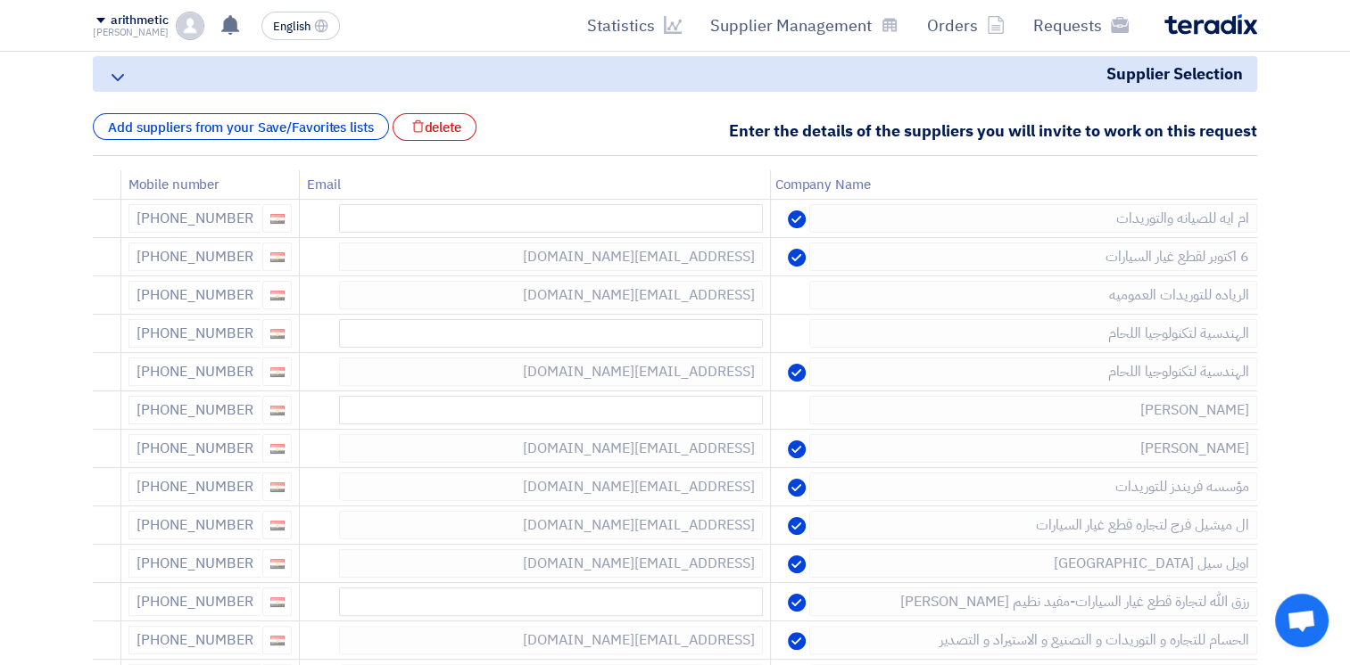
click at [0, 0] on icon at bounding box center [0, 0] width 0 height 0
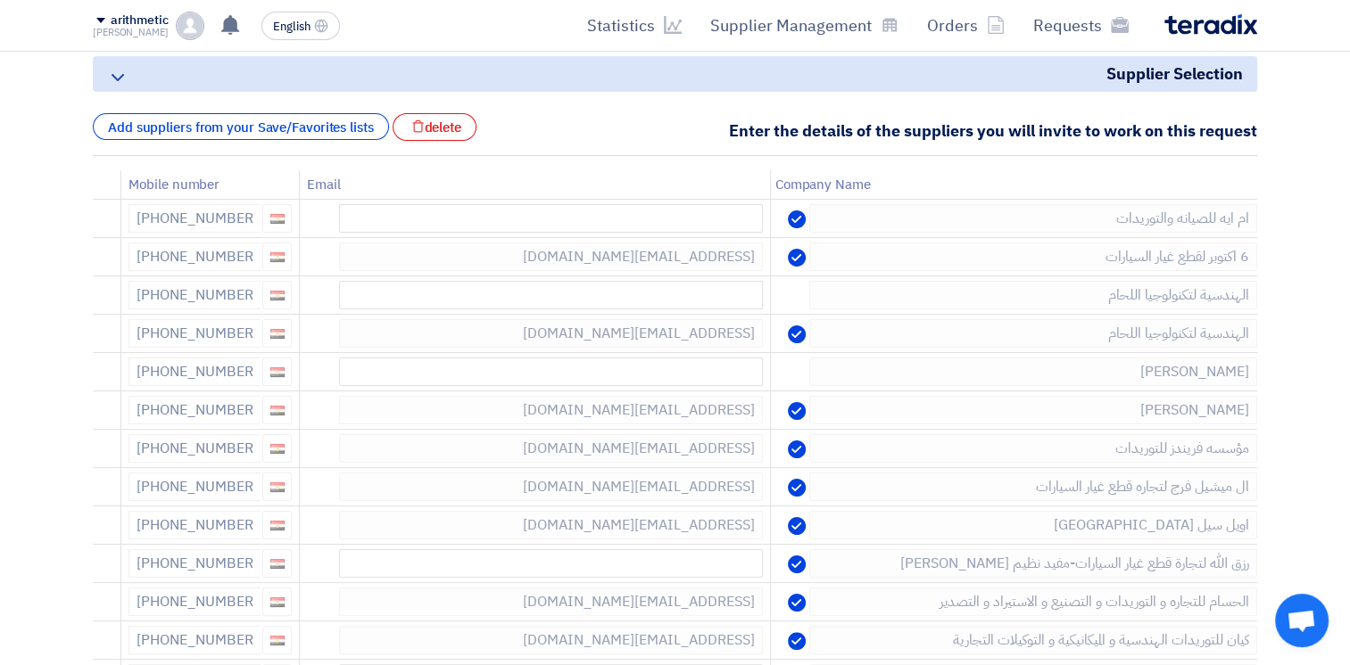
click at [0, 0] on icon at bounding box center [0, 0] width 0 height 0
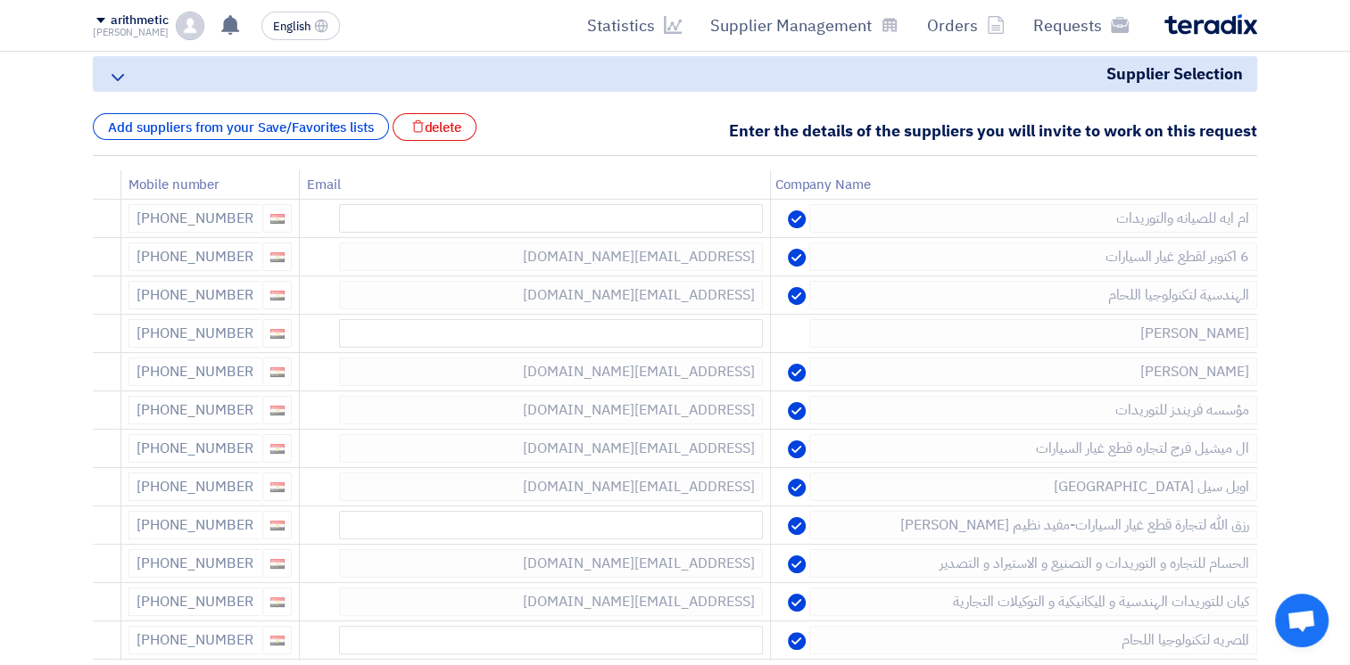
click at [0, 0] on icon at bounding box center [0, 0] width 0 height 0
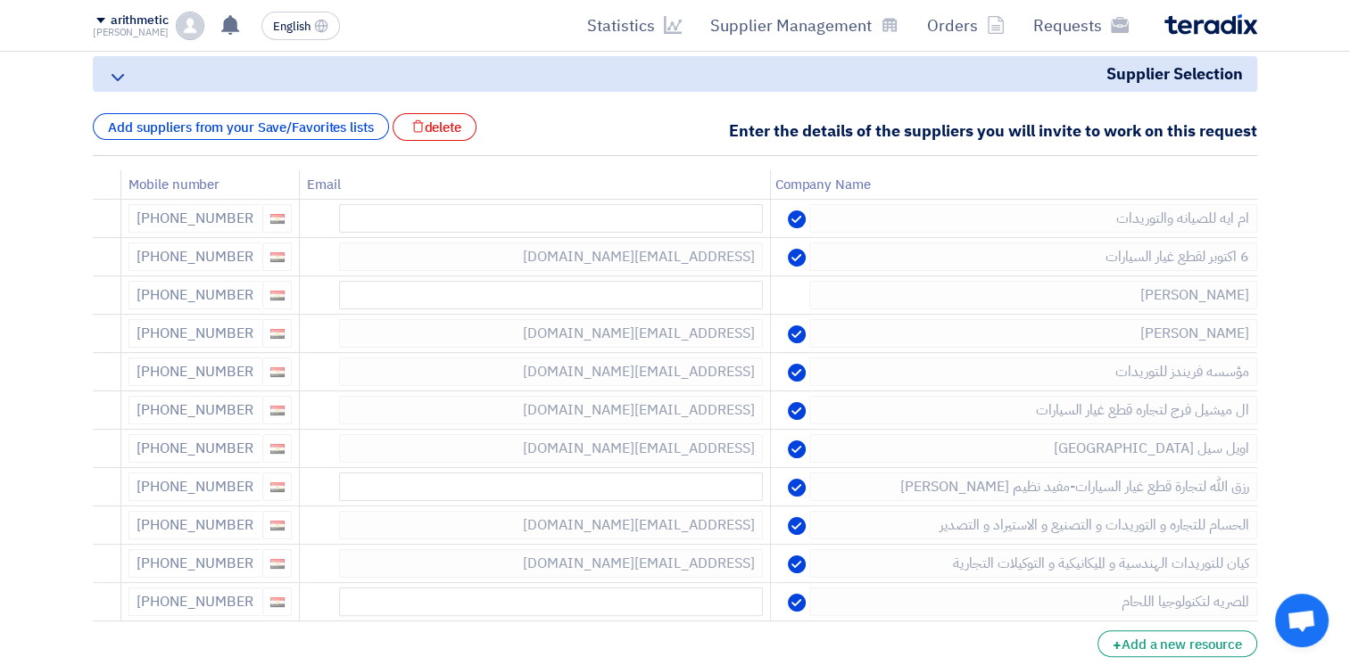
click at [0, 0] on icon at bounding box center [0, 0] width 0 height 0
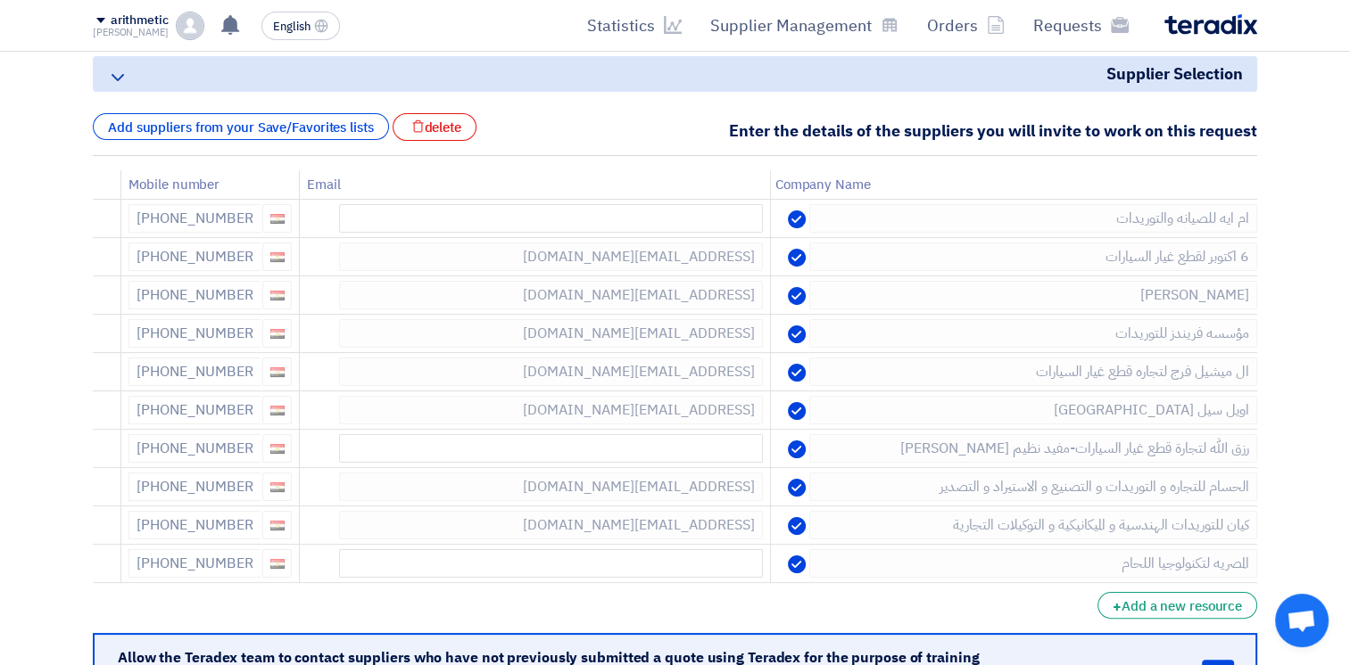
click at [0, 0] on icon at bounding box center [0, 0] width 0 height 0
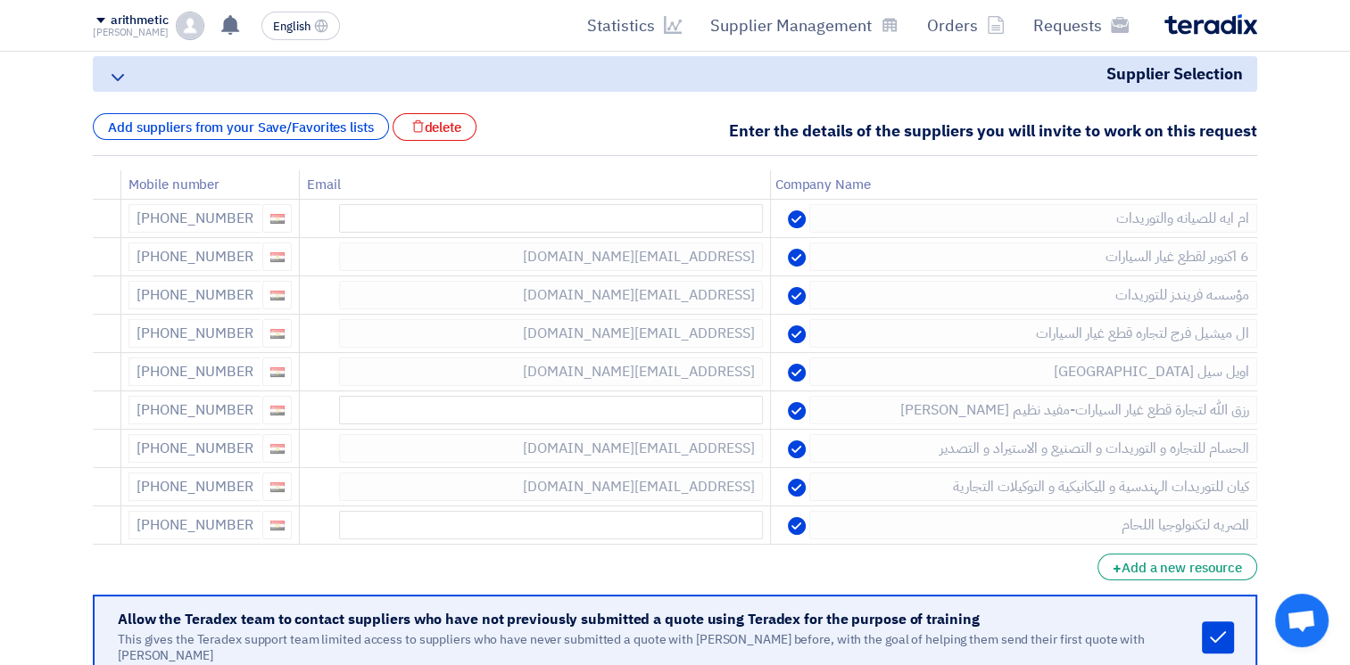
click at [0, 0] on icon at bounding box center [0, 0] width 0 height 0
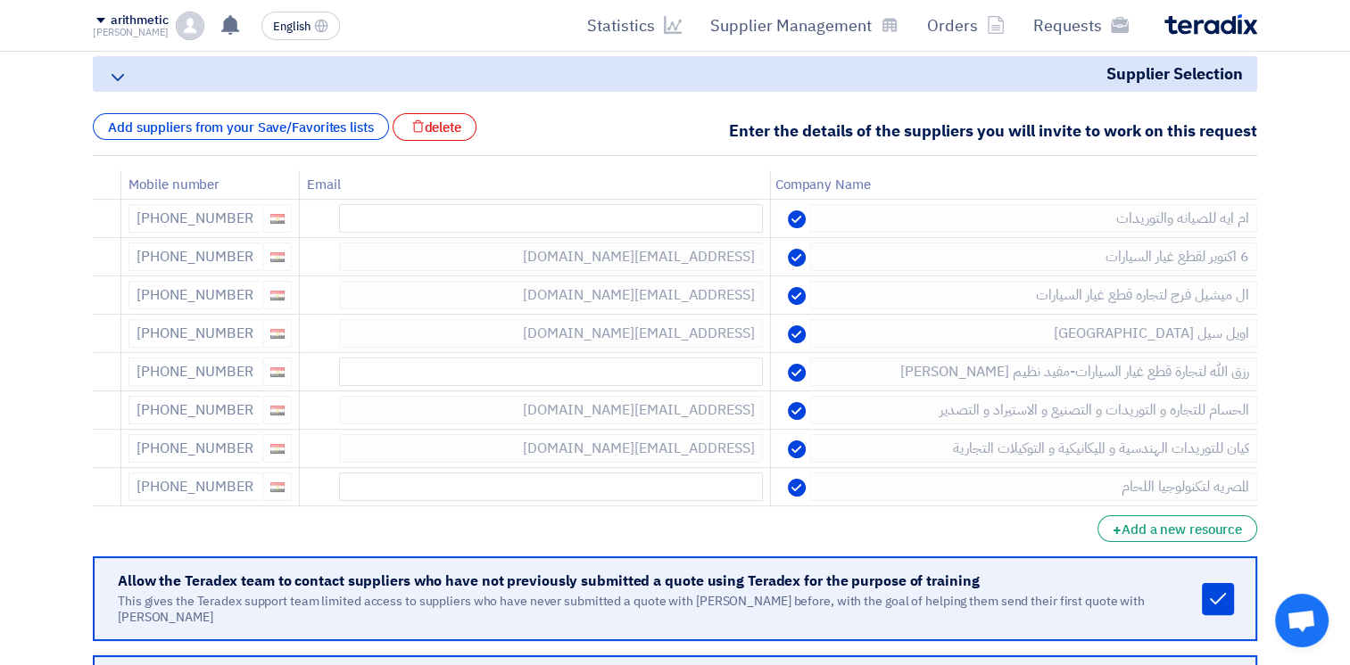
click at [0, 0] on icon at bounding box center [0, 0] width 0 height 0
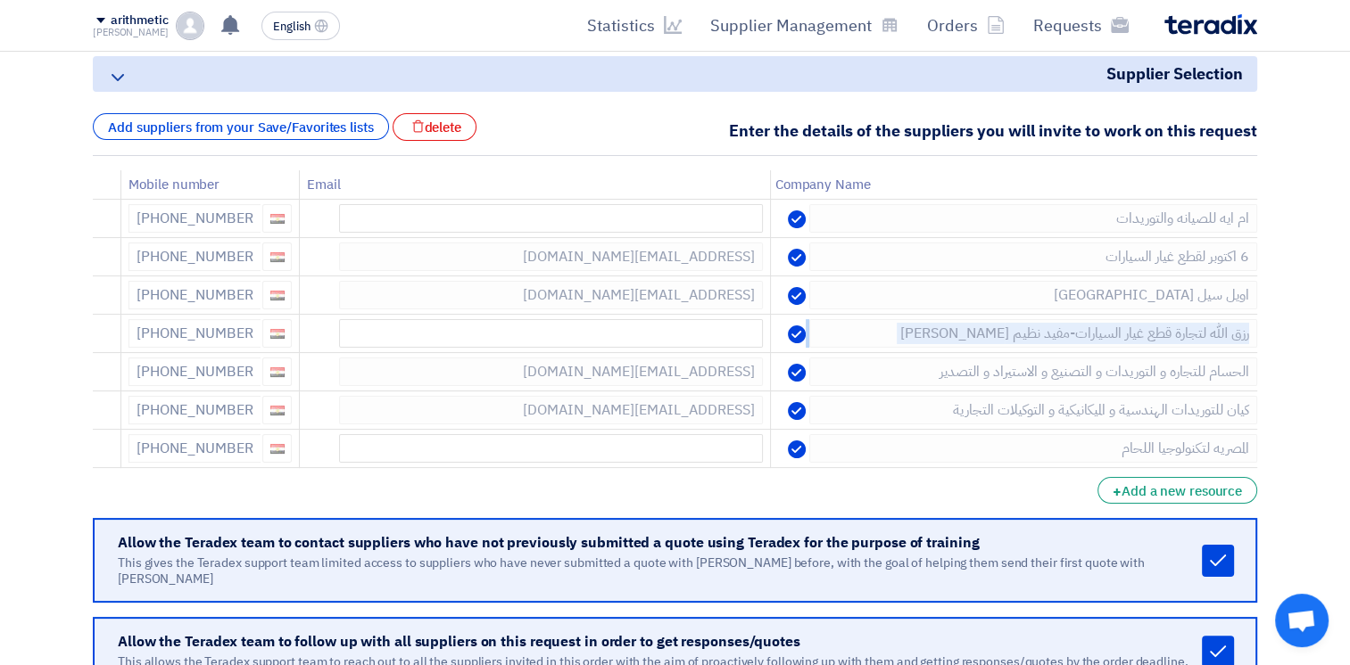
click at [0, 0] on icon at bounding box center [0, 0] width 0 height 0
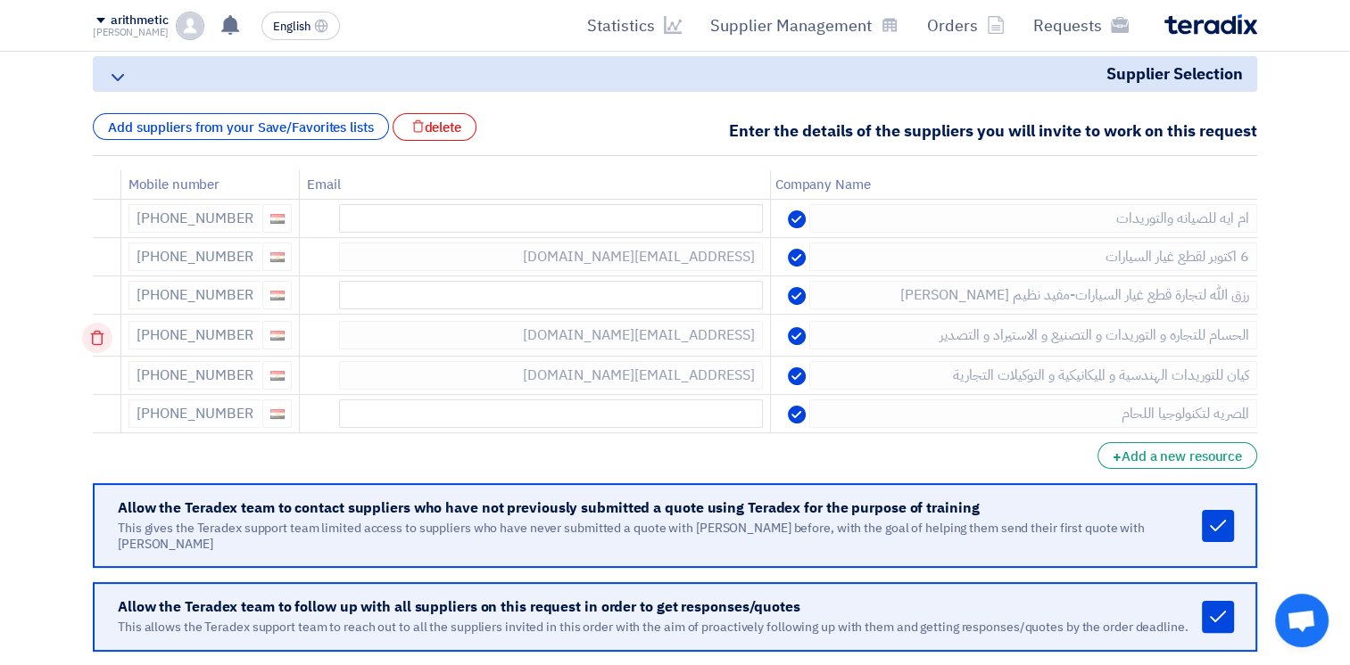
drag, startPoint x: 102, startPoint y: 303, endPoint x: 103, endPoint y: 339, distance: 35.7
click at [103, 339] on td at bounding box center [107, 336] width 29 height 42
click at [103, 339] on icon at bounding box center [97, 338] width 30 height 30
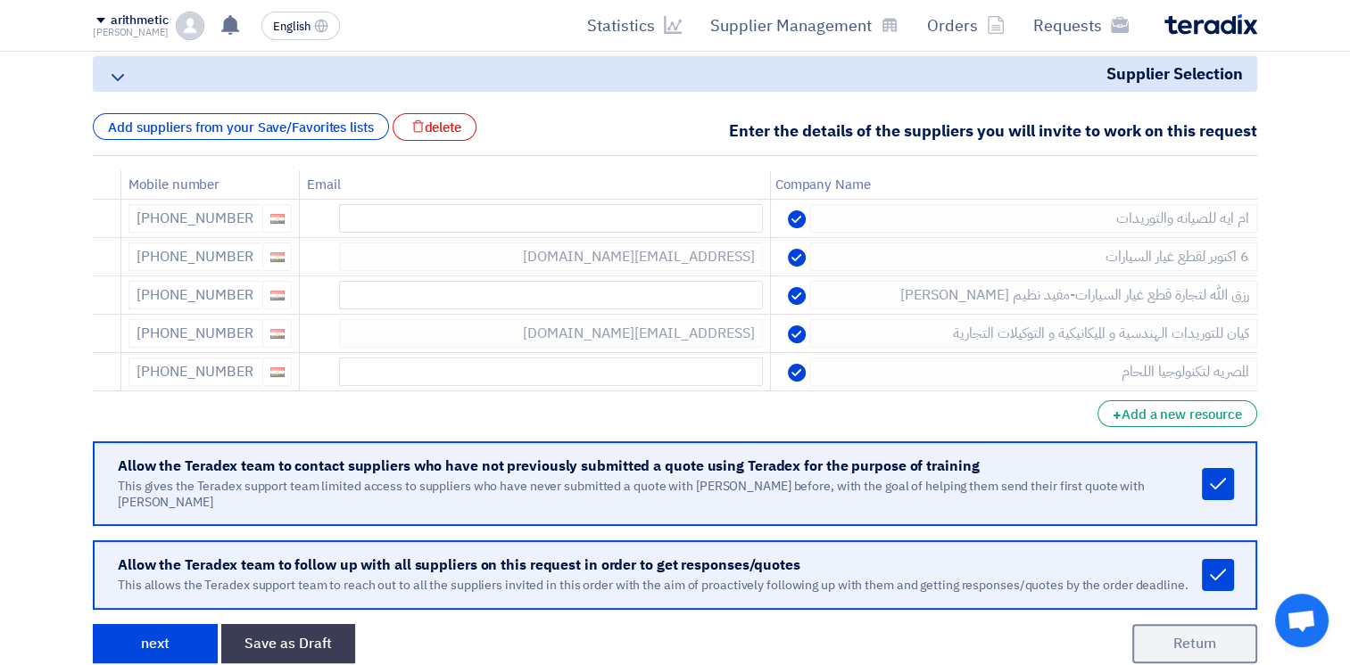
click at [0, 0] on icon at bounding box center [0, 0] width 0 height 0
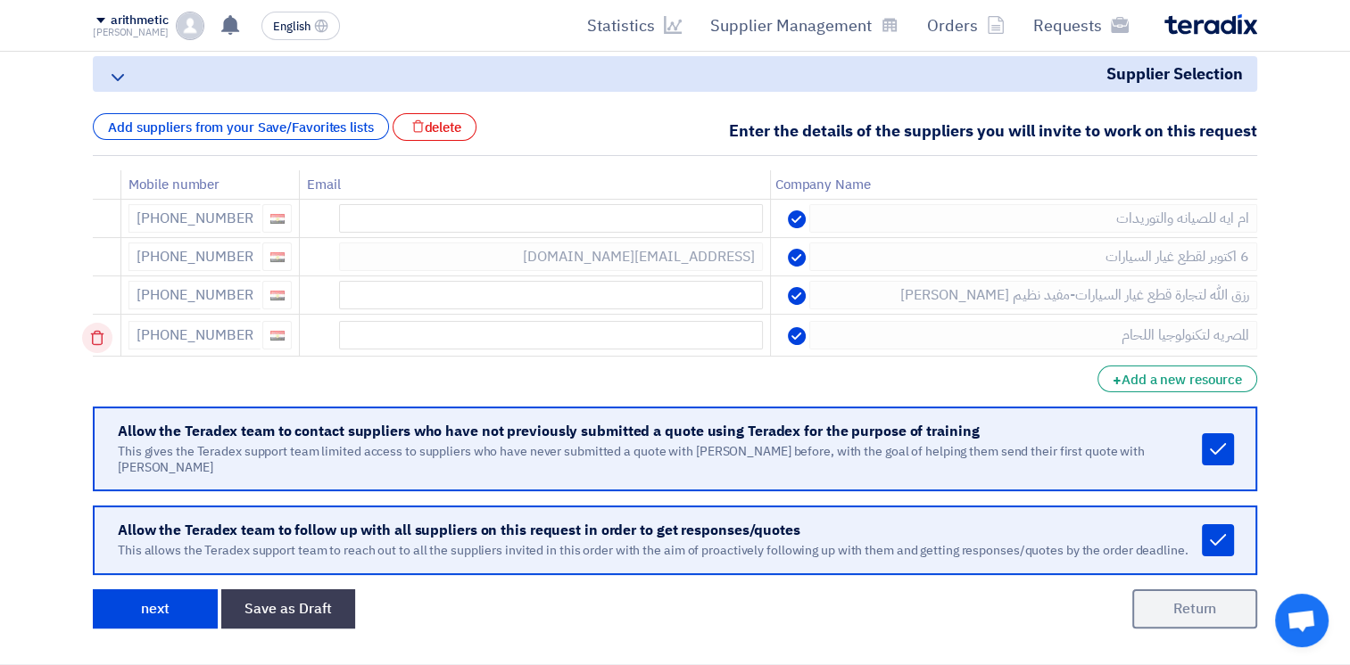
click at [99, 342] on icon at bounding box center [97, 338] width 30 height 30
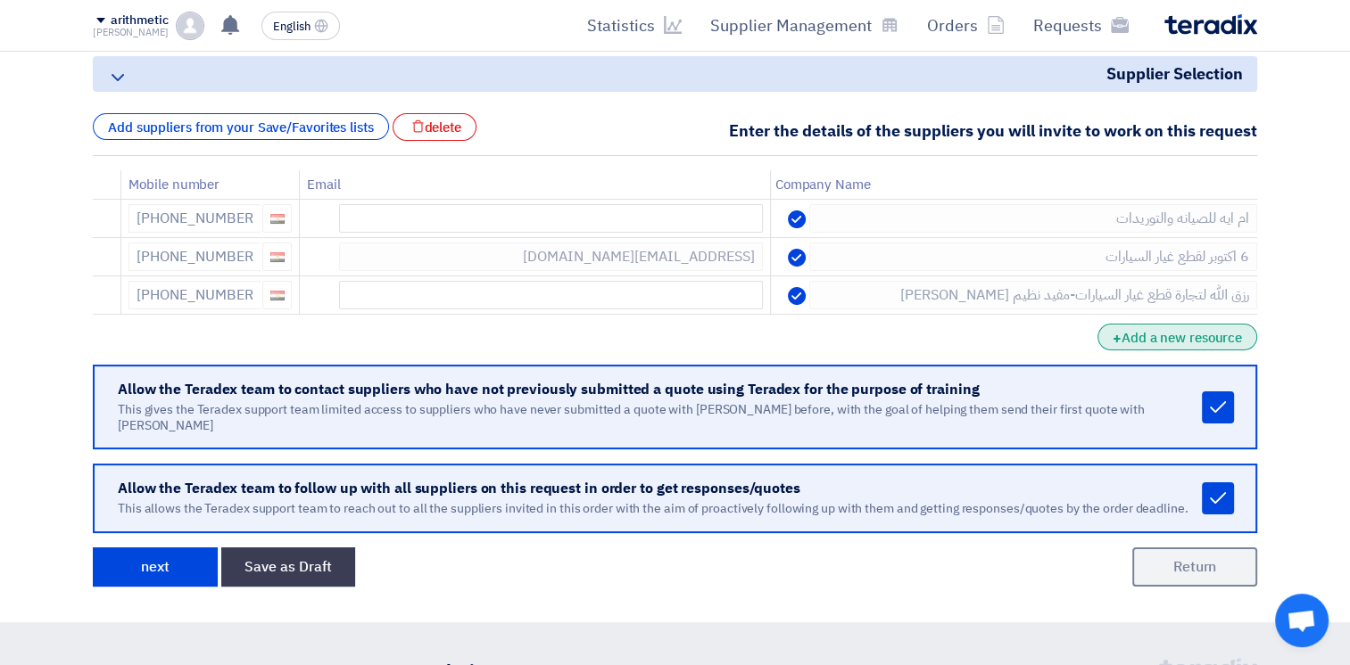
click at [1174, 328] on font "Add a new resource" at bounding box center [1181, 338] width 120 height 20
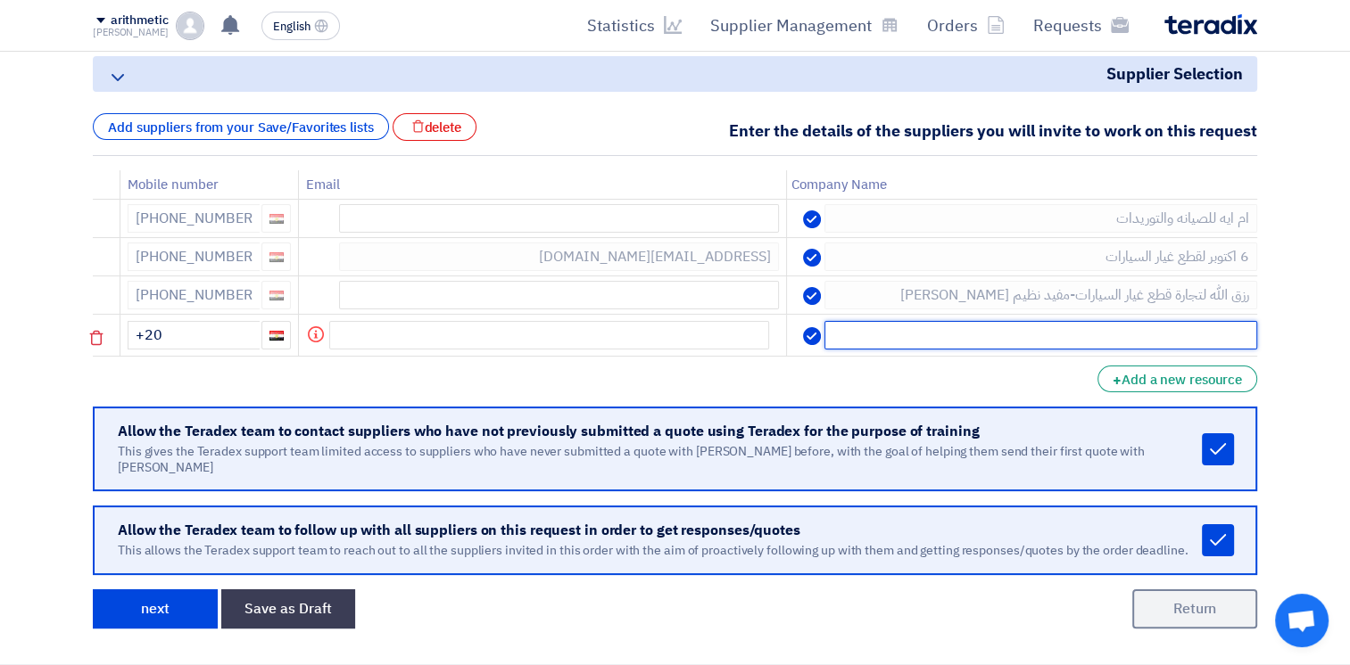
click at [959, 334] on input "text" at bounding box center [1040, 335] width 433 height 29
type input "h"
type input "التوكيل"
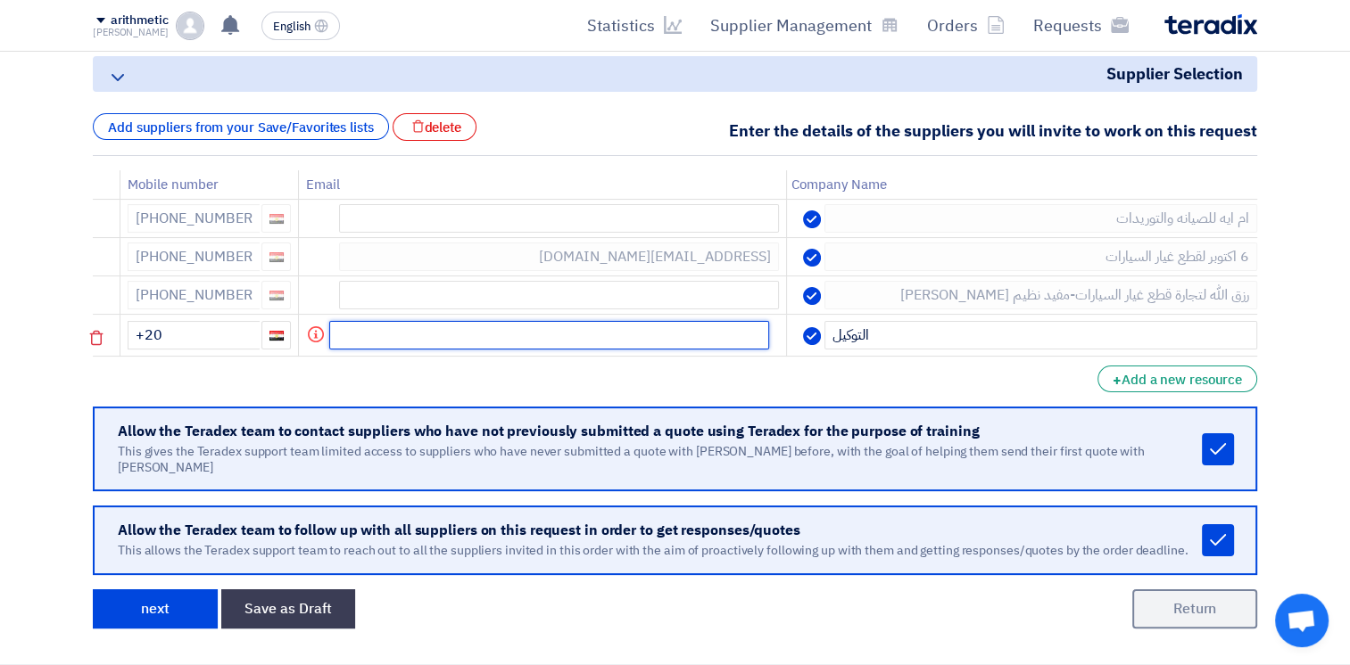
click at [679, 334] on input "text" at bounding box center [549, 335] width 440 height 29
click at [228, 339] on input "+20" at bounding box center [194, 335] width 132 height 29
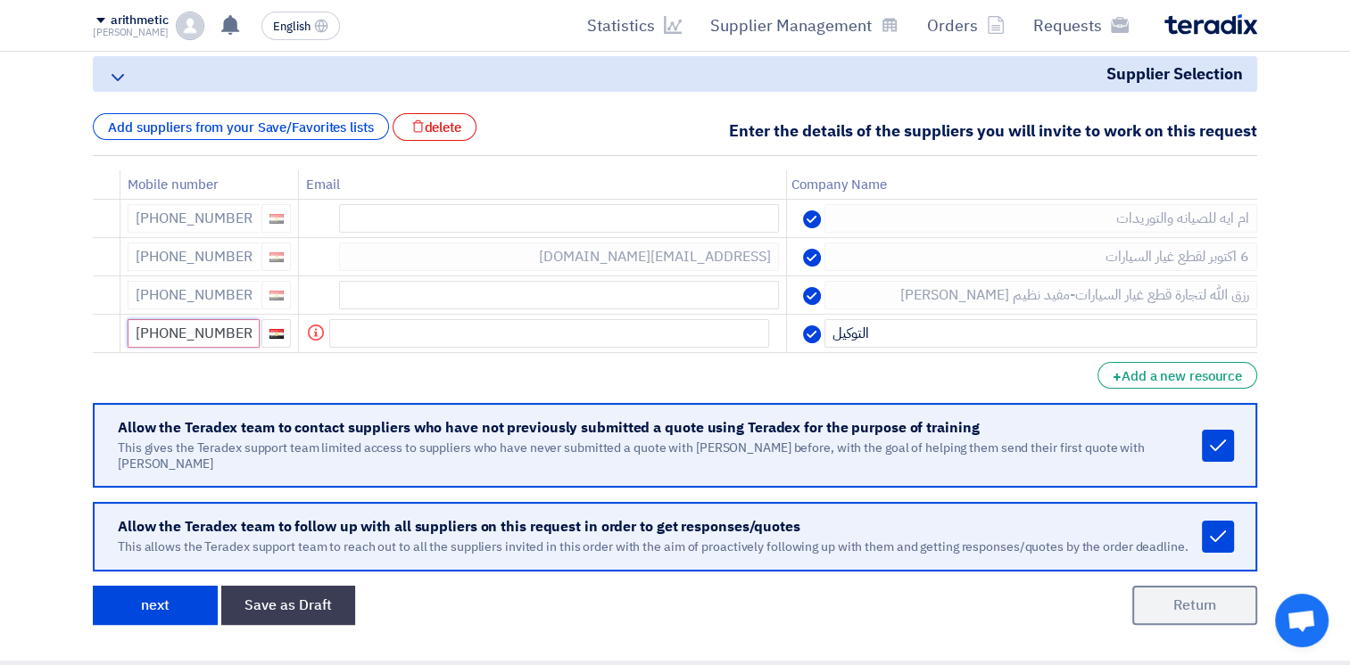
type input "[PHONE_NUMBER]"
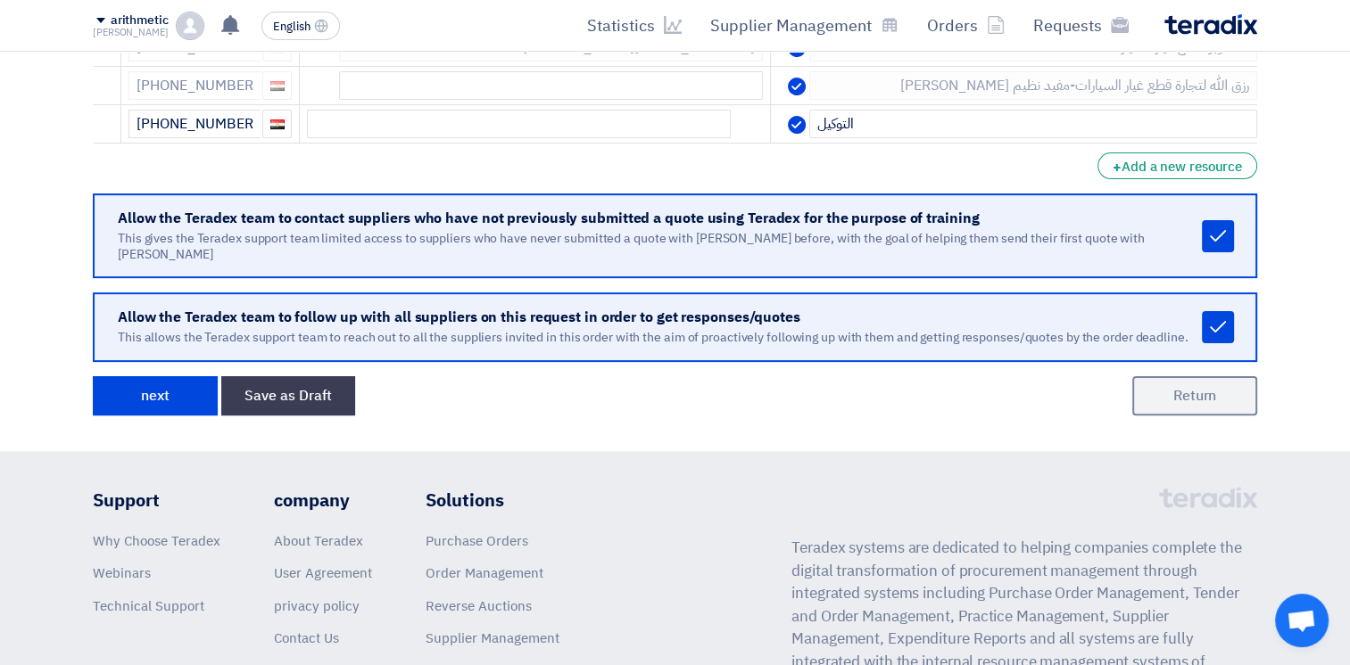
scroll to position [476, 0]
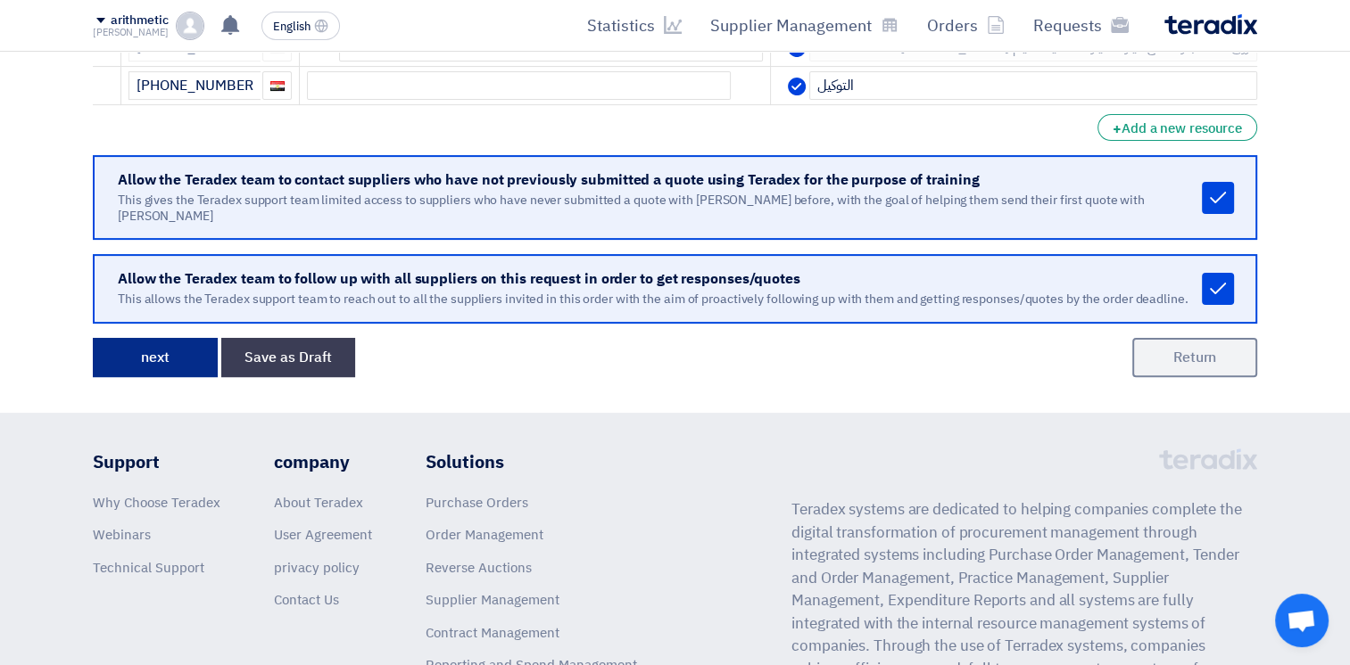
click at [178, 345] on button "next" at bounding box center [155, 357] width 125 height 39
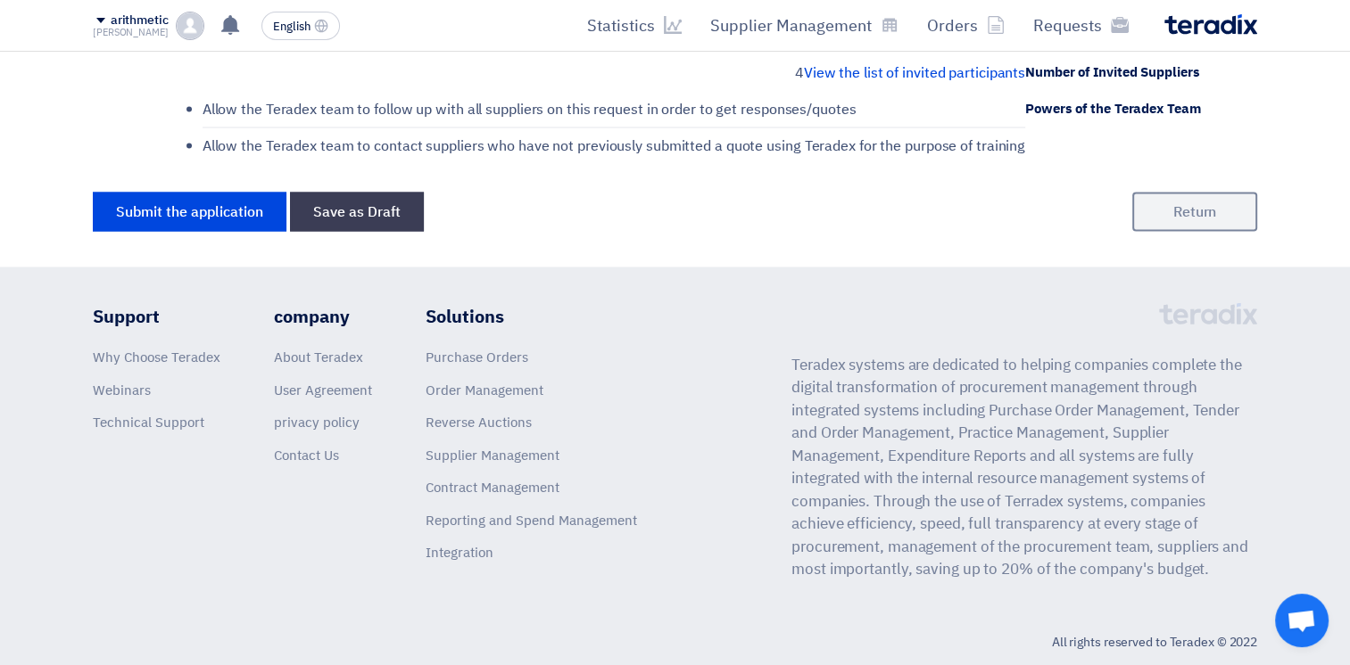
scroll to position [3101, 0]
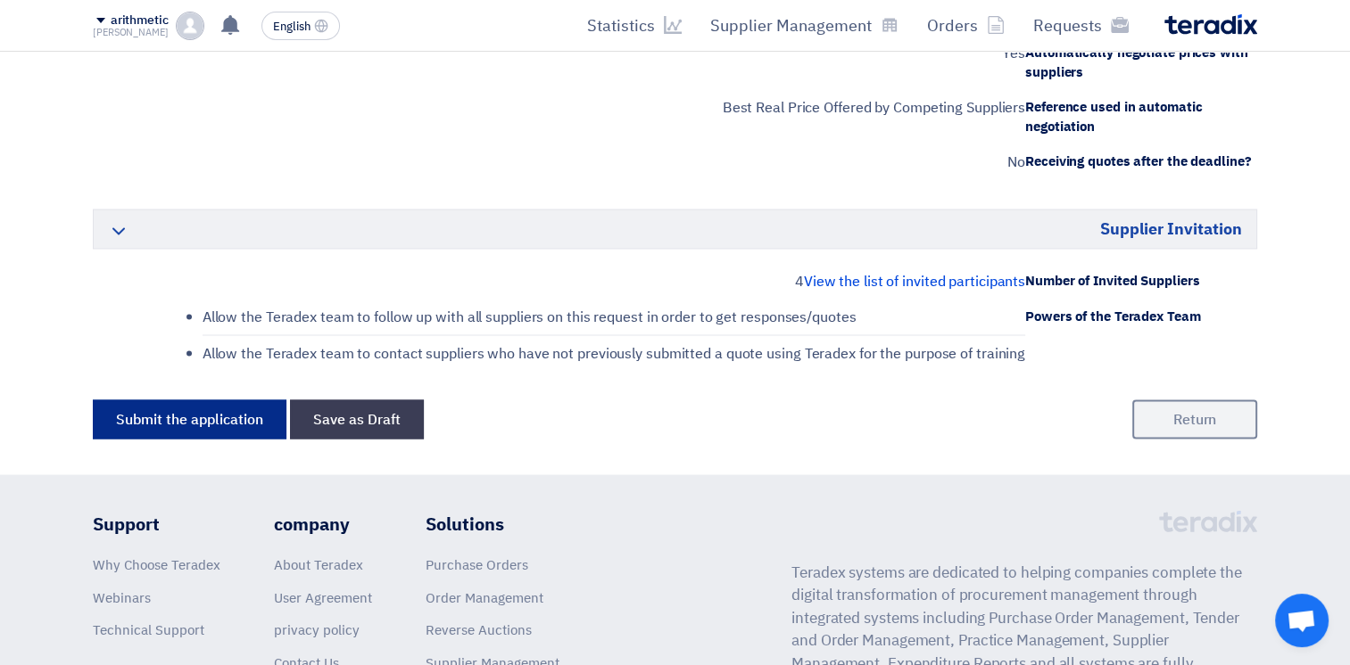
click at [194, 400] on button "Submit the application" at bounding box center [190, 419] width 194 height 39
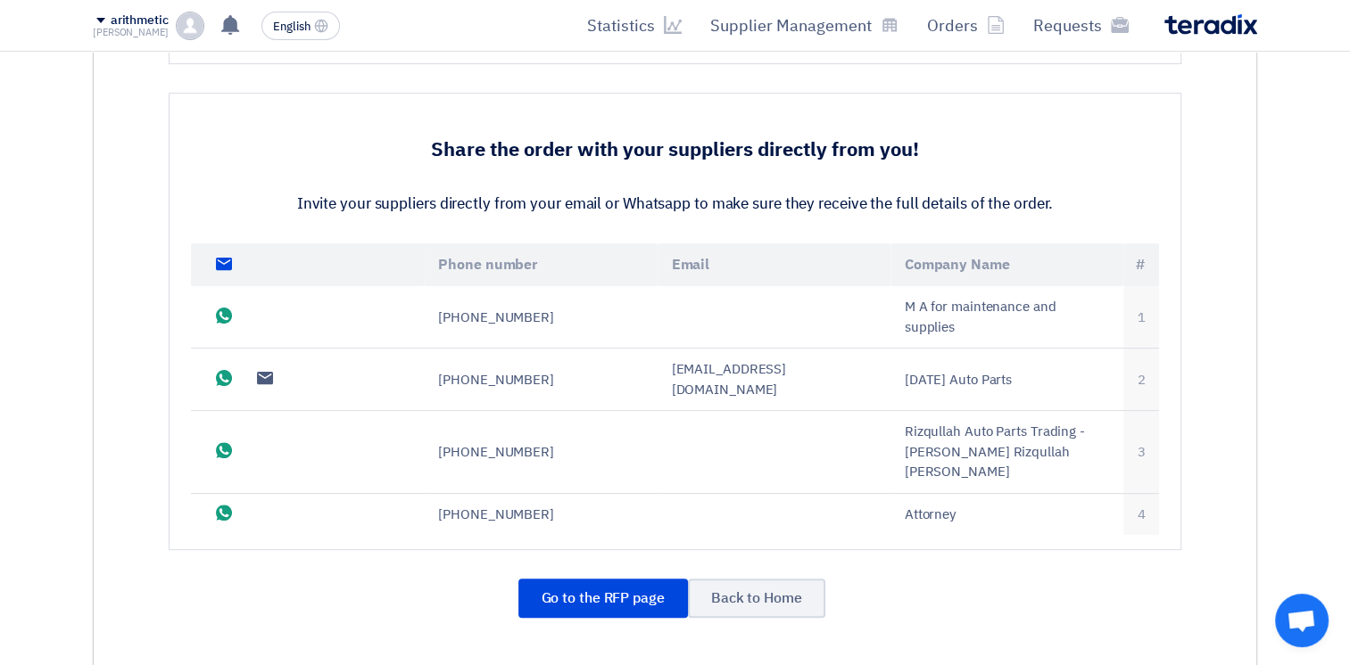
scroll to position [465, 0]
